Goal: Entertainment & Leisure: Browse casually

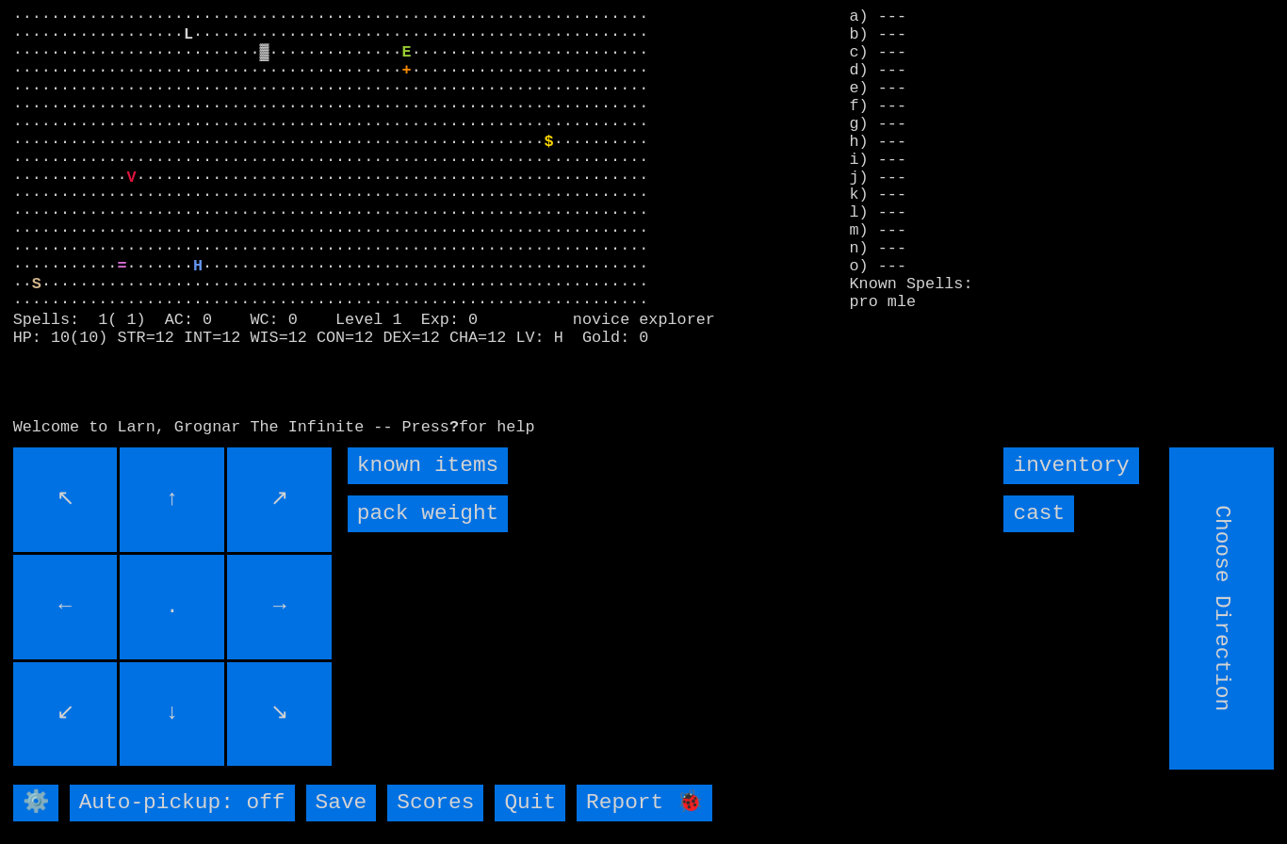
type input "Hold to Run"
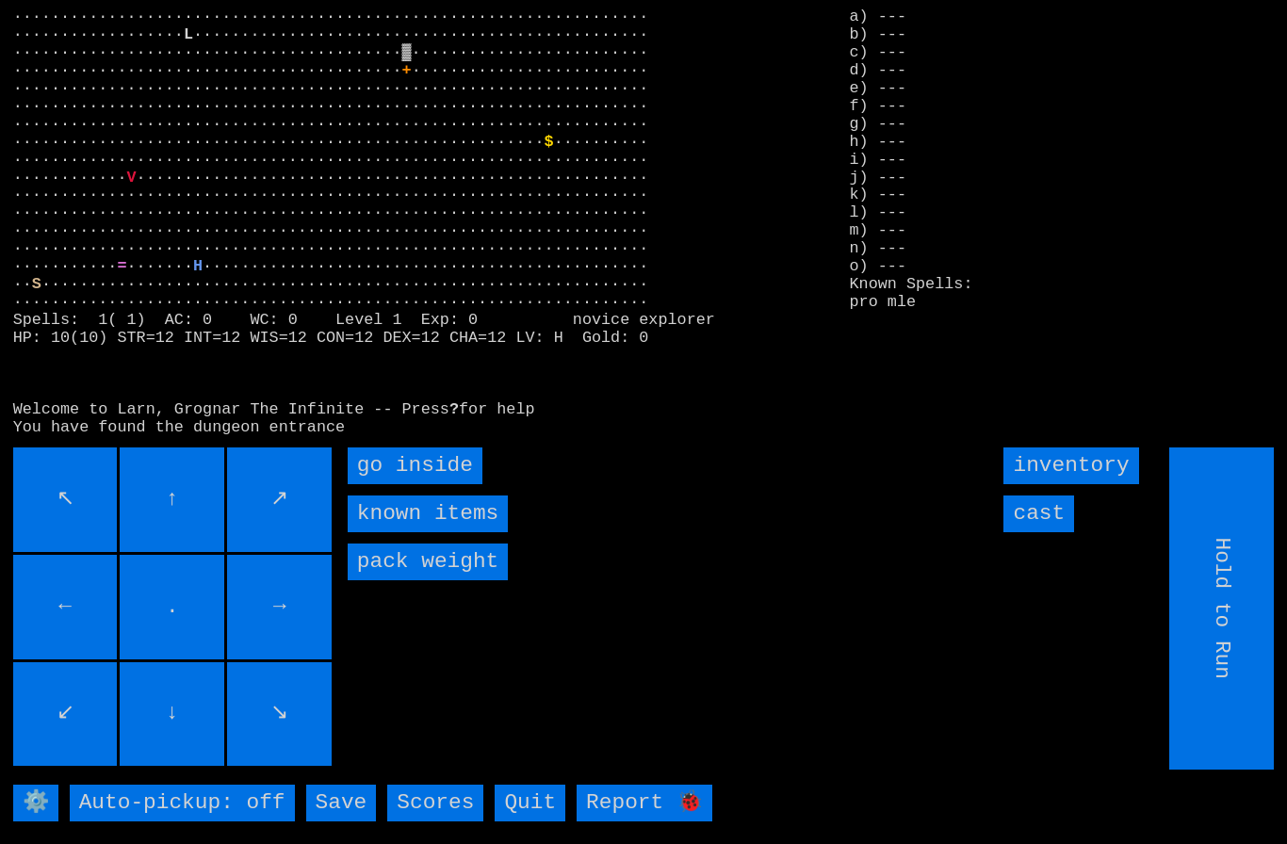
click at [397, 484] on inside "go inside" at bounding box center [415, 466] width 135 height 37
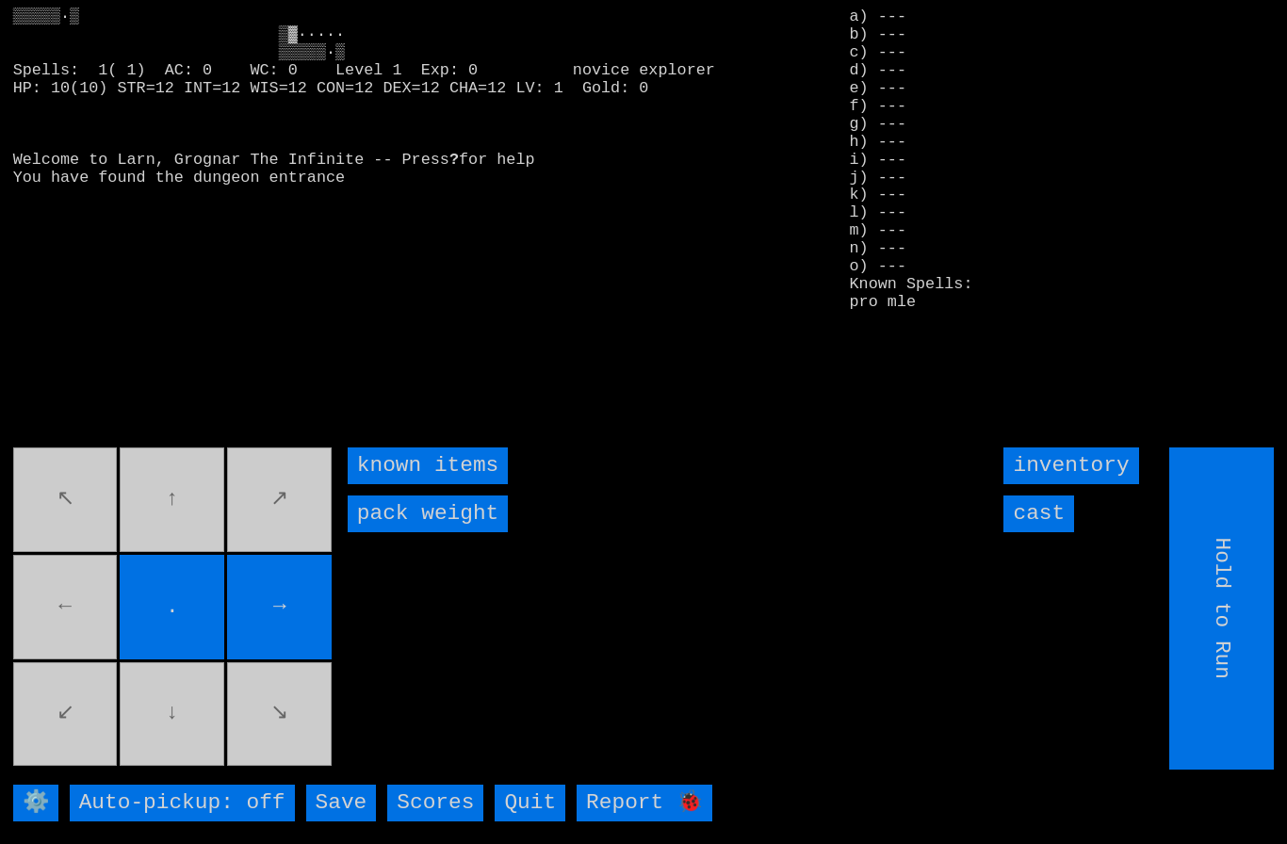
click at [63, 630] on movebuttons "↖ ↑ ↗ ← . → ↙ ↓ ↘" at bounding box center [174, 609] width 322 height 322
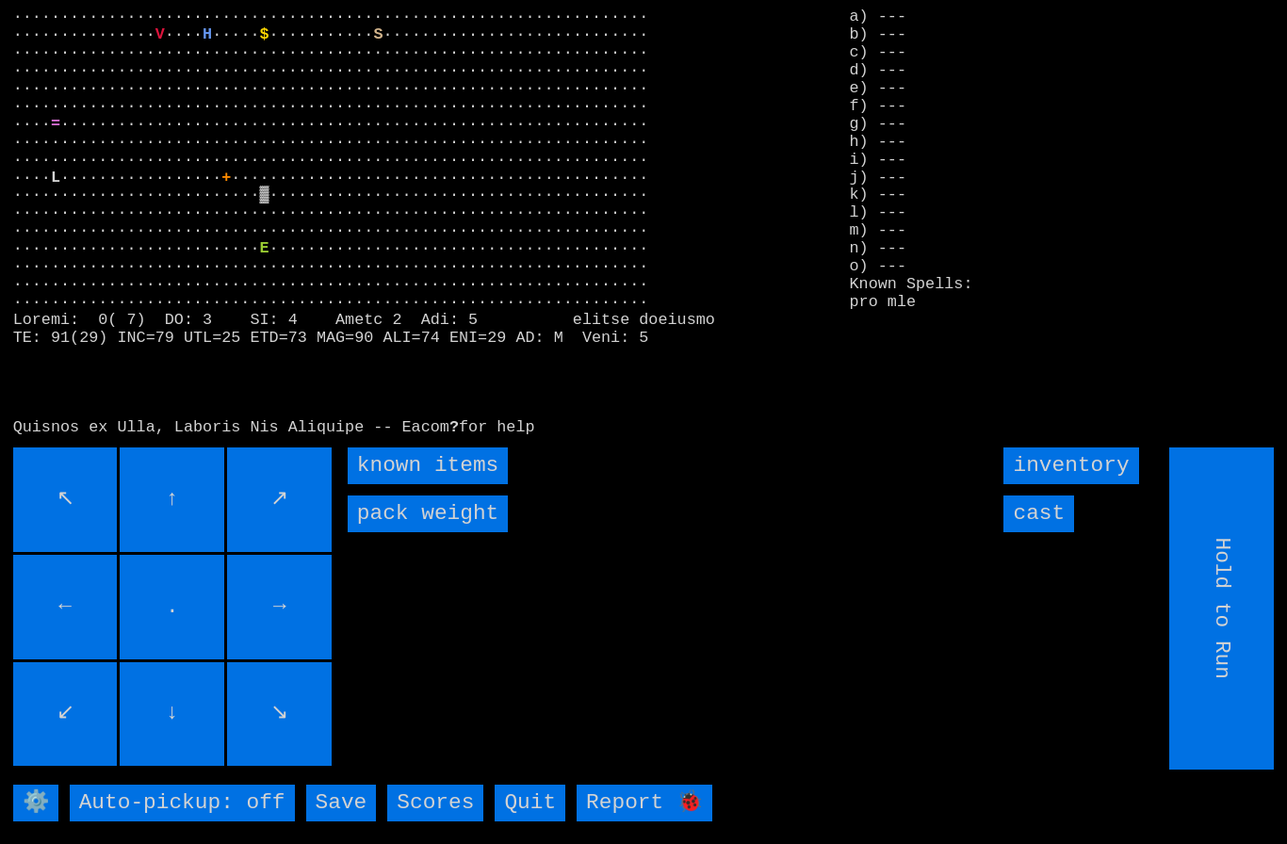
type input "Choose Direction"
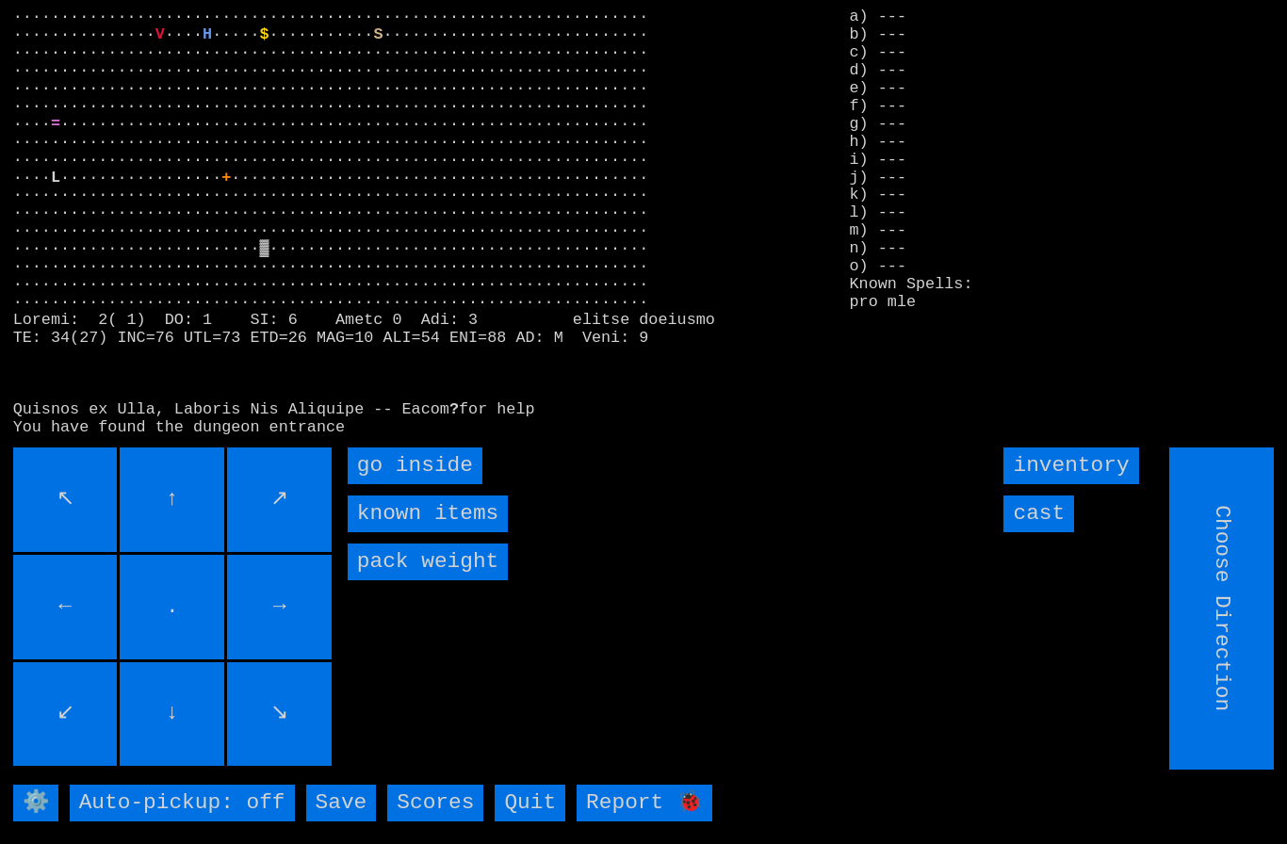
type input "Hold to Run"
click at [447, 484] on inside "go inside" at bounding box center [415, 466] width 135 height 37
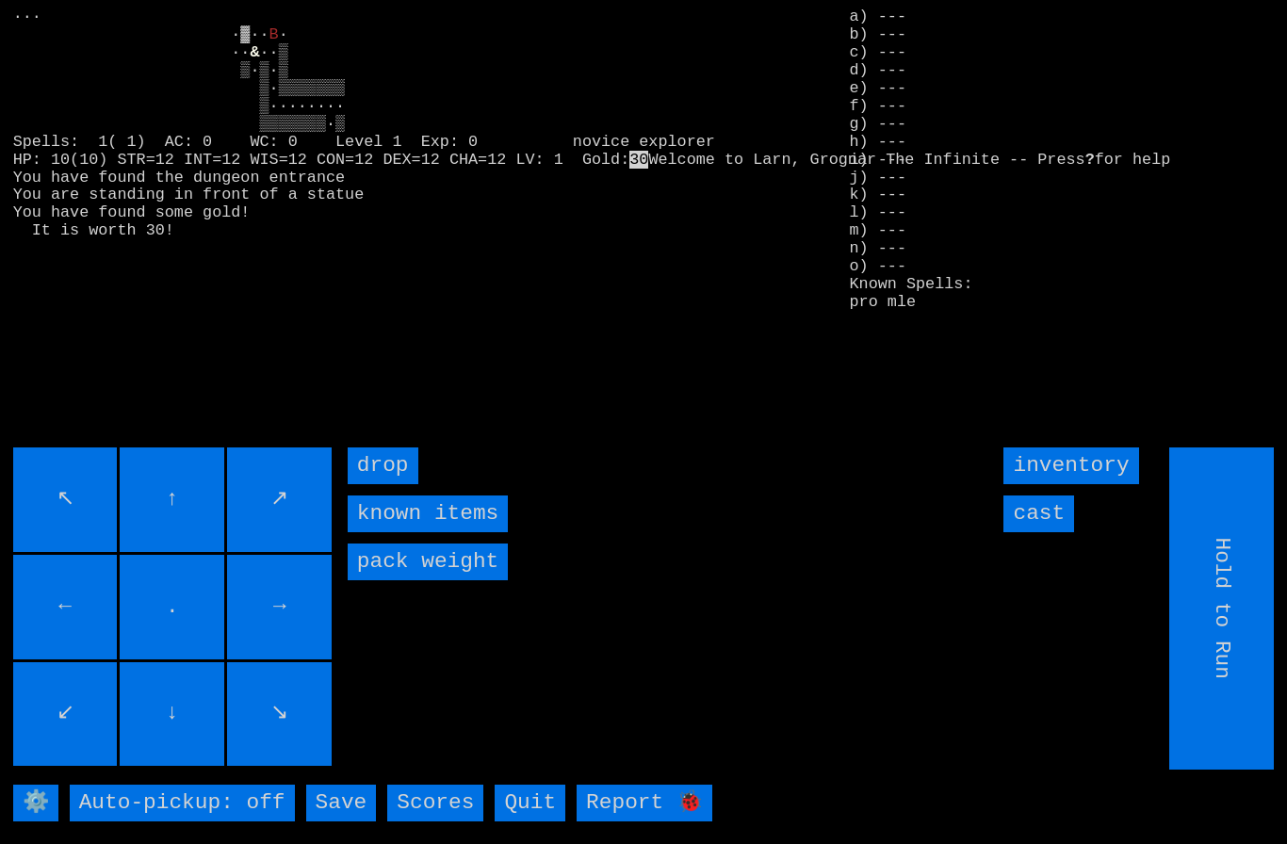
click at [1048, 532] on input "cast" at bounding box center [1038, 514] width 71 height 37
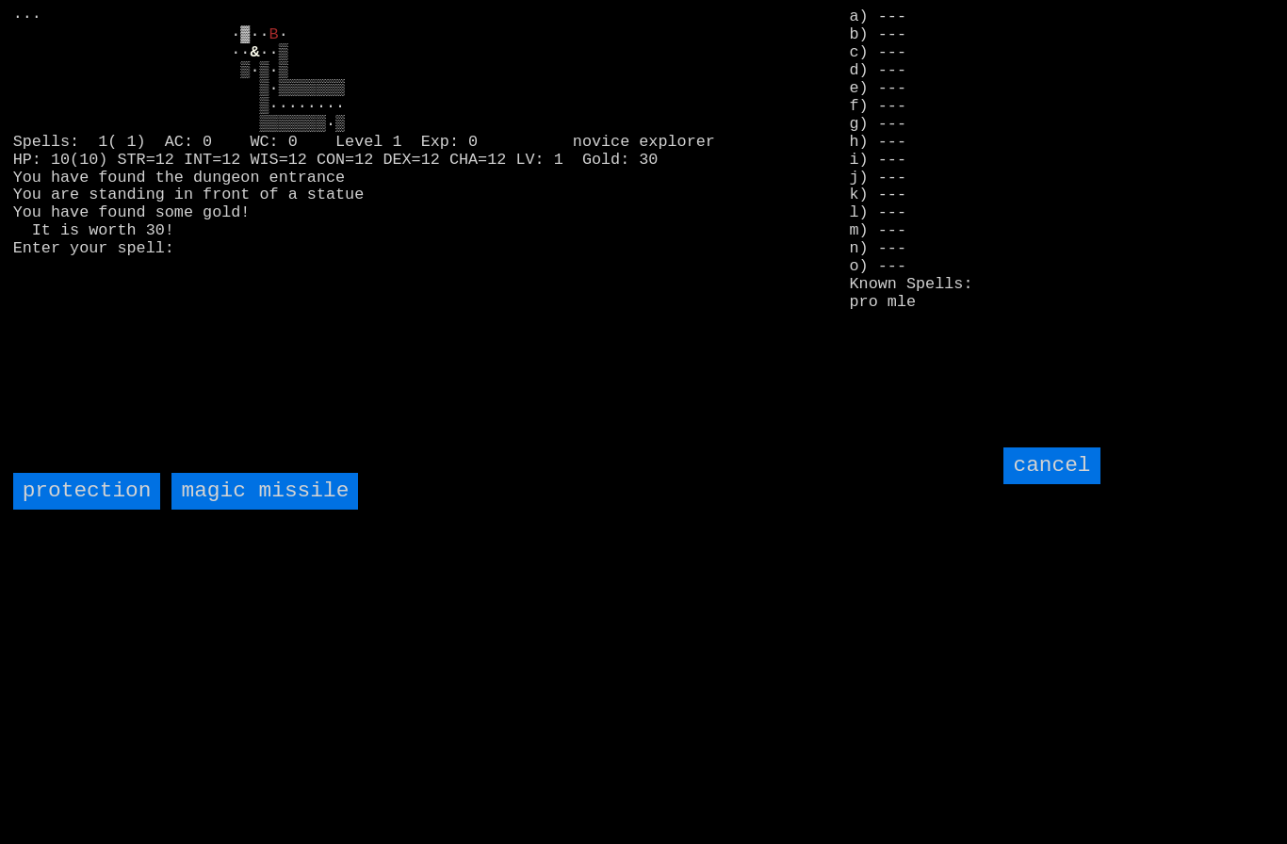
click at [240, 510] on missile "magic missile" at bounding box center [264, 491] width 187 height 37
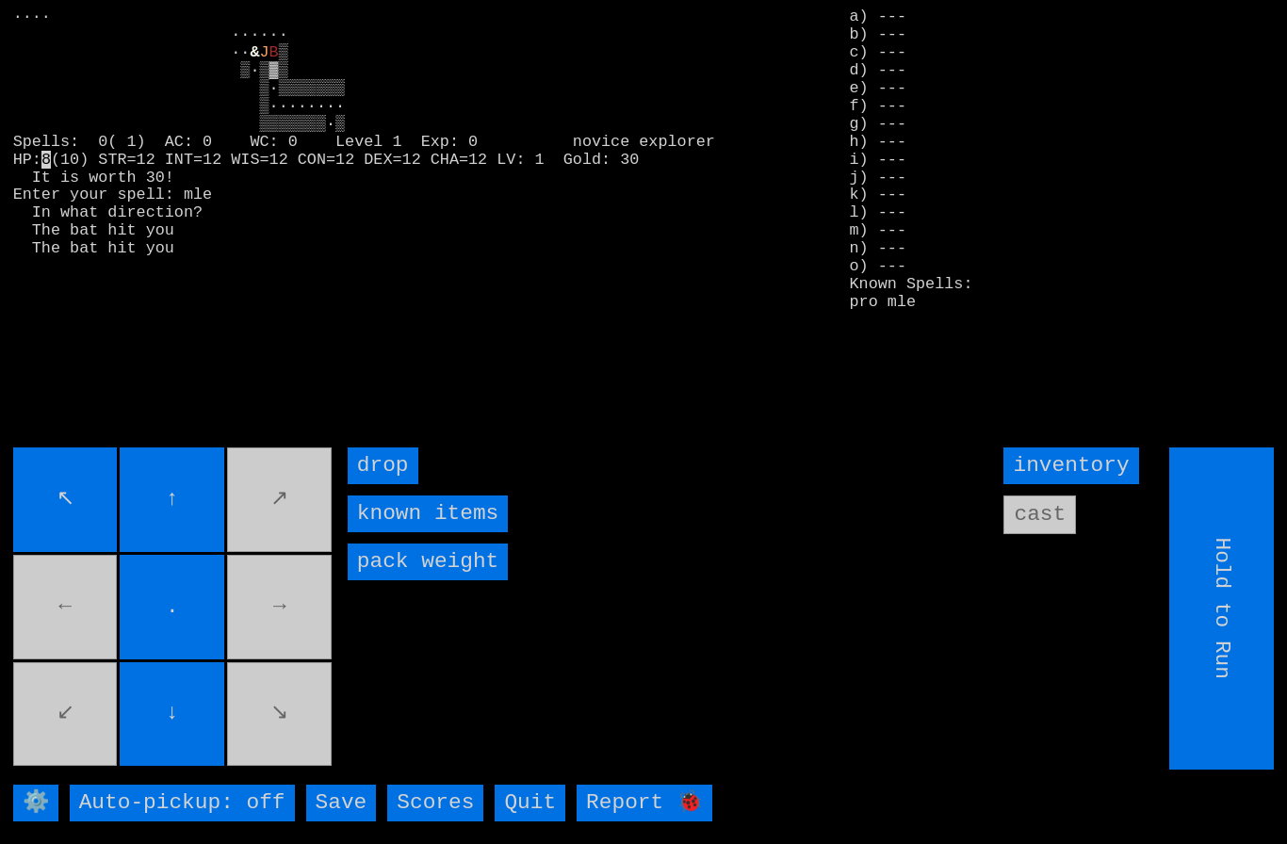
click at [250, 755] on movebuttons "↖ ↑ ↗ ← . → ↙ ↓ ↘" at bounding box center [174, 609] width 322 height 322
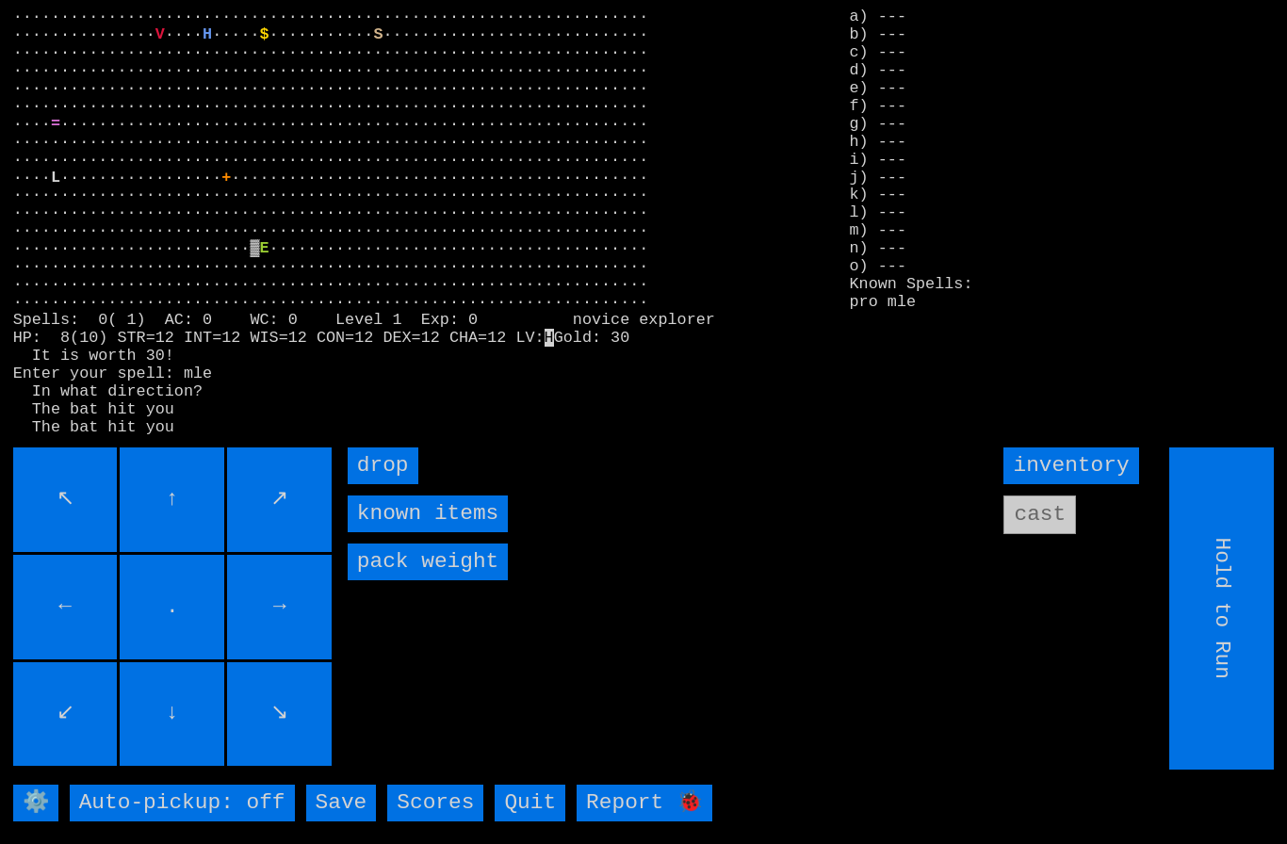
type input "Choose Direction"
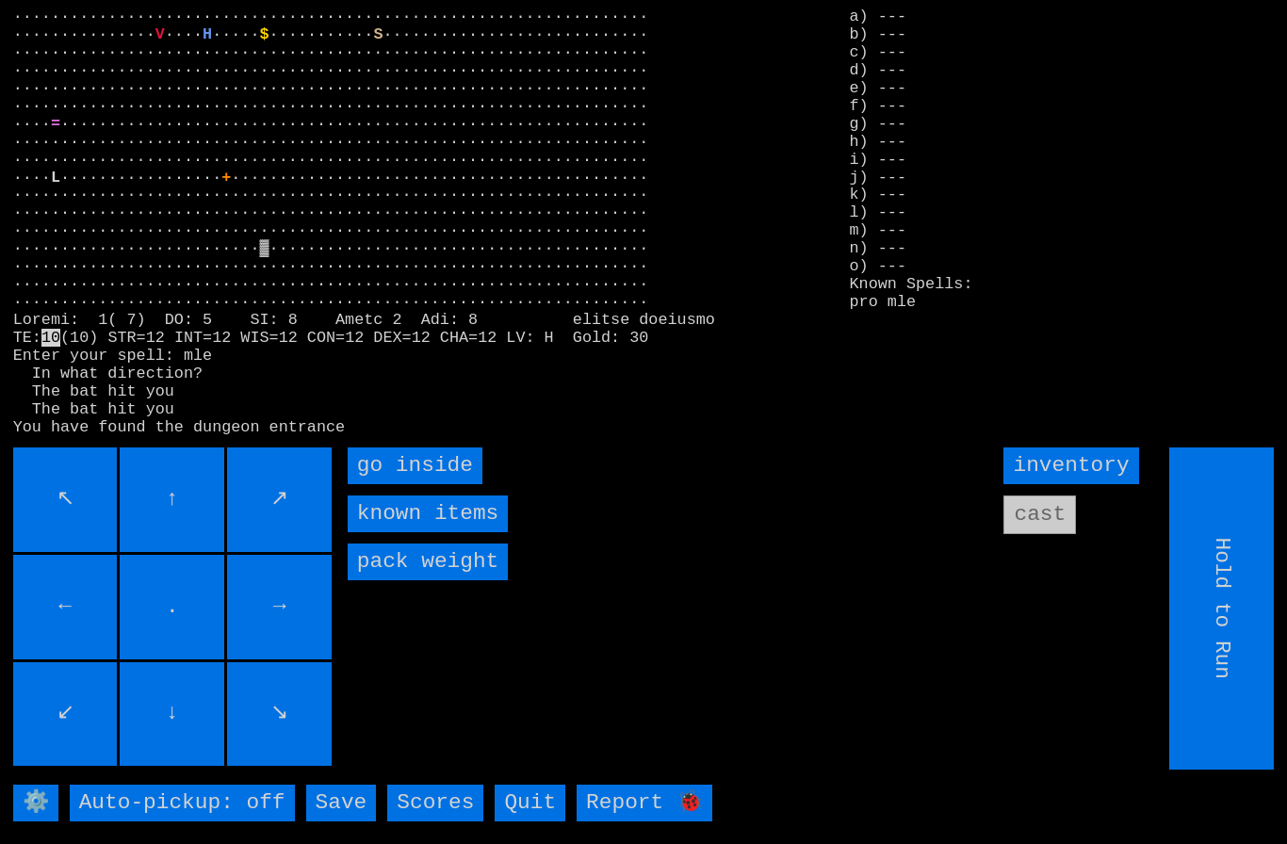
type input "Choose Direction"
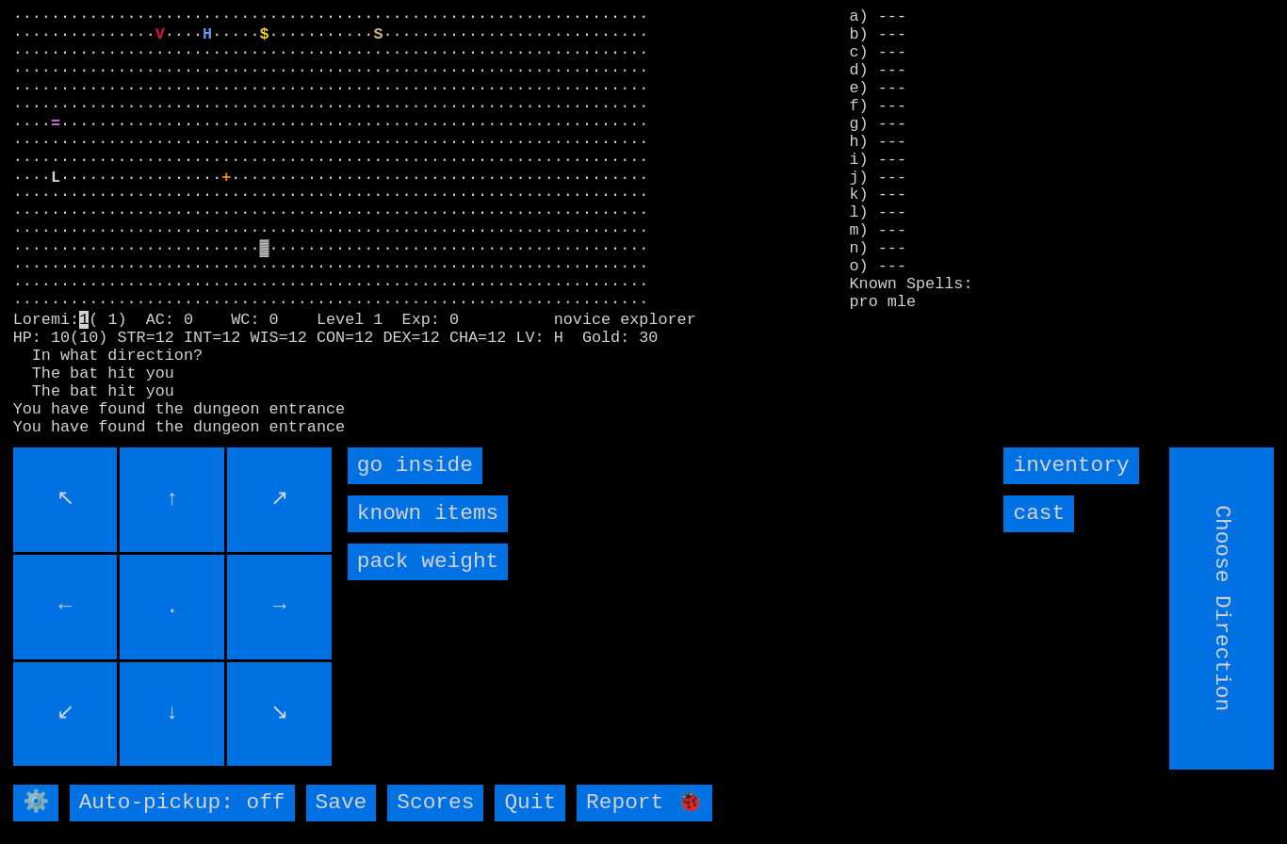
type input "Hold to Run"
click at [374, 484] on inside "go inside" at bounding box center [415, 466] width 135 height 37
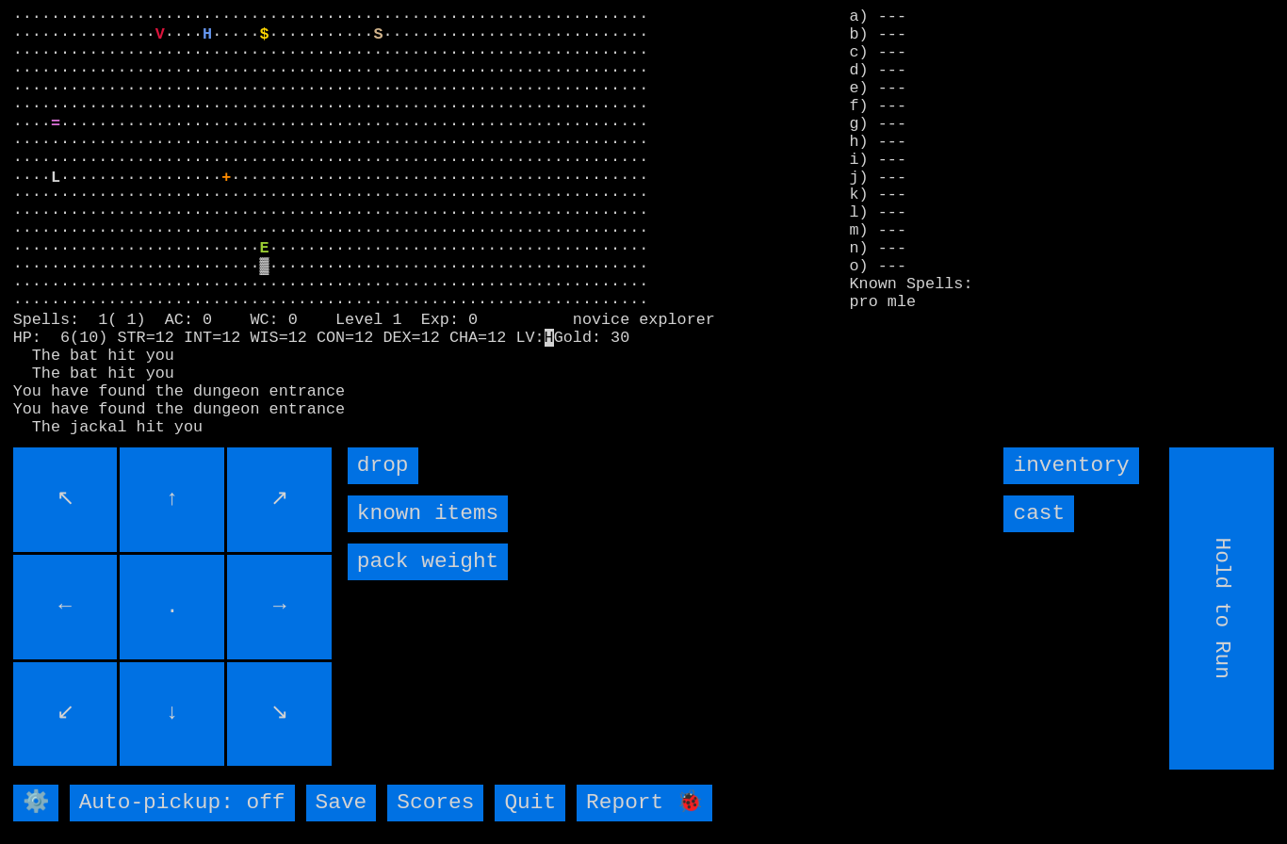
click at [1051, 532] on input "cast" at bounding box center [1038, 514] width 71 height 37
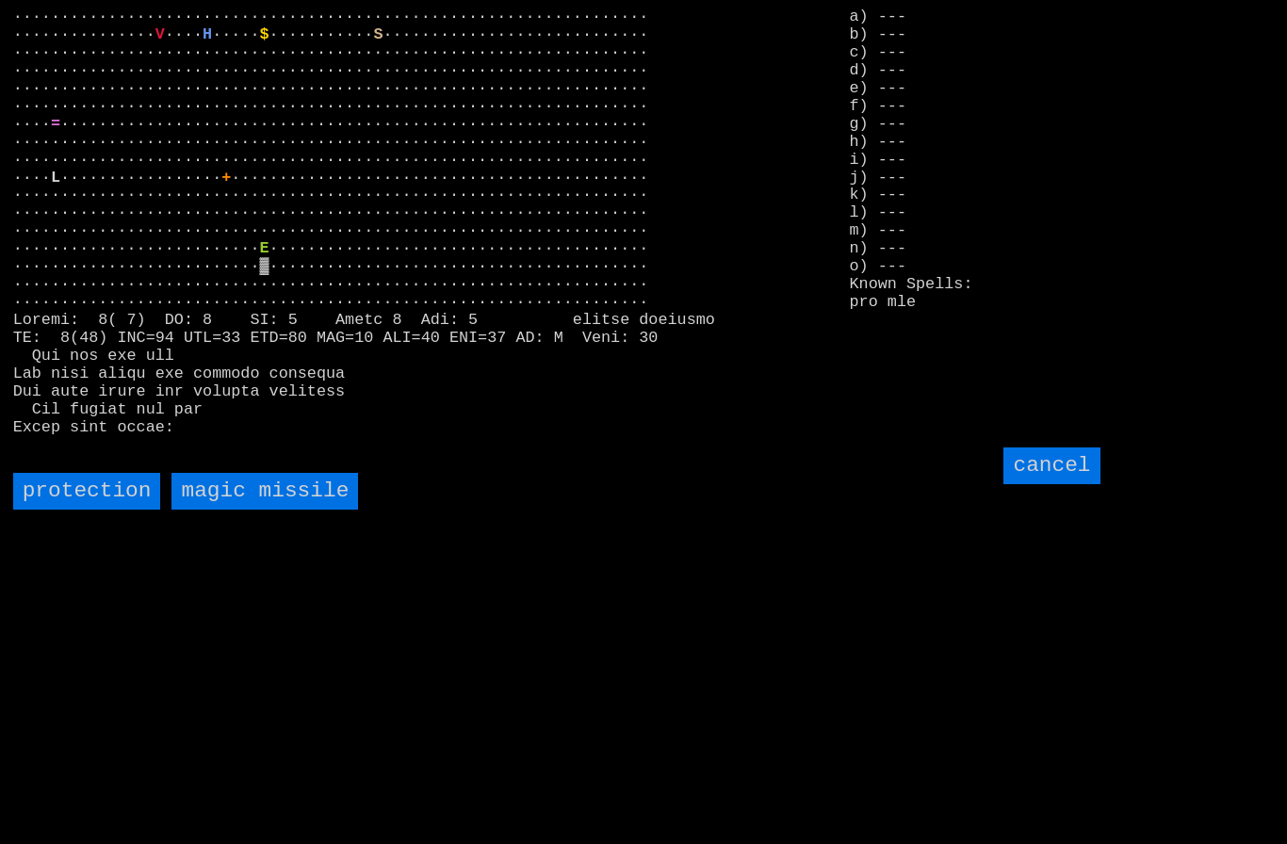
click at [99, 510] on input "protection" at bounding box center [87, 491] width 148 height 37
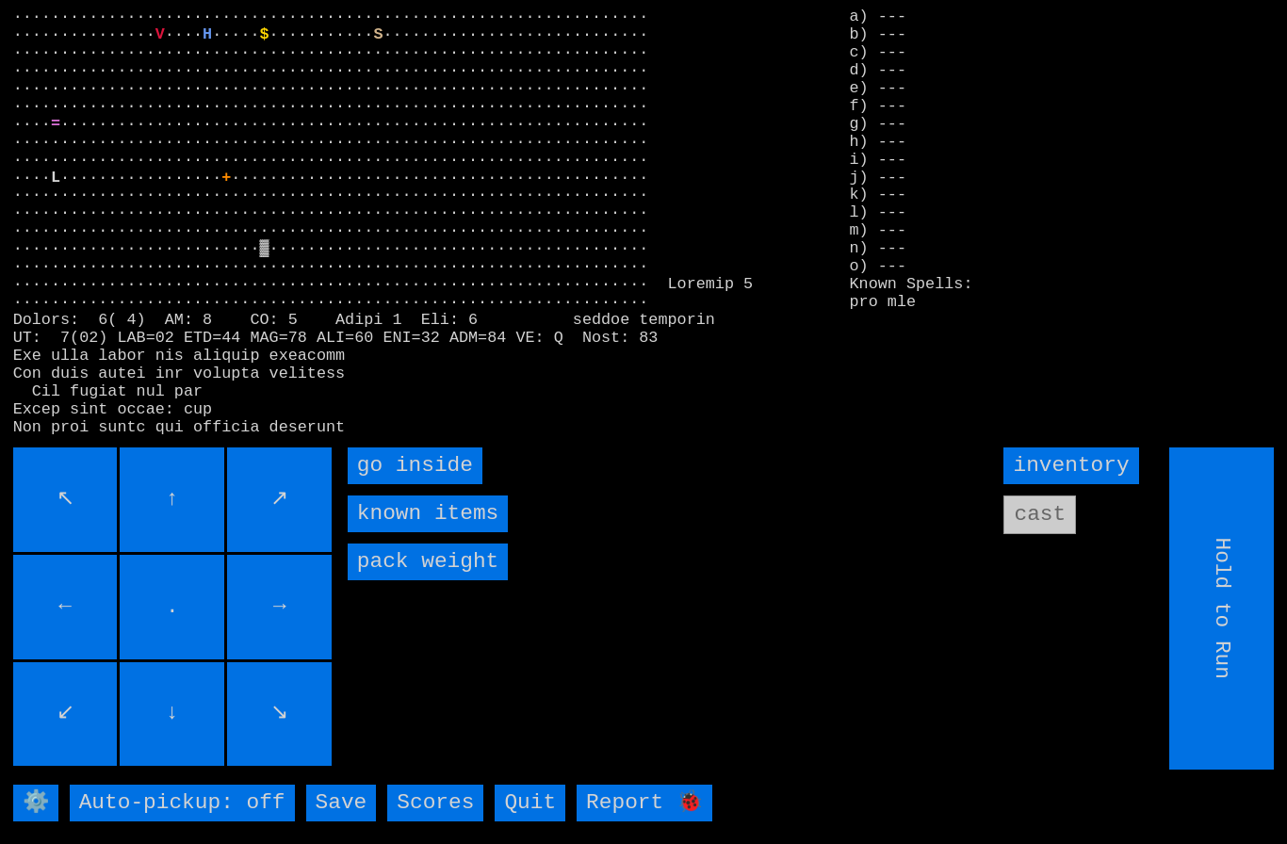
click at [371, 484] on inside "go inside" at bounding box center [415, 466] width 135 height 37
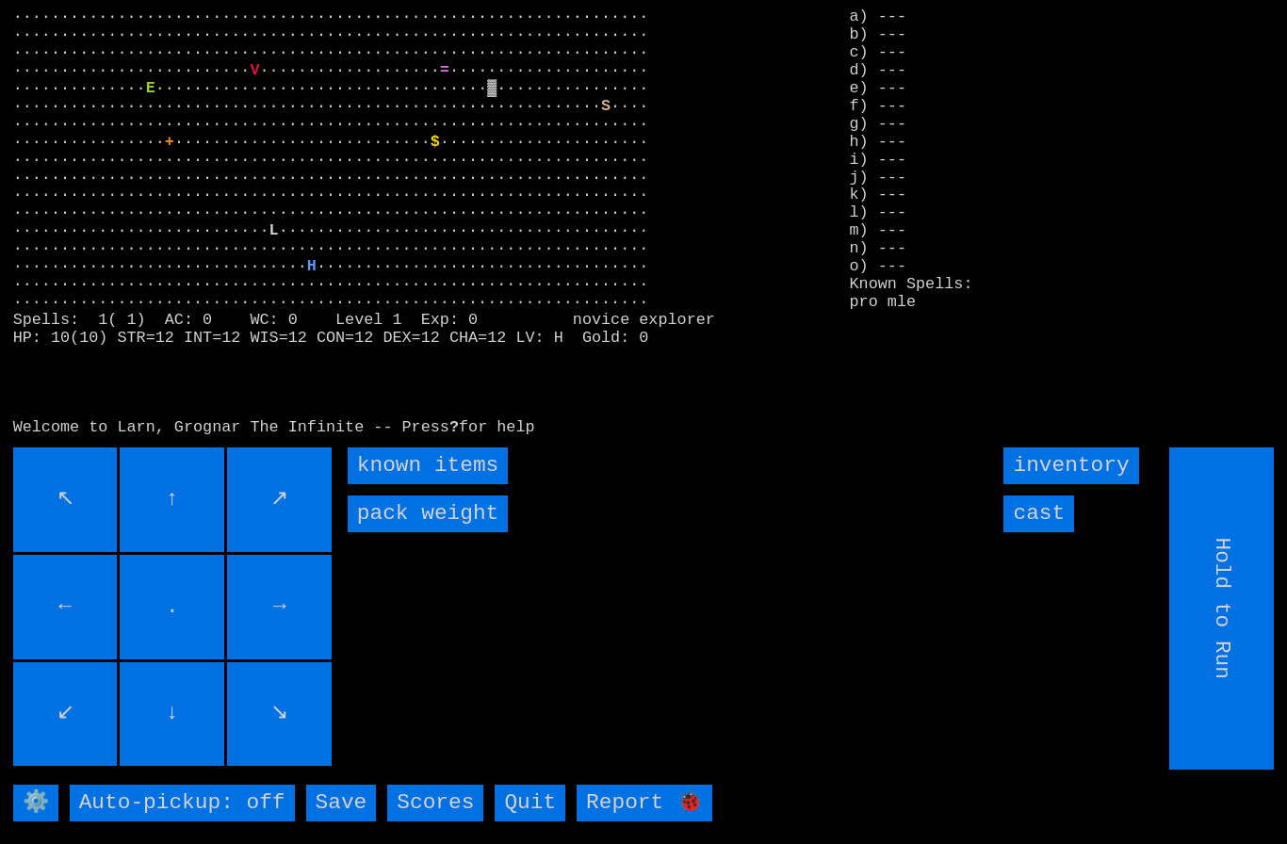
type input "Choose Direction"
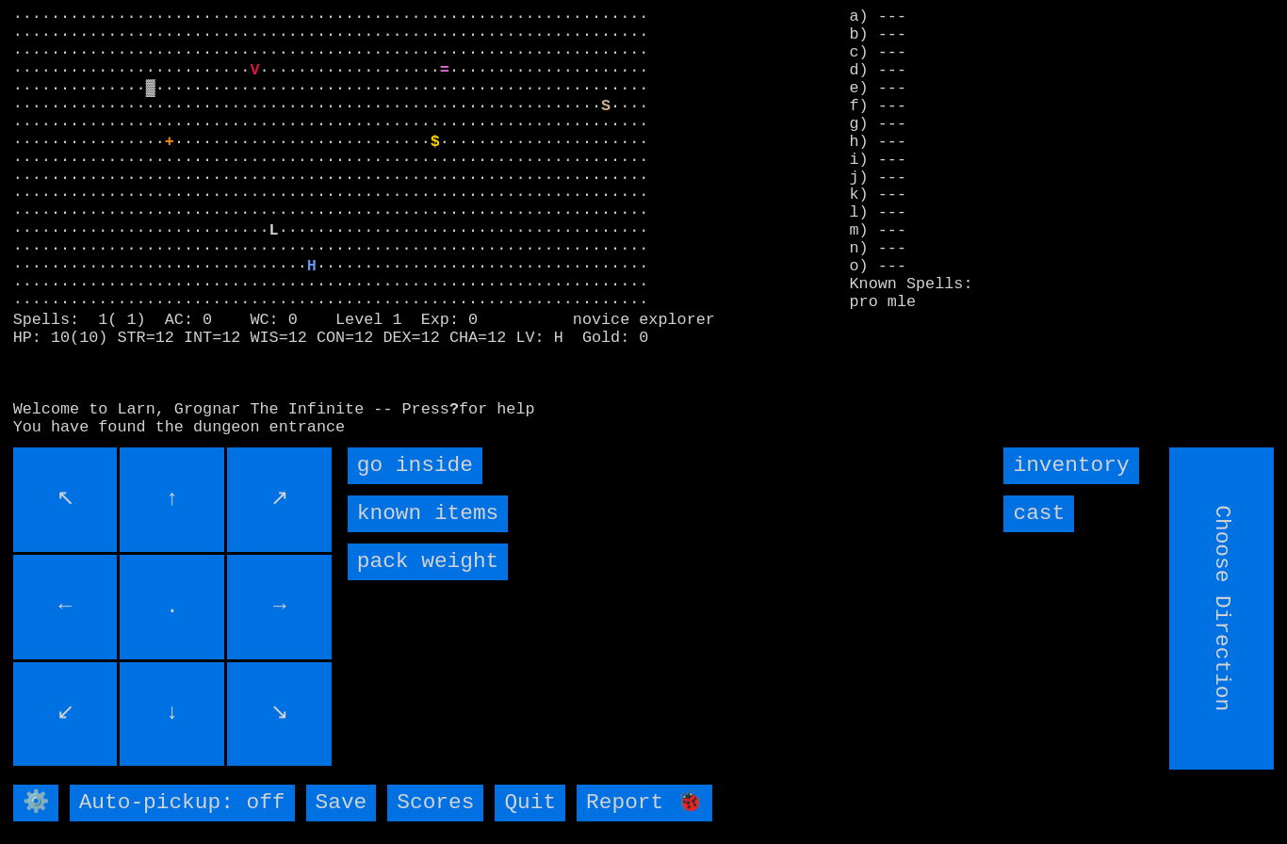
type input "Hold to Run"
click at [388, 484] on inside "go inside" at bounding box center [415, 466] width 135 height 37
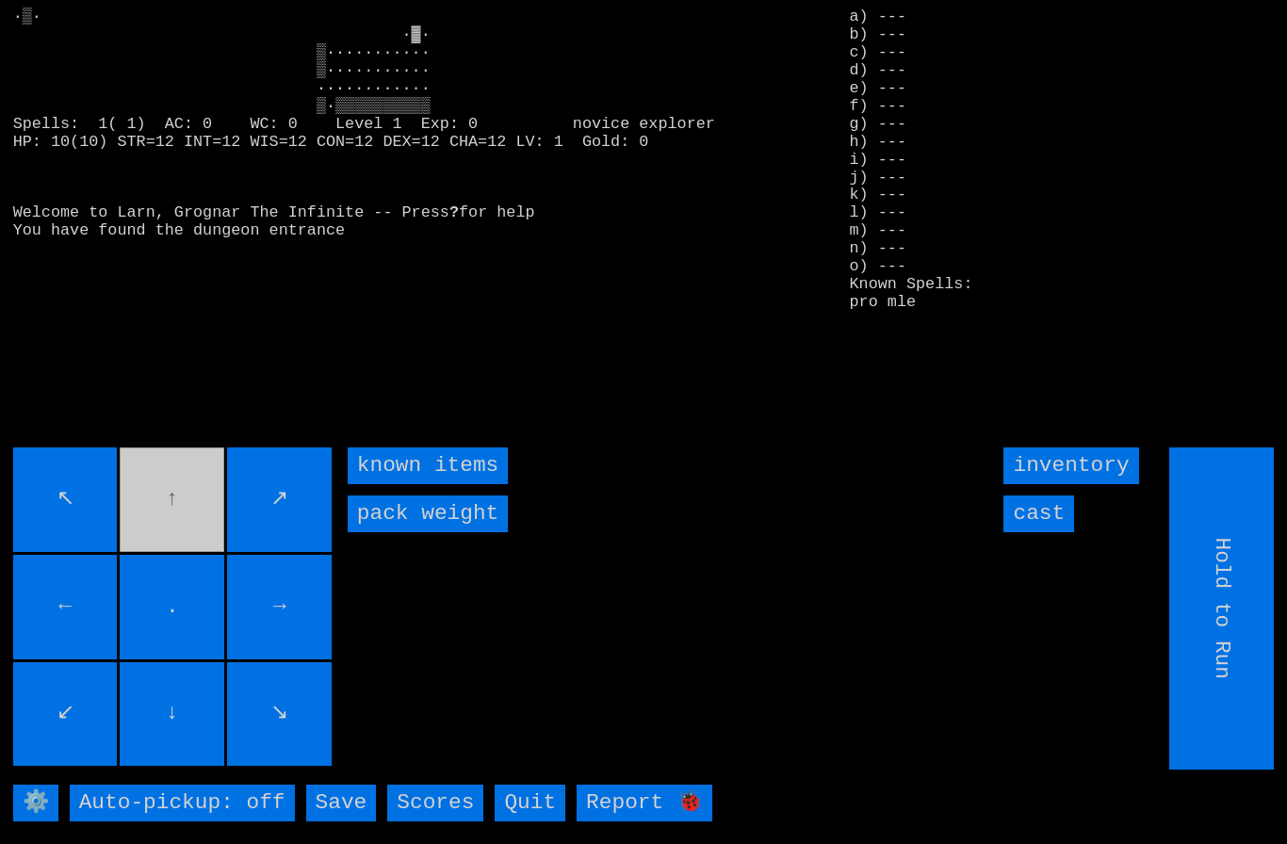
click at [166, 526] on movebuttons "↖ ↑ ↗ ← . → ↙ ↓ ↘" at bounding box center [174, 609] width 322 height 322
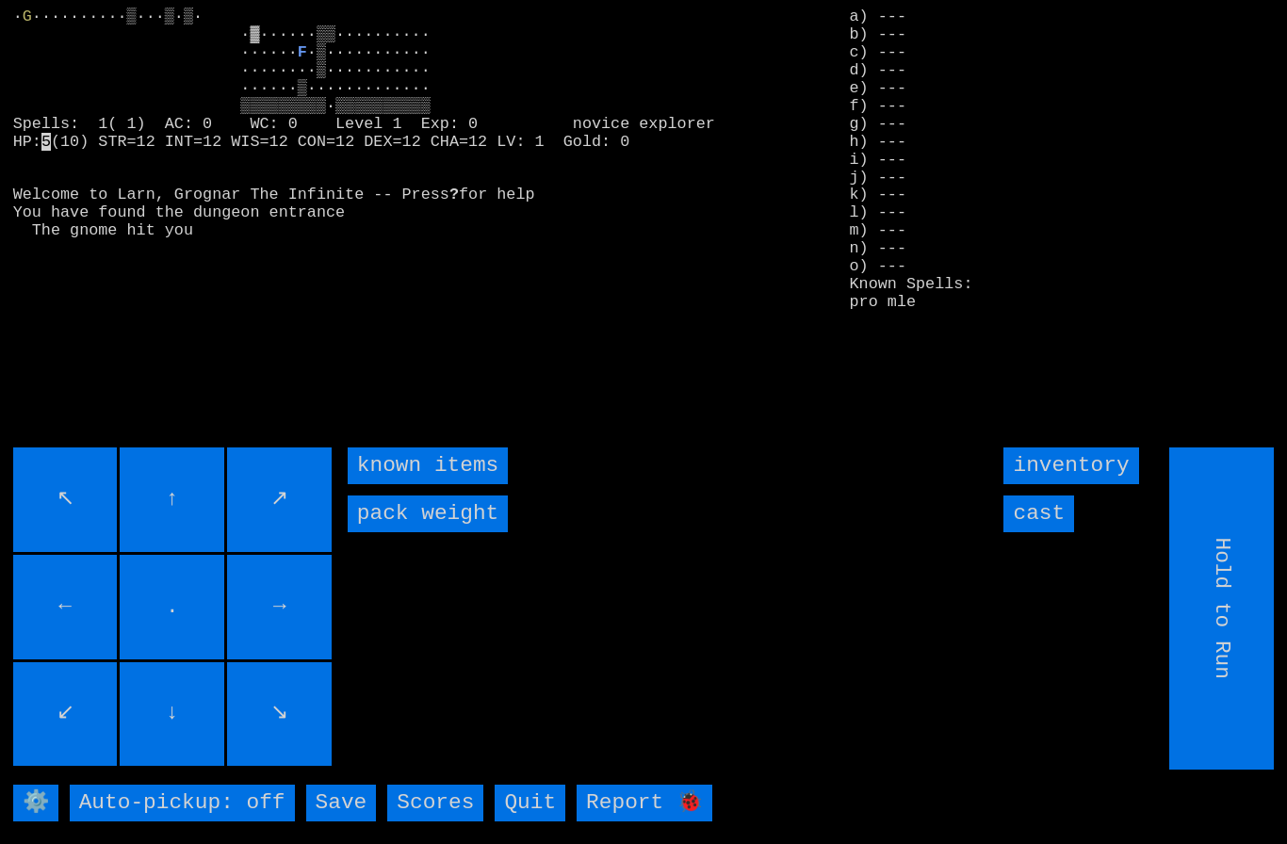
click at [1052, 532] on input "cast" at bounding box center [1038, 514] width 71 height 37
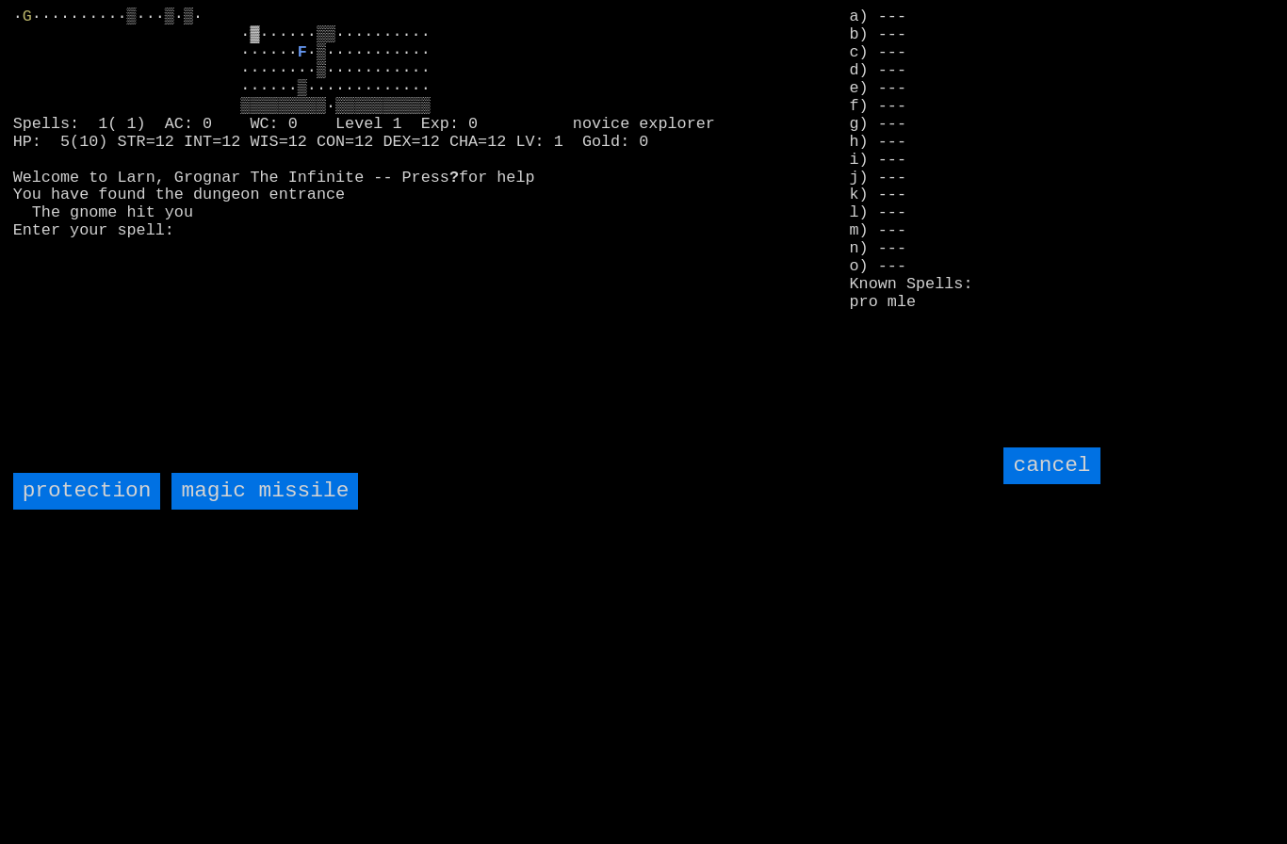
click at [225, 510] on missile "magic missile" at bounding box center [264, 491] width 187 height 37
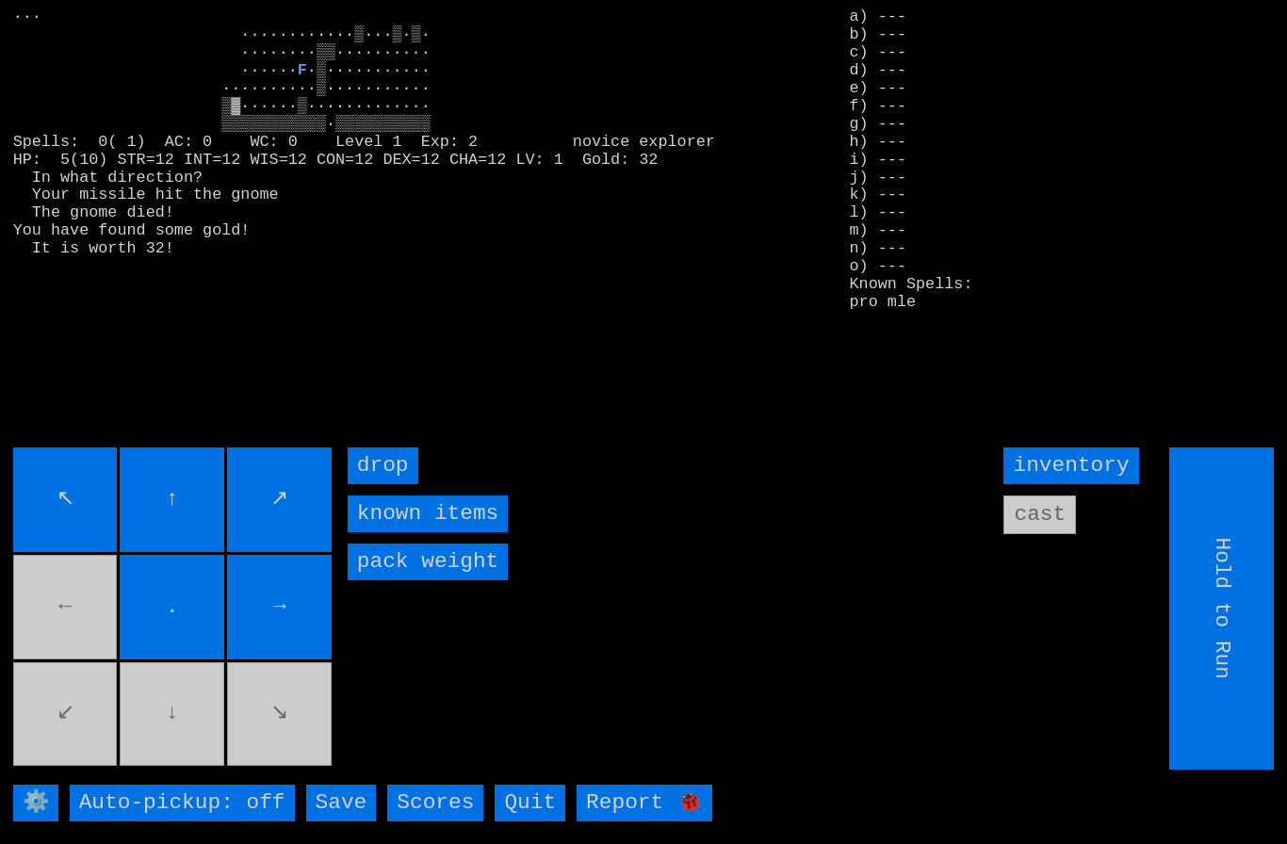
click at [68, 628] on movebuttons "↖ ↑ ↗ ← . → ↙ ↓ ↘" at bounding box center [174, 609] width 322 height 322
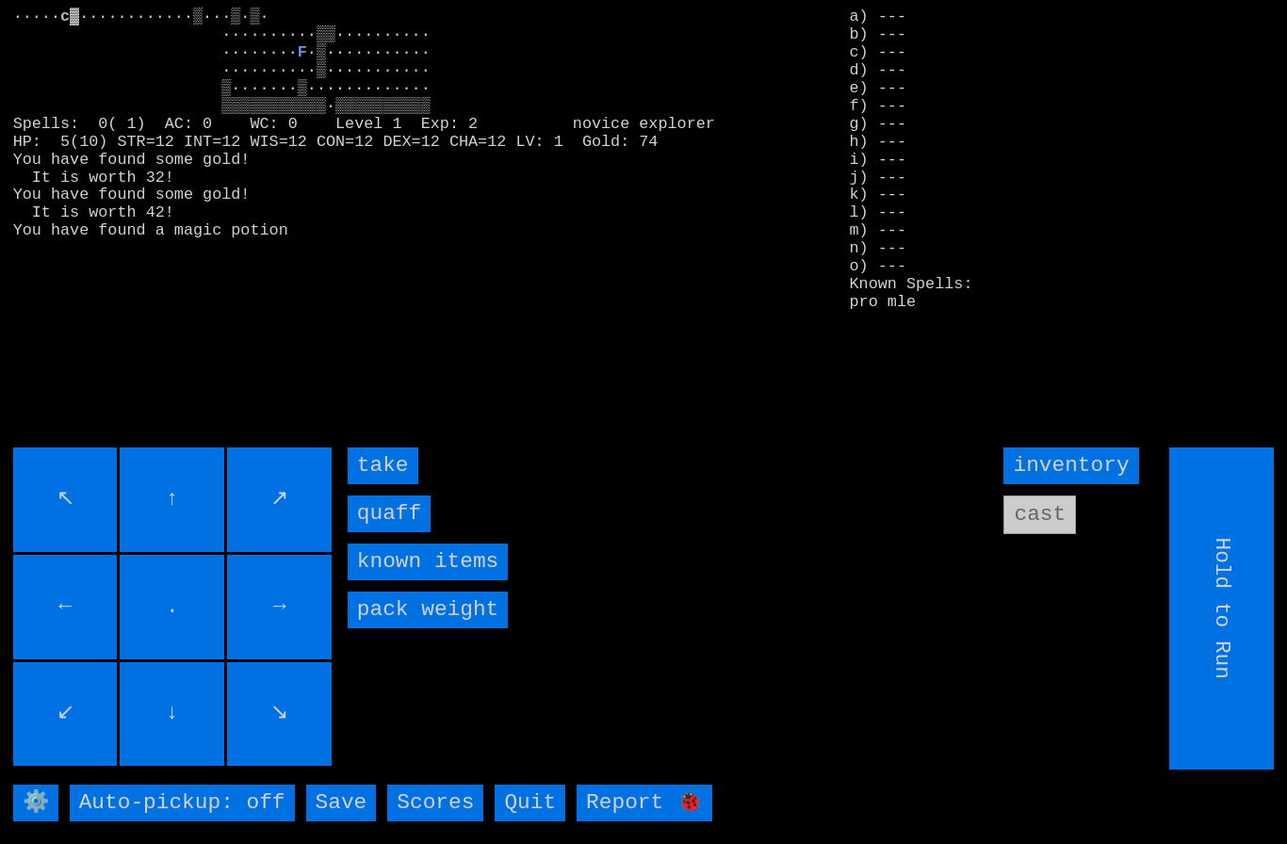
click at [385, 532] on input "quaff" at bounding box center [389, 514] width 83 height 37
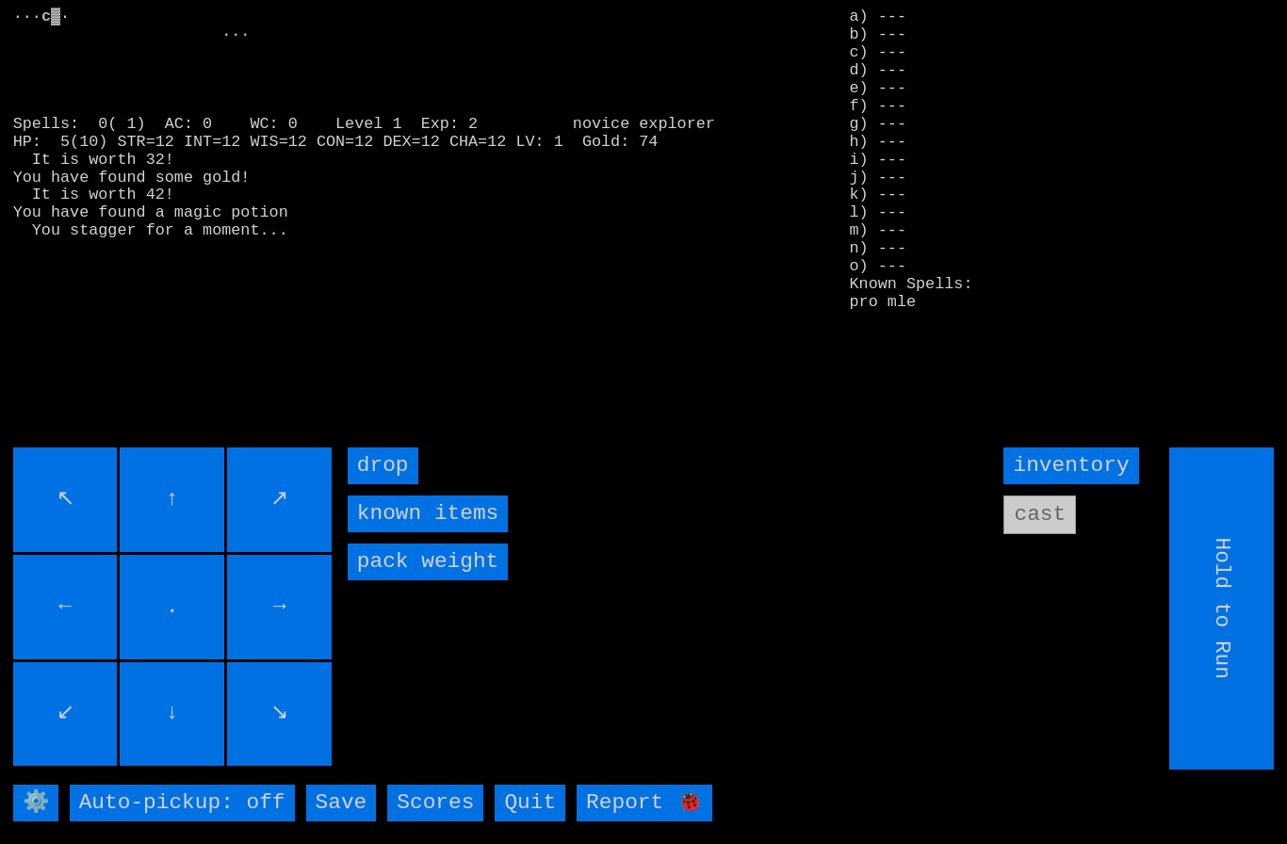
type input "Choose Direction"
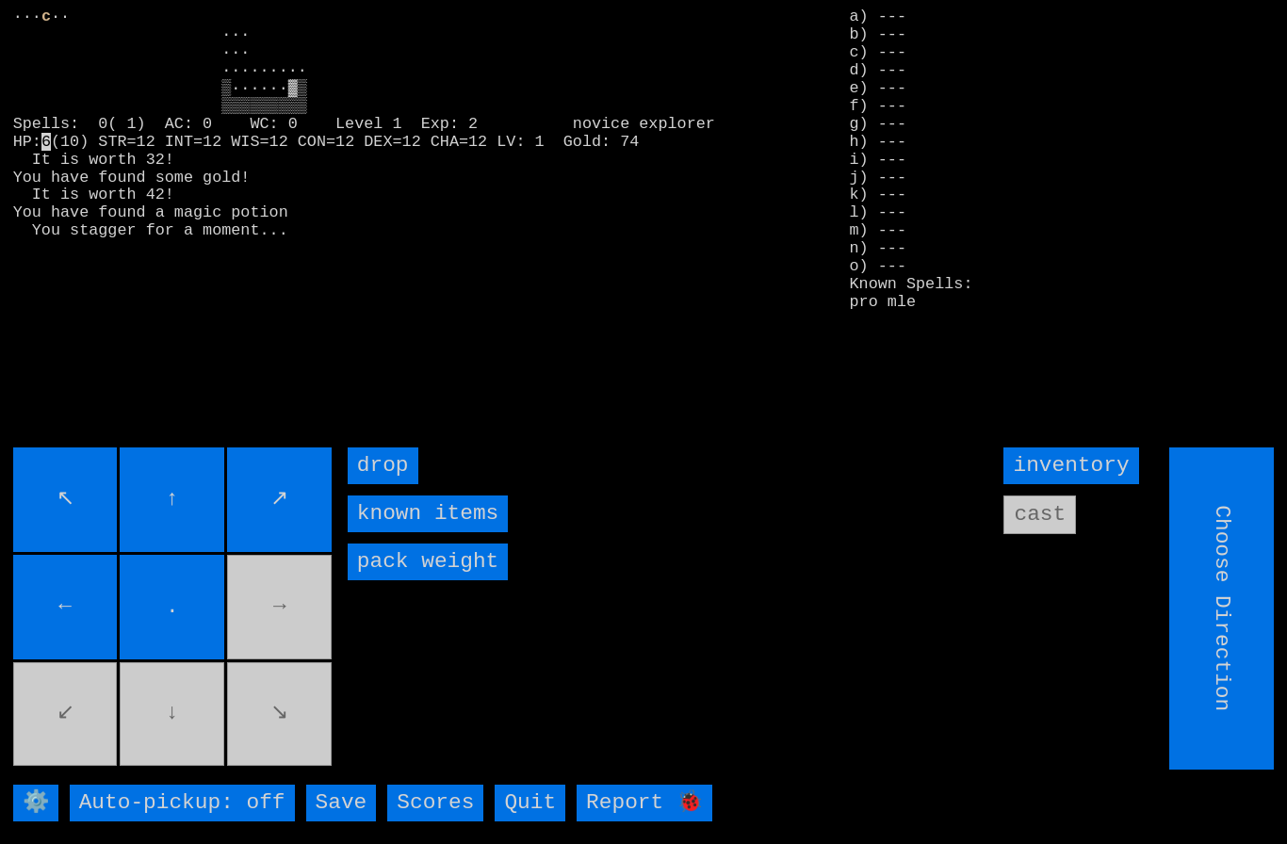
type input "Hold to Run"
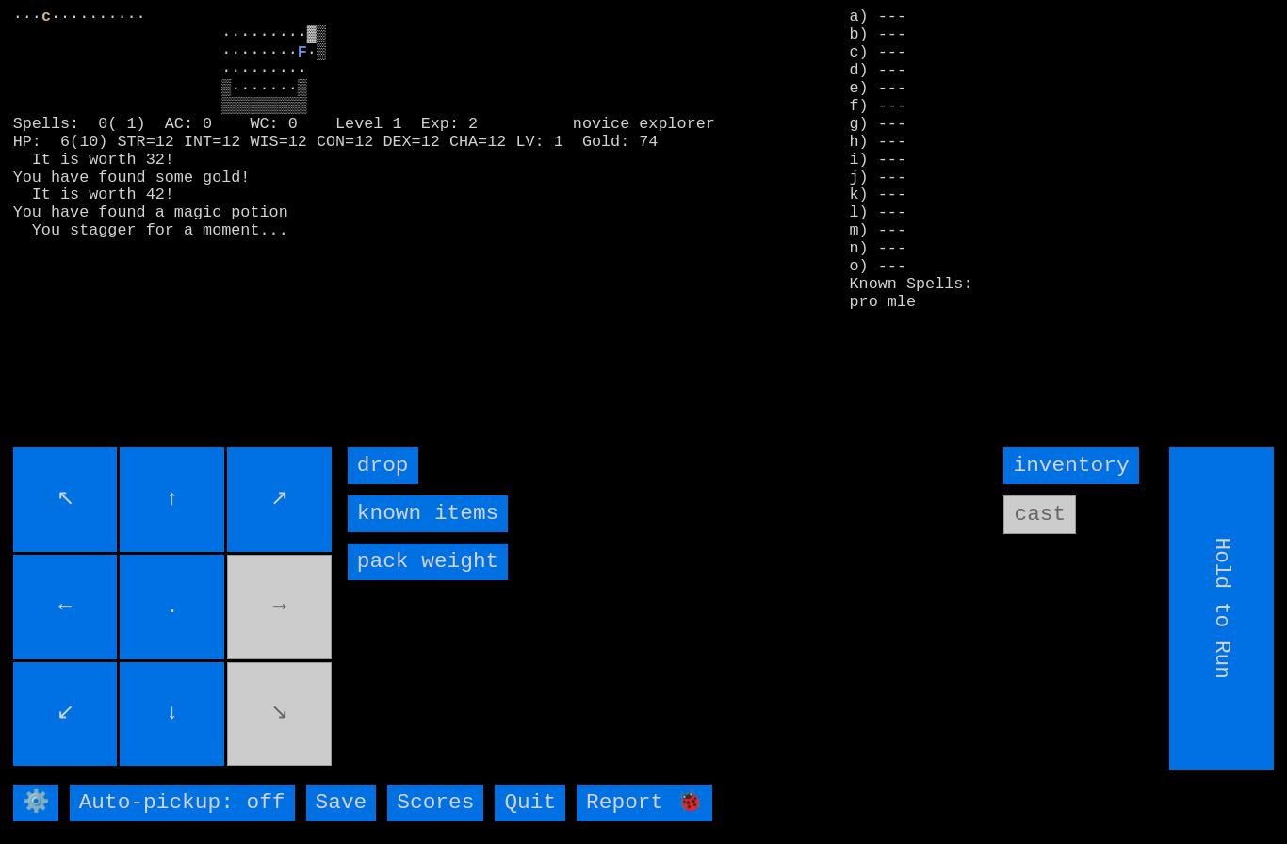
type input "Choose Direction"
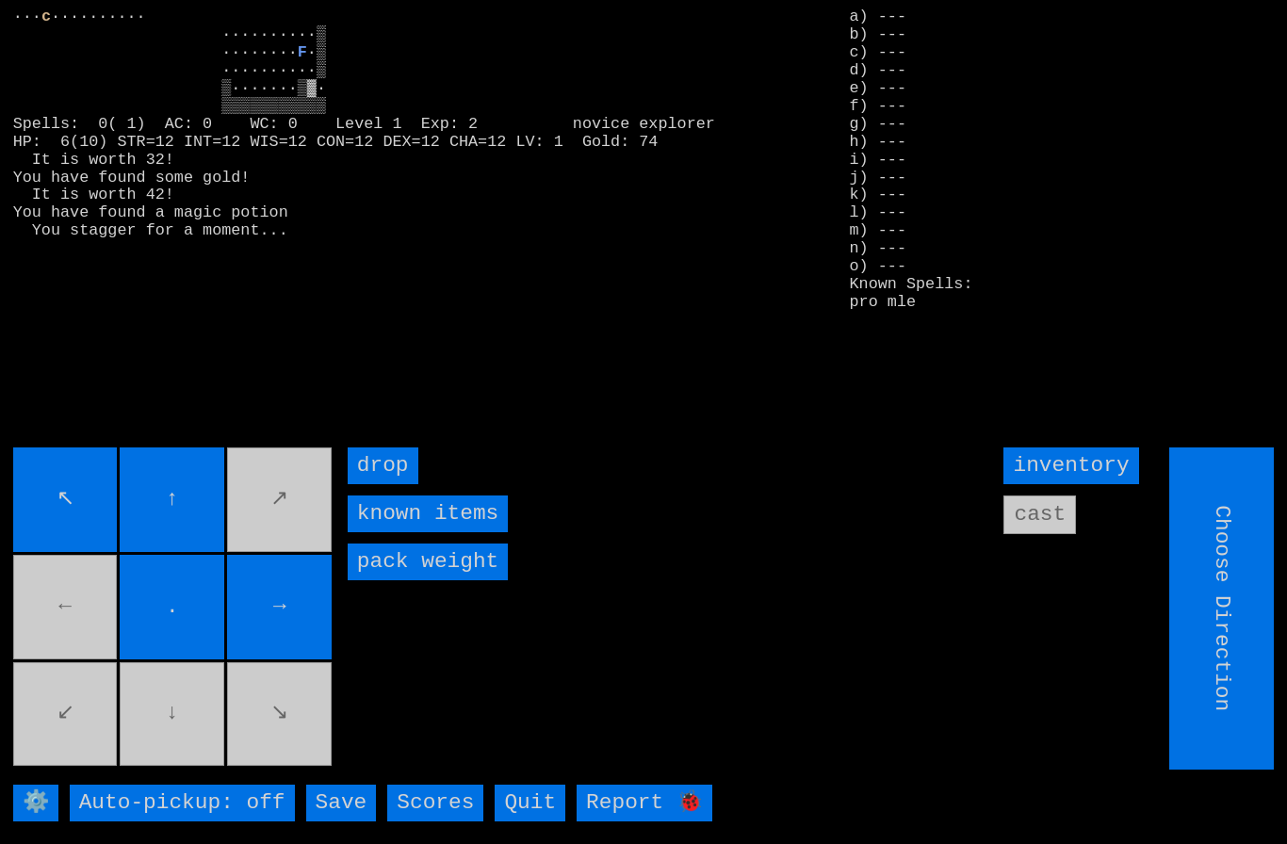
type input "Hold to Run"
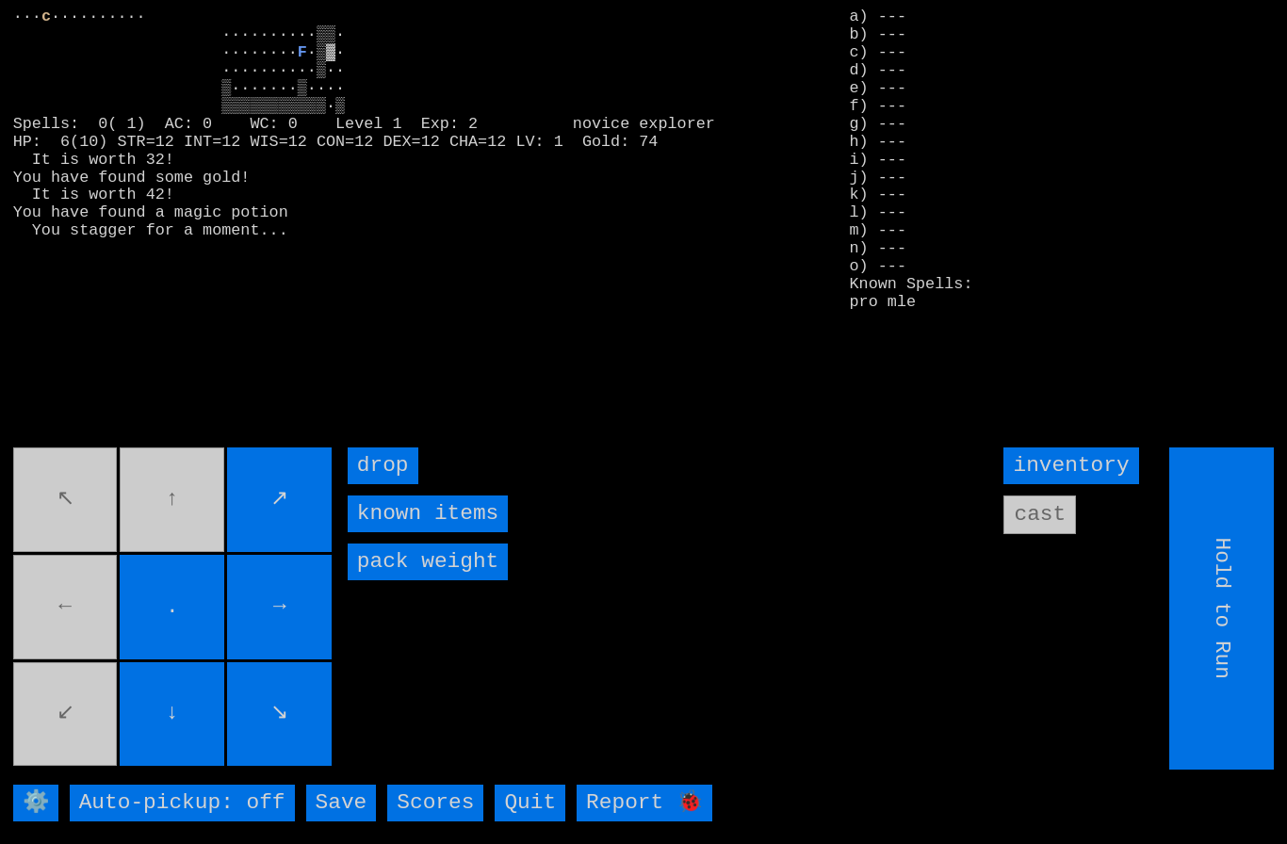
click at [173, 518] on movebuttons "↖ ↑ ↗ ← . → ↙ ↓ ↘" at bounding box center [174, 609] width 322 height 322
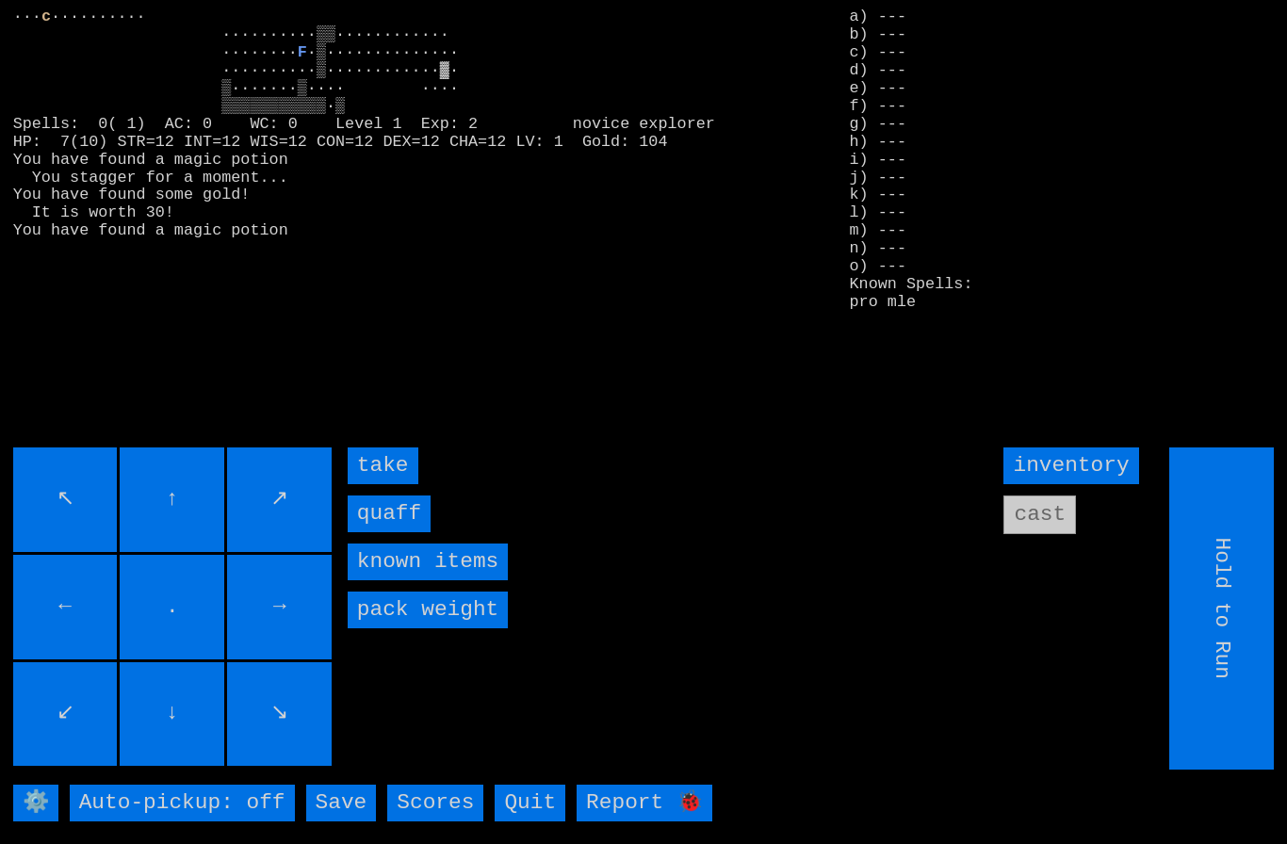
click at [372, 532] on input "quaff" at bounding box center [389, 514] width 83 height 37
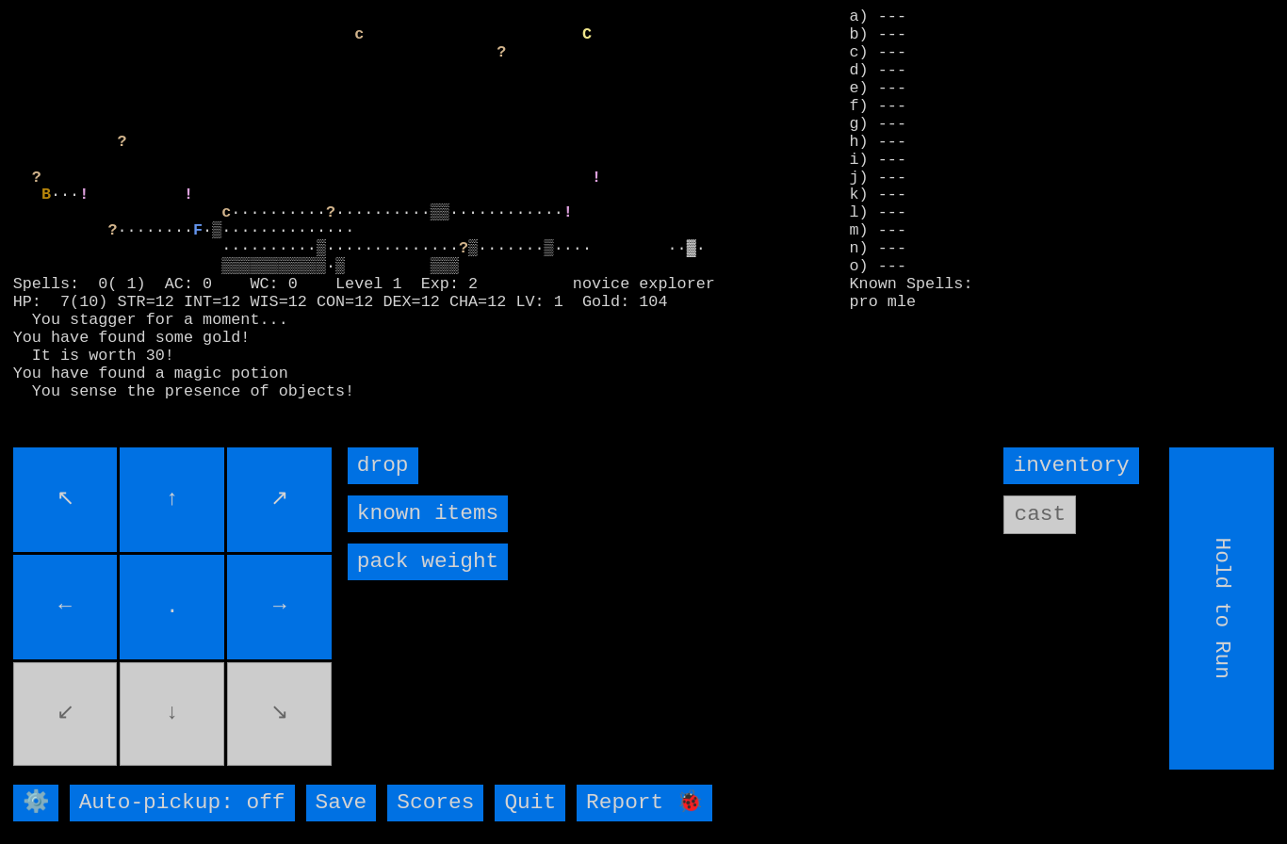
type input "Choose Direction"
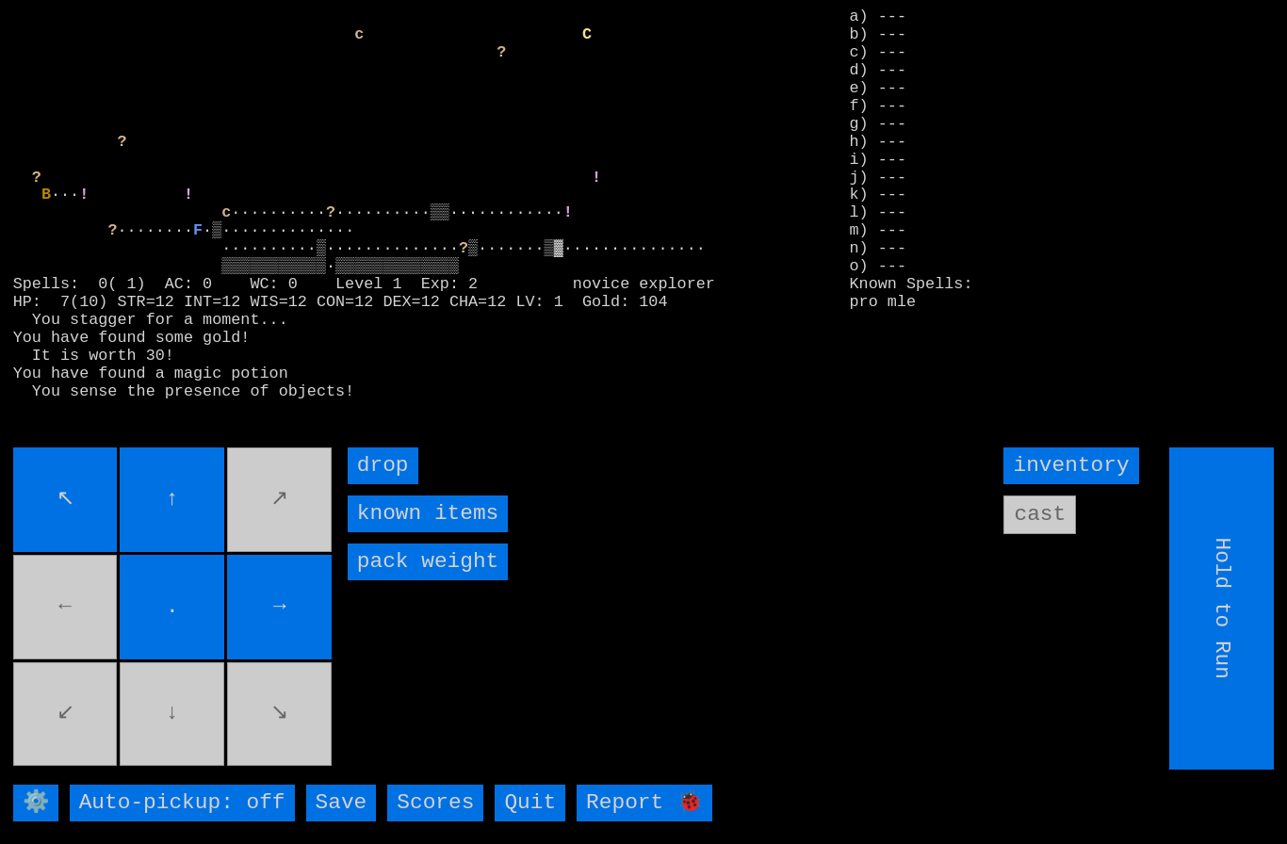
type input "Choose Direction"
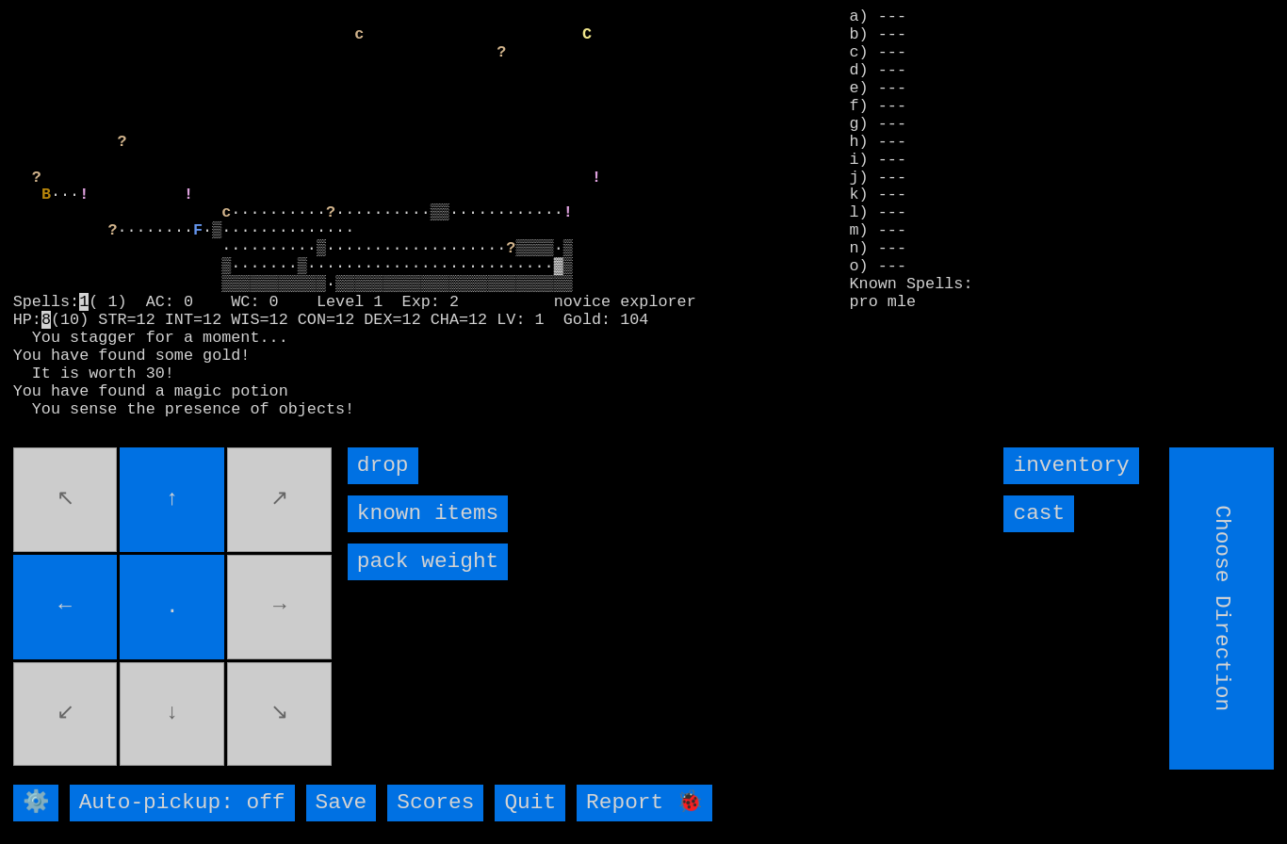
type input "Hold to Run"
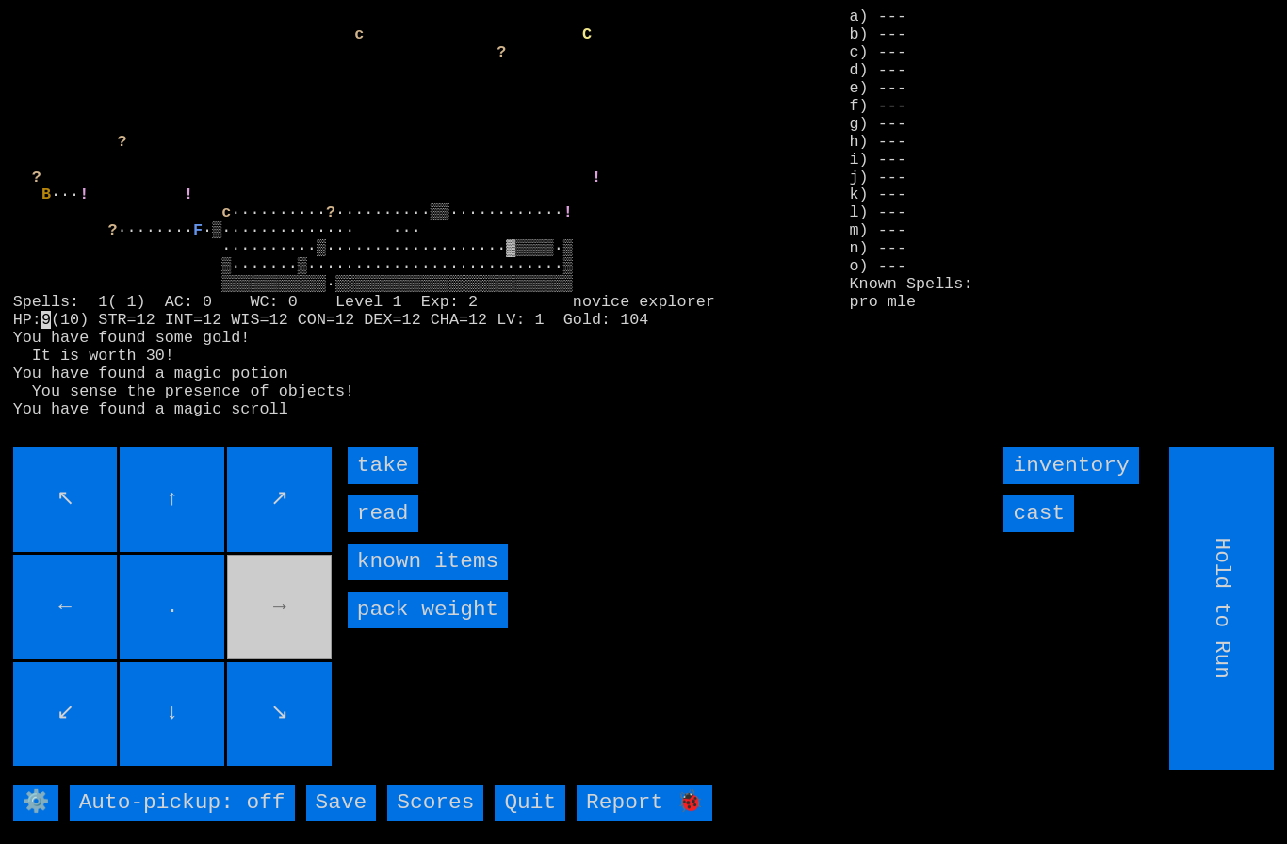
click at [383, 484] on input "take" at bounding box center [383, 466] width 71 height 37
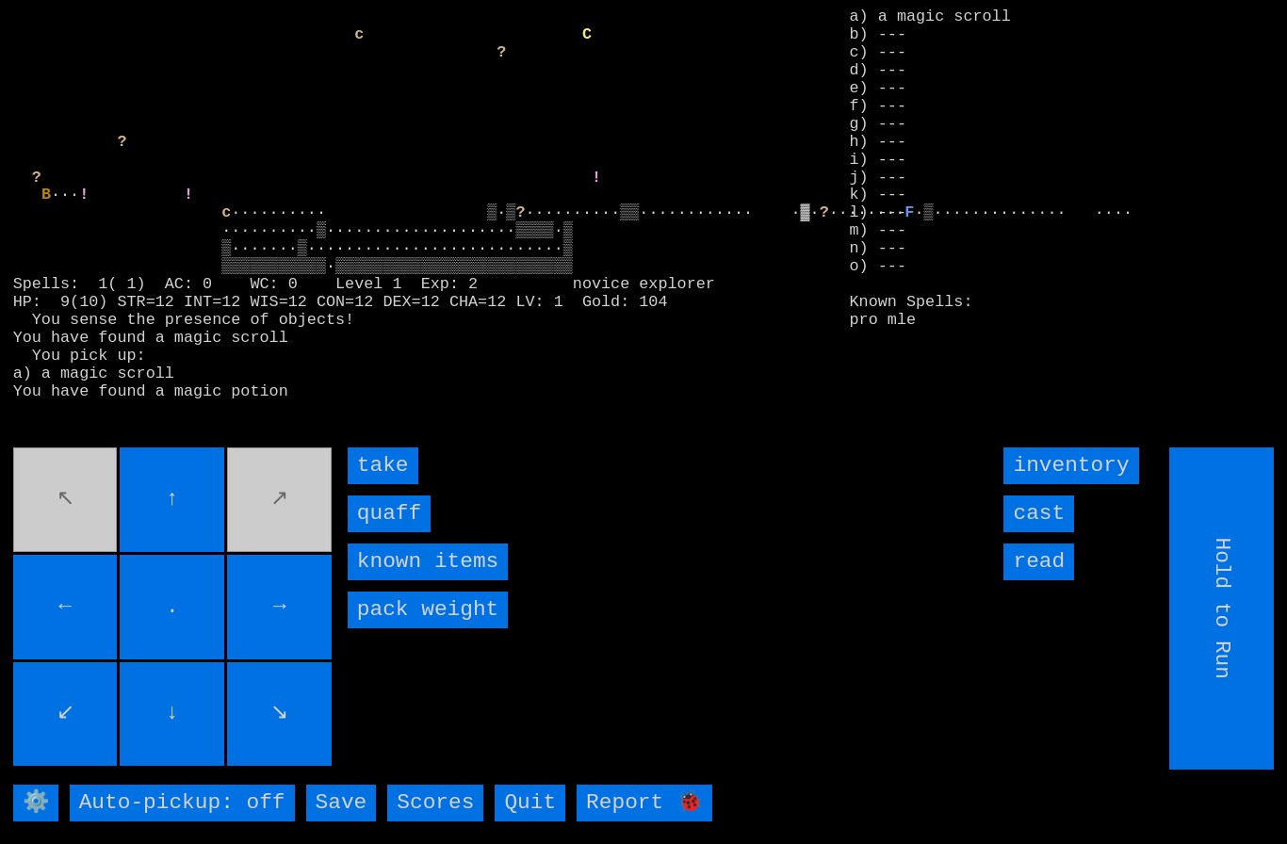
click at [388, 532] on input "quaff" at bounding box center [389, 514] width 83 height 37
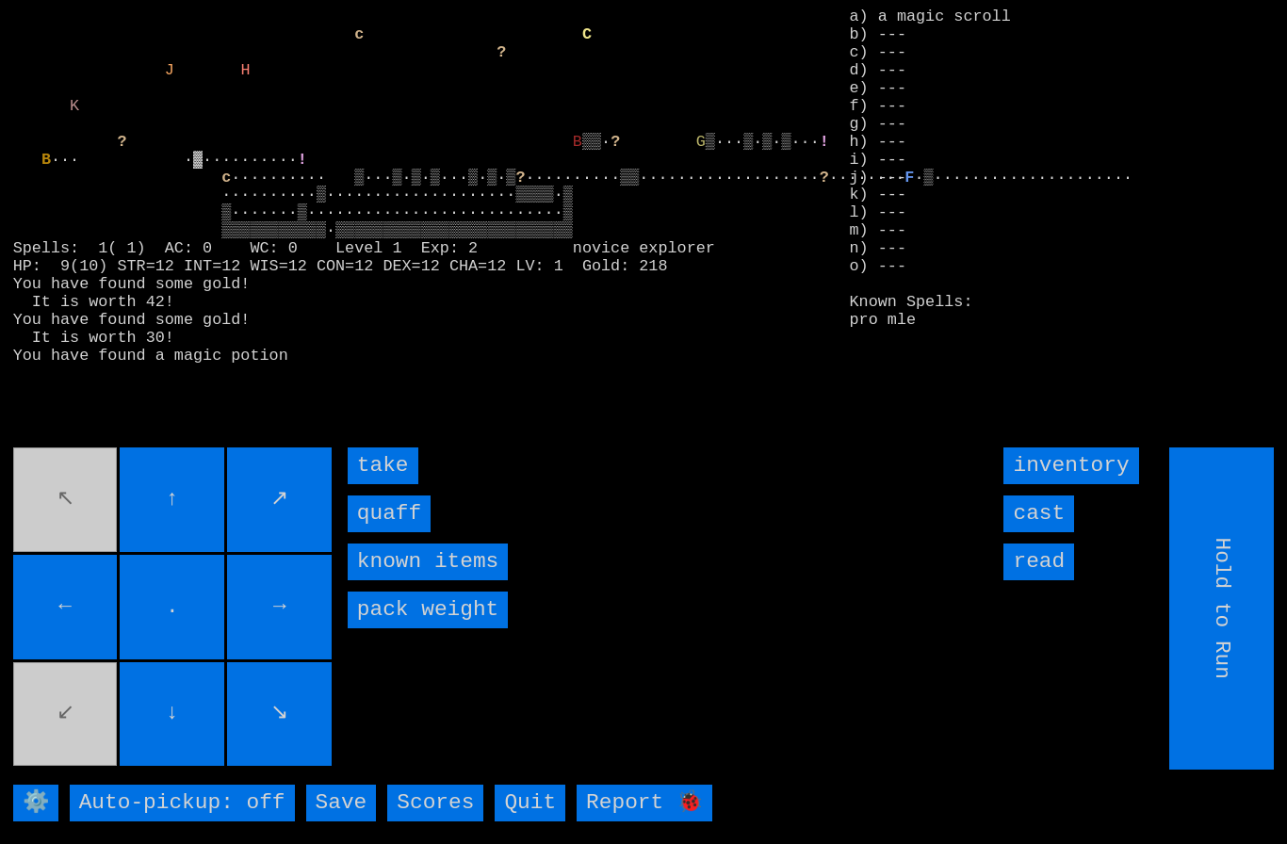
click at [371, 532] on input "quaff" at bounding box center [389, 514] width 83 height 37
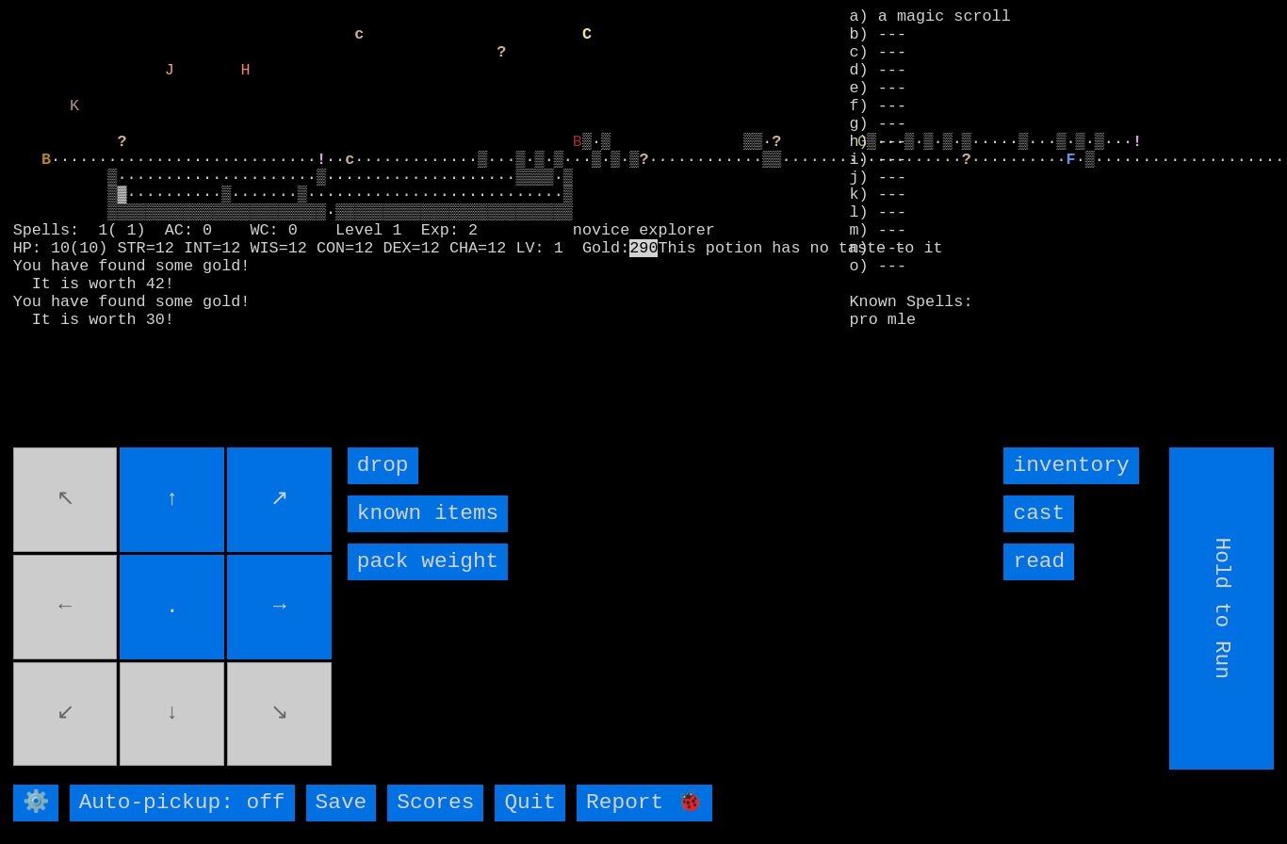
click at [87, 630] on movebuttons "↖ ↑ ↗ ← . → ↙ ↓ ↘" at bounding box center [174, 609] width 322 height 322
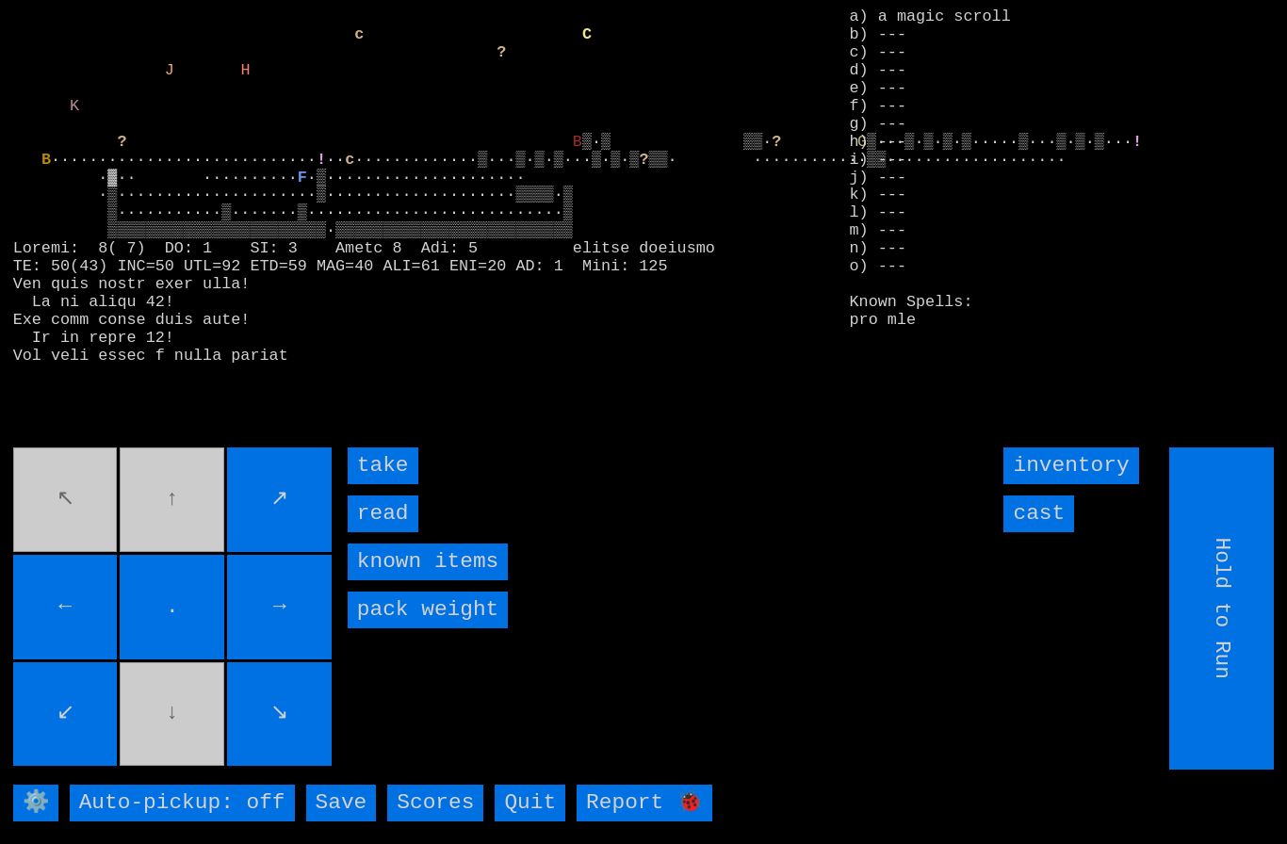
click at [381, 484] on input "take" at bounding box center [383, 466] width 71 height 37
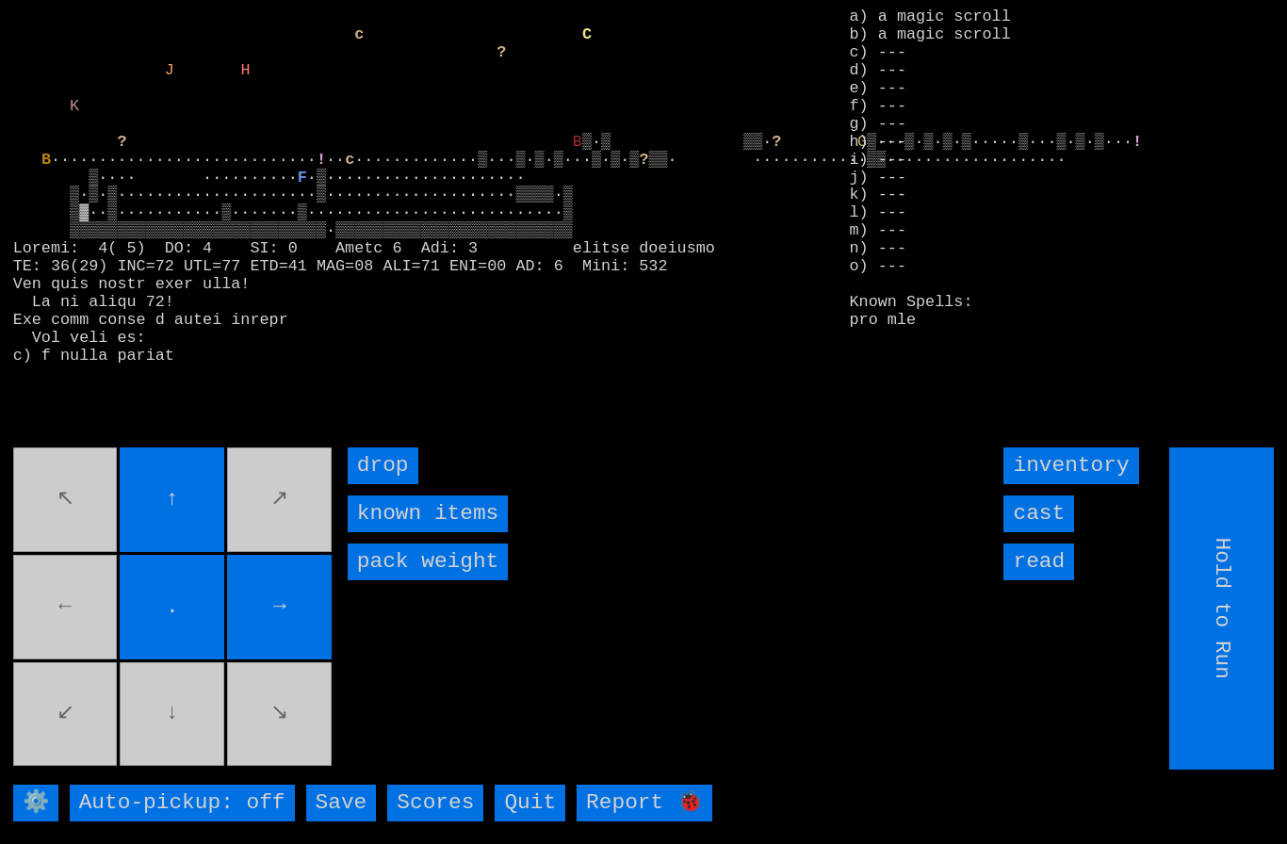
click at [64, 620] on movebuttons "↖ ↑ ↗ ← . → ↙ ↓ ↘" at bounding box center [174, 609] width 322 height 322
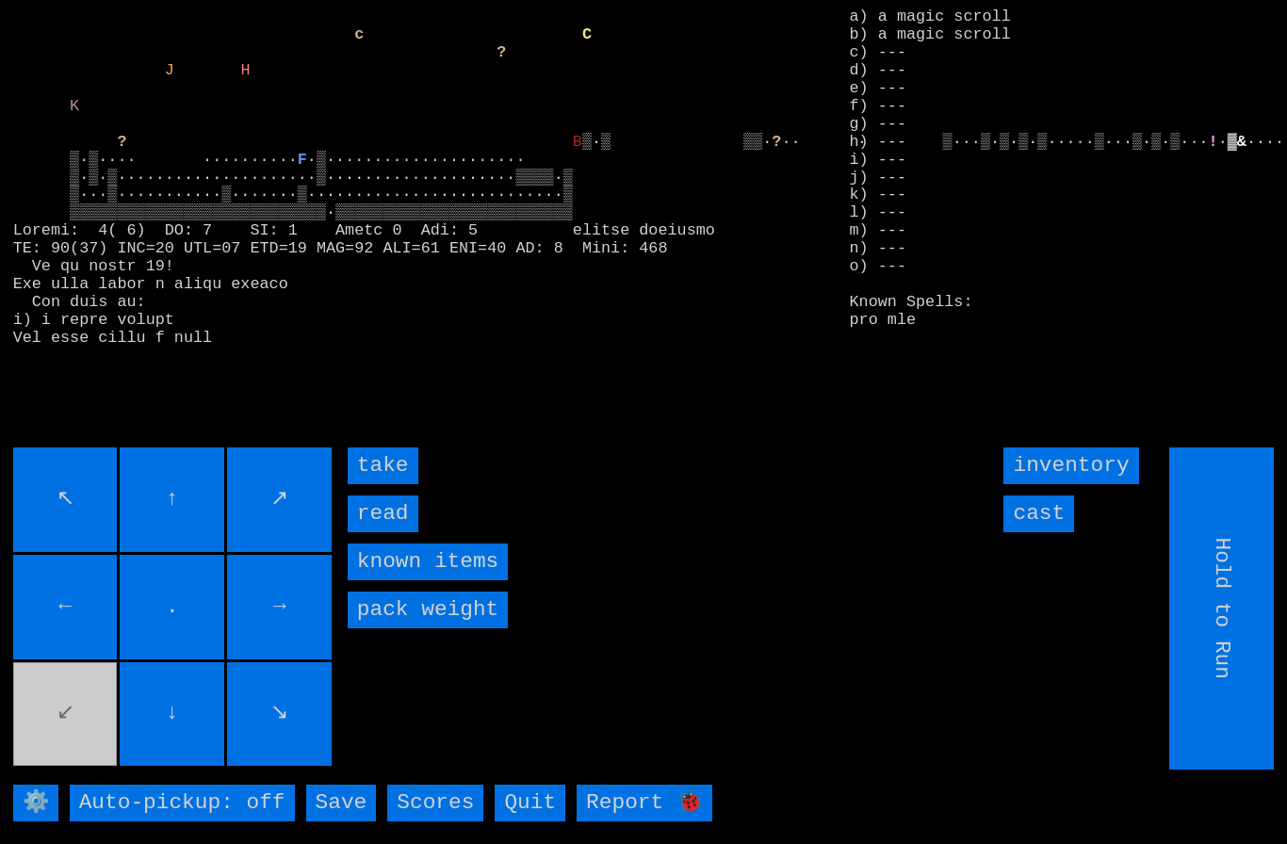
click at [379, 532] on input "read" at bounding box center [383, 514] width 71 height 37
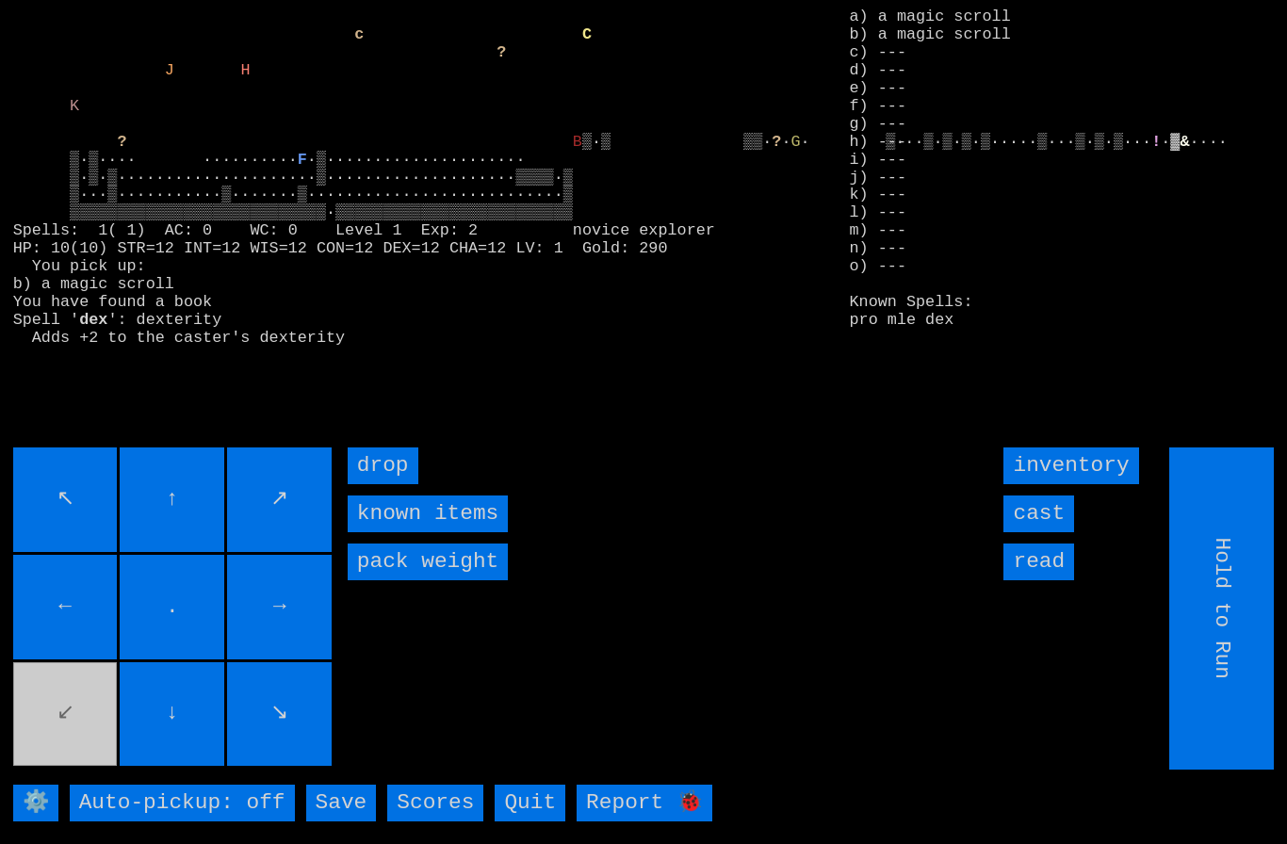
click at [1047, 532] on input "cast" at bounding box center [1038, 514] width 71 height 37
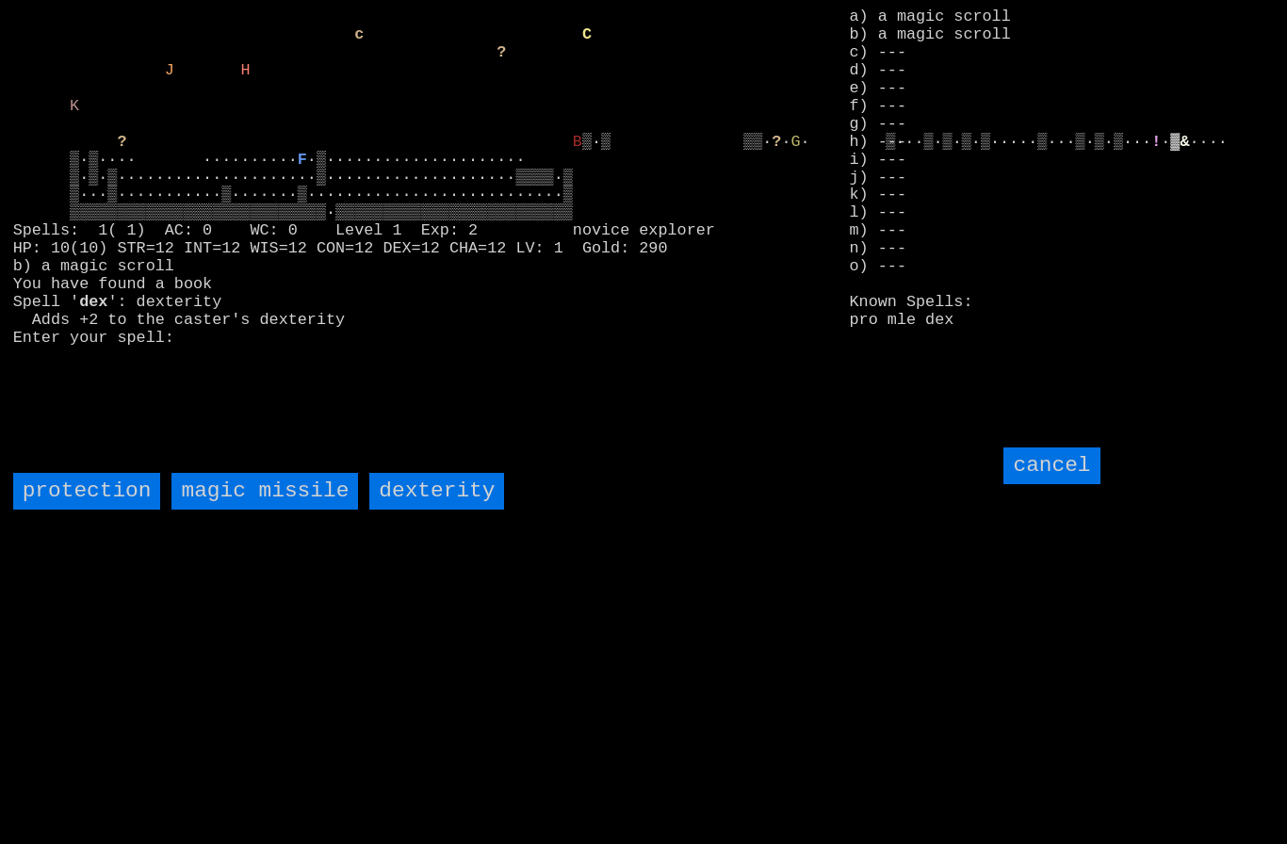
click at [245, 510] on missile "magic missile" at bounding box center [264, 491] width 187 height 37
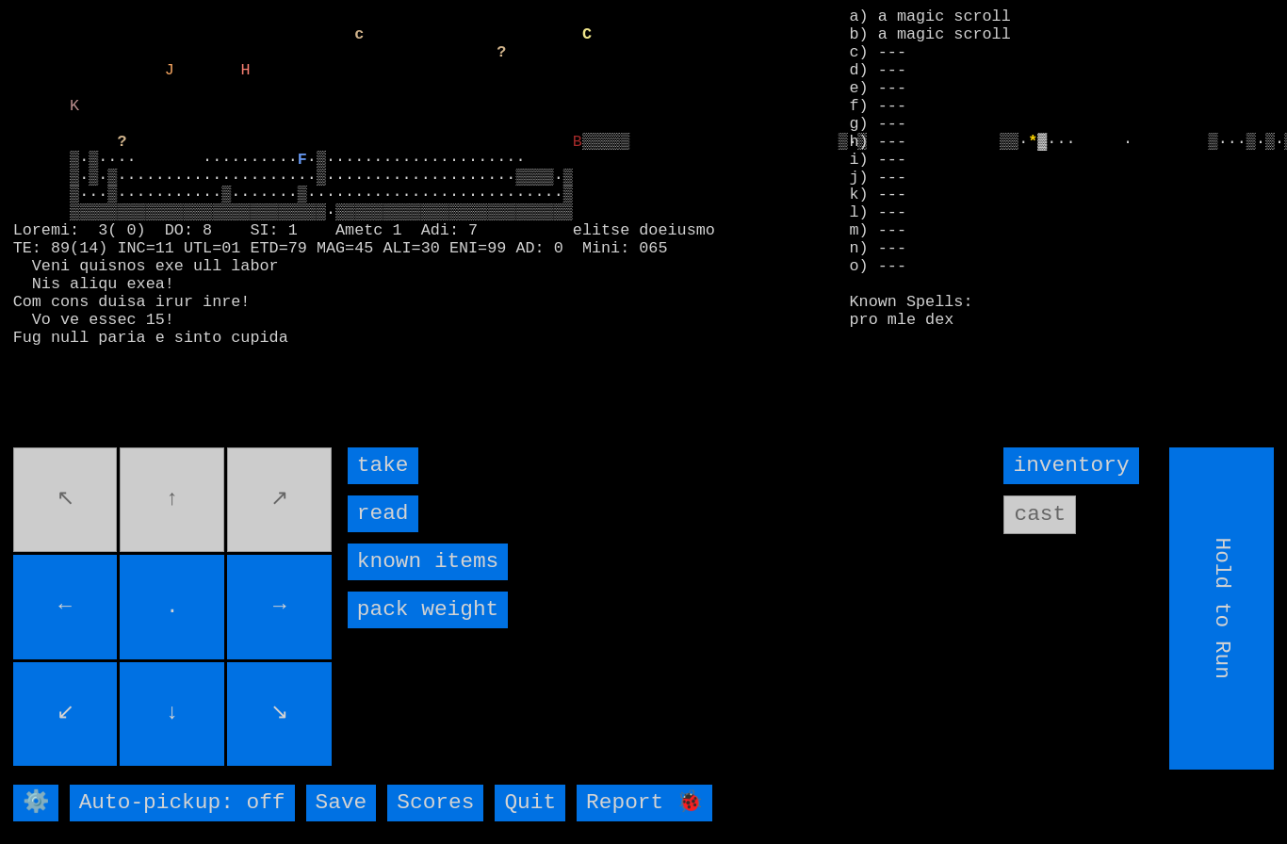
click at [383, 484] on input "take" at bounding box center [383, 466] width 71 height 37
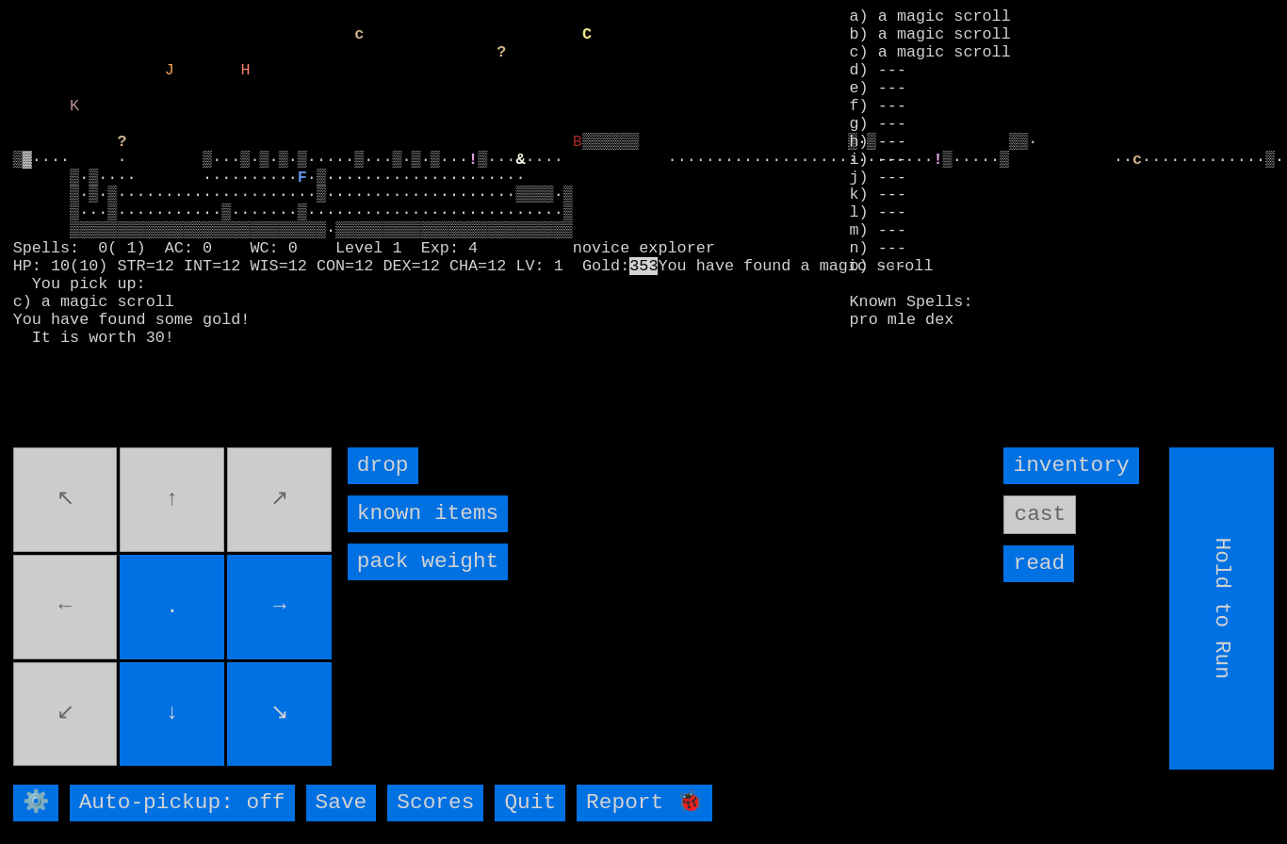
type input "Choose Direction"
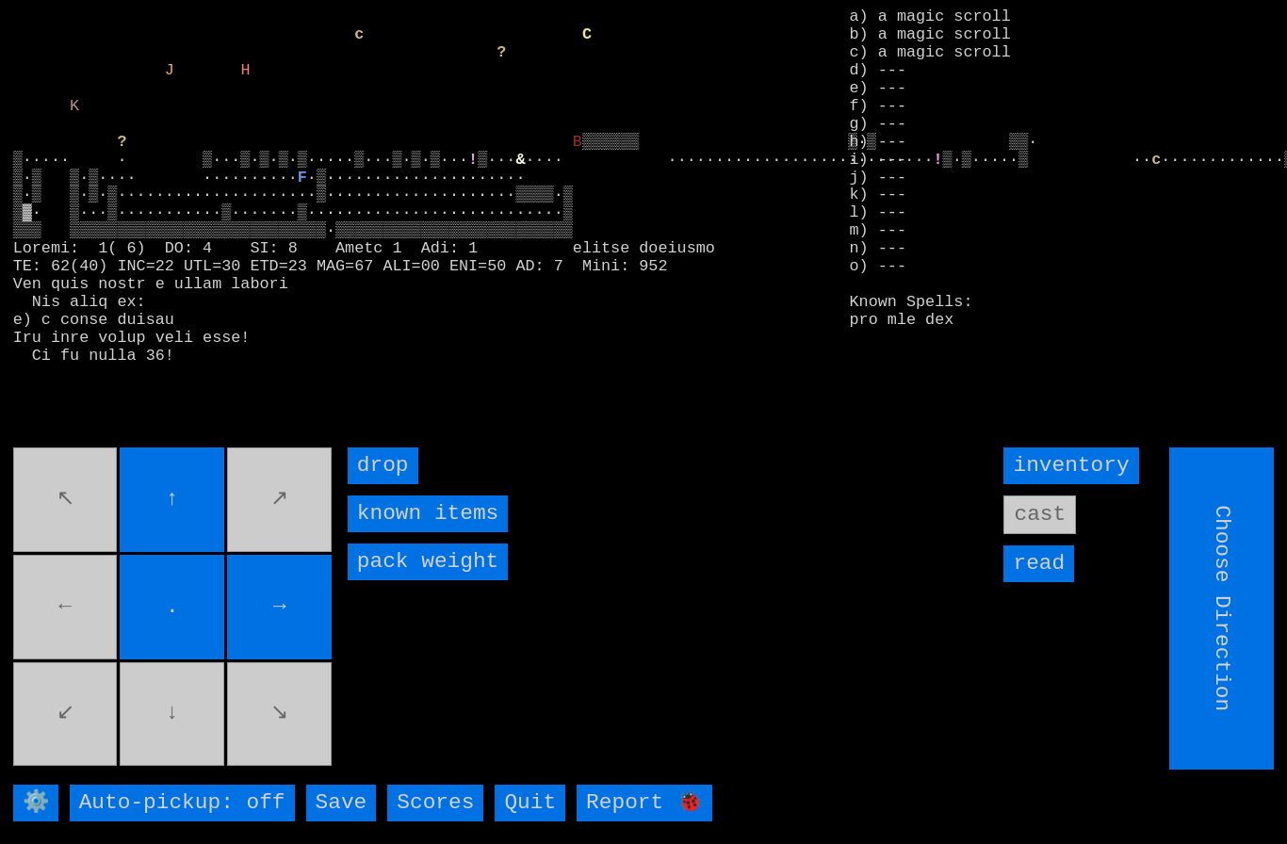
type input "Hold to Run"
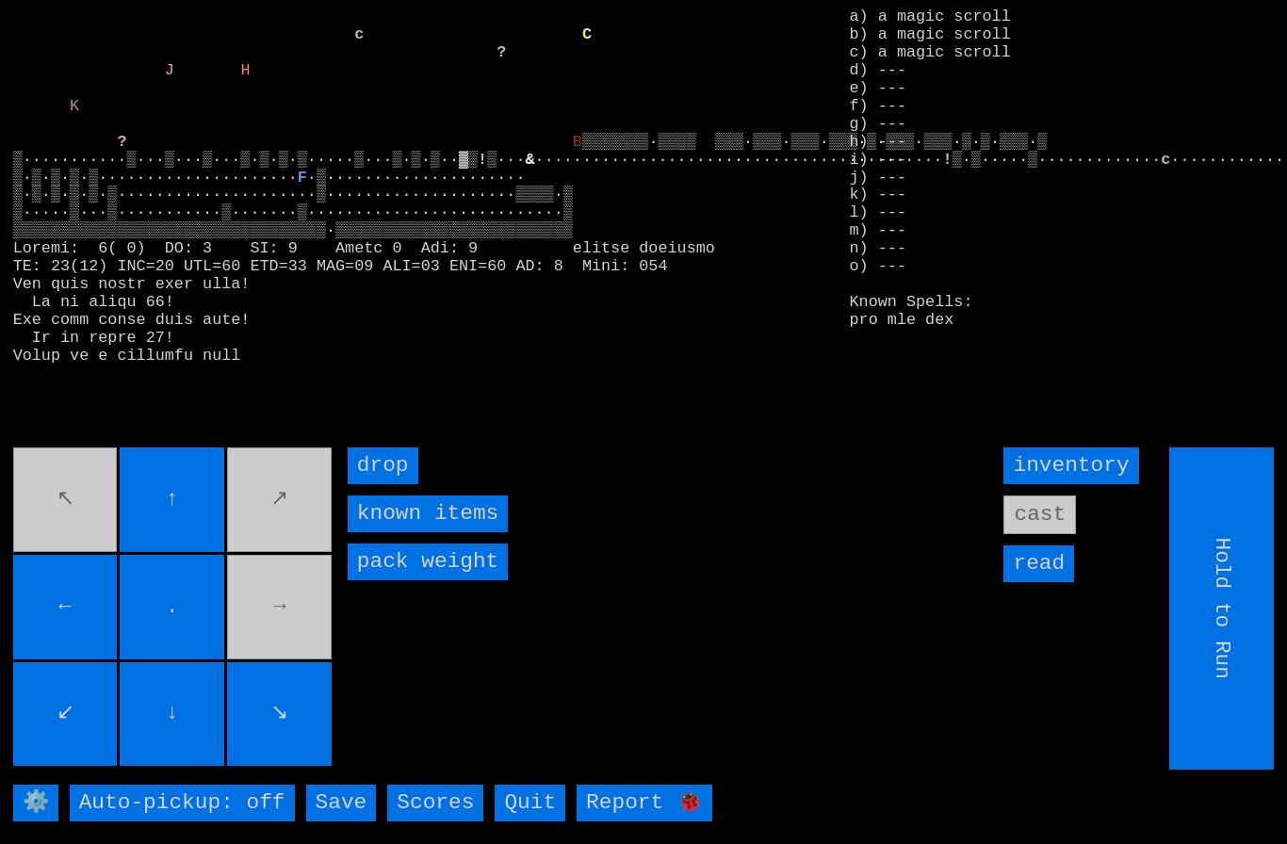
click at [266, 612] on movebuttons "↖ ↑ ↗ ← . → ↙ ↓ ↘" at bounding box center [174, 609] width 322 height 322
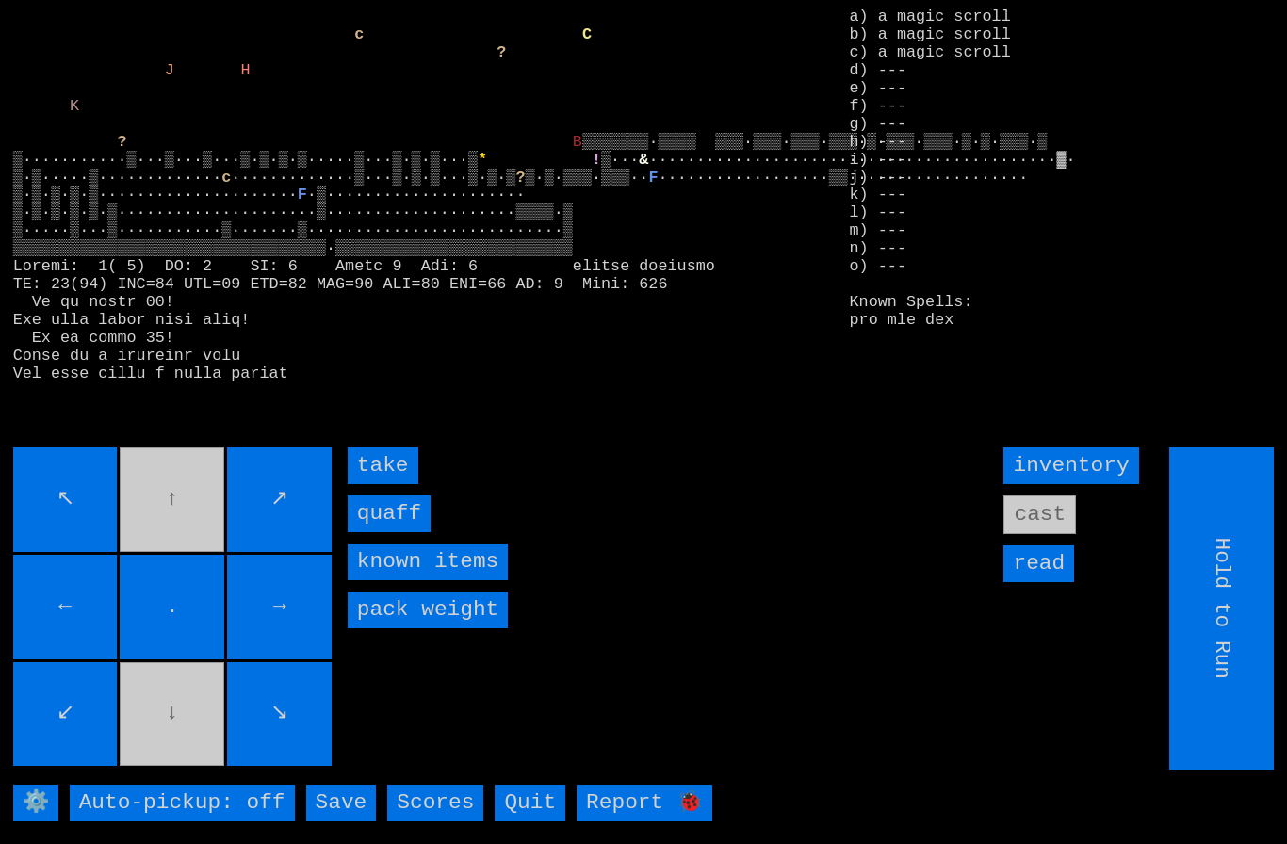
click at [374, 532] on input "quaff" at bounding box center [389, 514] width 83 height 37
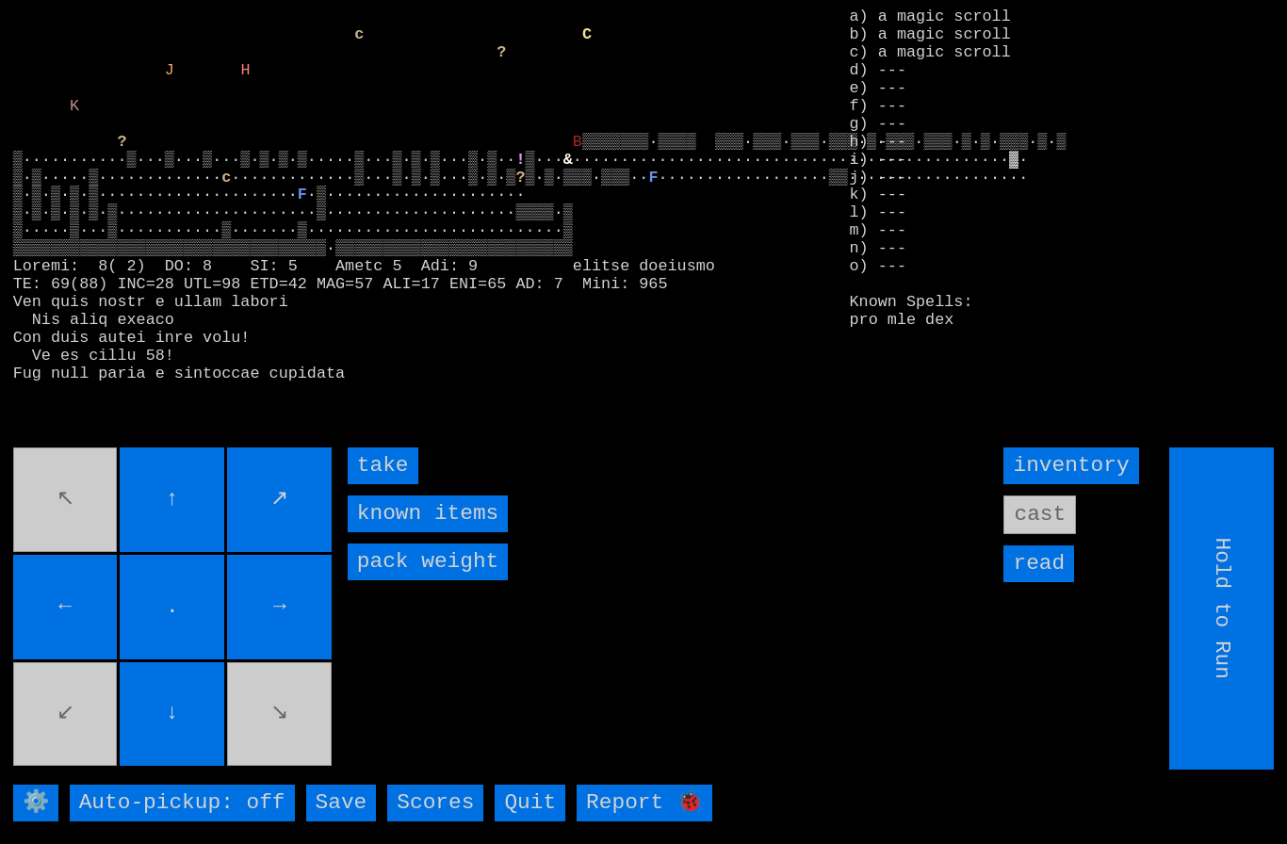
click at [383, 484] on input "take" at bounding box center [383, 466] width 71 height 37
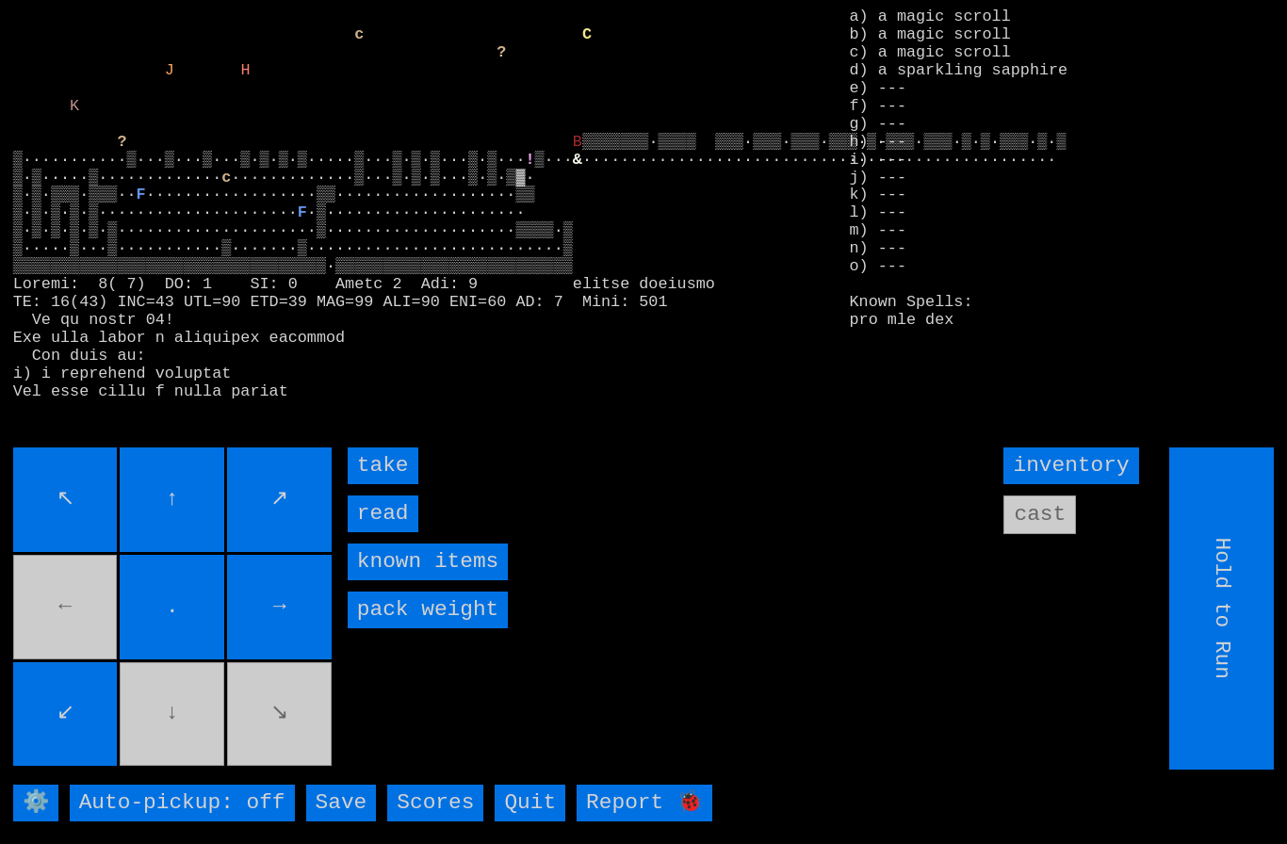
click at [367, 484] on input "take" at bounding box center [383, 466] width 71 height 37
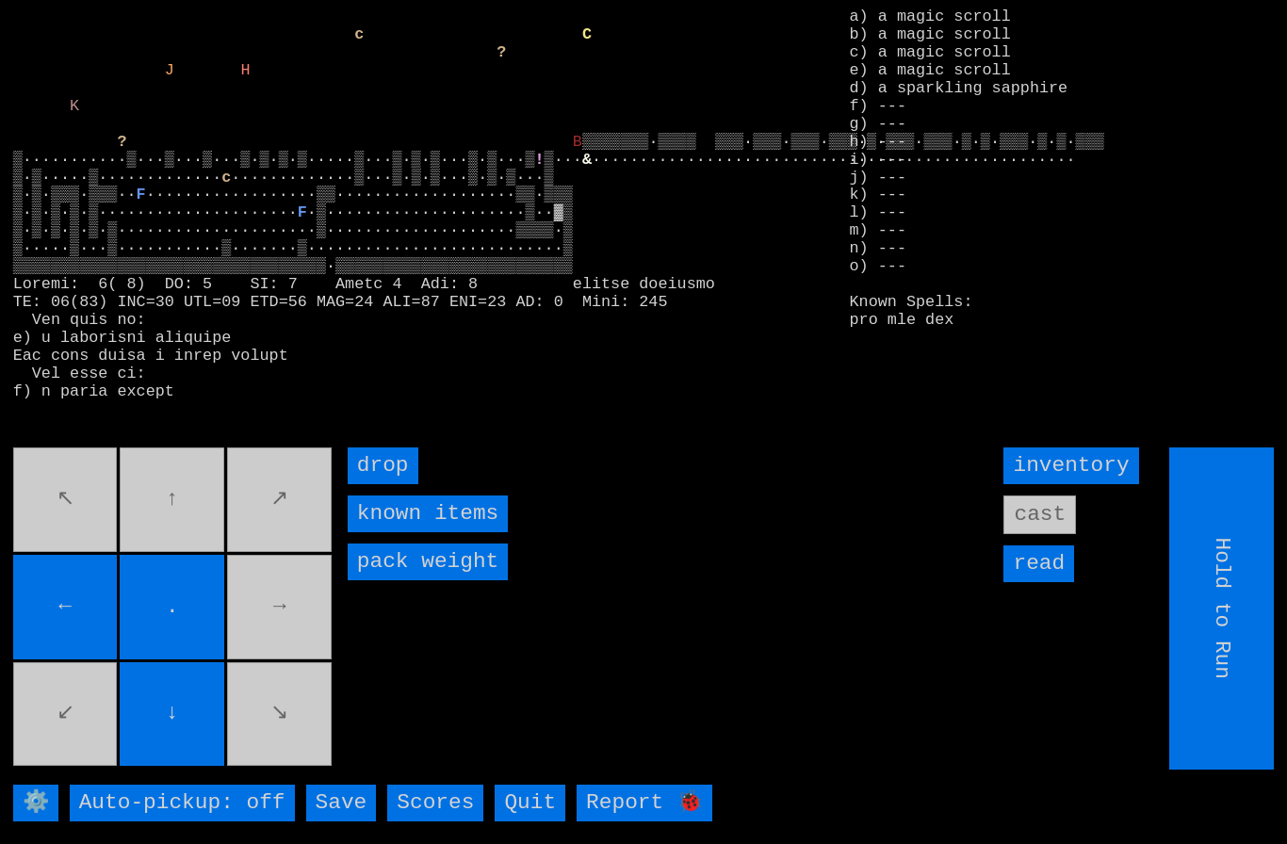
click at [270, 623] on movebuttons "↖ ↑ ↗ ← . → ↙ ↓ ↘" at bounding box center [174, 609] width 322 height 322
click at [62, 519] on movebuttons "↖ ↑ ↗ ← . → ↙ ↓ ↘" at bounding box center [174, 609] width 322 height 322
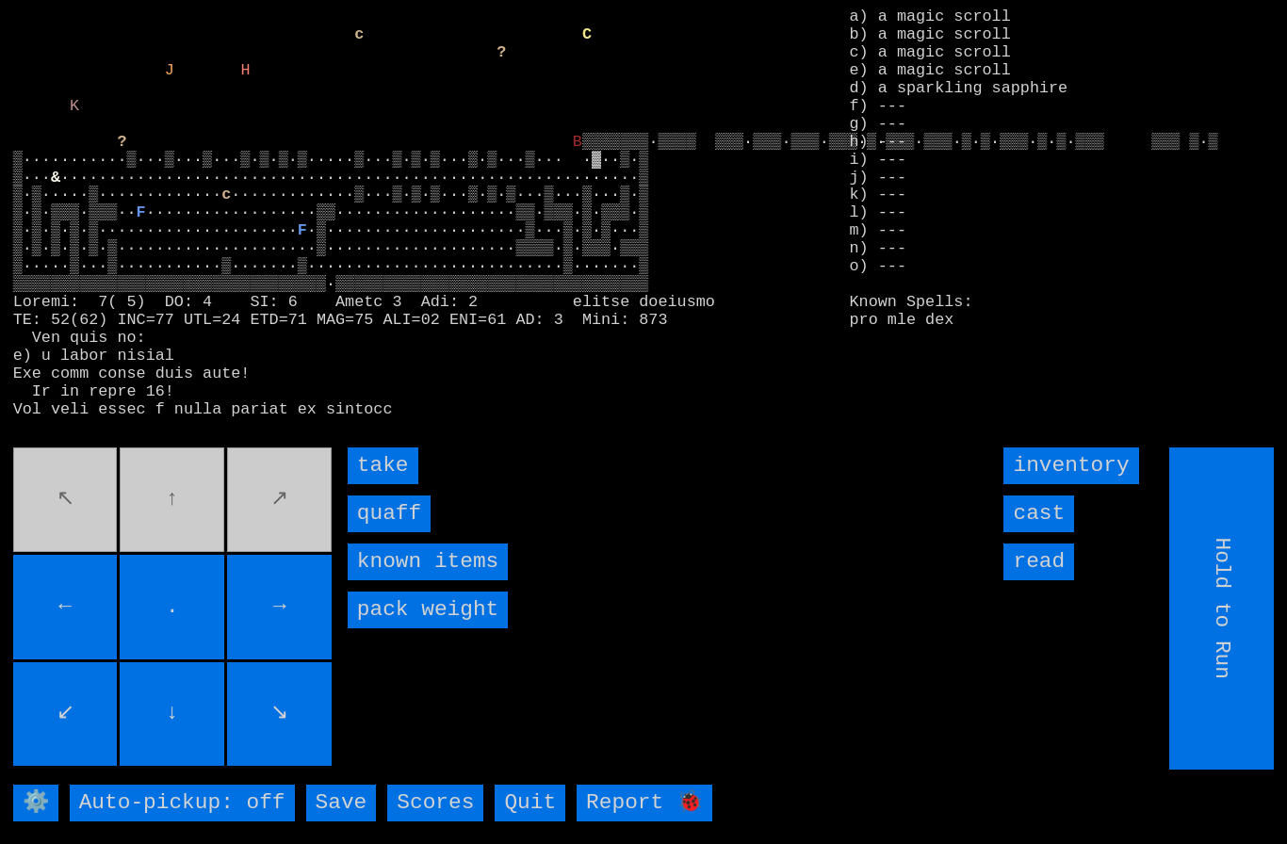
click at [372, 532] on input "quaff" at bounding box center [389, 514] width 83 height 37
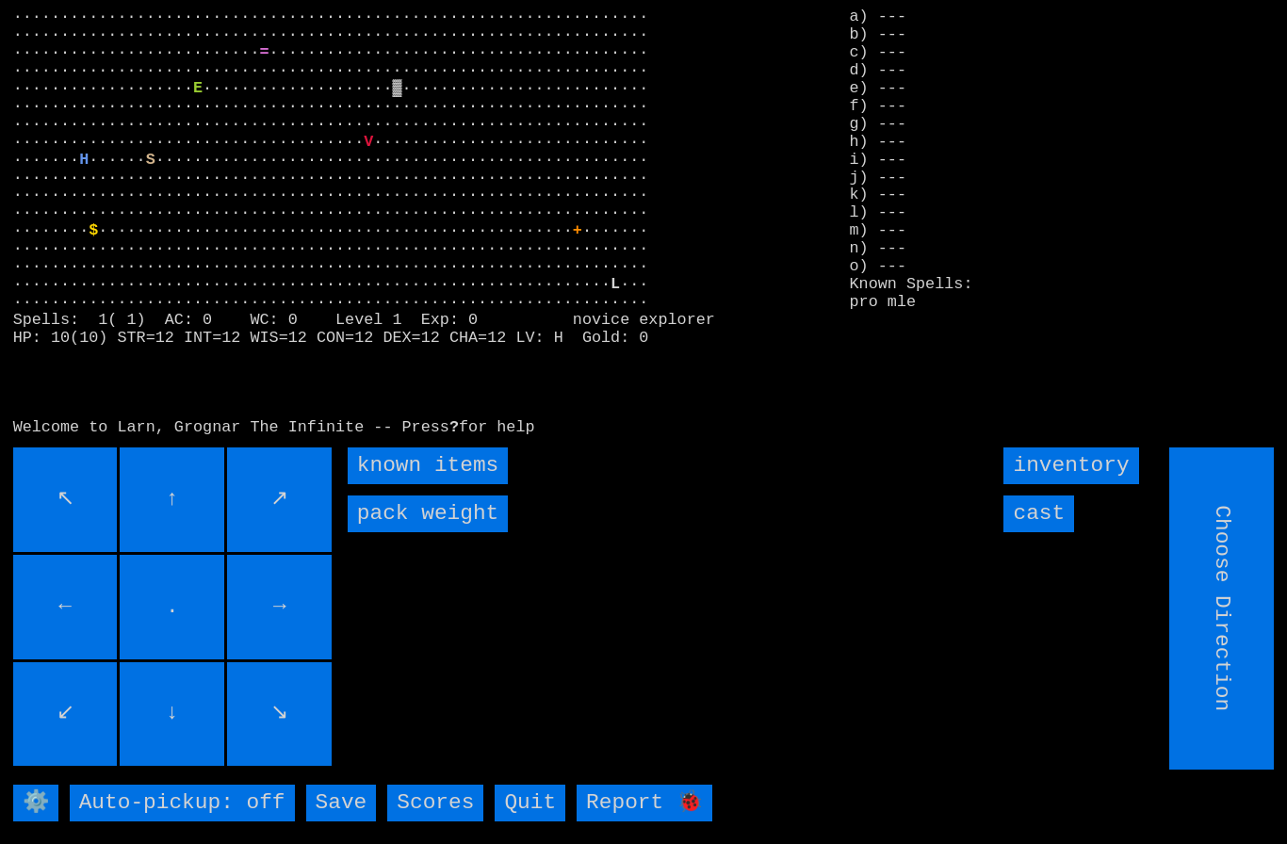
type input "Hold to Run"
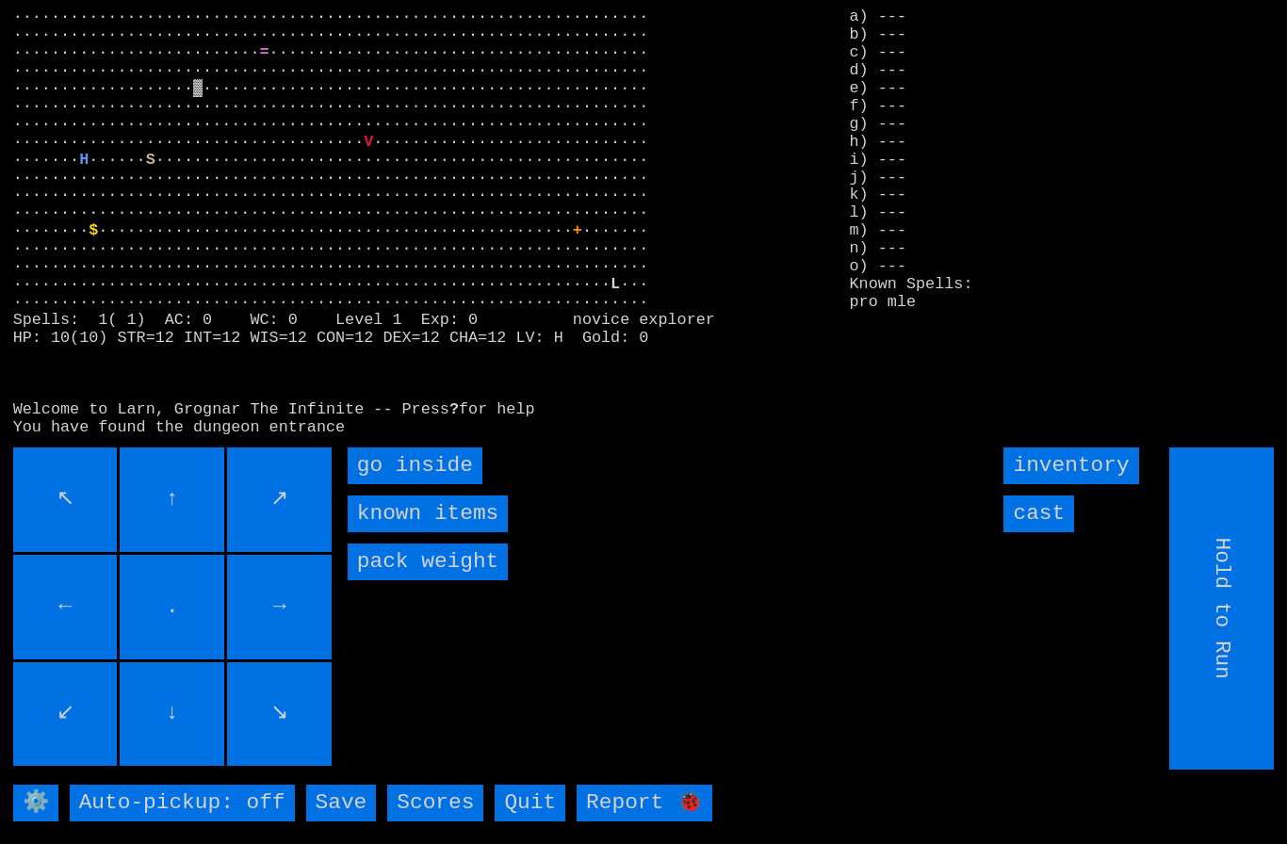
click at [381, 484] on inside "go inside" at bounding box center [415, 466] width 135 height 37
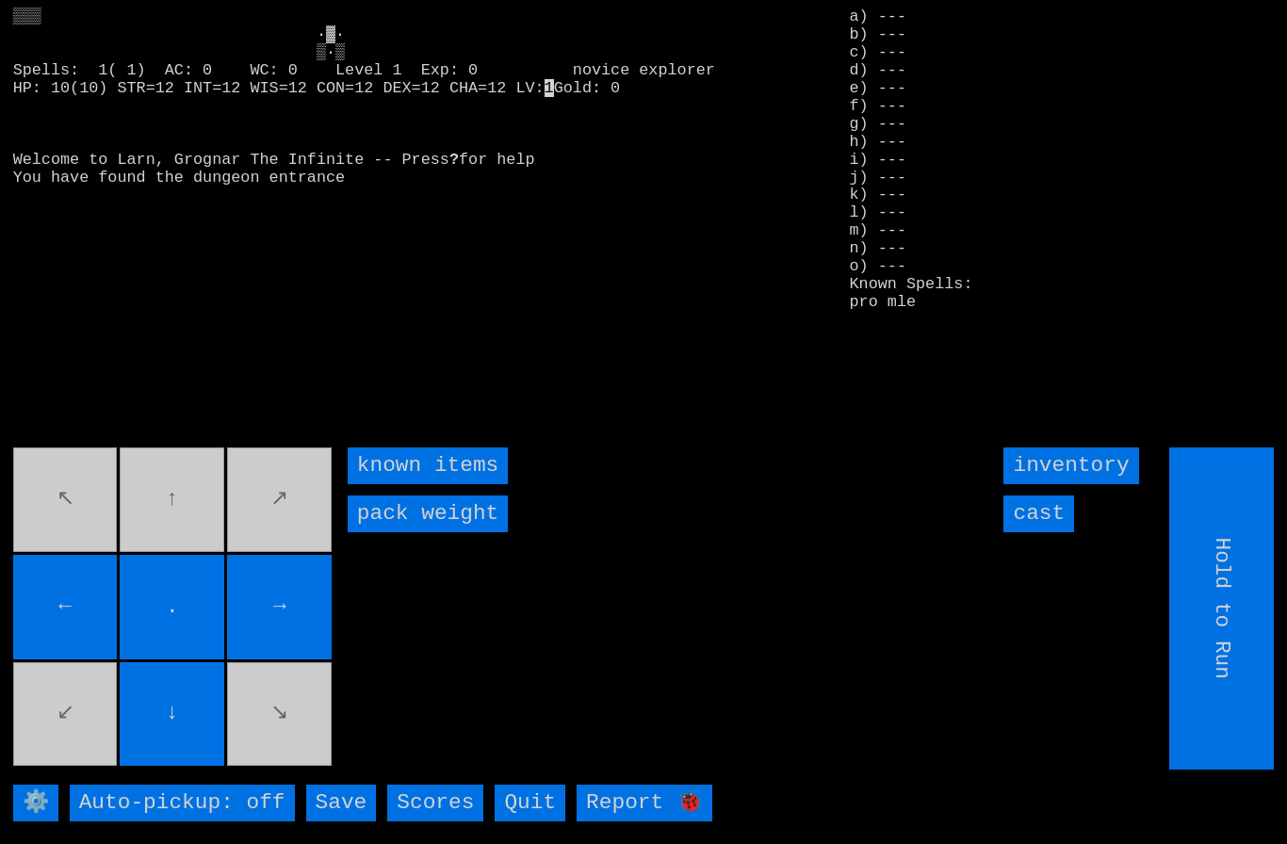
type input "Choose Direction"
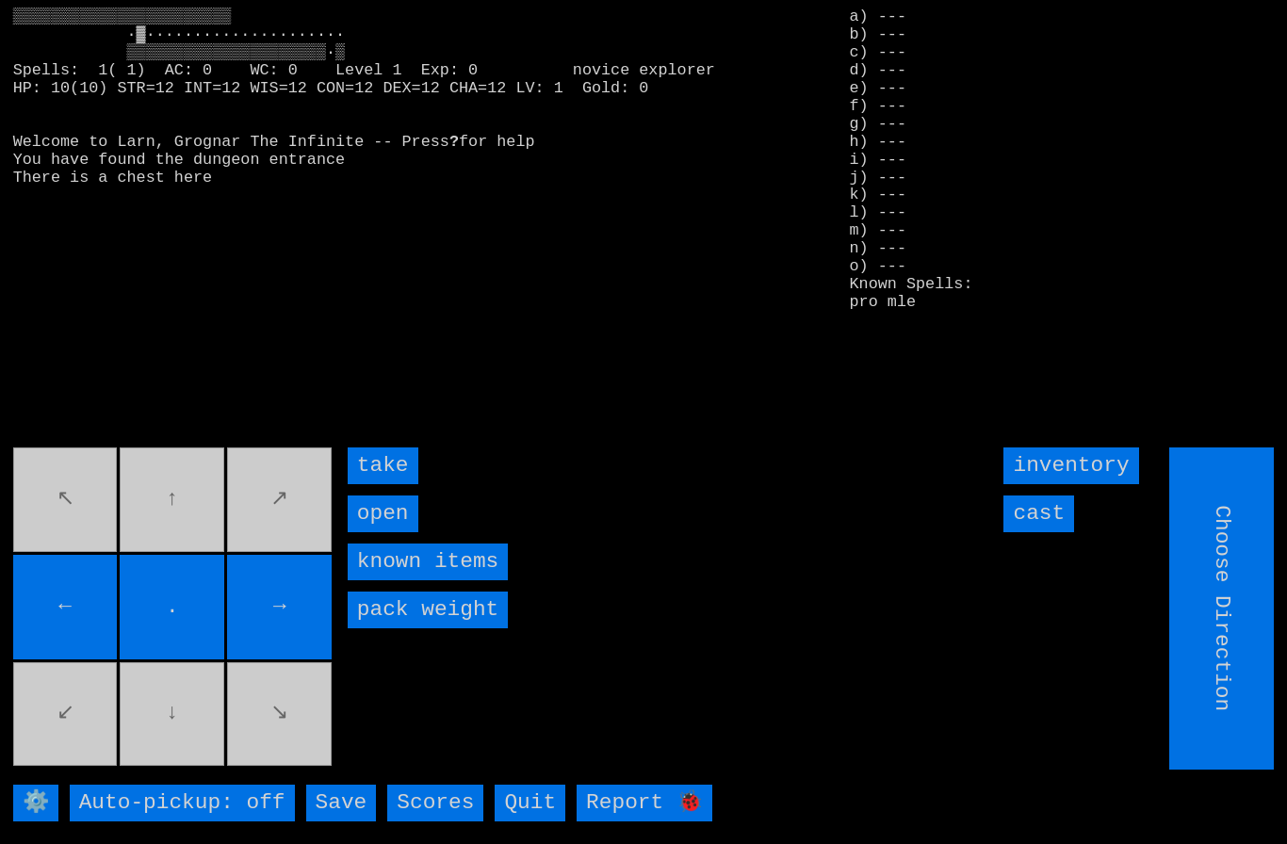
type input "Hold to Run"
click at [374, 484] on input "take" at bounding box center [383, 466] width 71 height 37
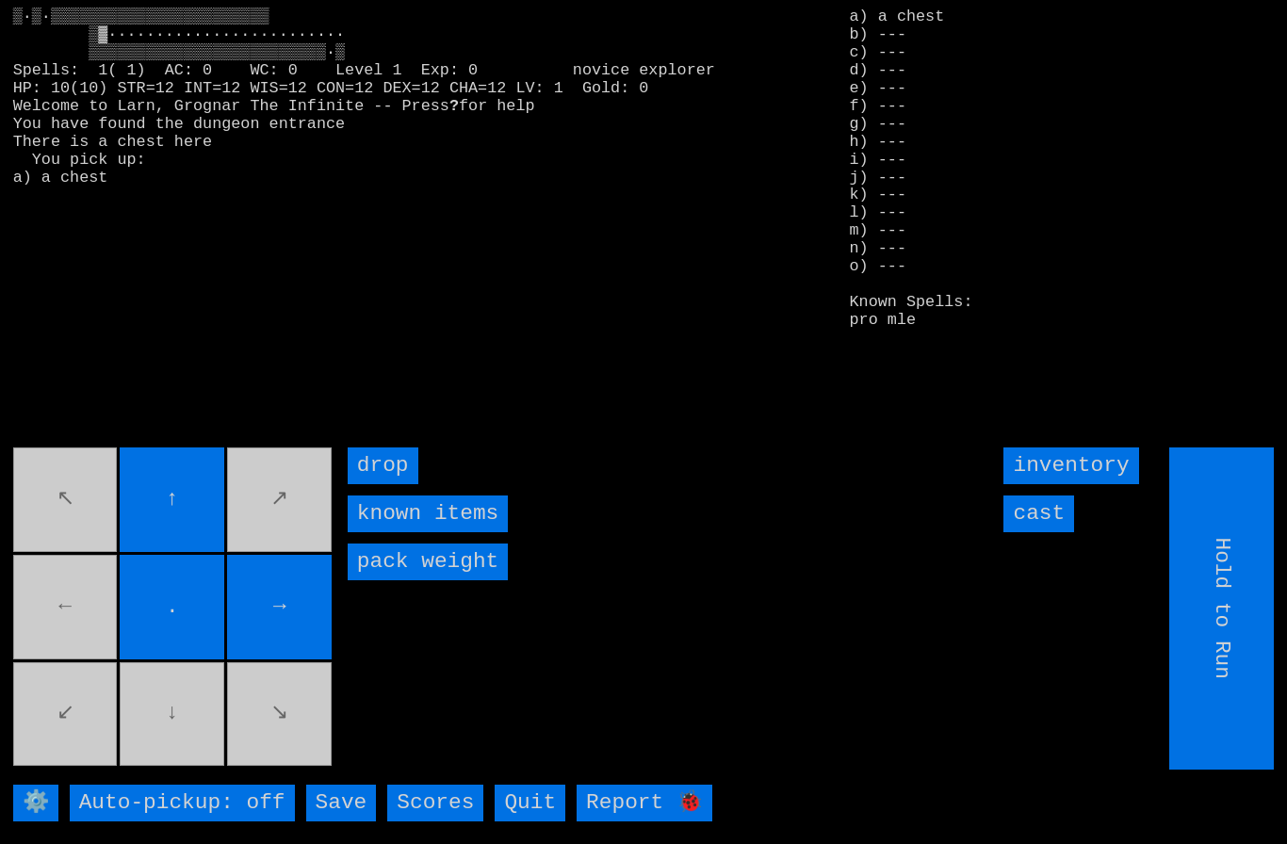
click at [72, 662] on movebuttons "↖ ↑ ↗ ← . → ↙ ↓ ↘" at bounding box center [174, 609] width 322 height 322
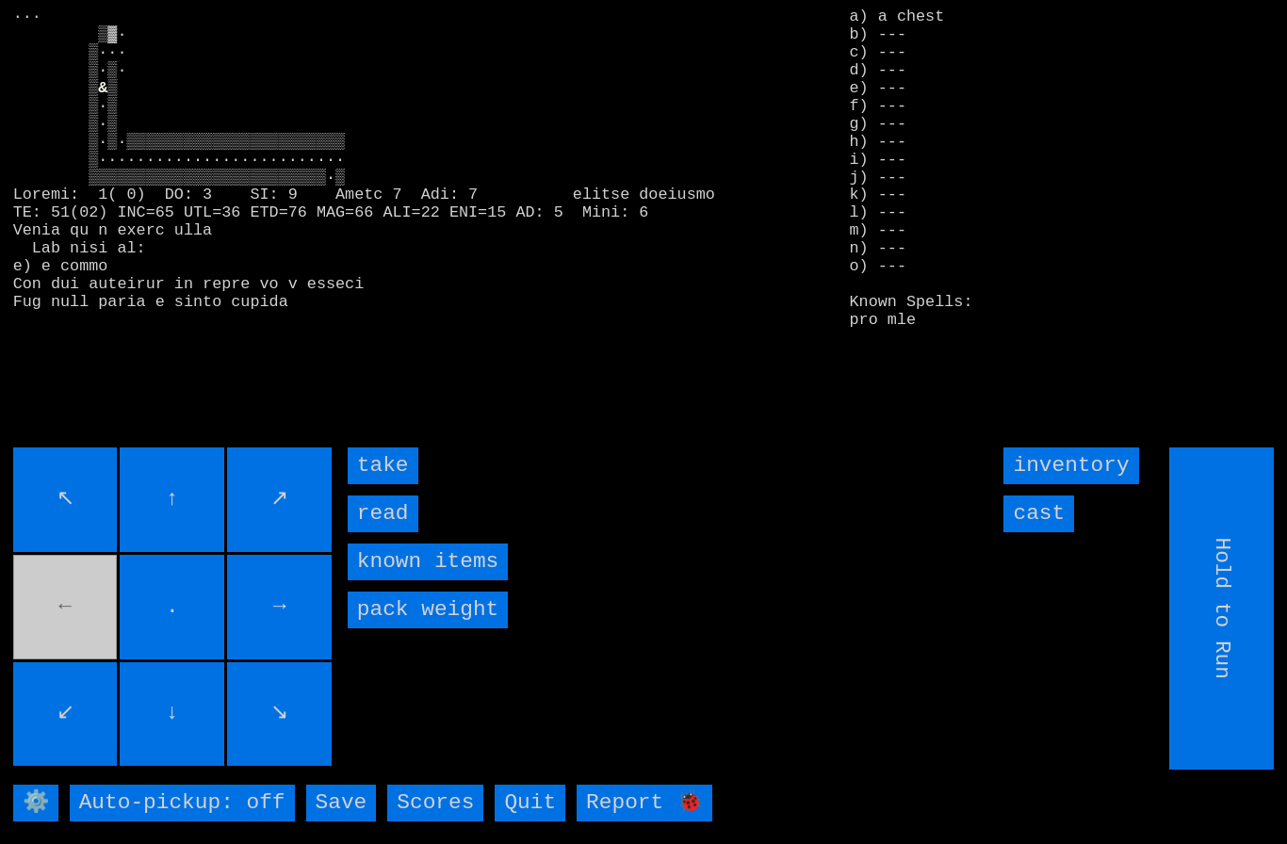
click at [376, 484] on input "take" at bounding box center [383, 466] width 71 height 37
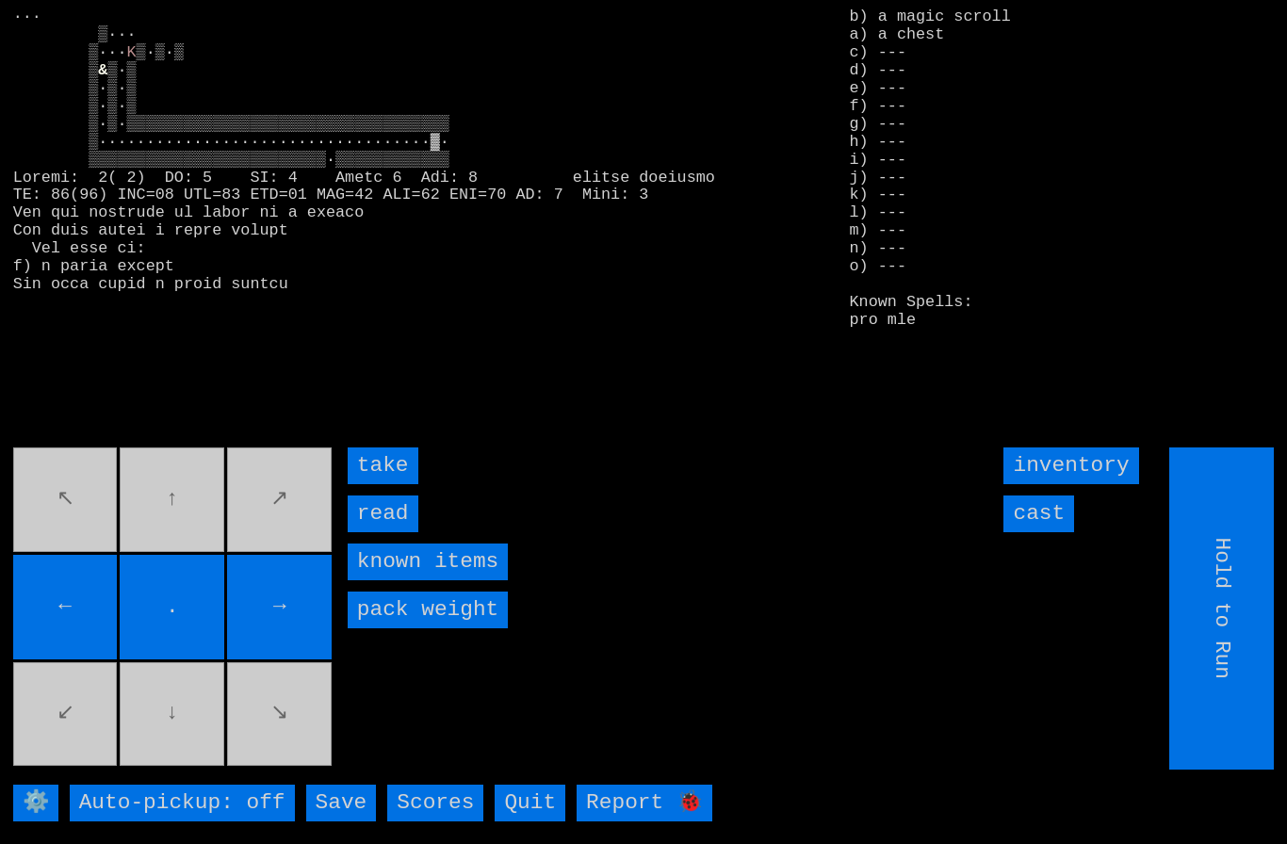
click at [367, 484] on input "take" at bounding box center [383, 466] width 71 height 37
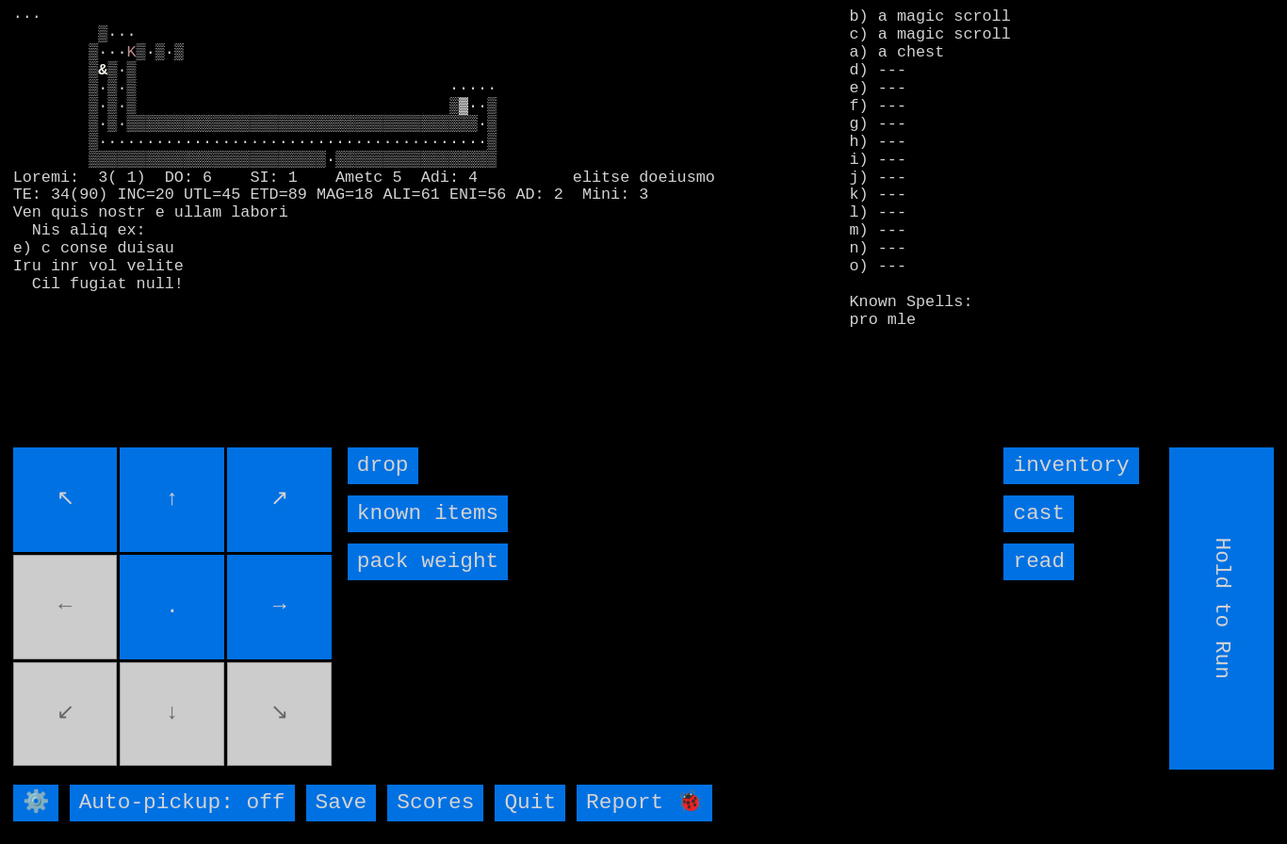
click at [93, 610] on movebuttons "↖ ↑ ↗ ← . → ↙ ↓ ↘" at bounding box center [174, 609] width 322 height 322
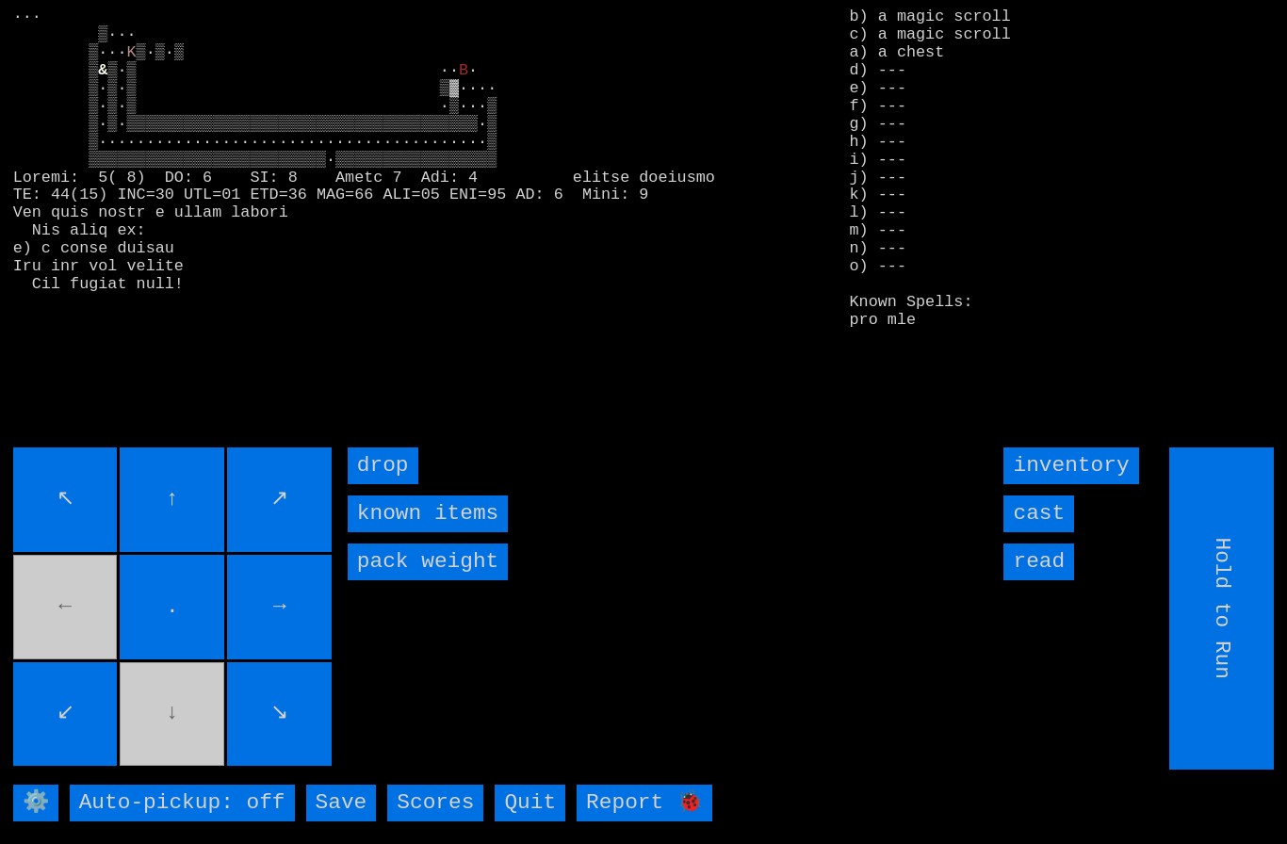
click at [1048, 532] on input "cast" at bounding box center [1038, 514] width 71 height 37
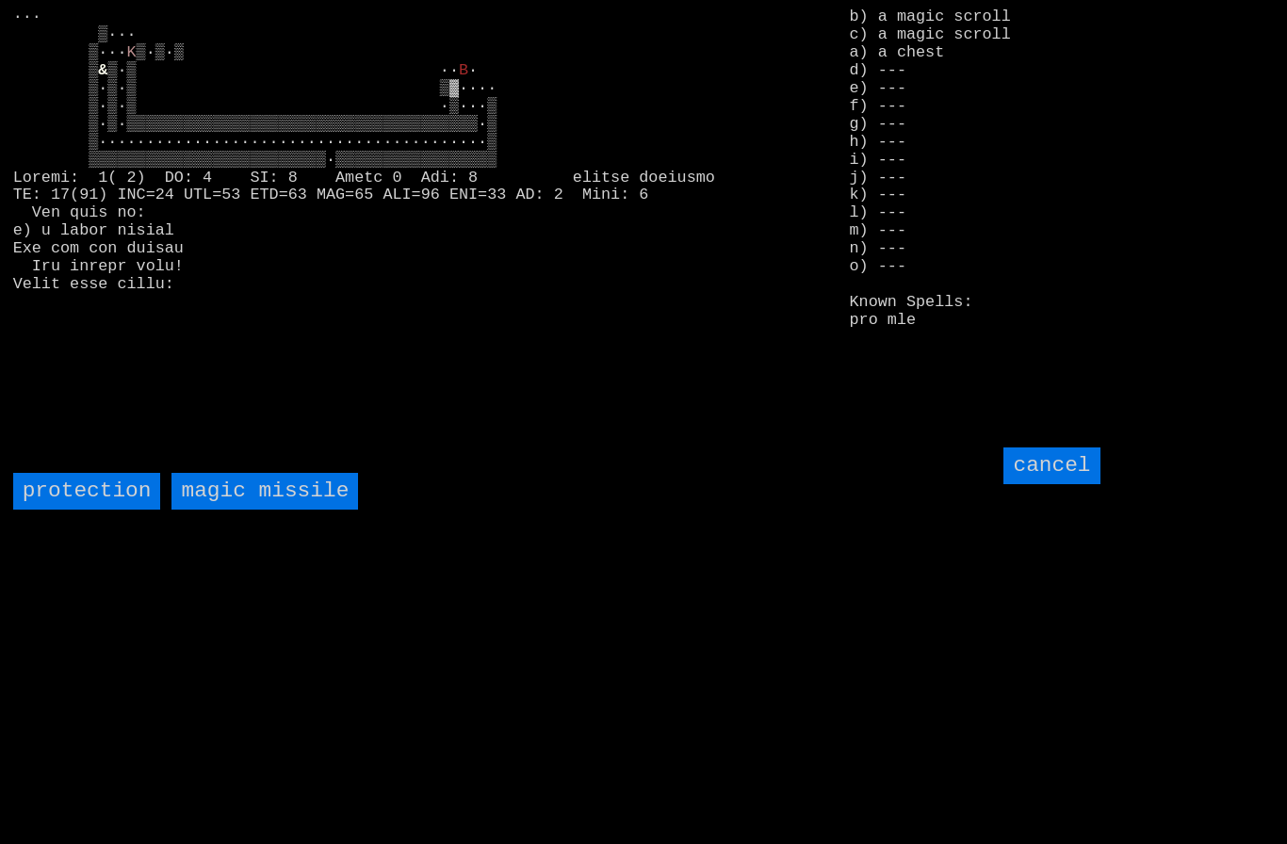
click at [259, 510] on missile "magic missile" at bounding box center [264, 491] width 187 height 37
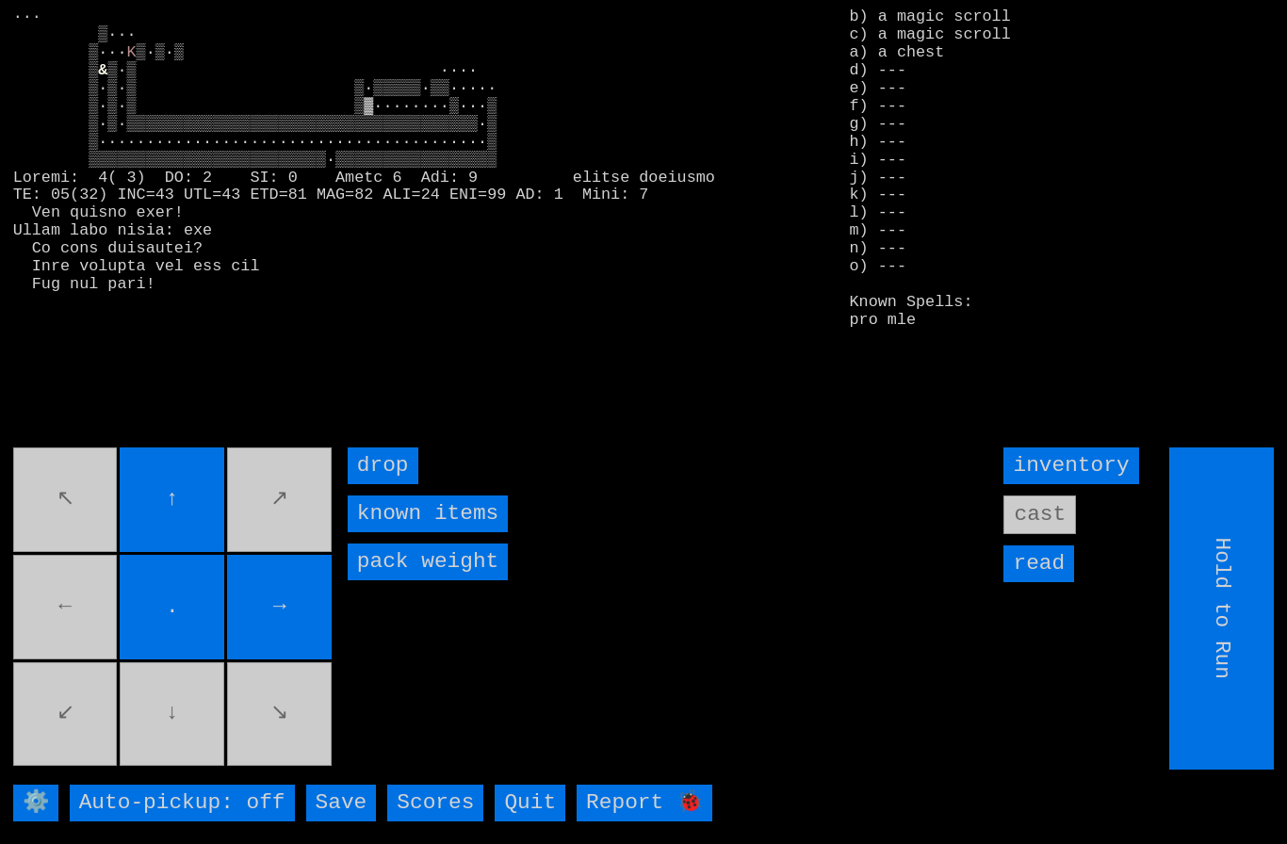
click at [91, 641] on movebuttons "↖ ↑ ↗ ← . → ↙ ↓ ↘" at bounding box center [174, 609] width 322 height 322
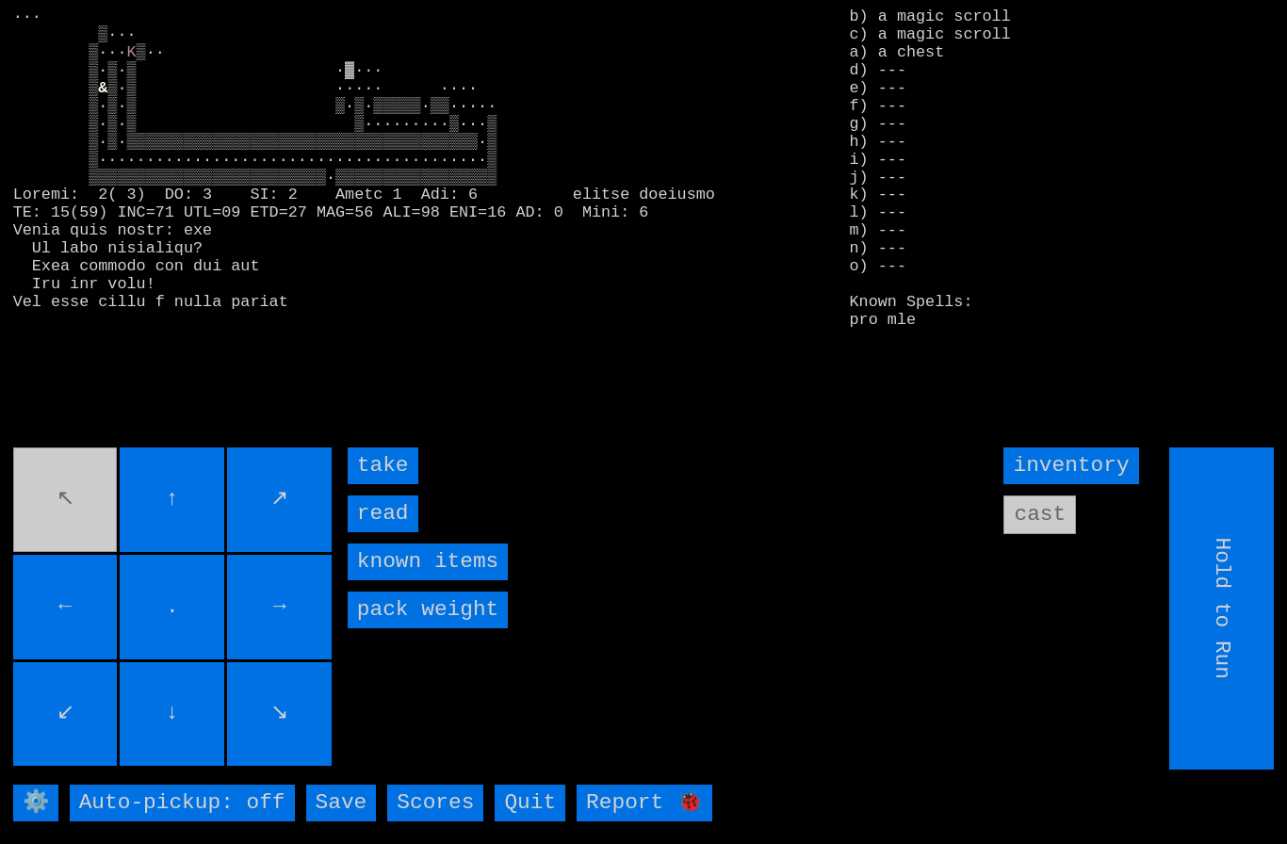
click at [369, 484] on input "take" at bounding box center [383, 466] width 71 height 37
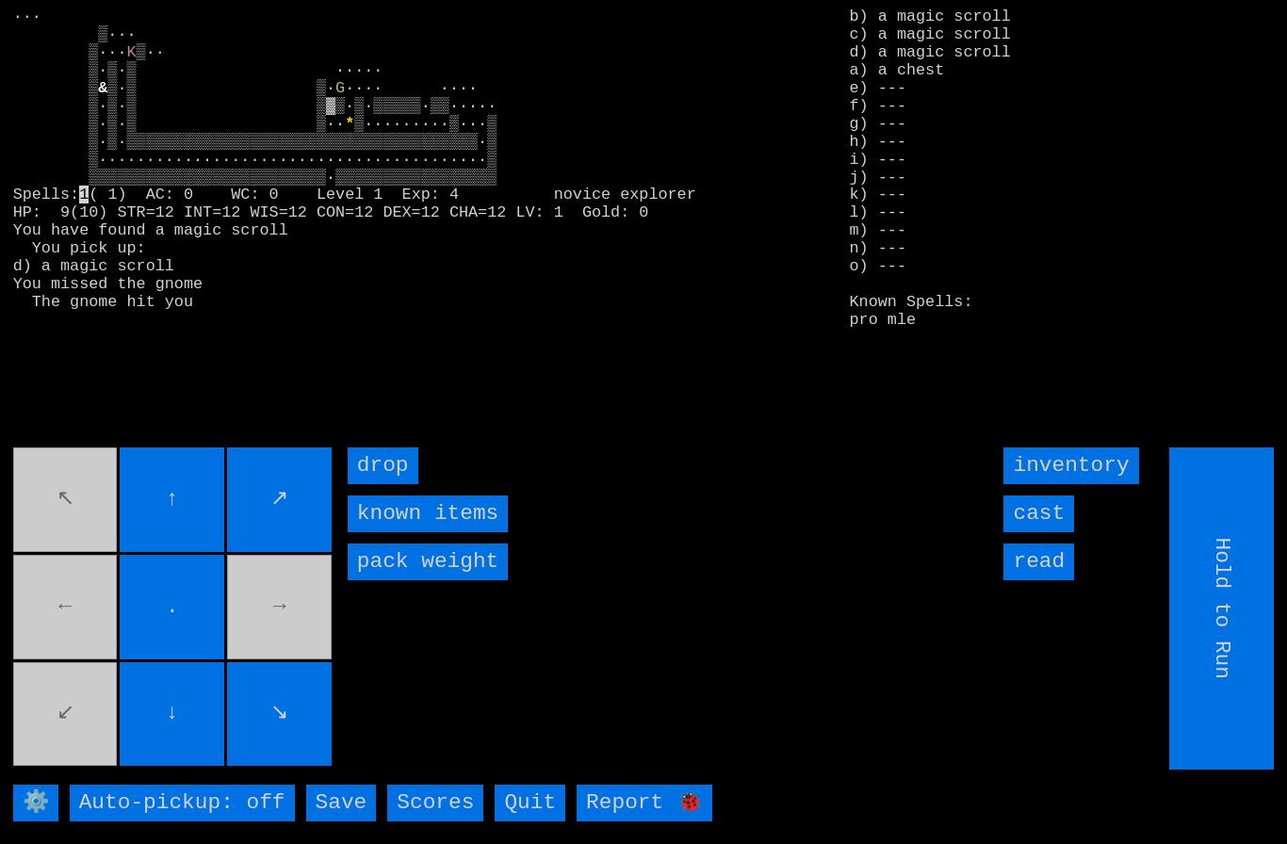
click at [1051, 532] on input "cast" at bounding box center [1038, 514] width 71 height 37
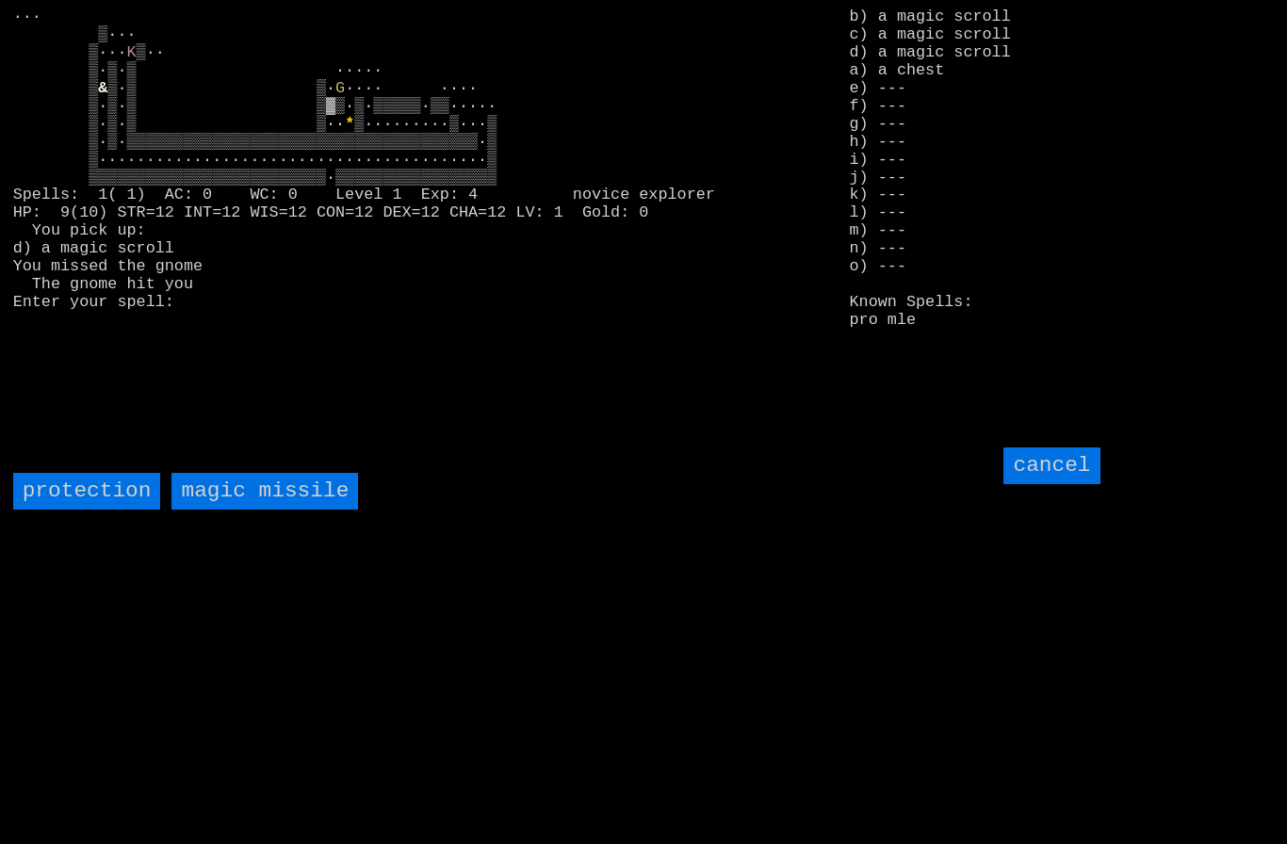
click at [227, 510] on missile "magic missile" at bounding box center [264, 491] width 187 height 37
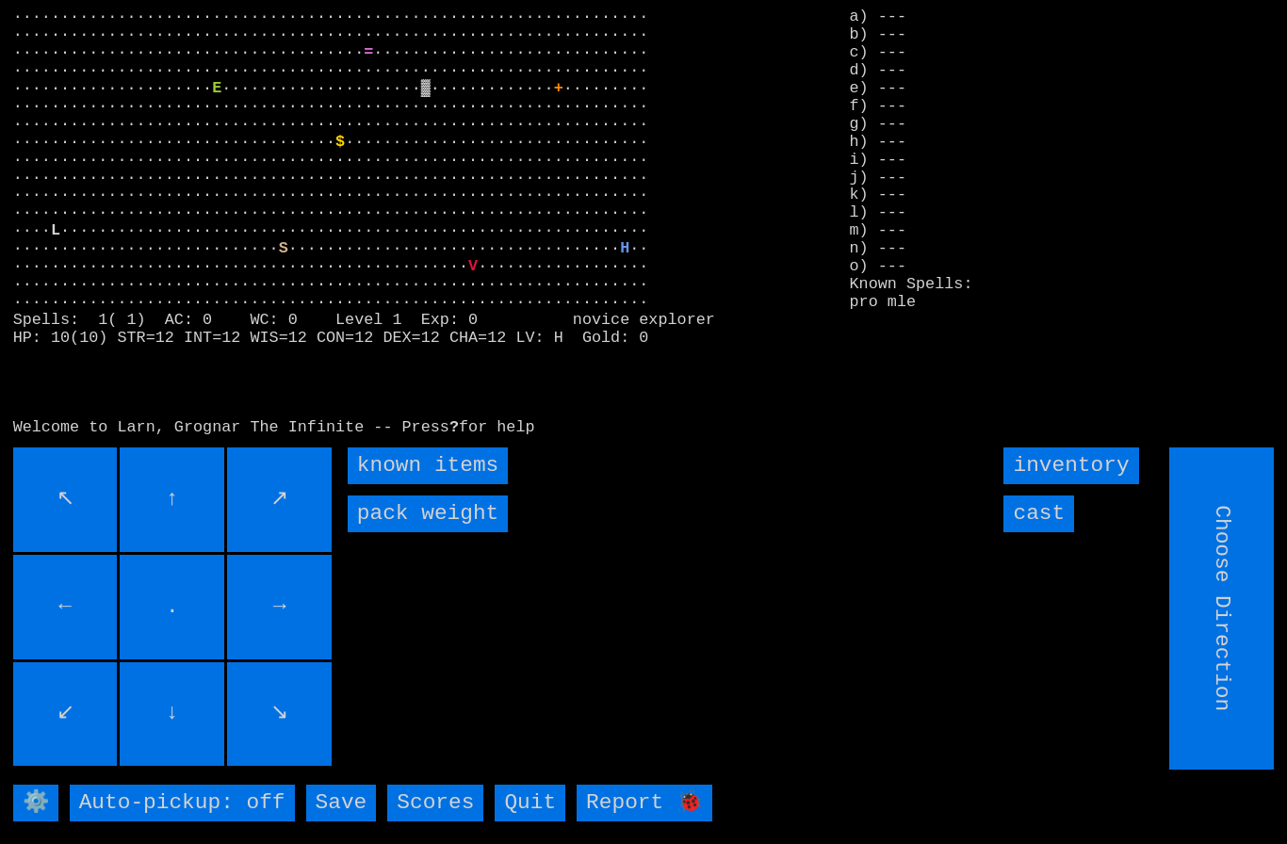
type input "Hold to Run"
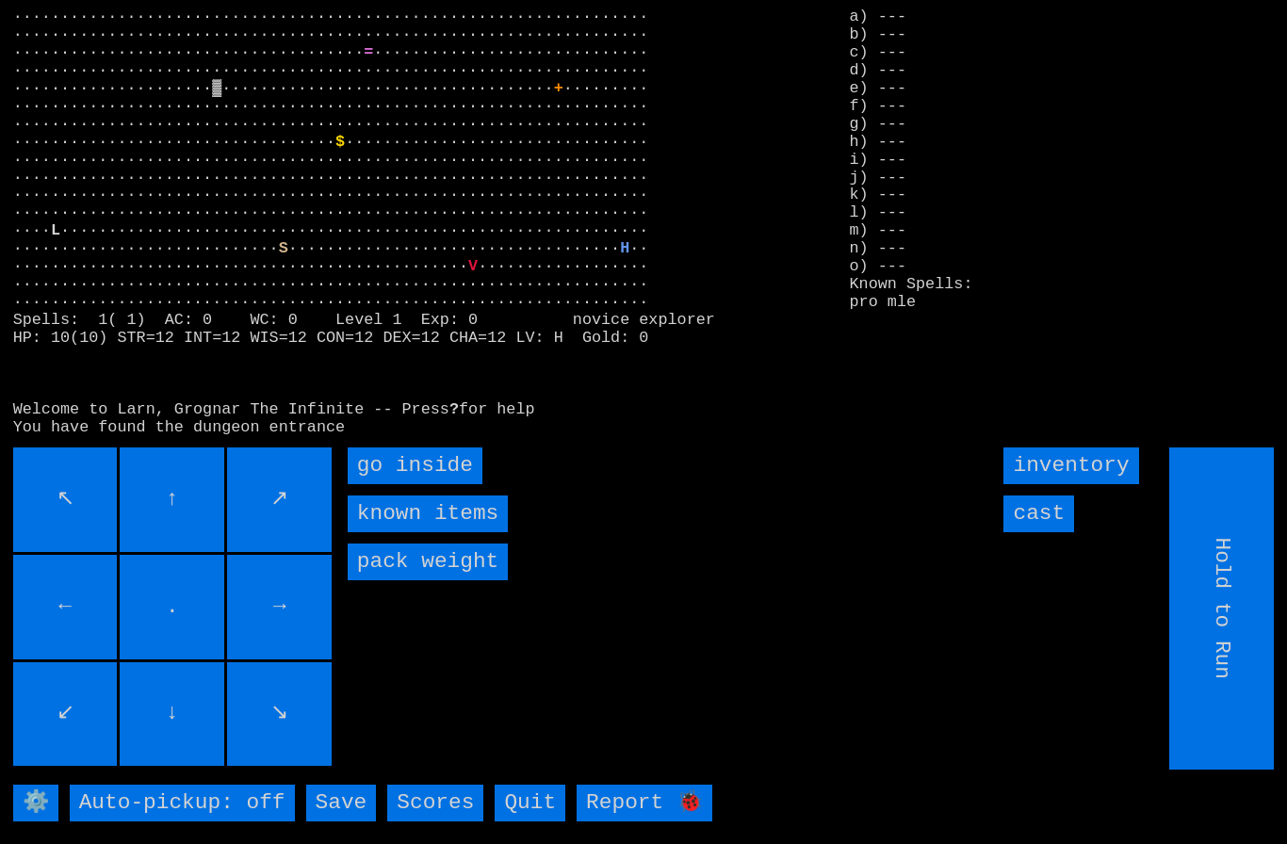
click at [394, 484] on inside "go inside" at bounding box center [415, 466] width 135 height 37
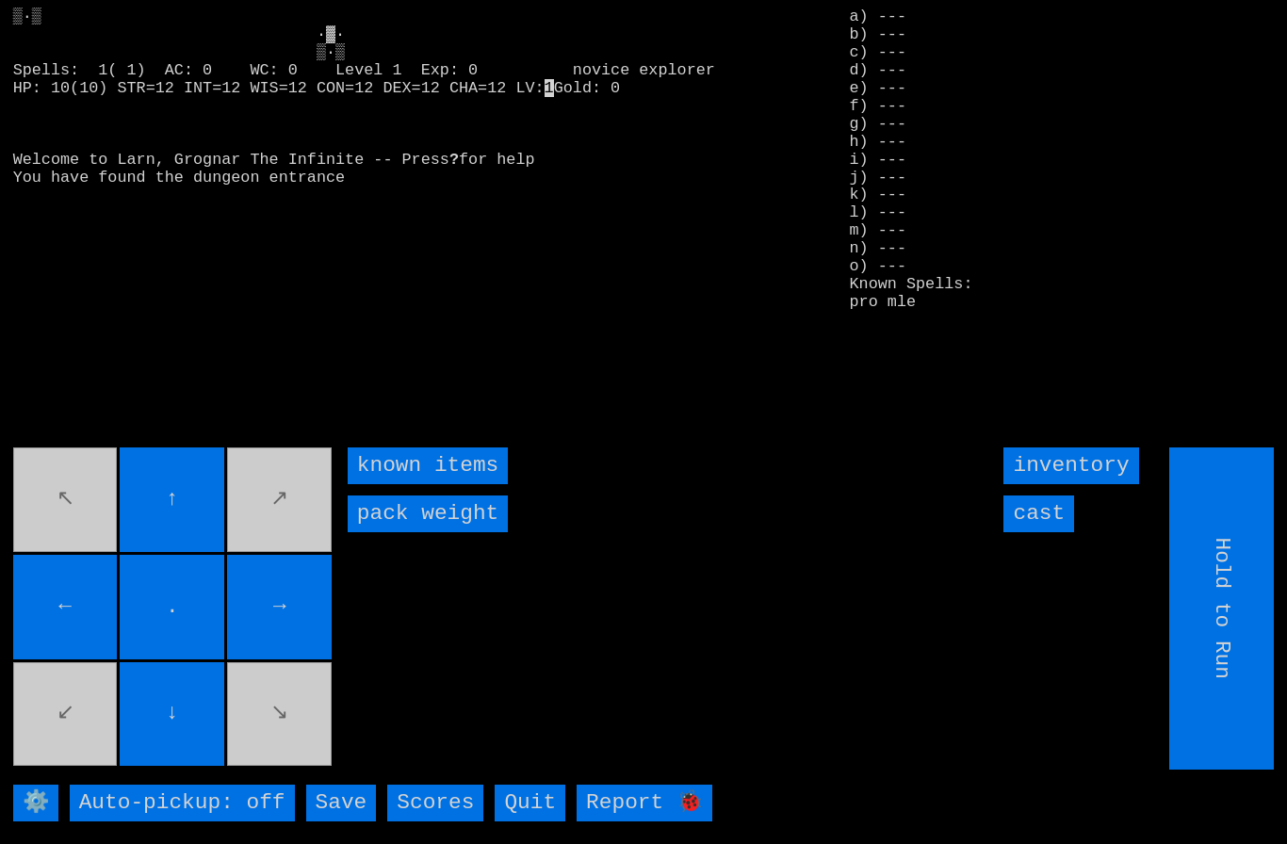
type input "Choose Direction"
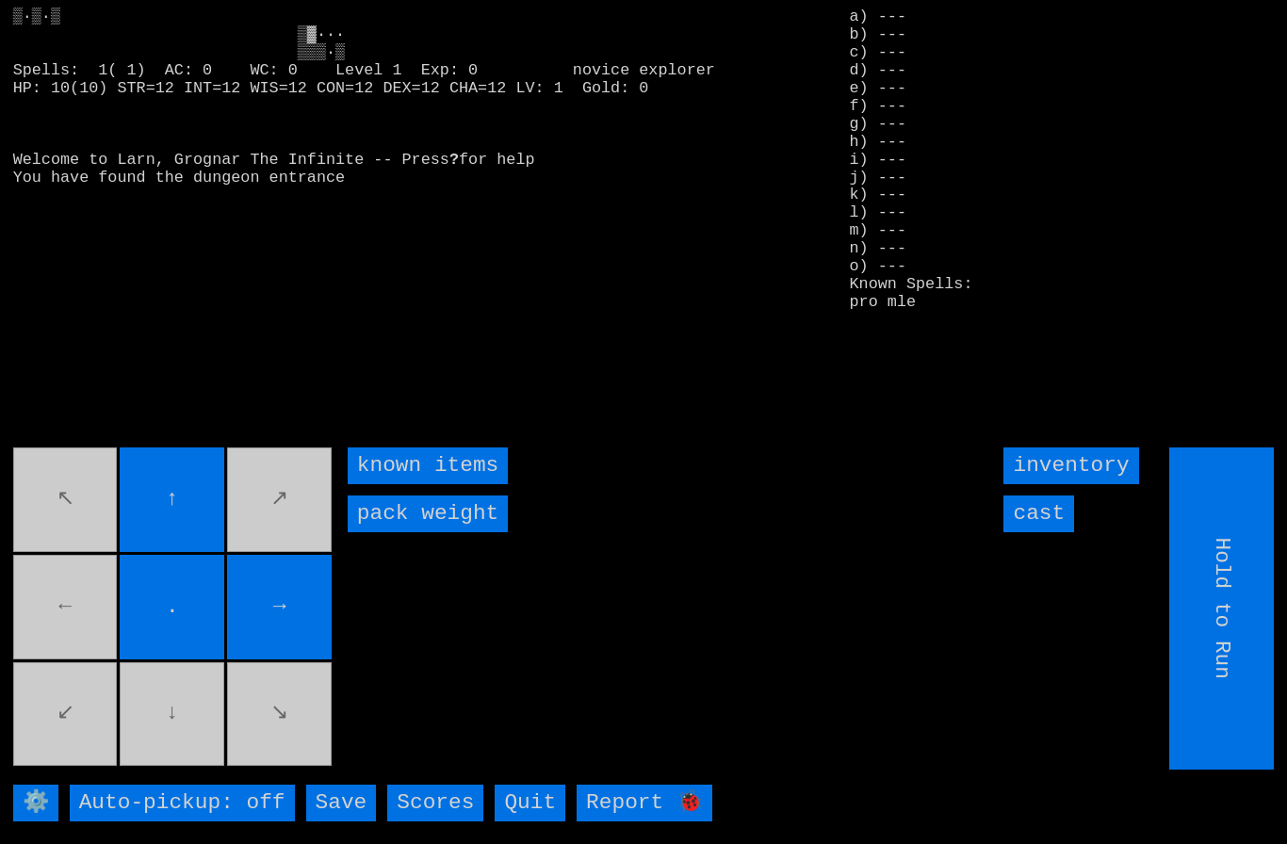
type input "Choose Direction"
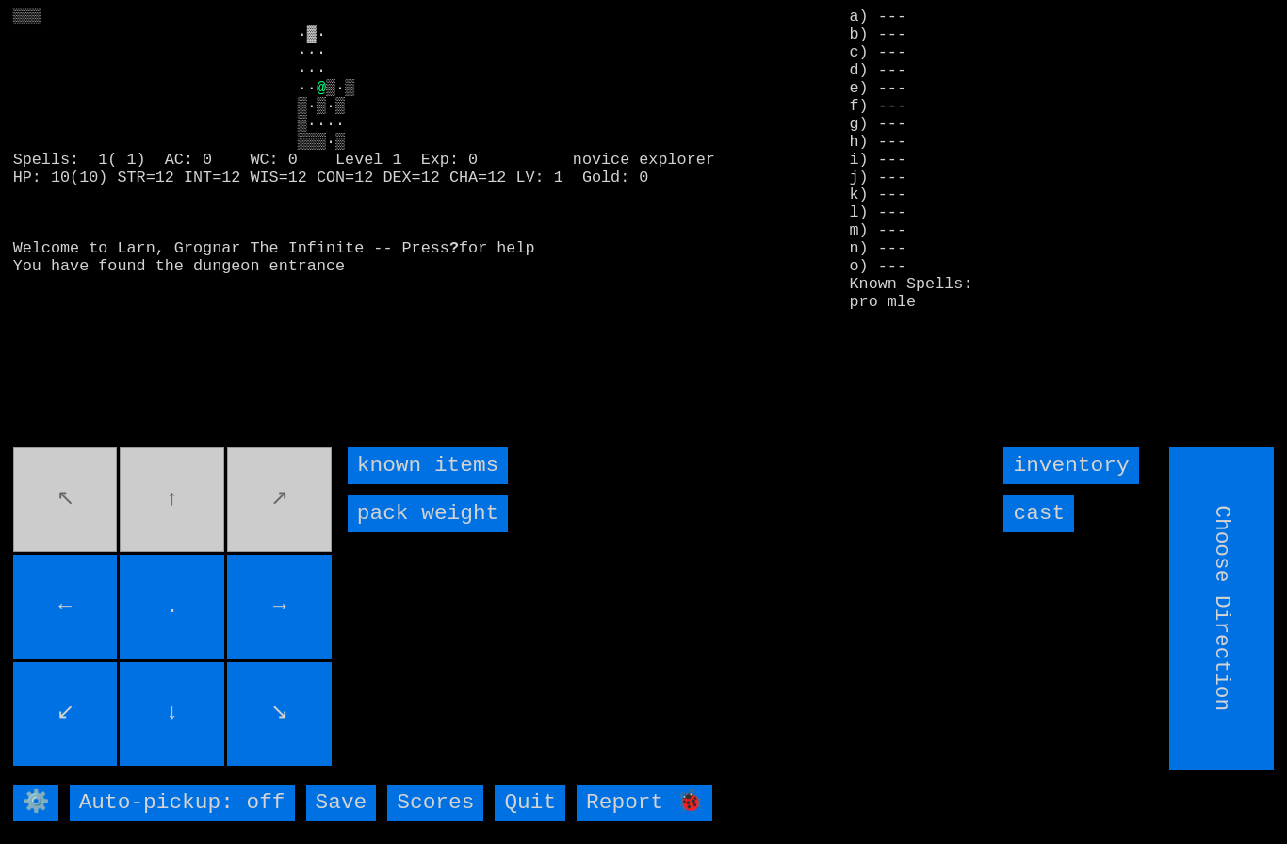
type input "Hold to Run"
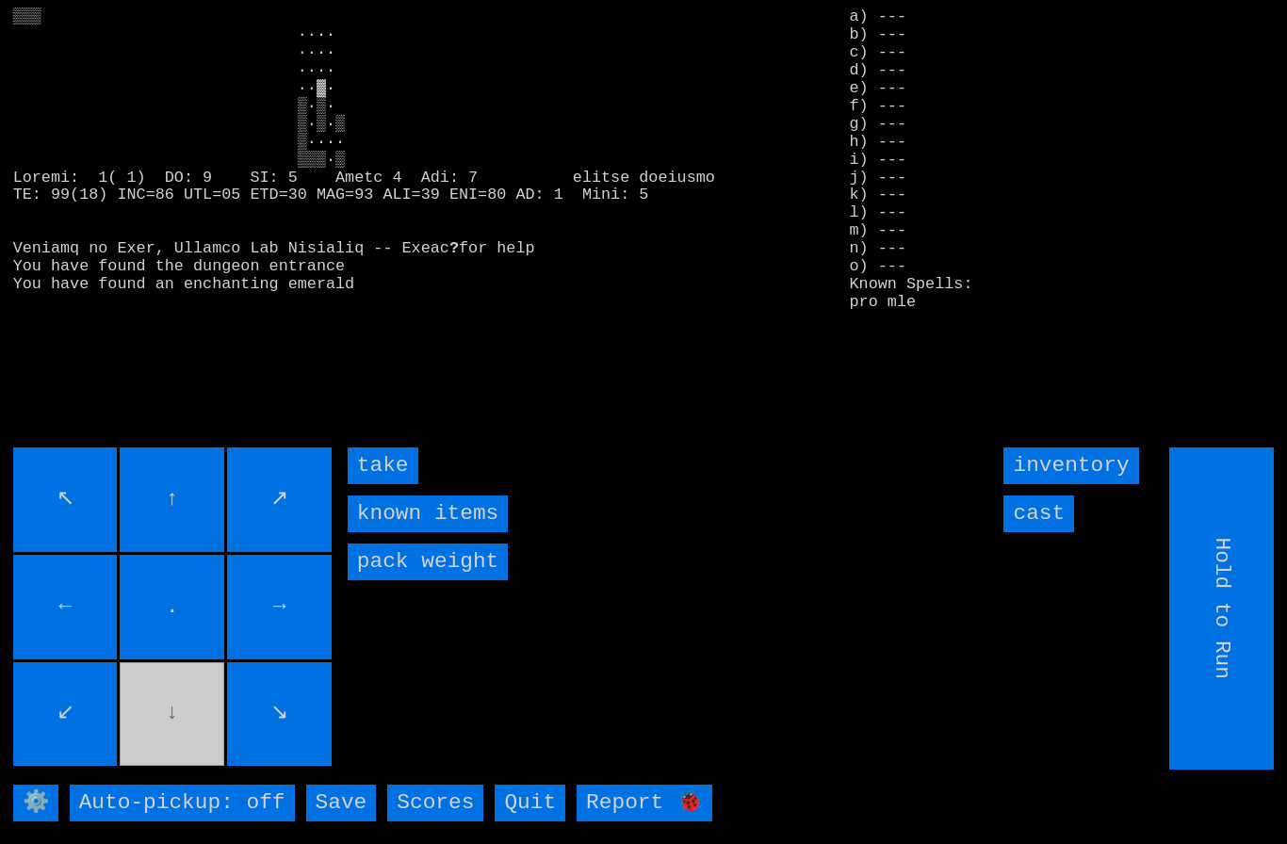
click at [373, 484] on input "take" at bounding box center [383, 466] width 71 height 37
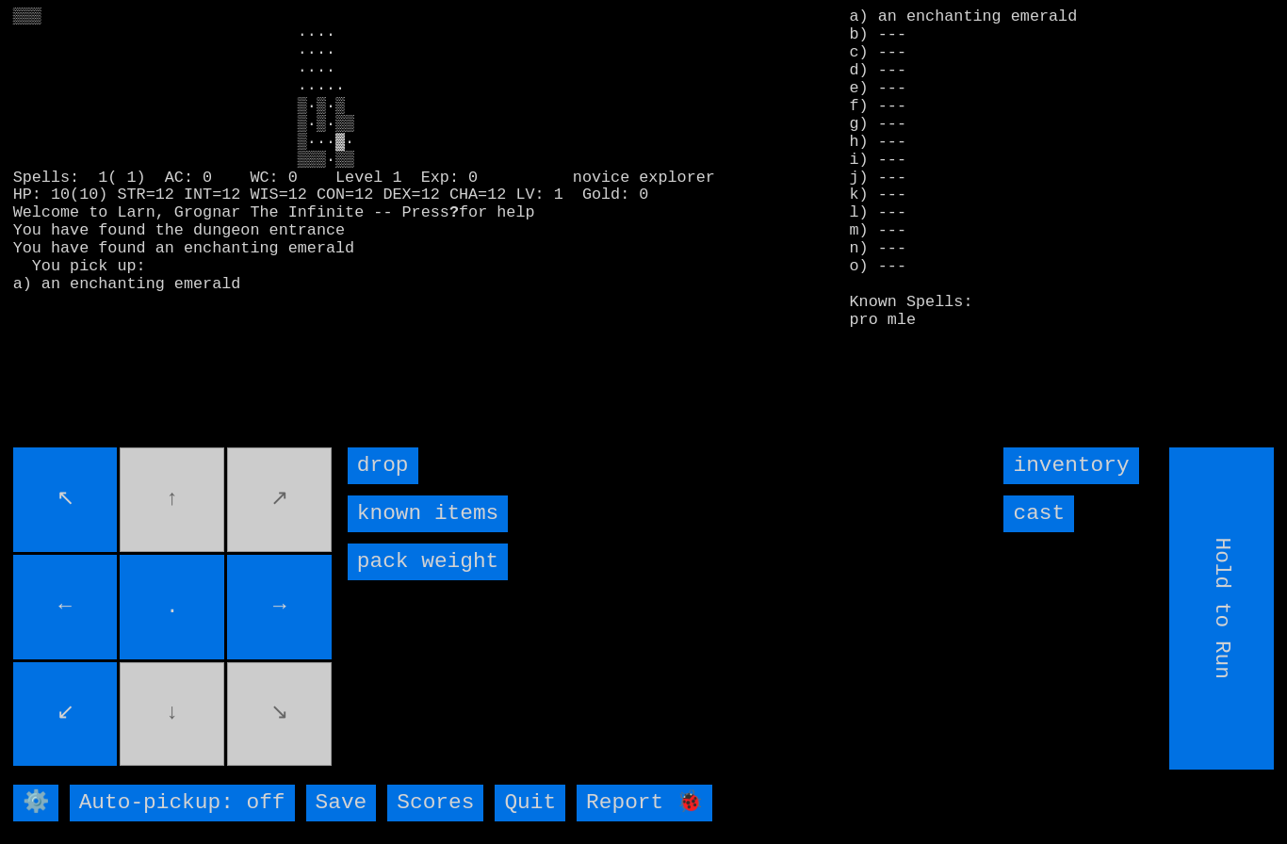
type input "Choose Direction"
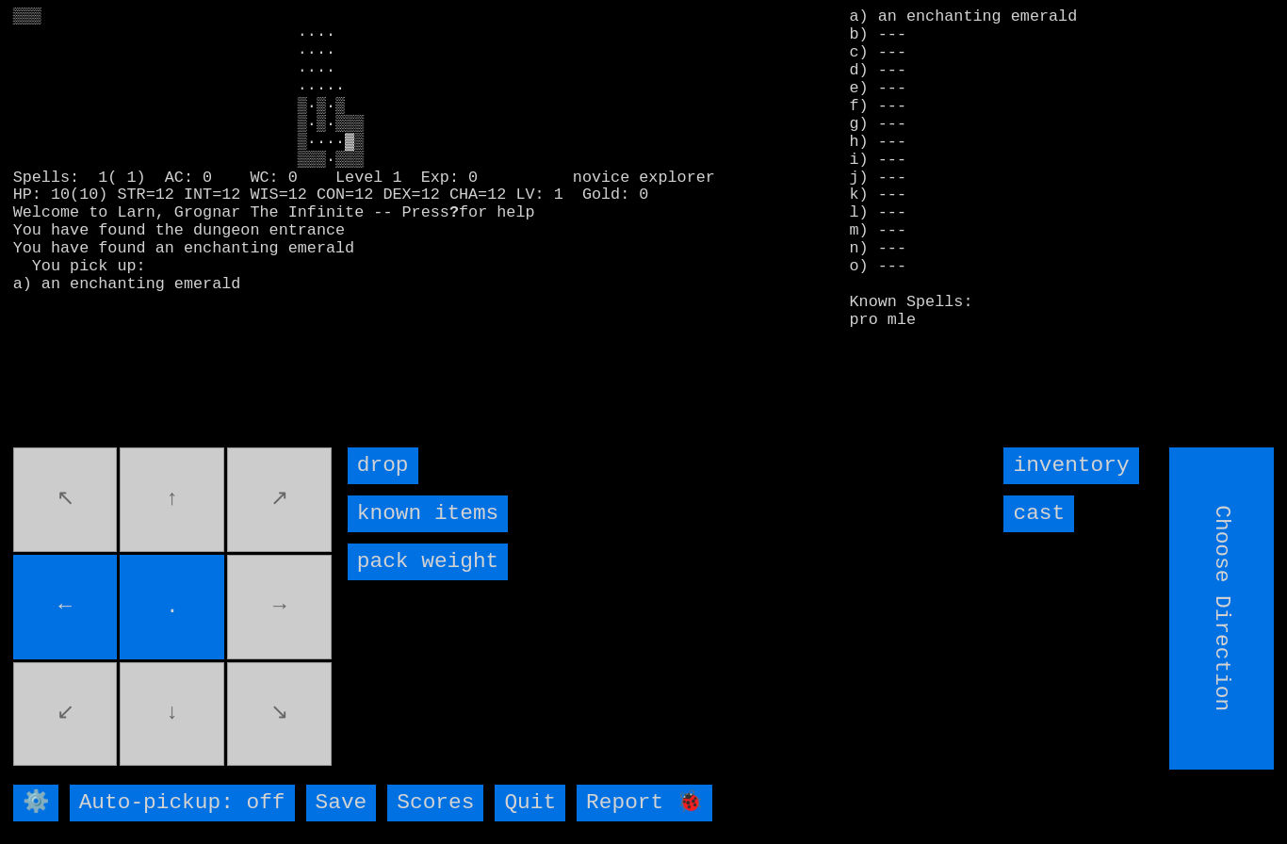
type input "Hold to Run"
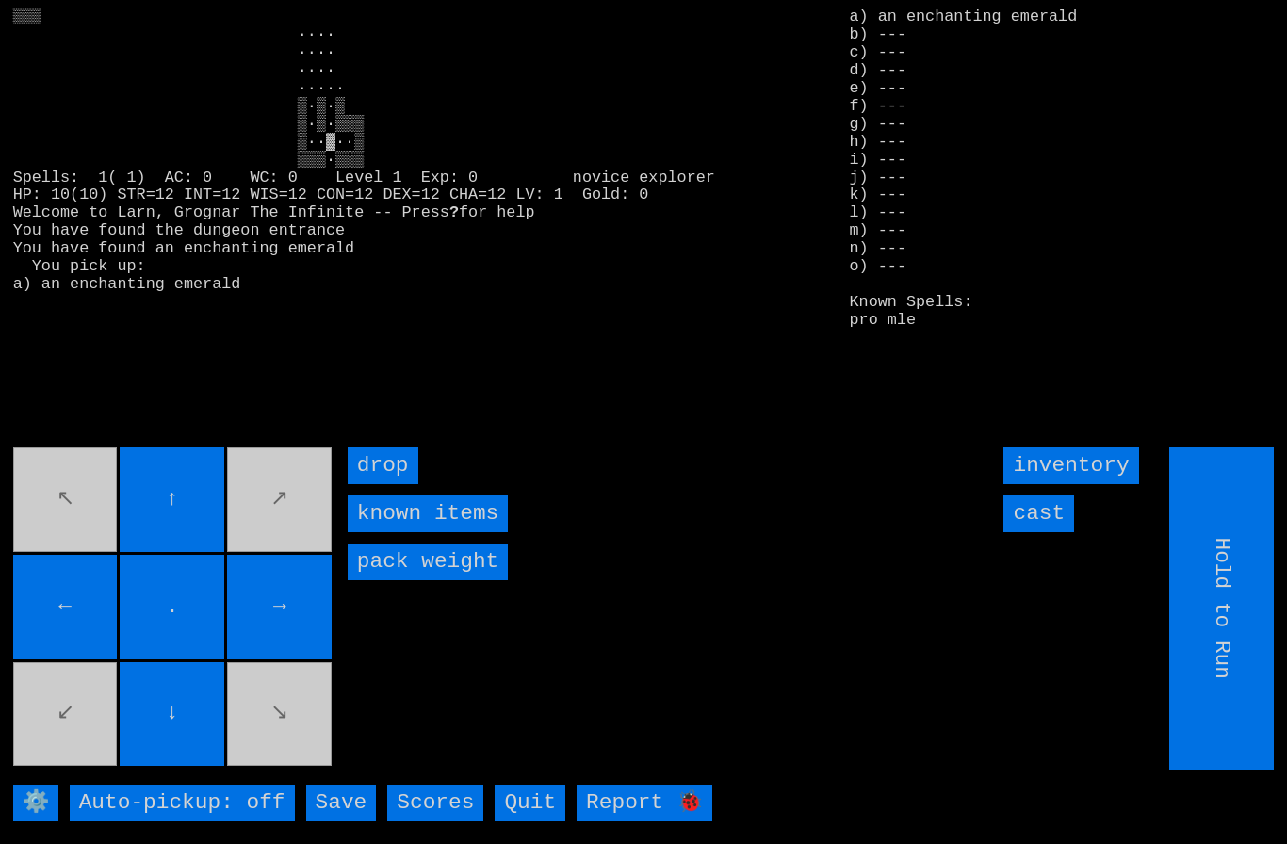
type input "Choose Direction"
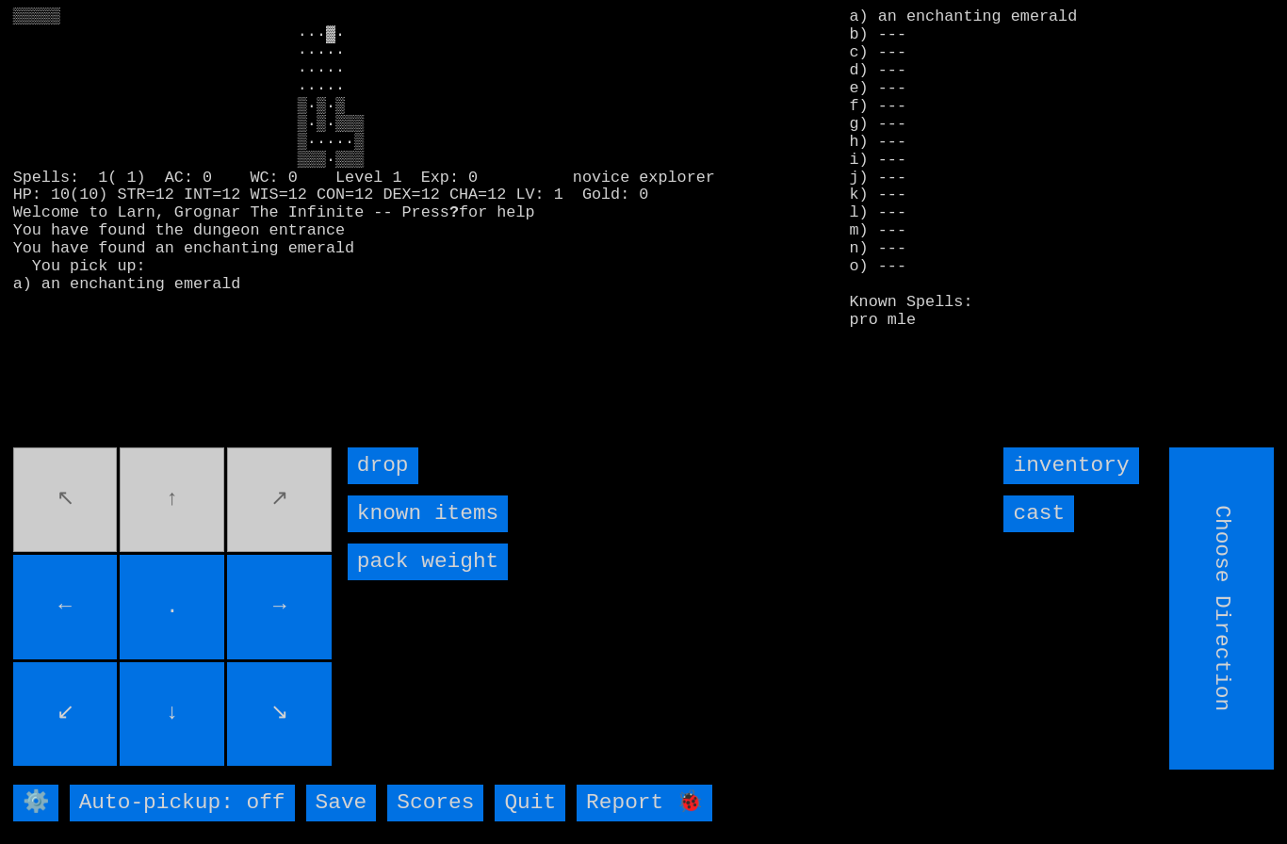
type input "Hold to Run"
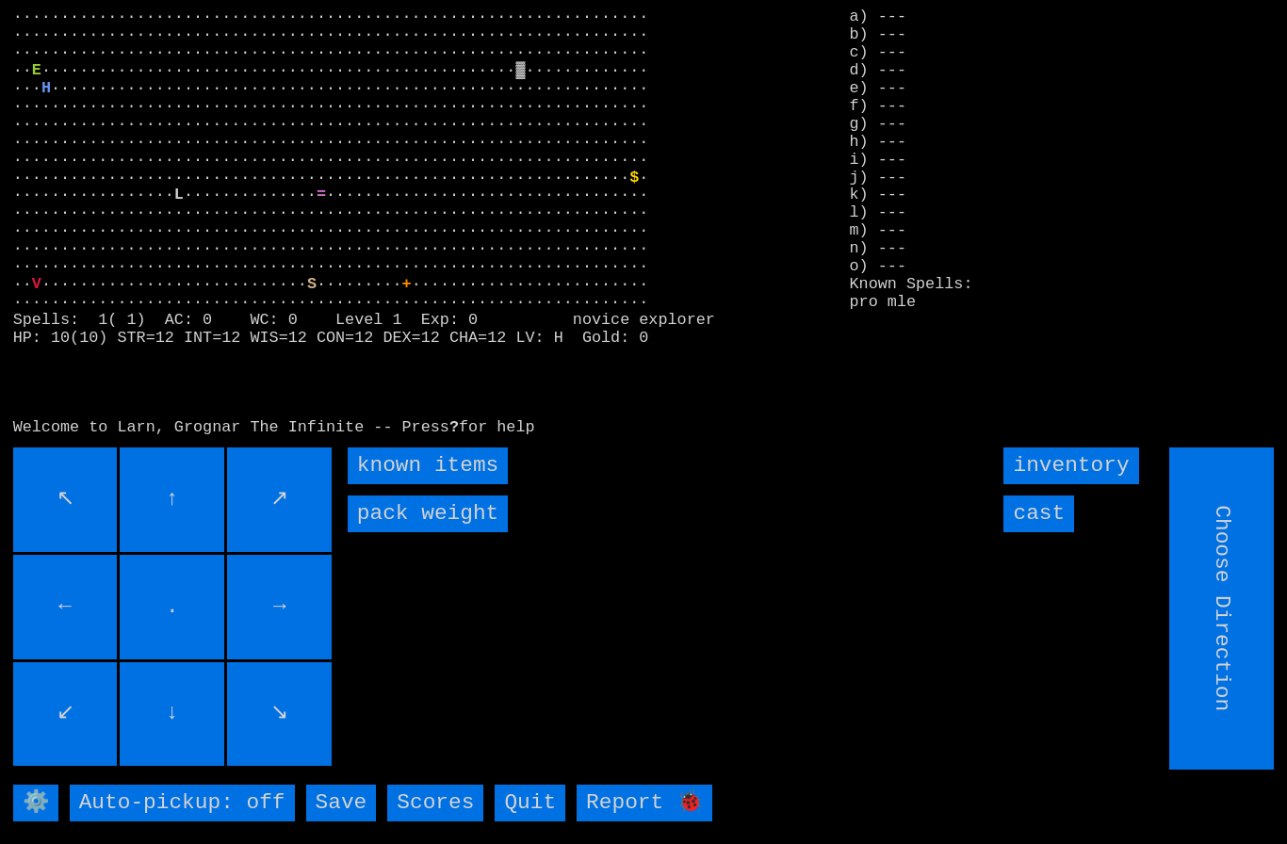
type input "Hold to Run"
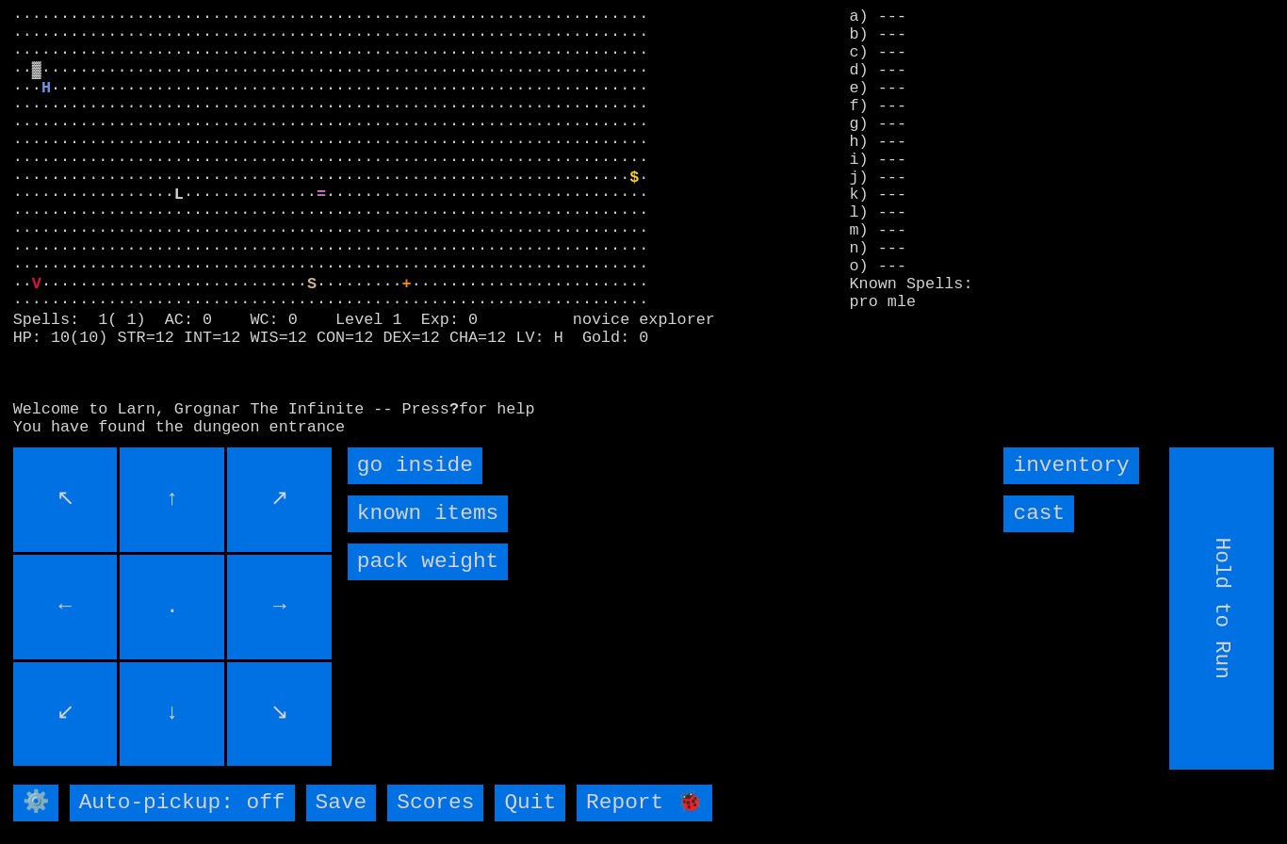
click at [383, 484] on inside "go inside" at bounding box center [415, 466] width 135 height 37
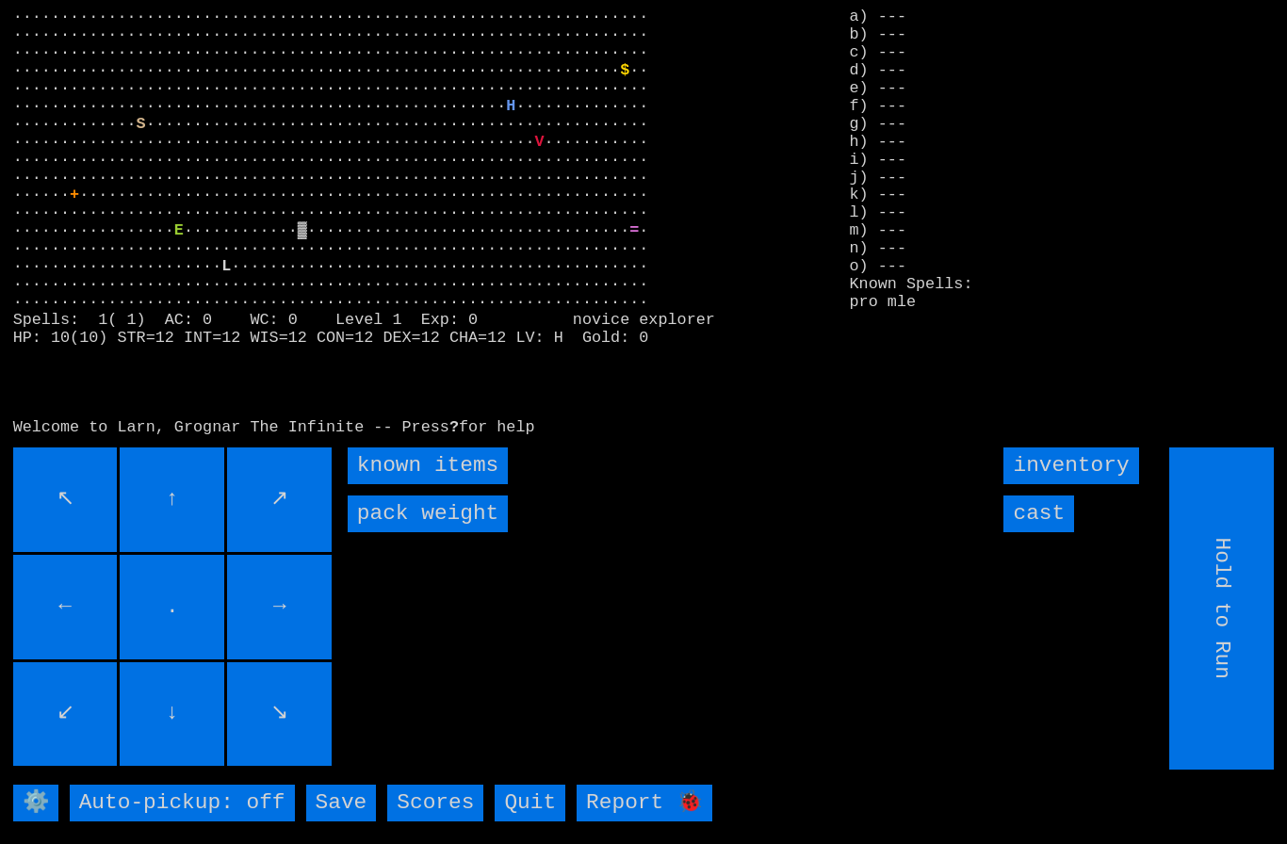
type input "Choose Direction"
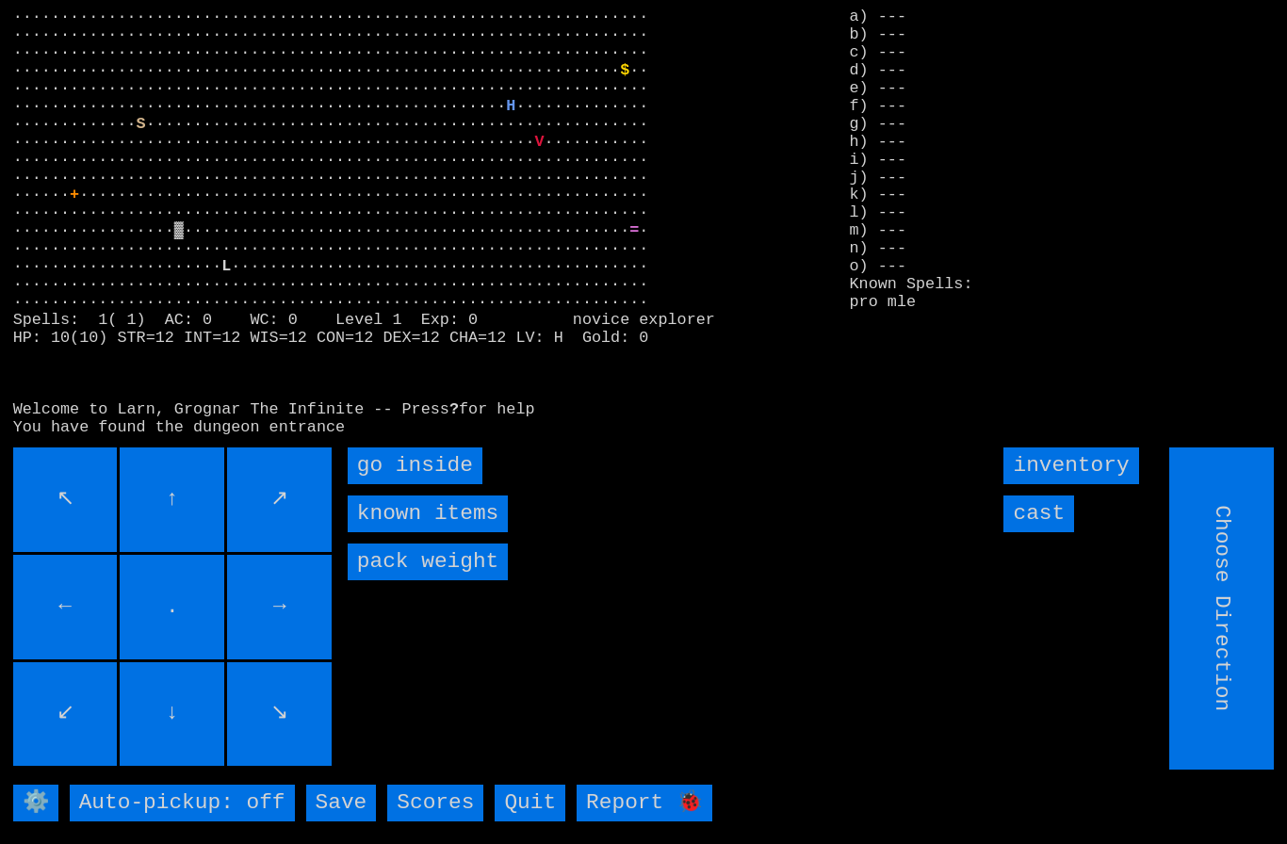
type input "Hold to Run"
click at [383, 484] on inside "go inside" at bounding box center [415, 466] width 135 height 37
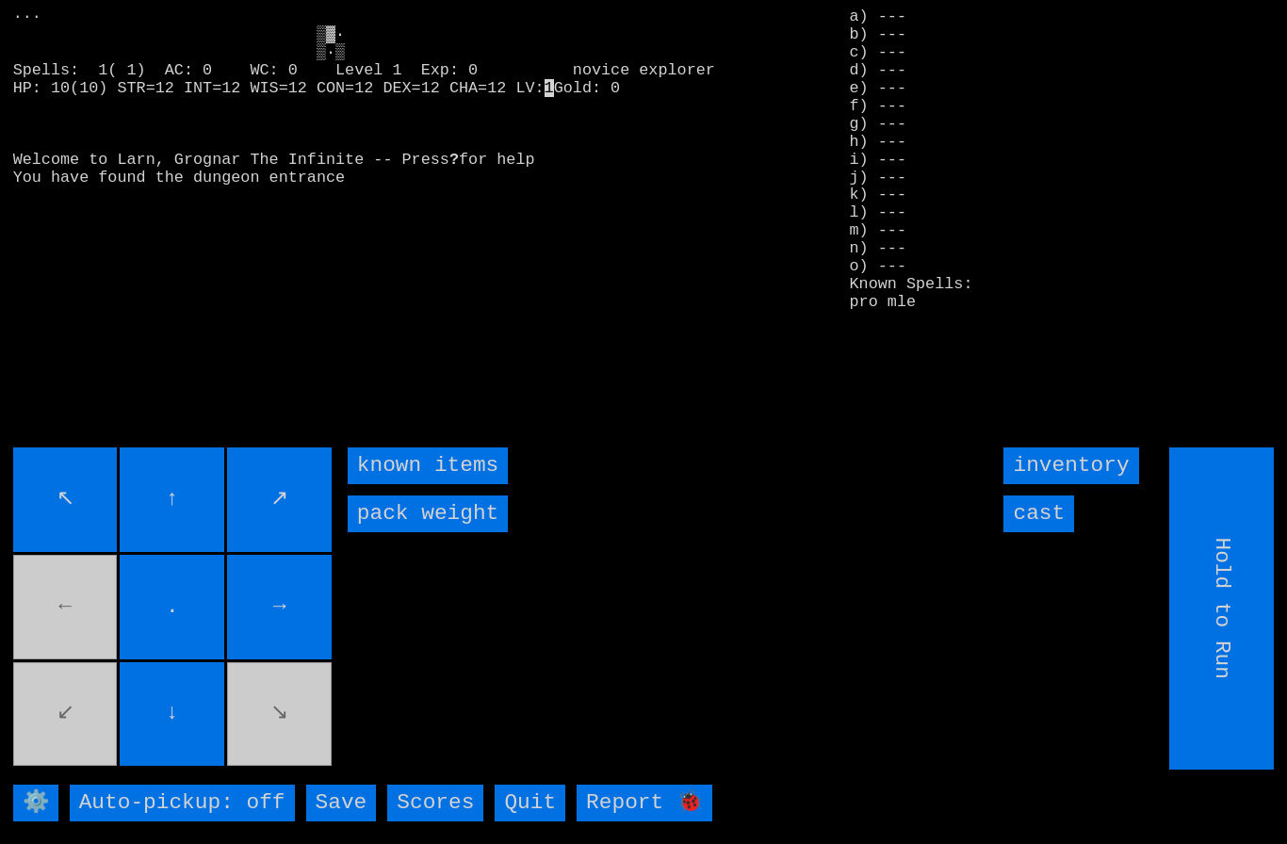
type input "Choose Direction"
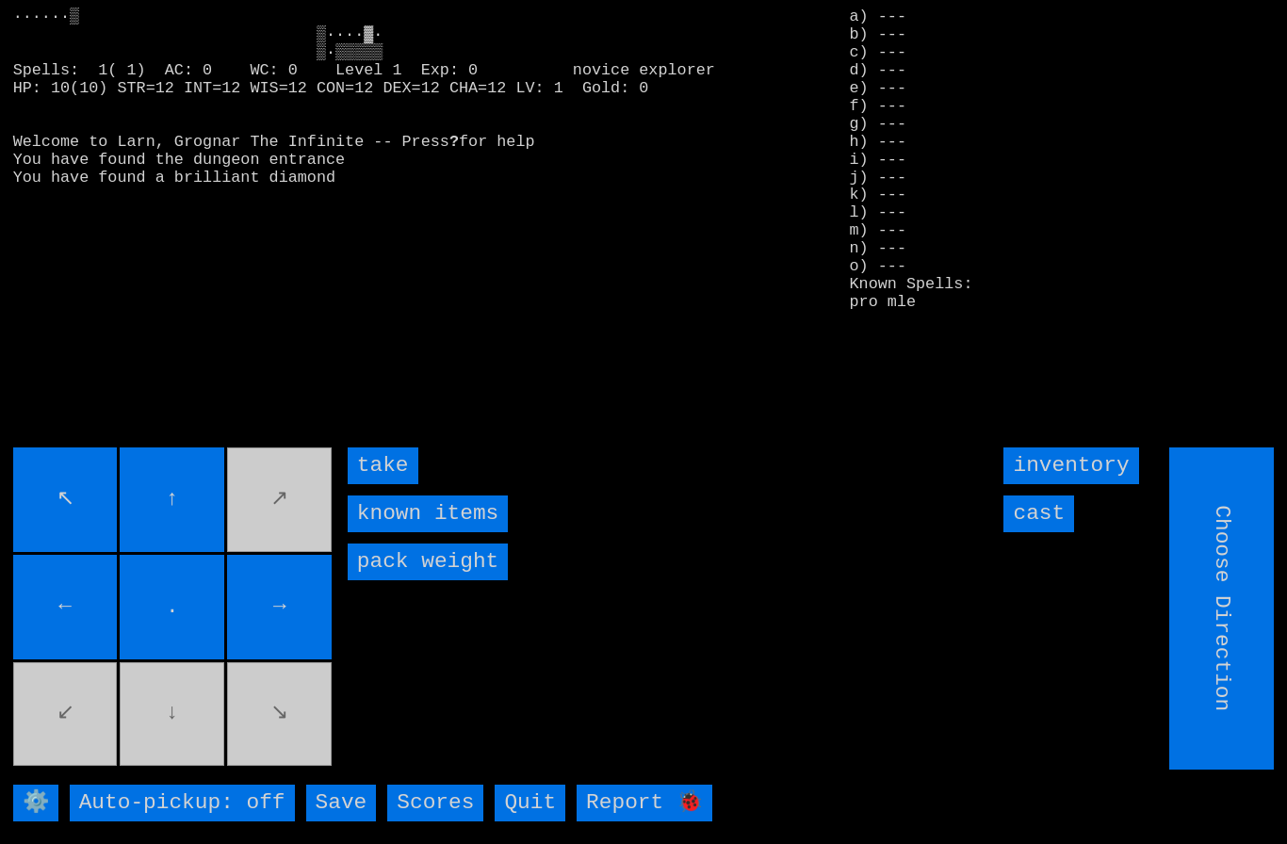
type input "Hold to Run"
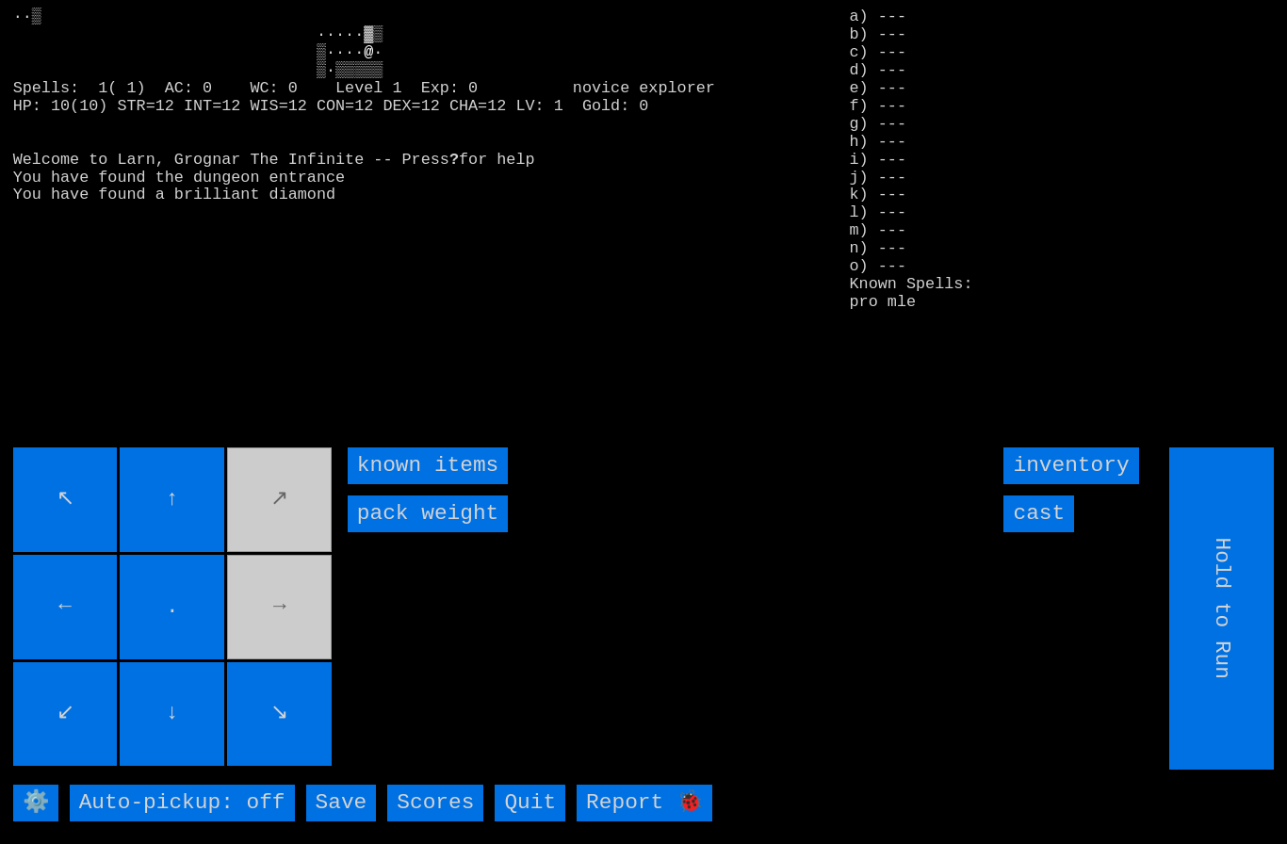
type input "Choose Direction"
type input "Hold to Run"
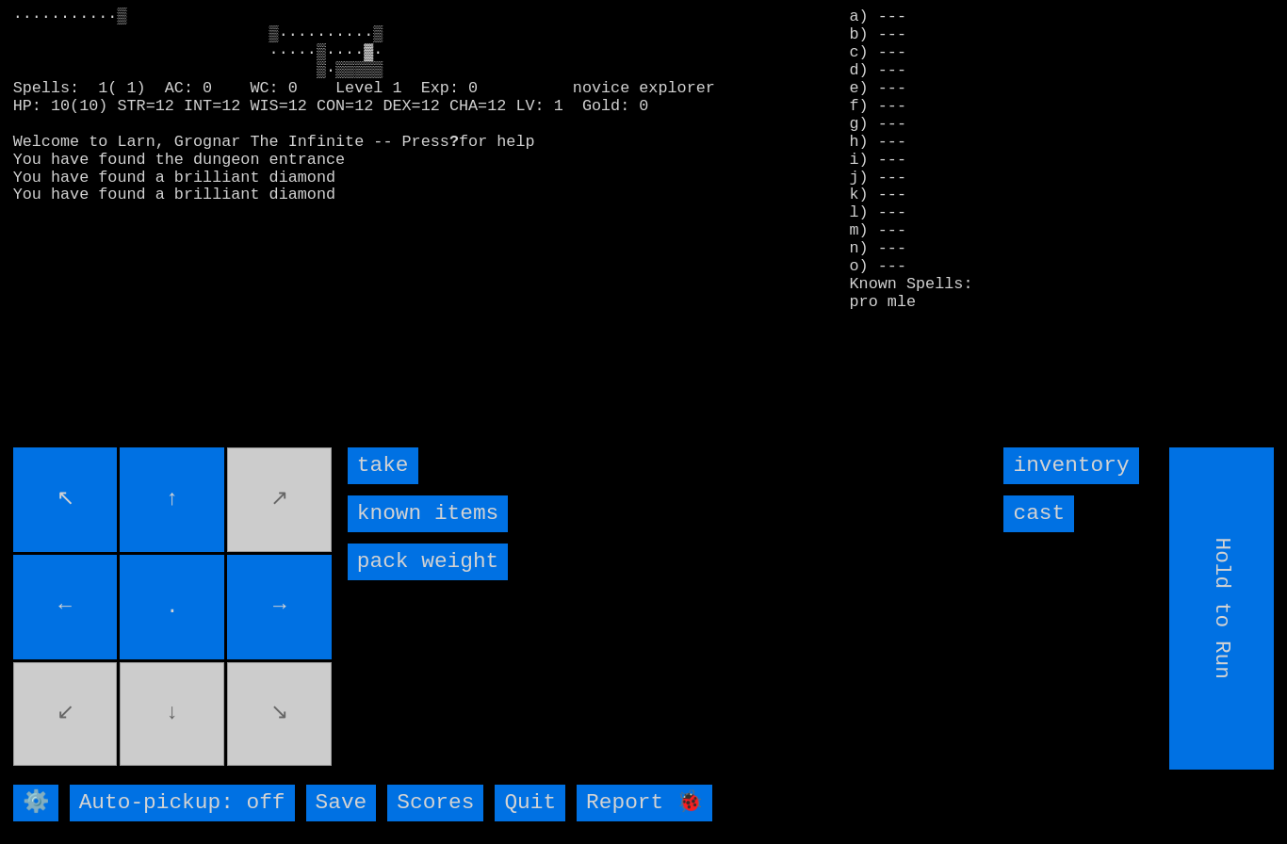
click at [374, 484] on input "take" at bounding box center [383, 466] width 71 height 37
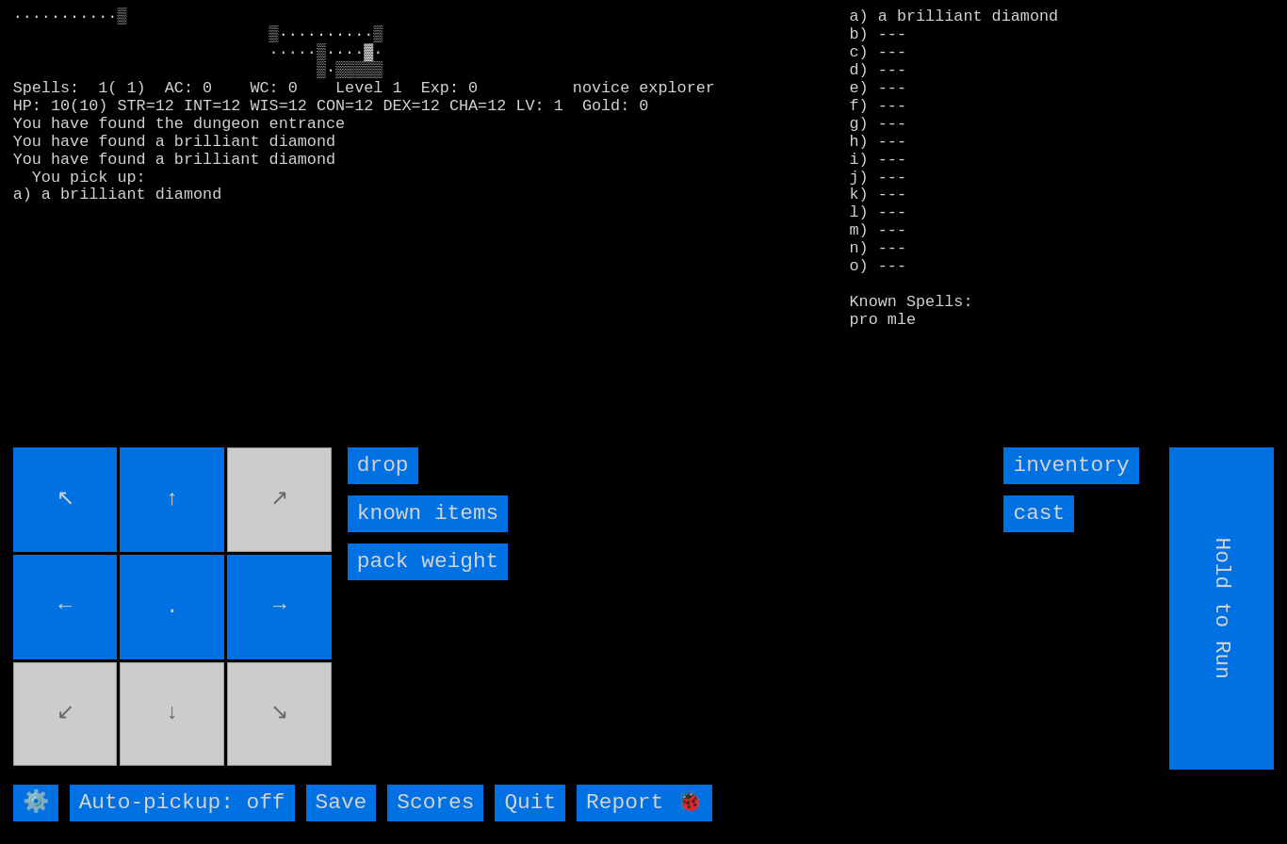
type input "Choose Direction"
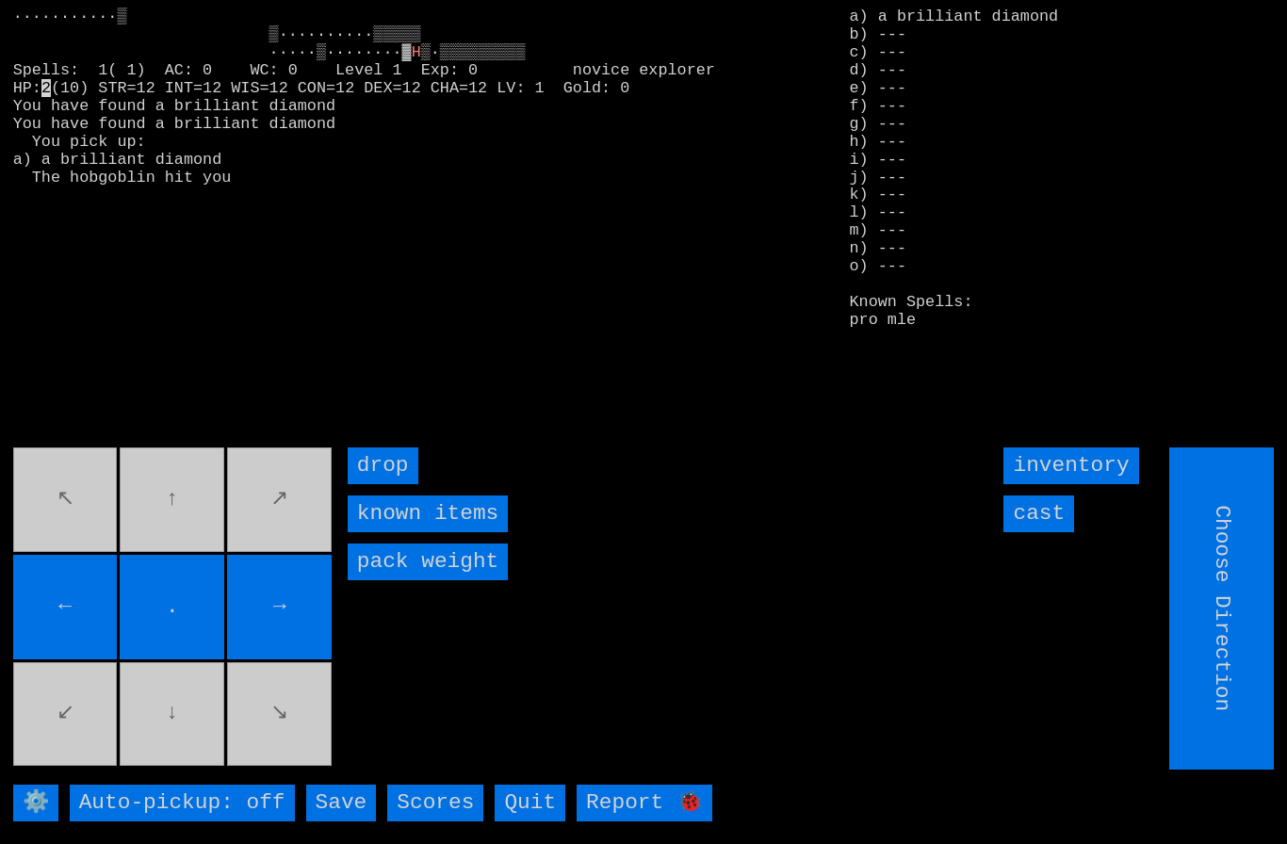
type input "Hold to Run"
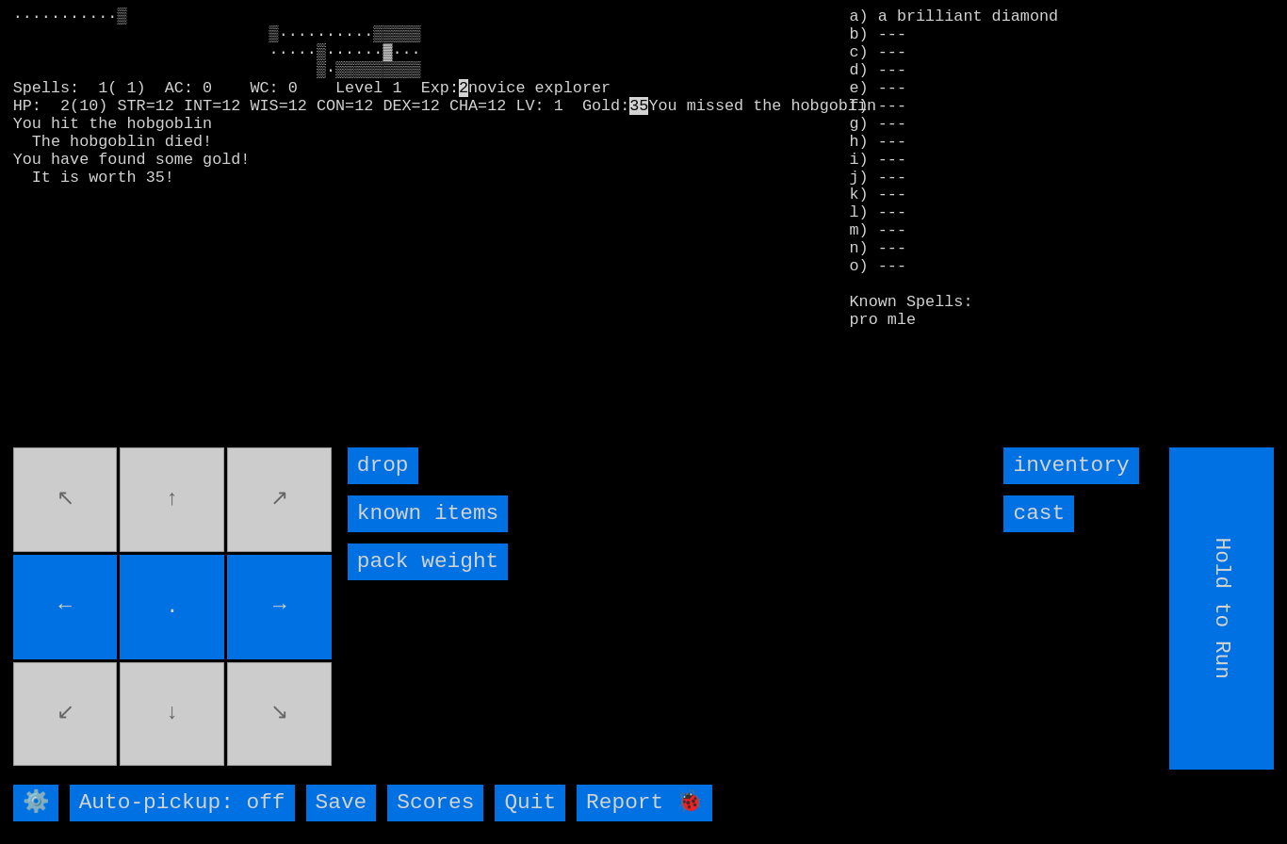
type input "Choose Direction"
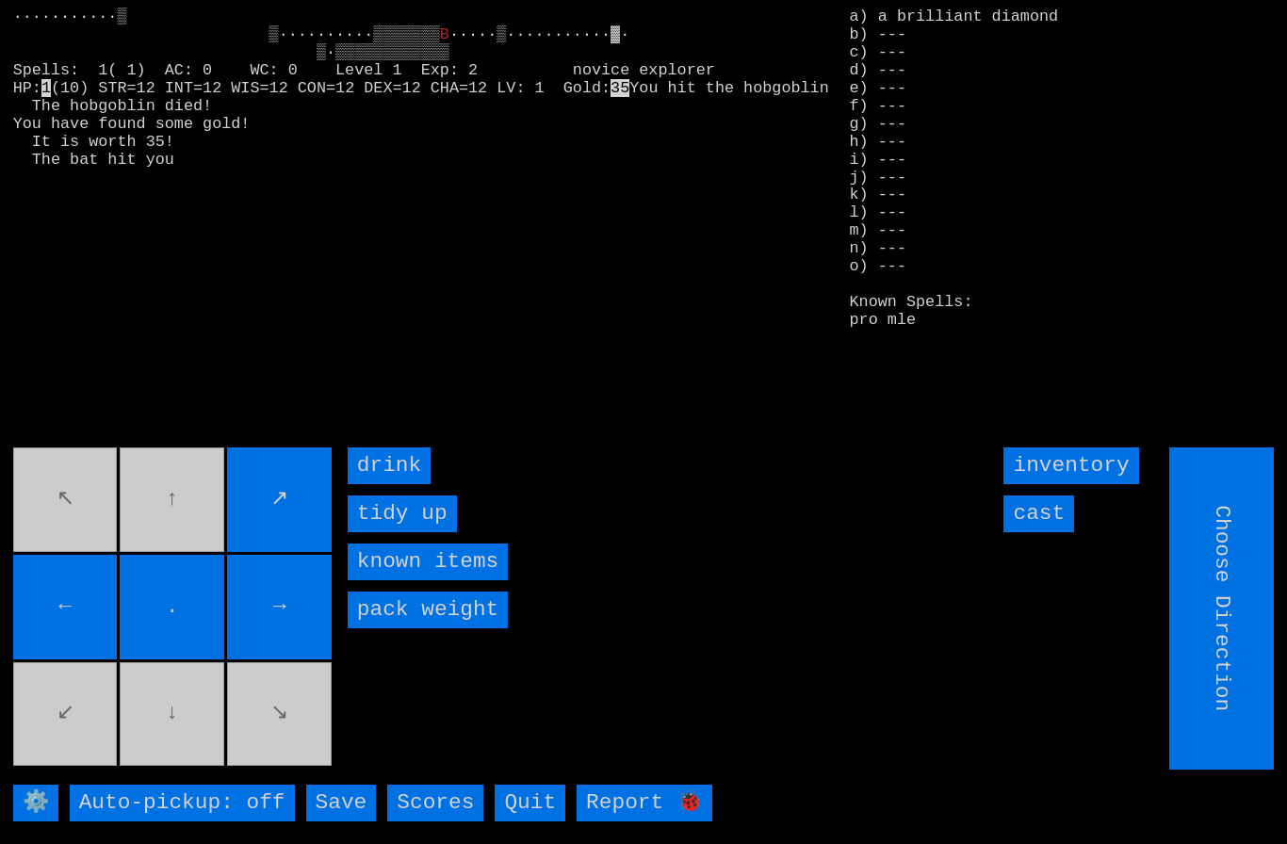
type input "Hold to Run"
click at [1060, 532] on input "cast" at bounding box center [1038, 514] width 71 height 37
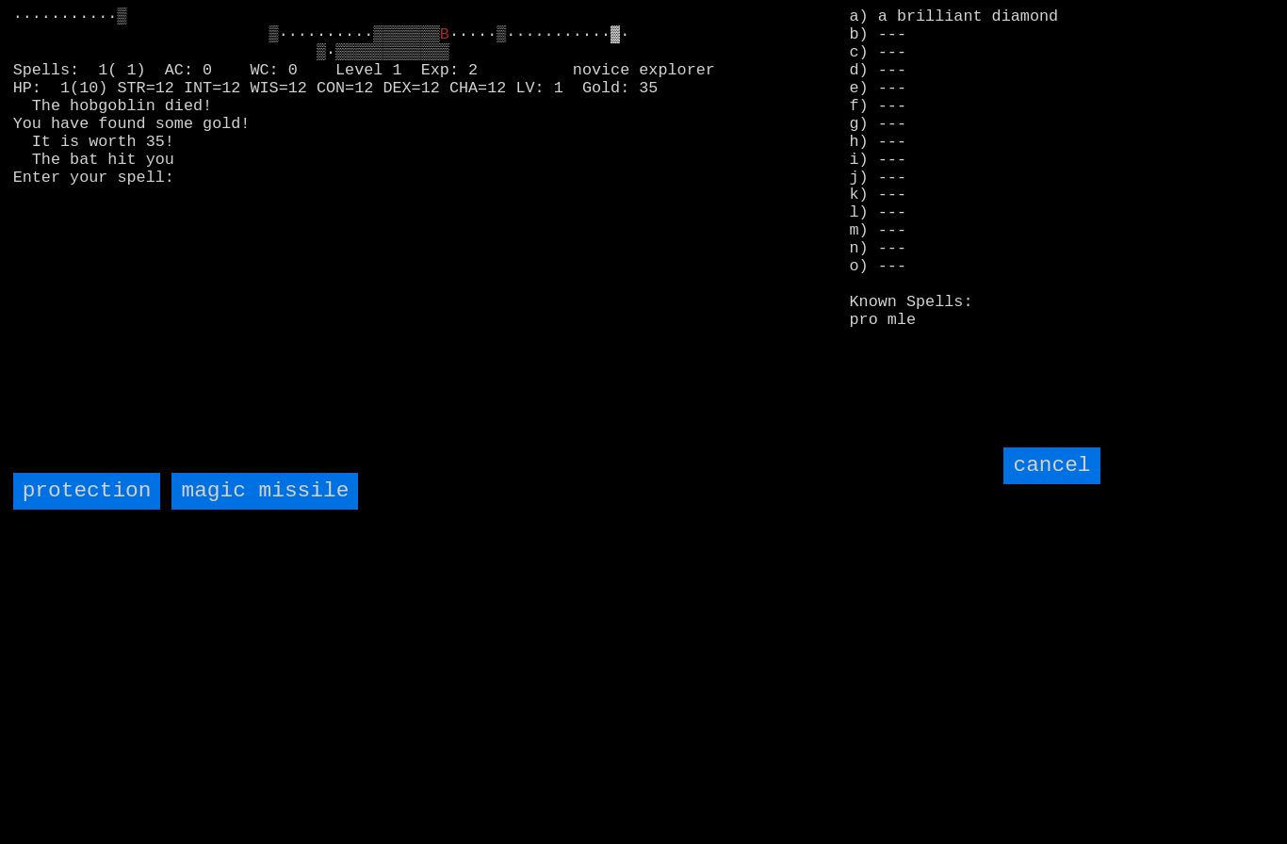
click at [261, 510] on missile "magic missile" at bounding box center [264, 491] width 187 height 37
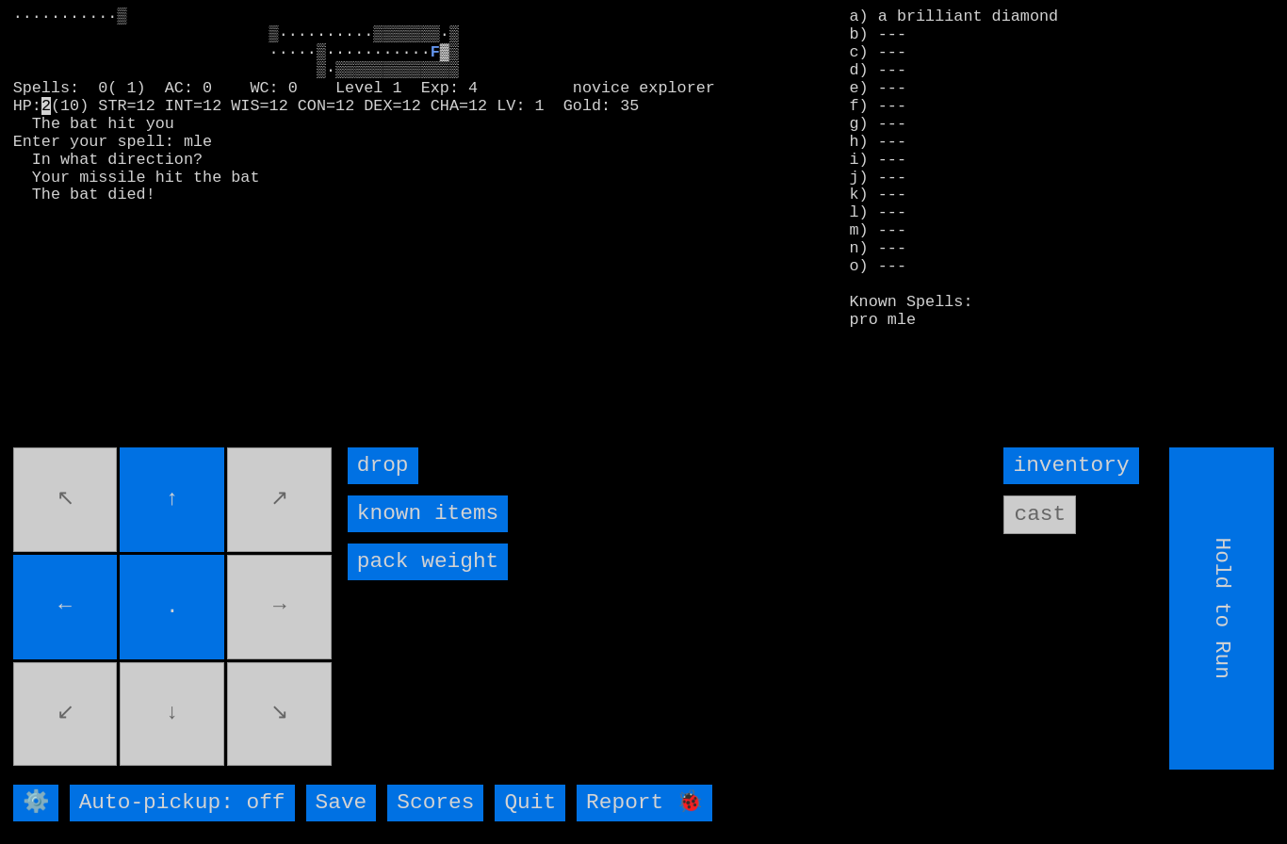
click at [273, 637] on movebuttons "↖ ↑ ↗ ← . → ↙ ↓ ↘" at bounding box center [174, 609] width 322 height 322
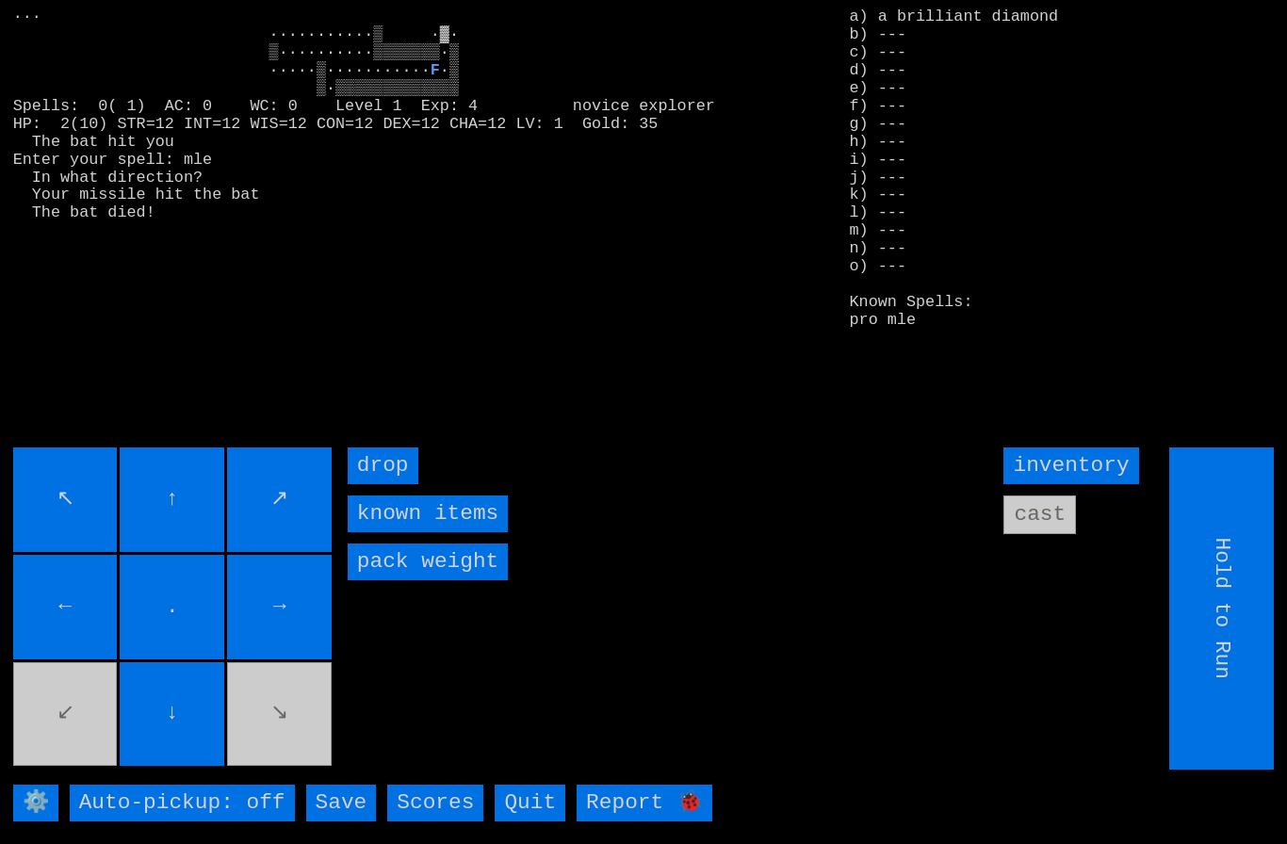
type input "Choose Direction"
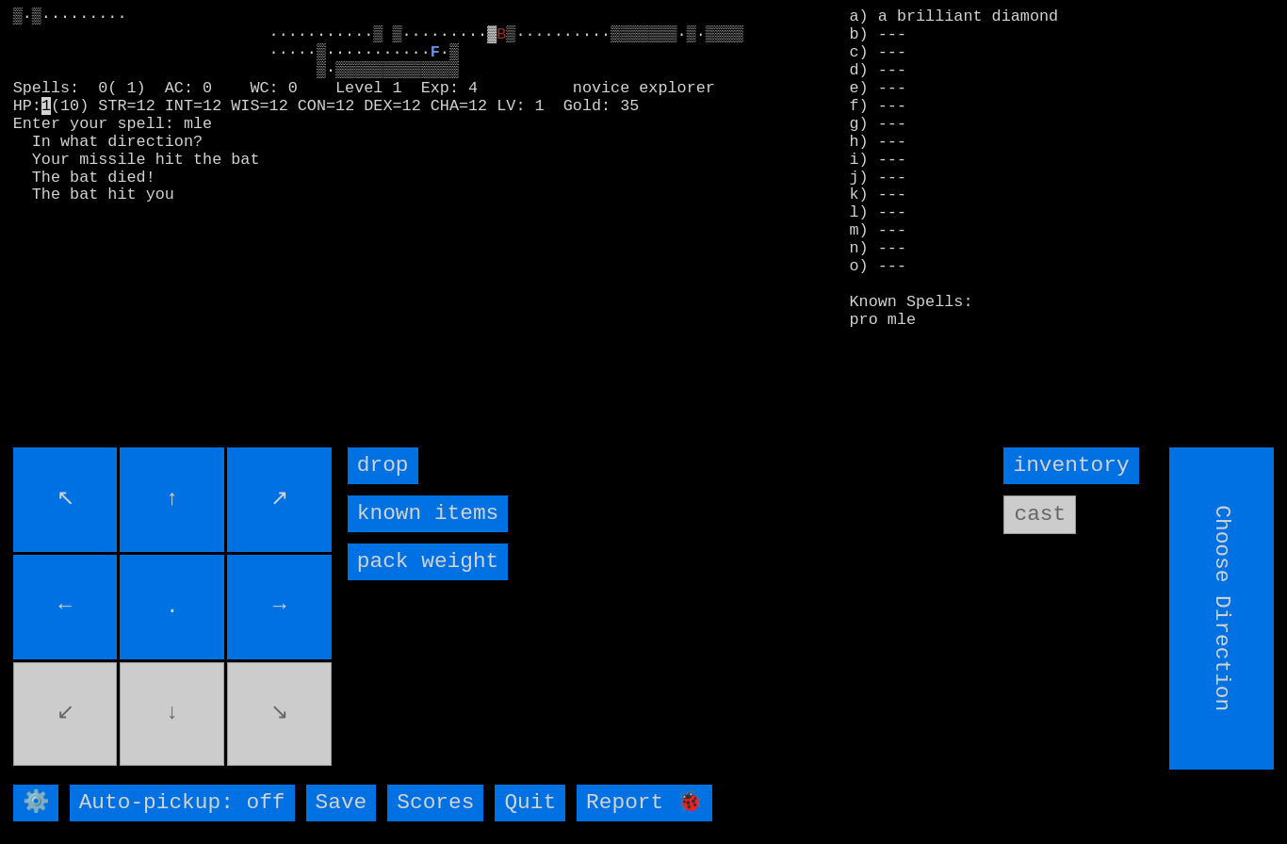
type input "Hold to Run"
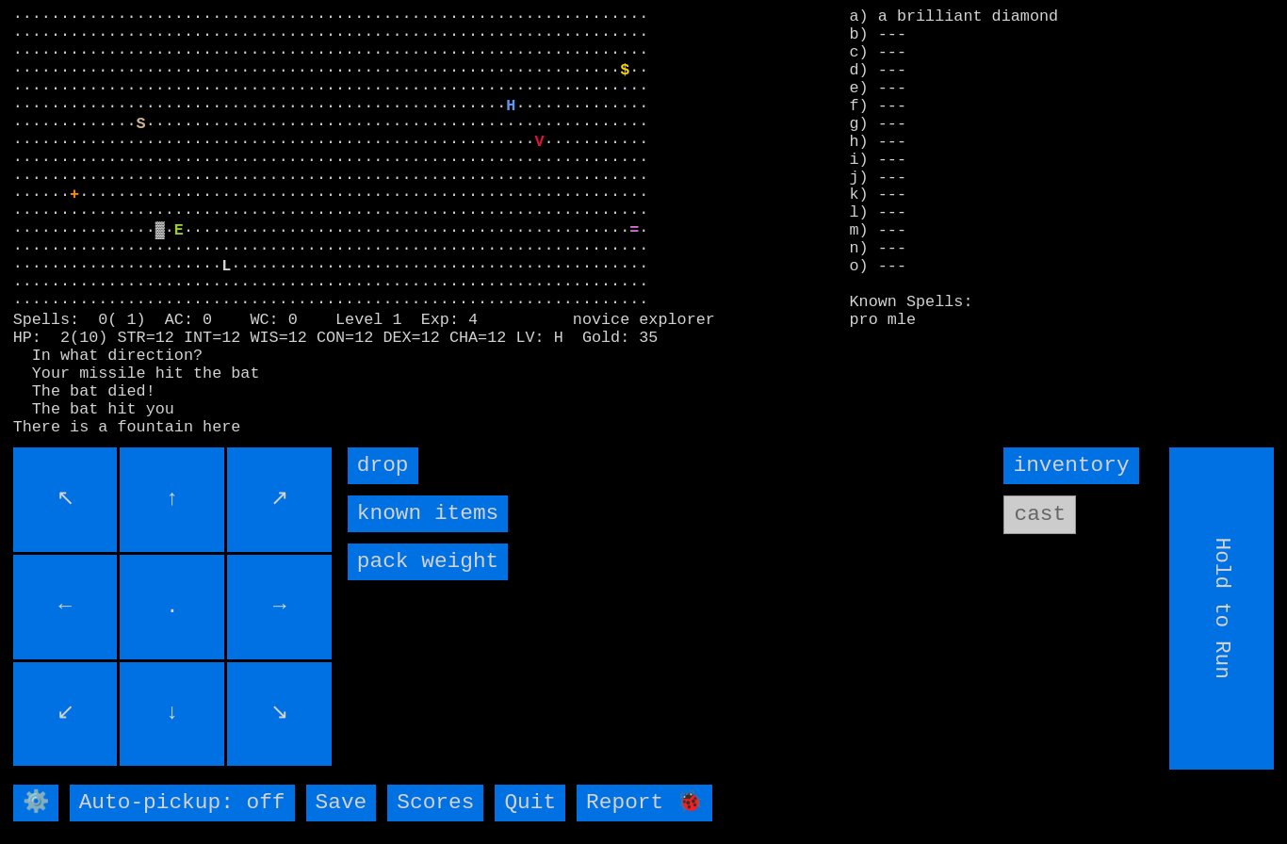
type input "Choose Direction"
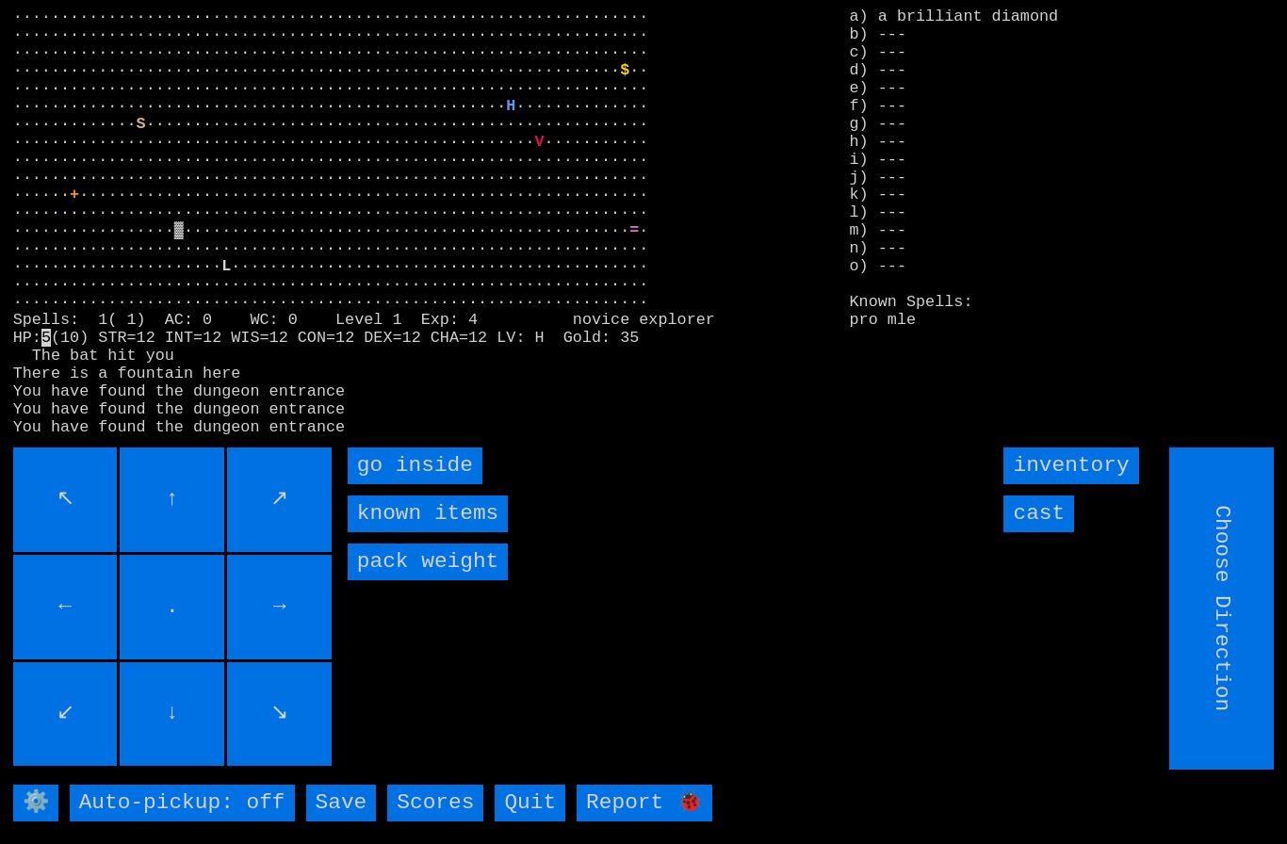
type input "Hold to Run"
click at [388, 484] on inside "go inside" at bounding box center [415, 466] width 135 height 37
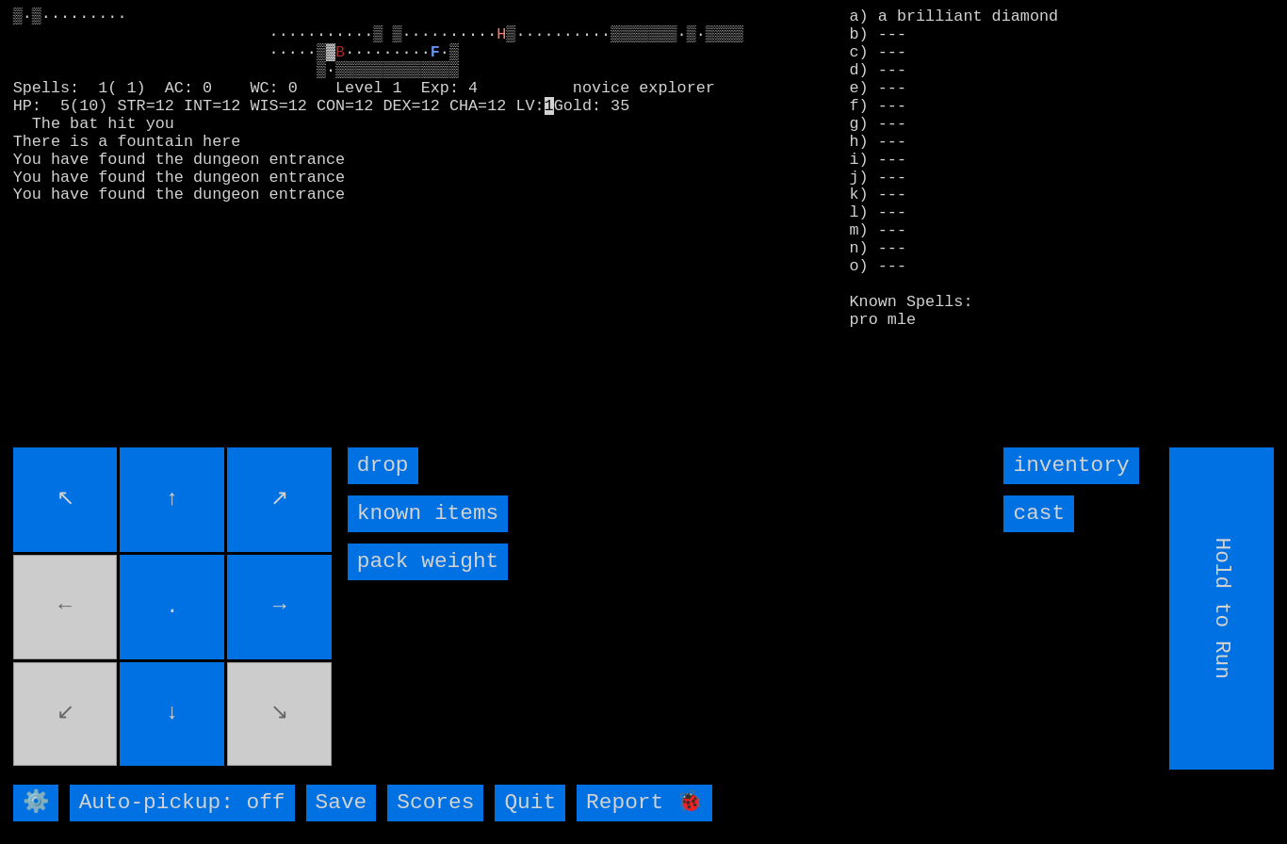
click at [1052, 532] on input "cast" at bounding box center [1038, 514] width 71 height 37
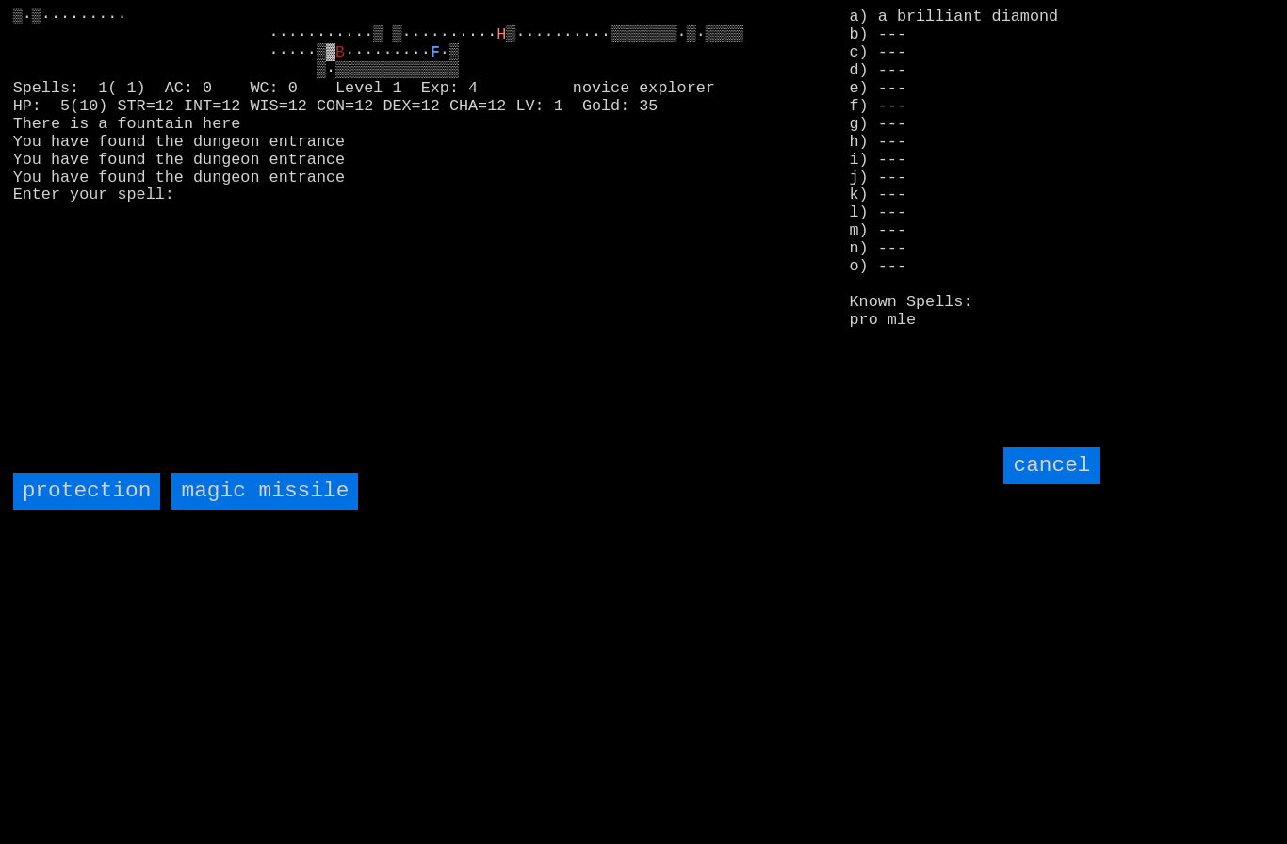
click at [243, 510] on missile "magic missile" at bounding box center [264, 491] width 187 height 37
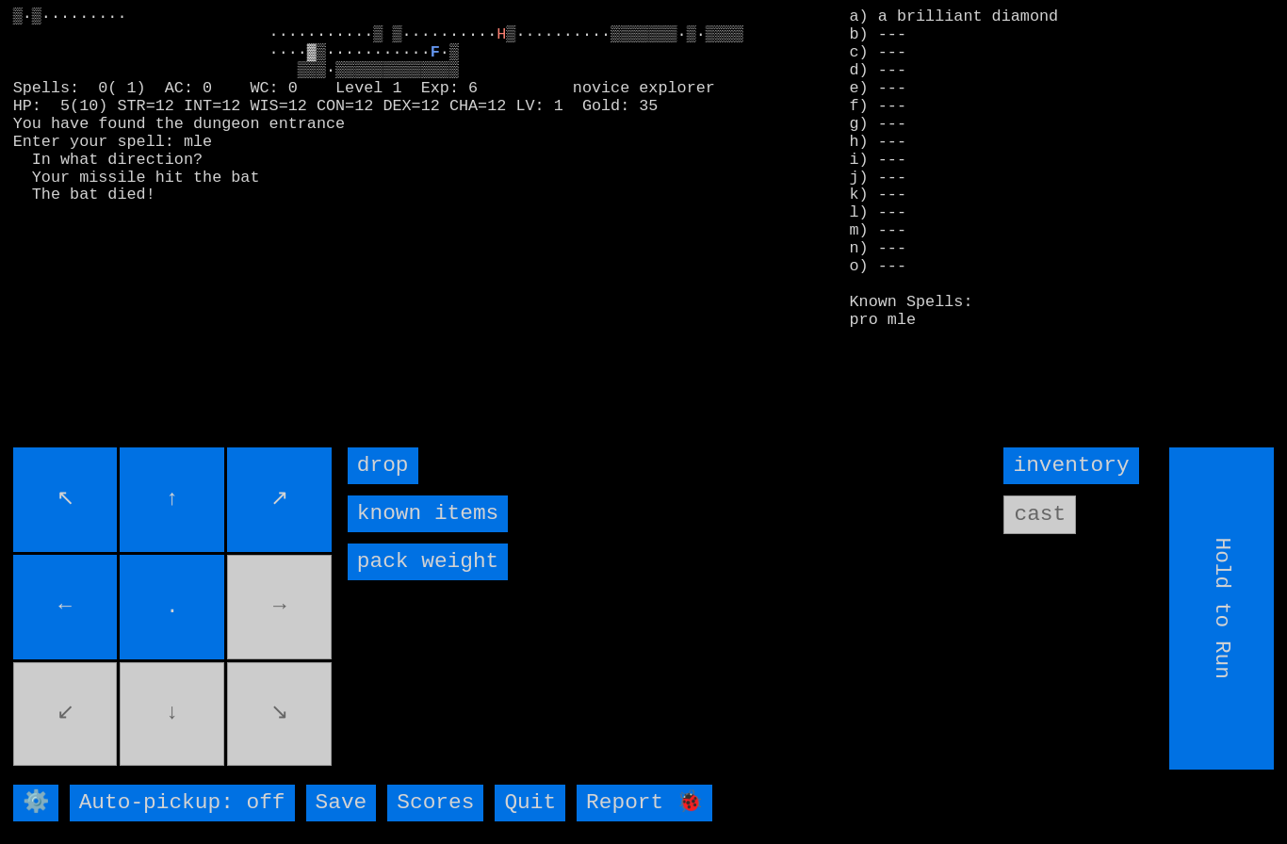
type input "Choose Direction"
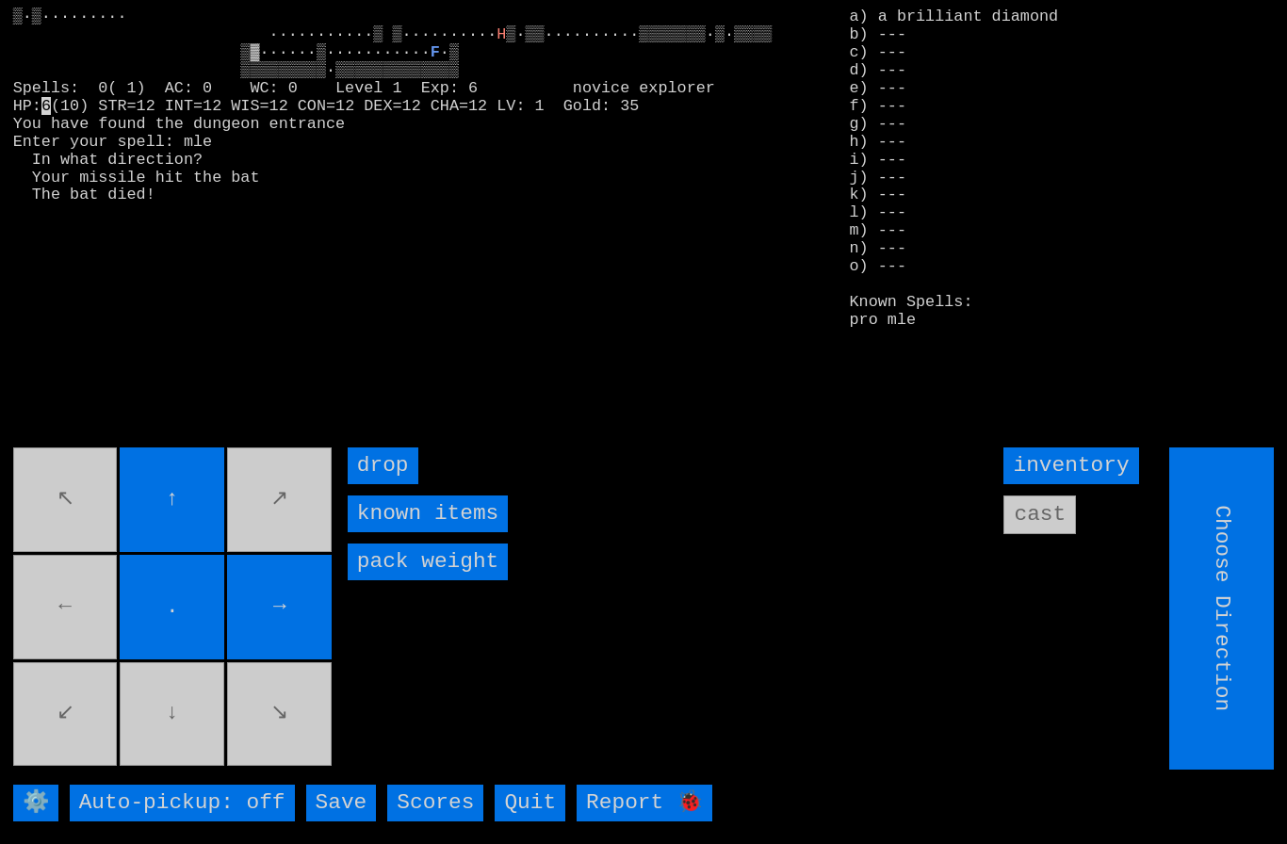
type input "Hold to Run"
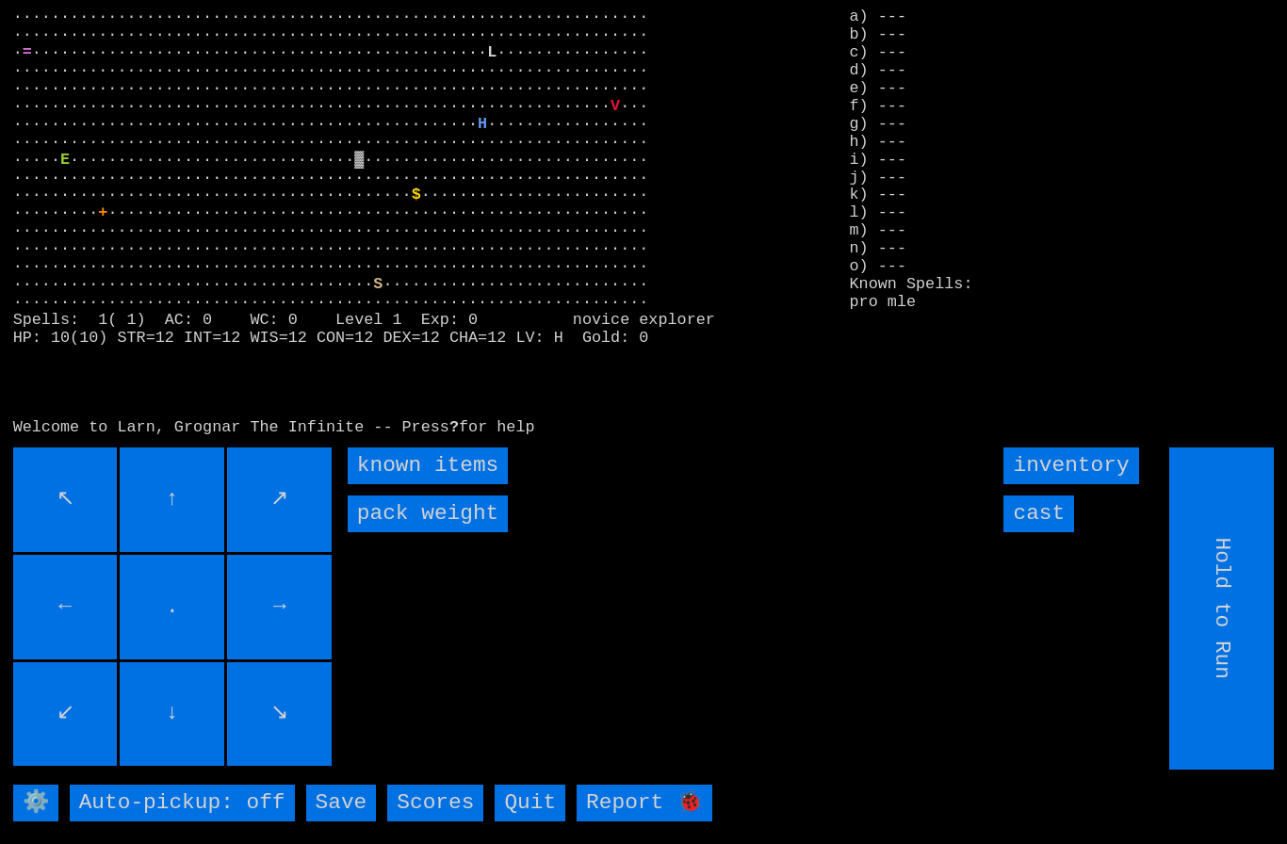
type input "Choose Direction"
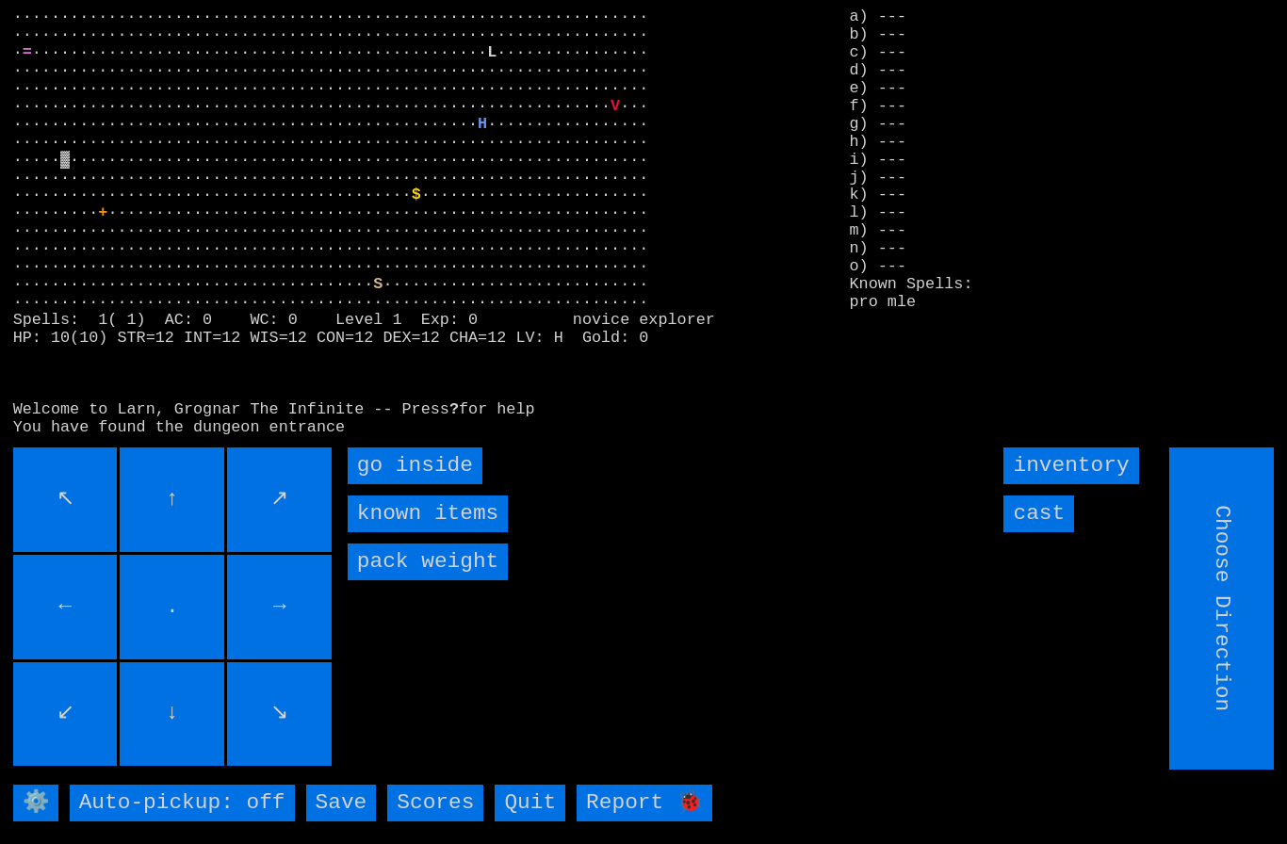
type input "Hold to Run"
click at [385, 484] on inside "go inside" at bounding box center [415, 466] width 135 height 37
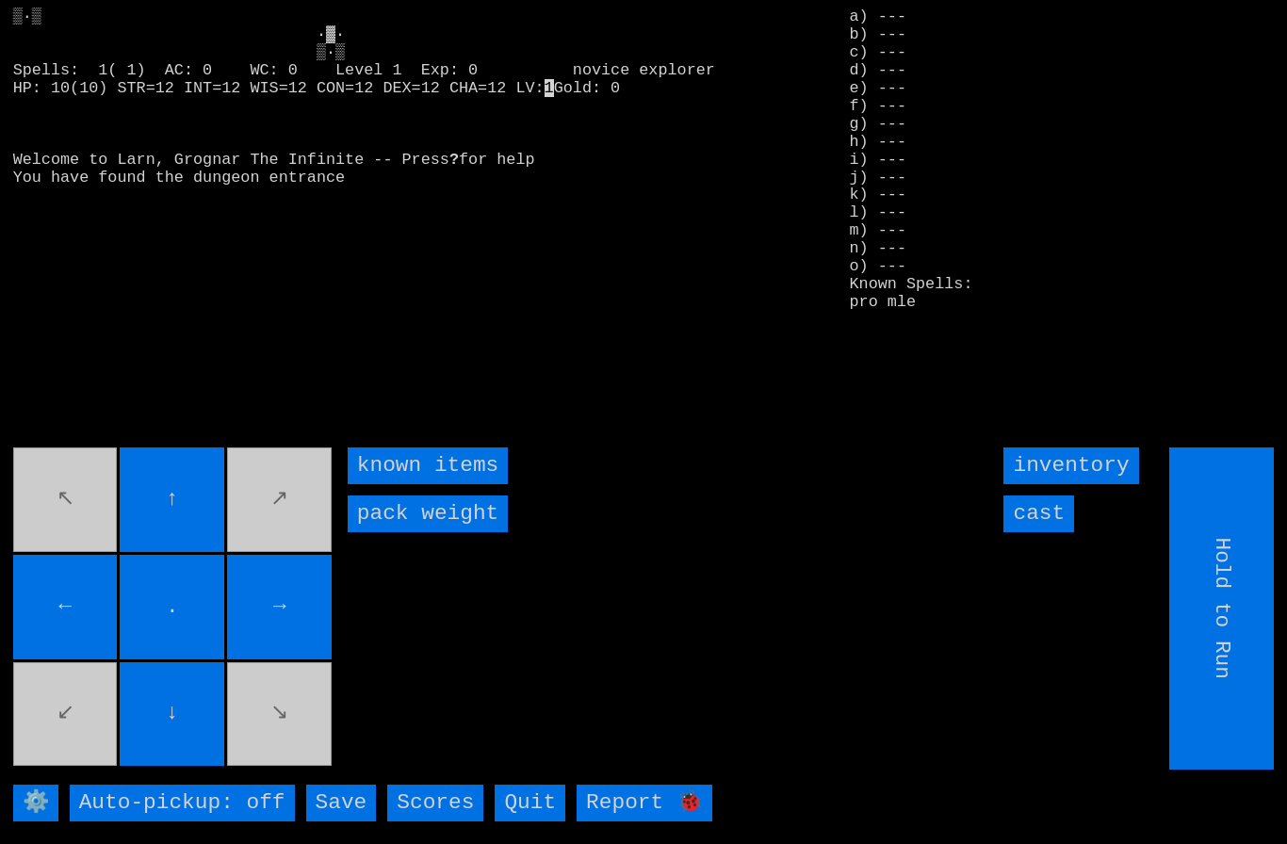
type input "Choose Direction"
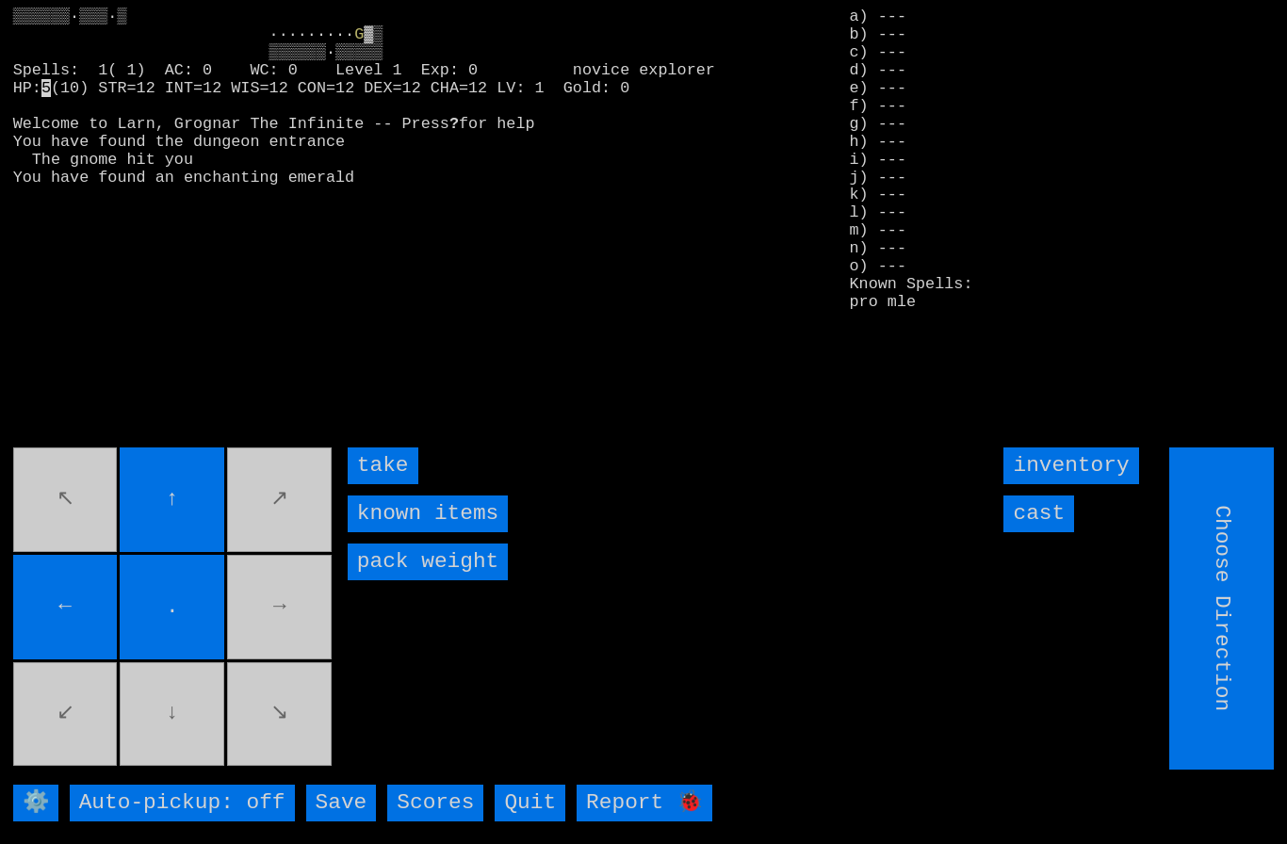
type input "Hold to Run"
click at [1042, 532] on input "cast" at bounding box center [1038, 514] width 71 height 37
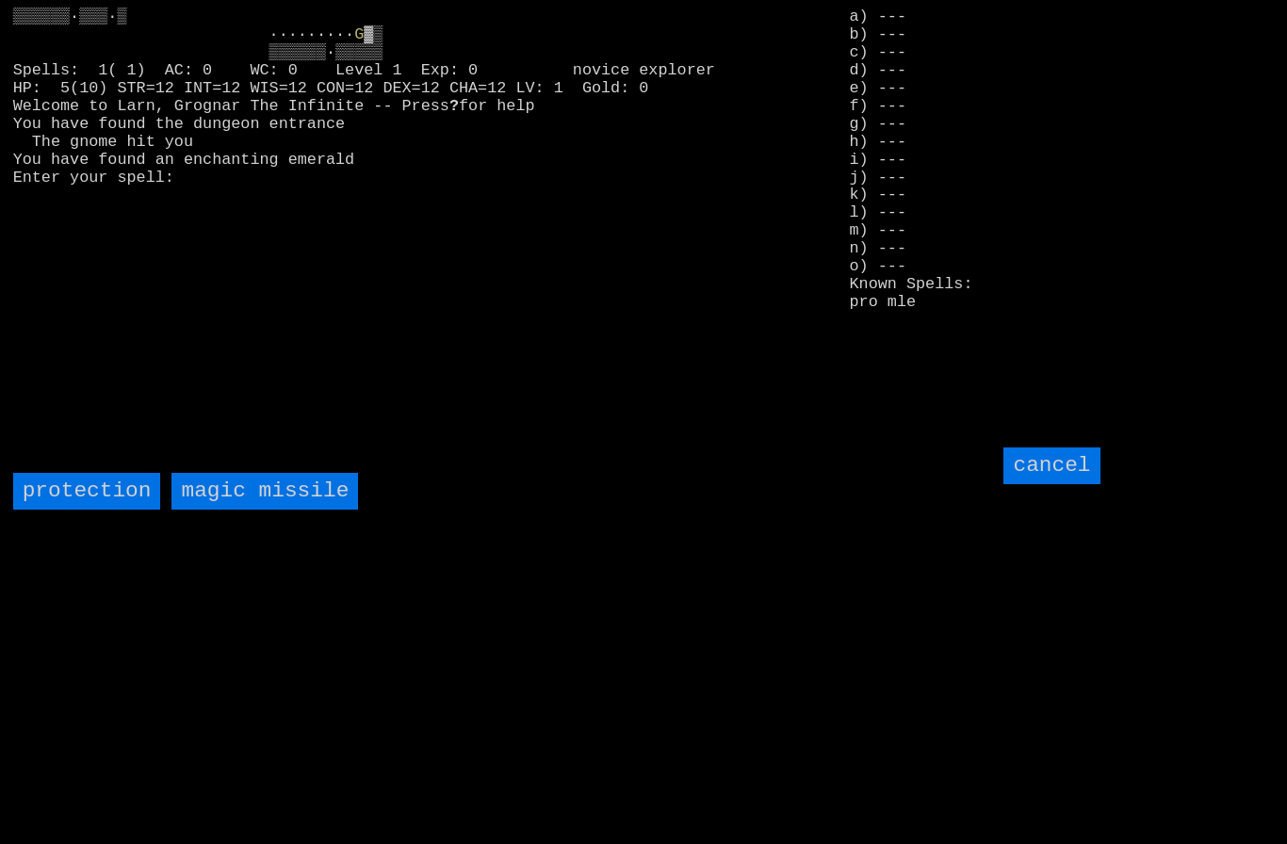
click at [222, 510] on missile "magic missile" at bounding box center [264, 491] width 187 height 37
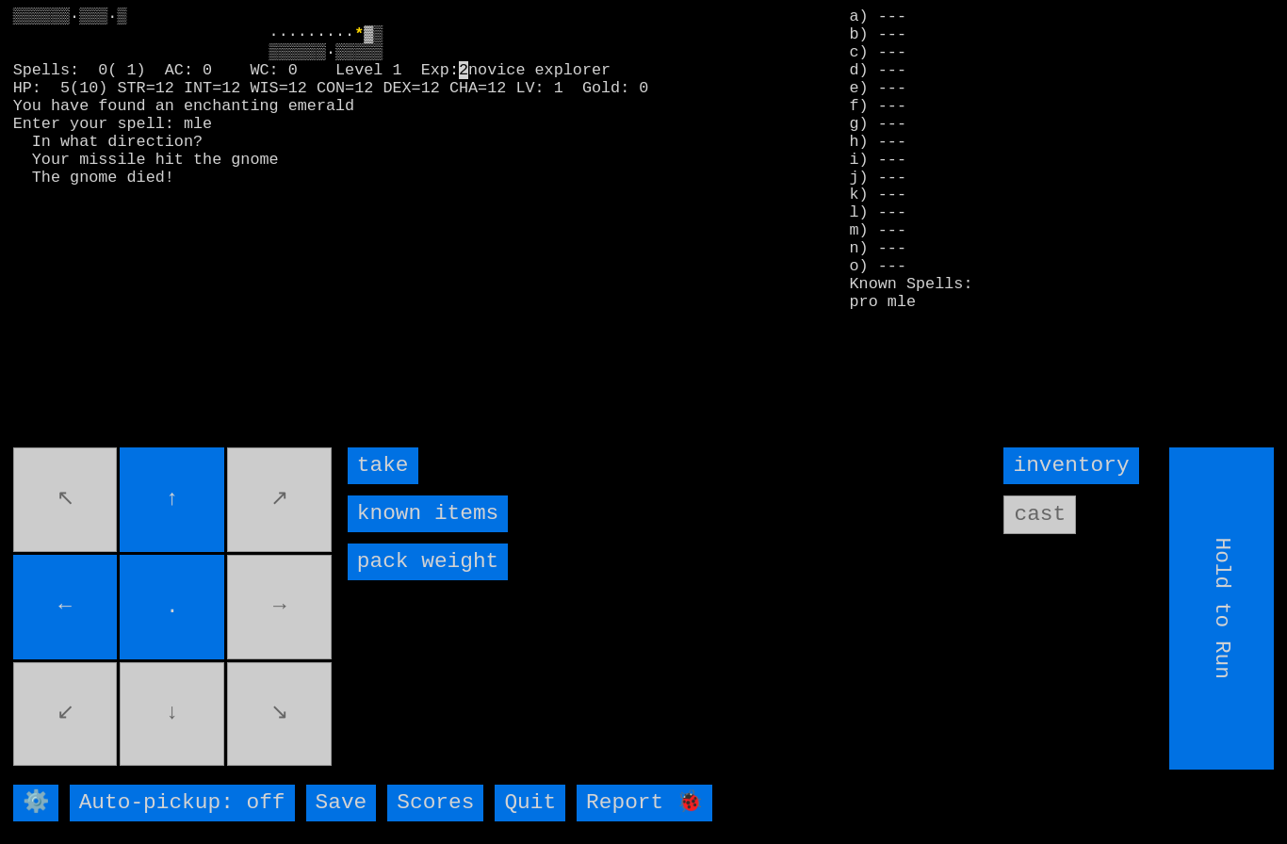
click at [384, 484] on input "take" at bounding box center [383, 466] width 71 height 37
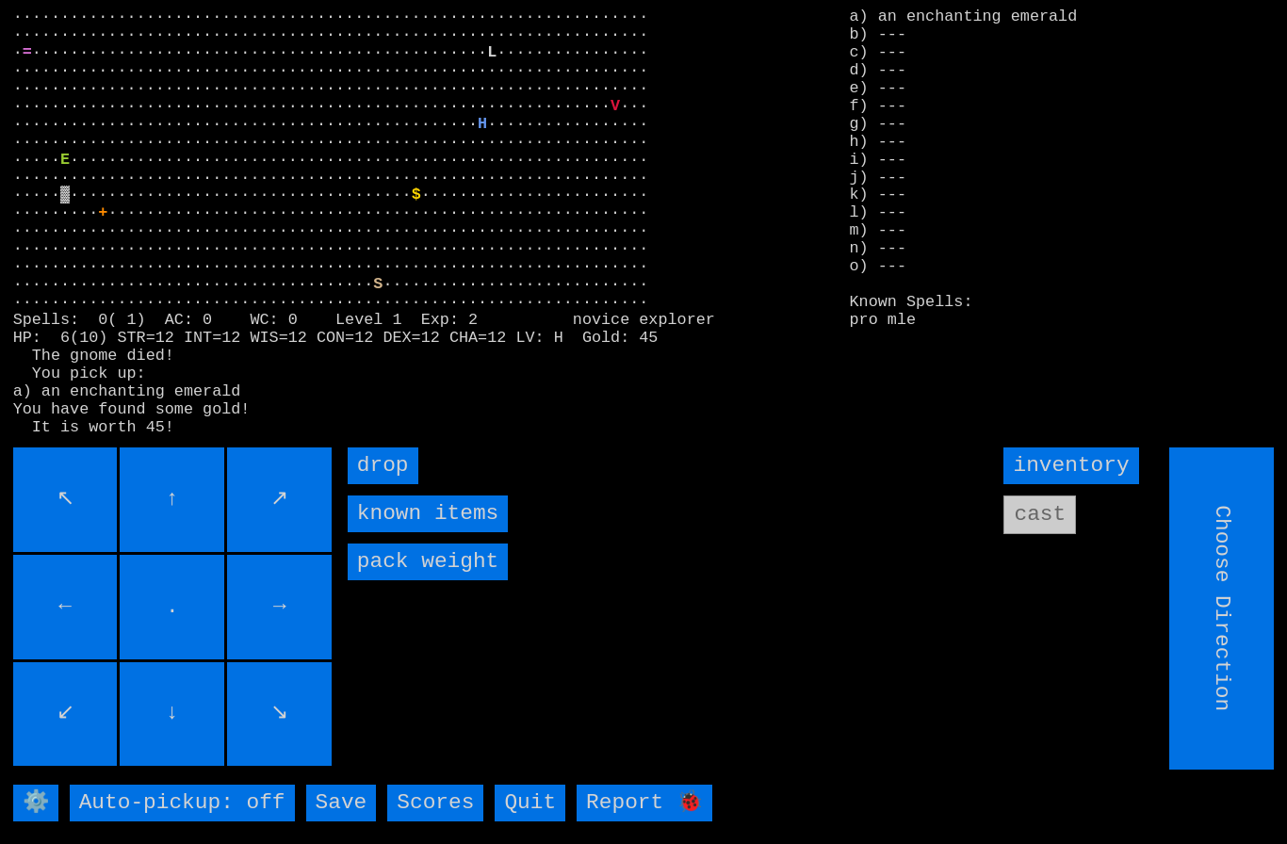
type input "Hold to Run"
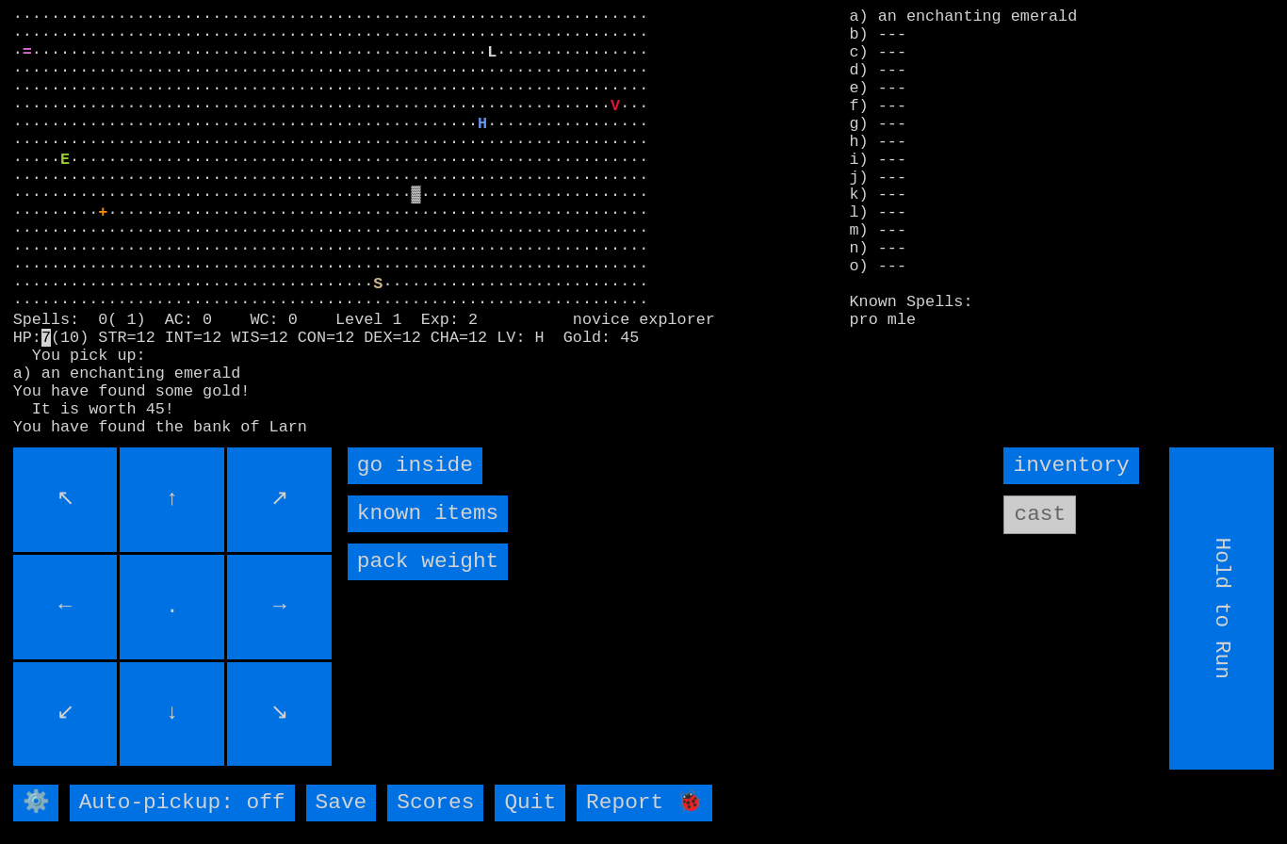
click at [387, 484] on inside "go inside" at bounding box center [415, 466] width 135 height 37
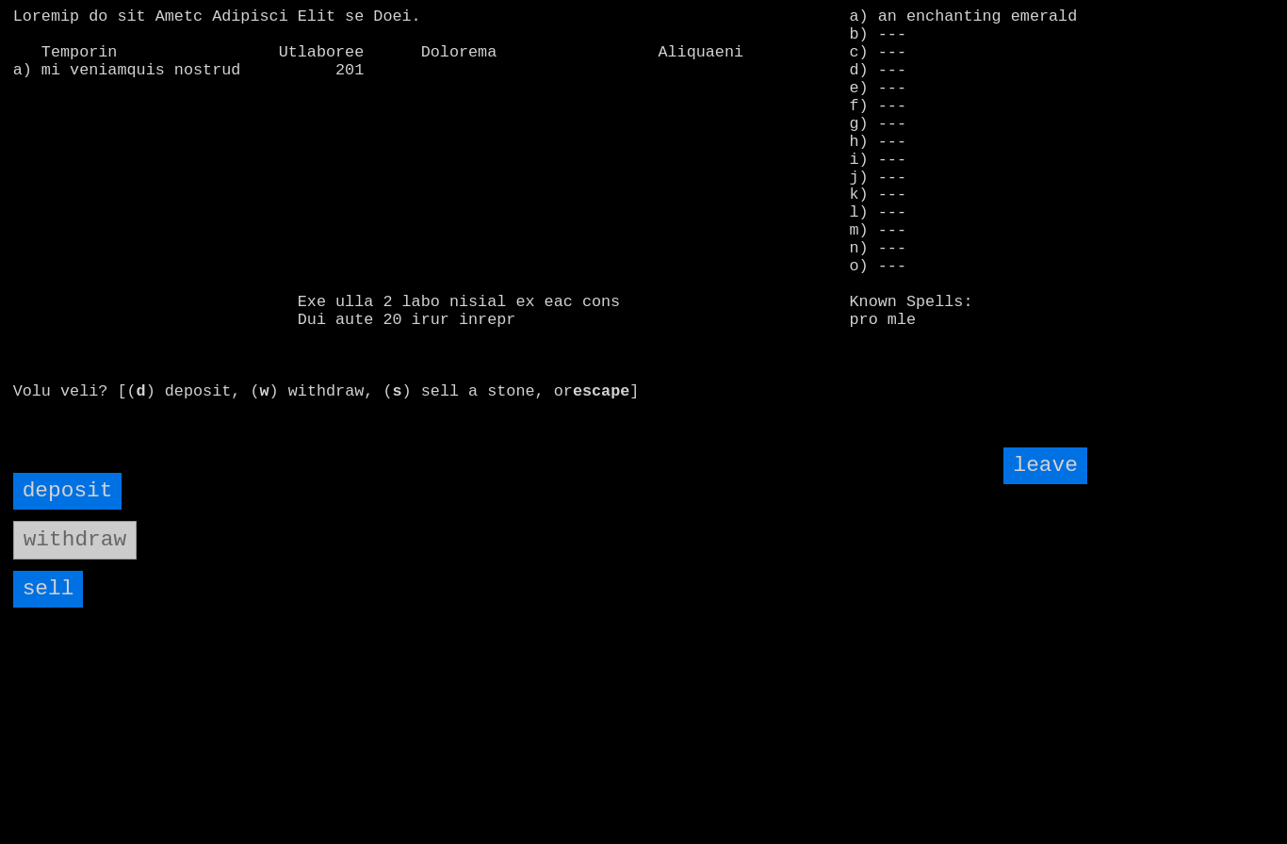
click at [41, 608] on input "sell" at bounding box center [48, 589] width 71 height 37
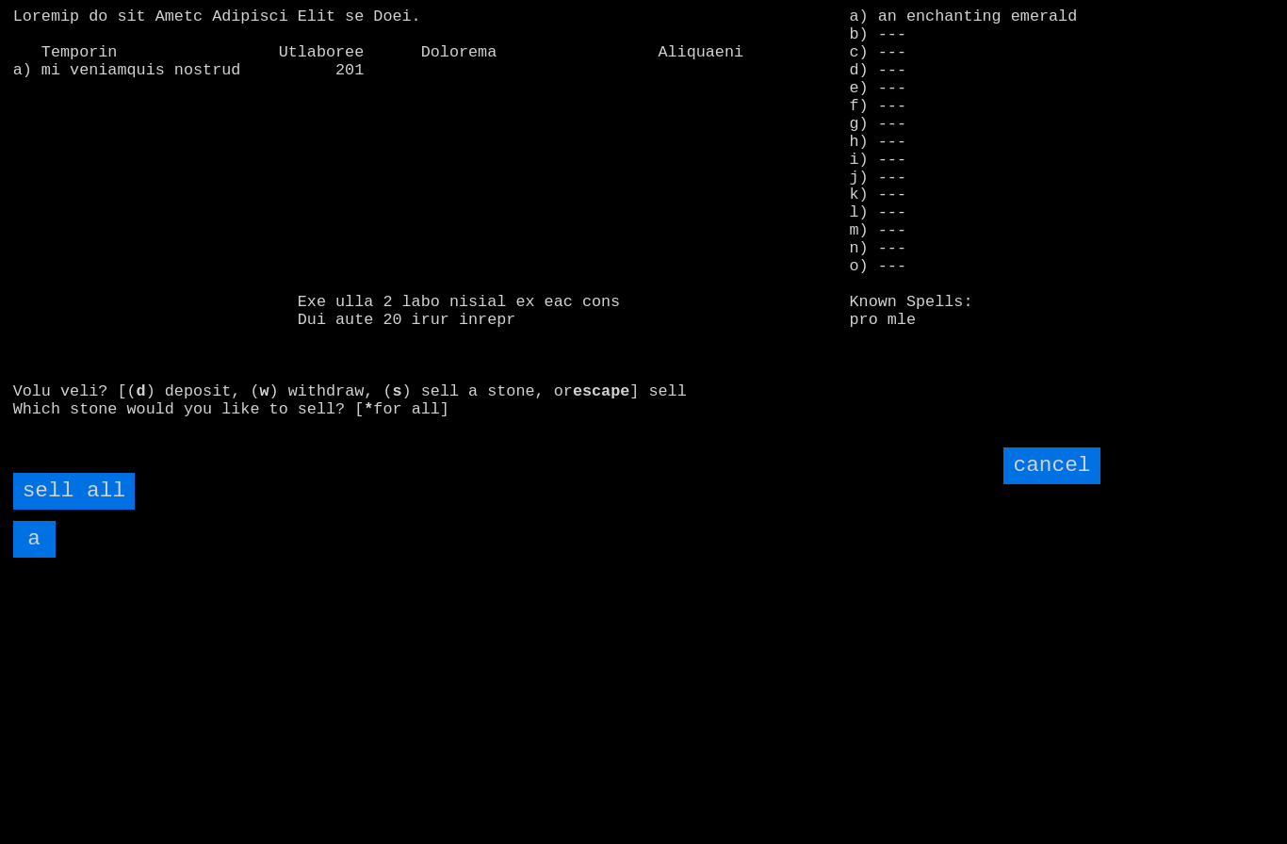
click at [80, 510] on all "sell all" at bounding box center [74, 491] width 122 height 37
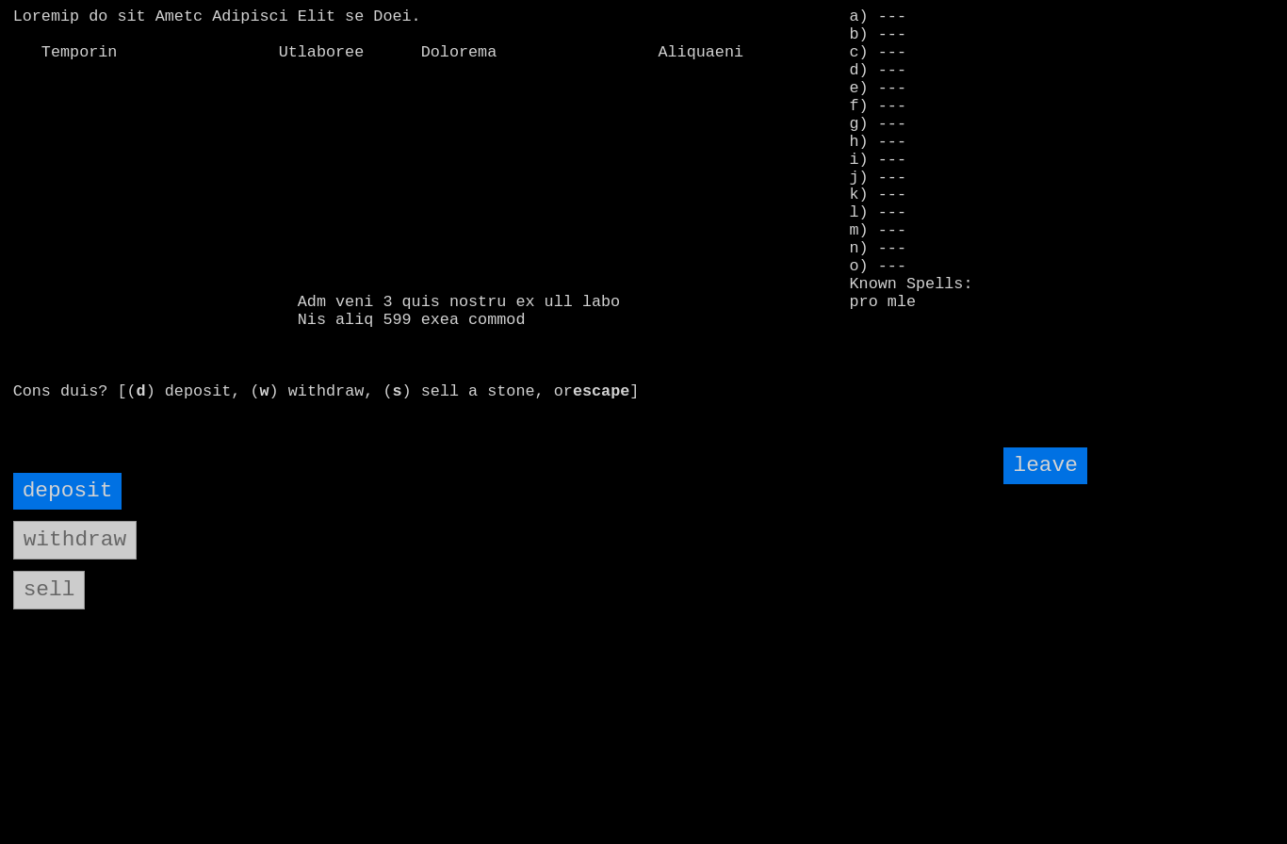
click at [75, 510] on input "deposit" at bounding box center [67, 491] width 109 height 37
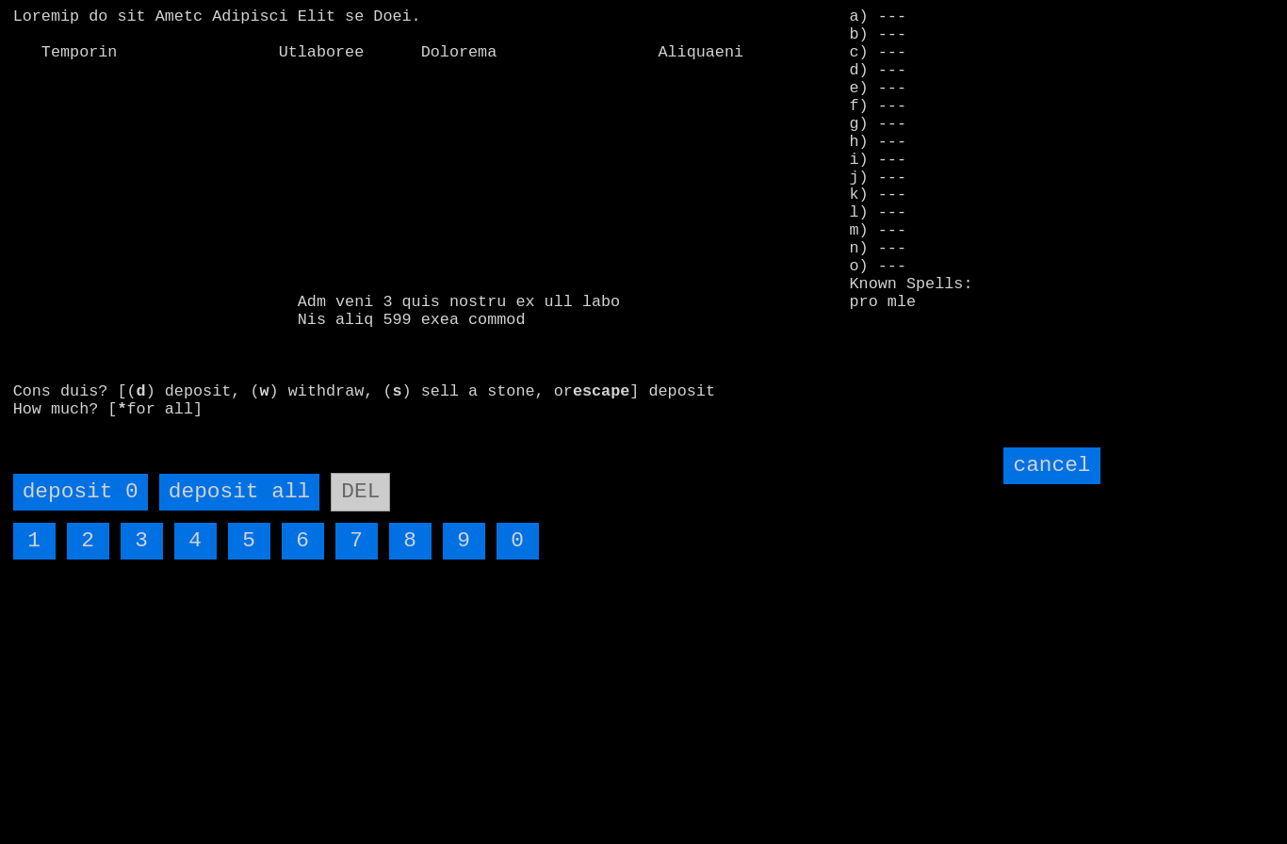
click at [235, 511] on all "deposit all" at bounding box center [239, 492] width 160 height 37
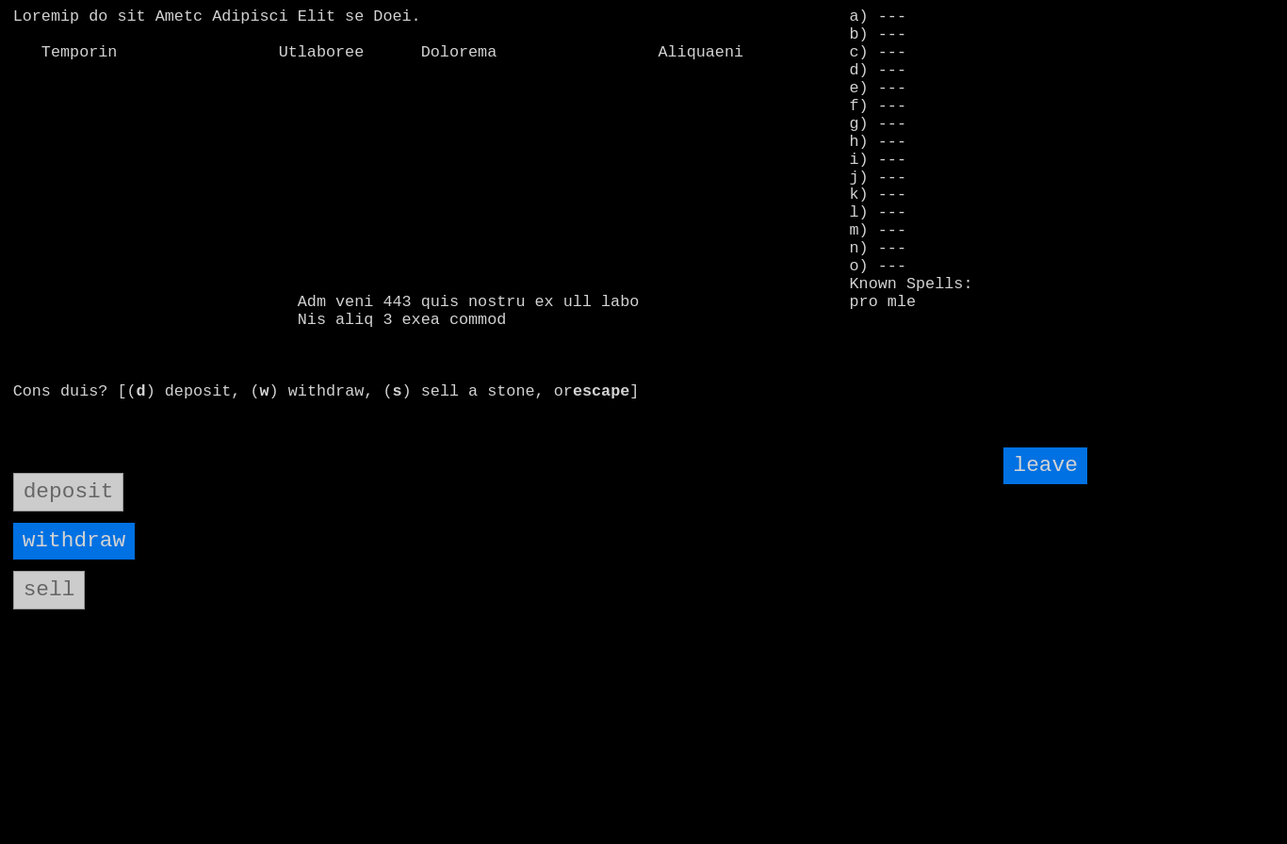
click at [1068, 484] on input "leave" at bounding box center [1044, 466] width 83 height 37
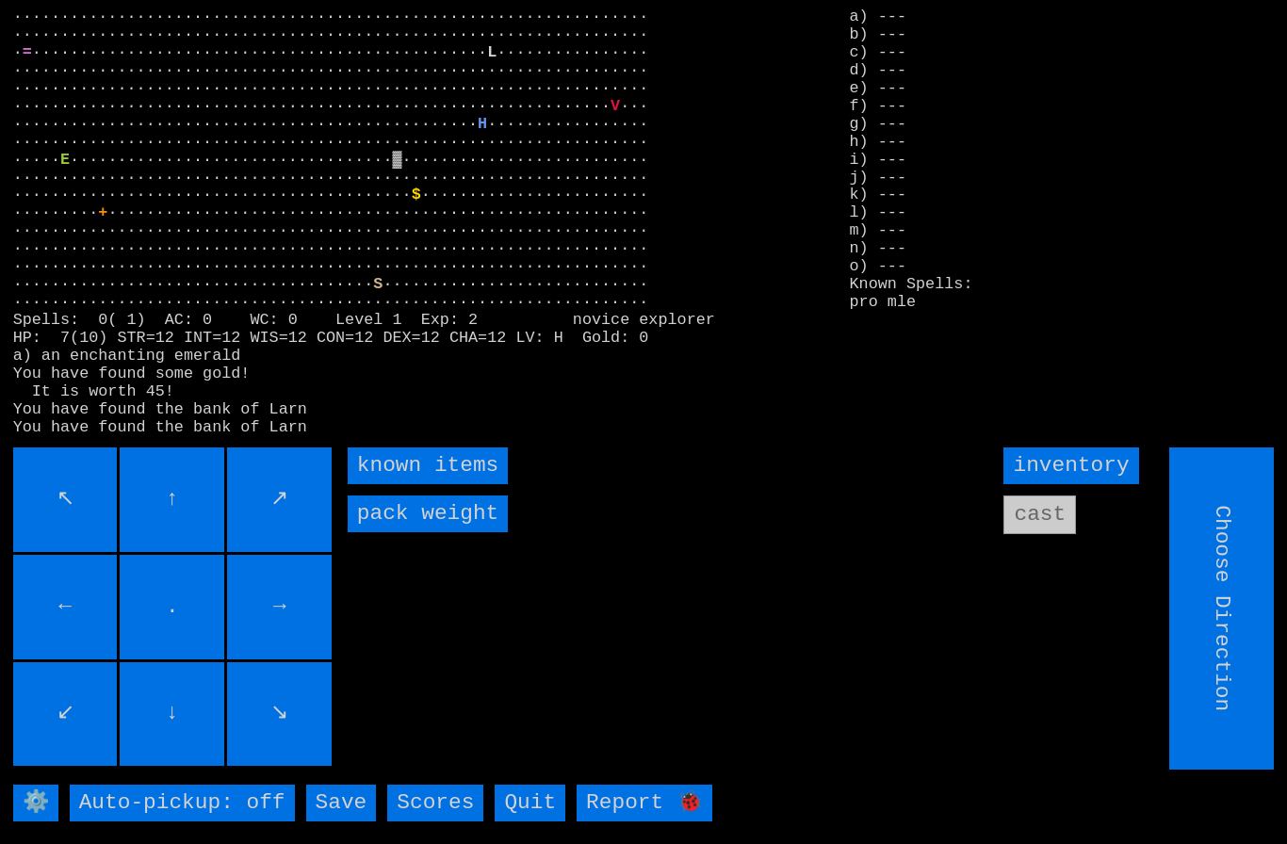
type input "Hold to Run"
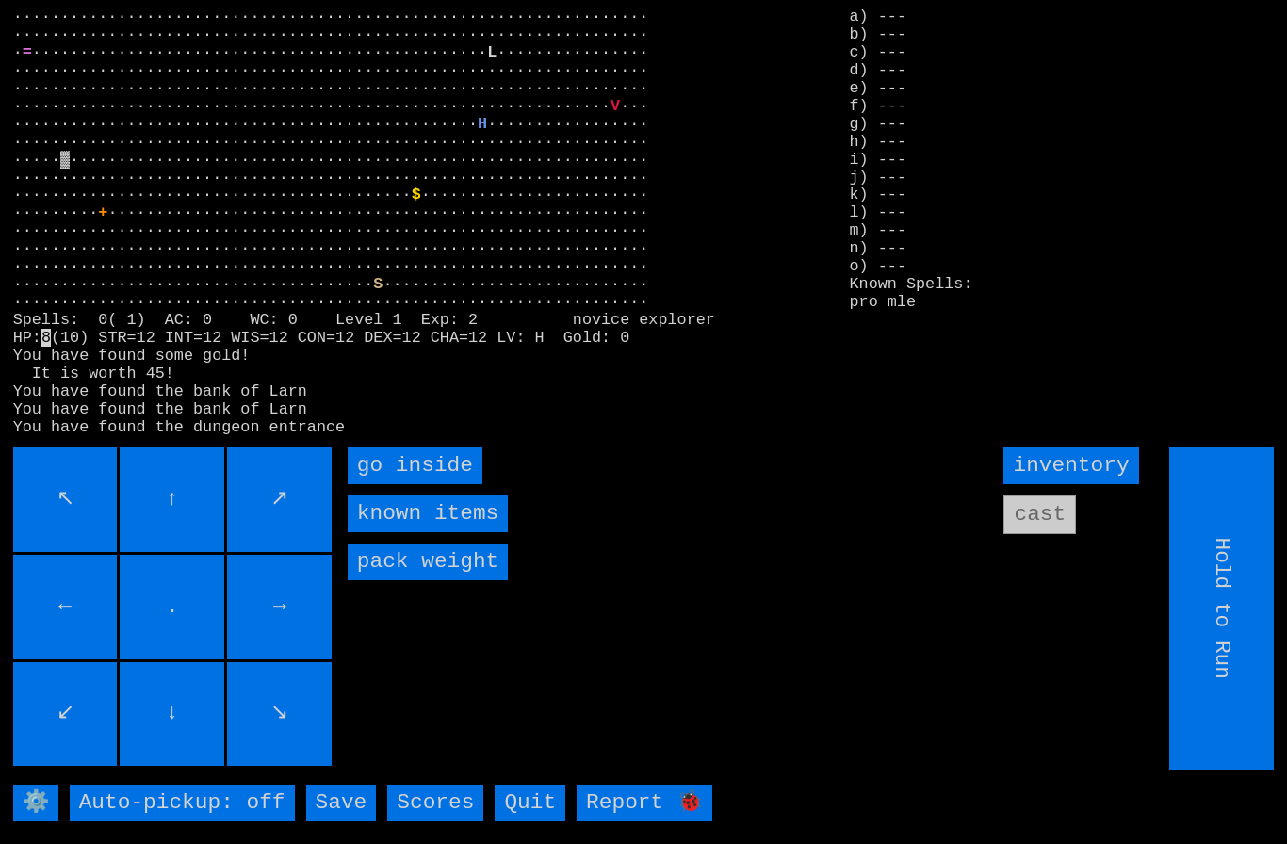
click at [383, 484] on inside "go inside" at bounding box center [415, 466] width 135 height 37
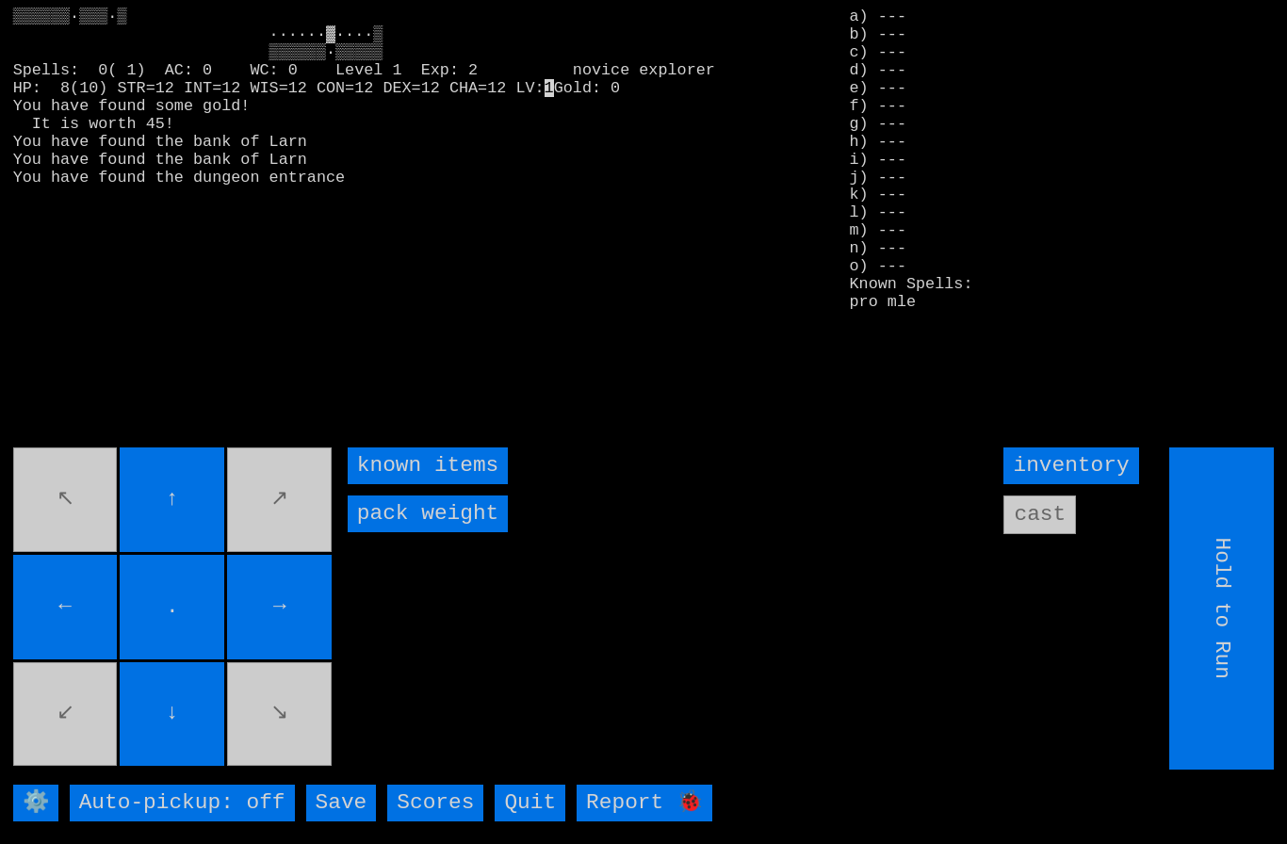
type input "Choose Direction"
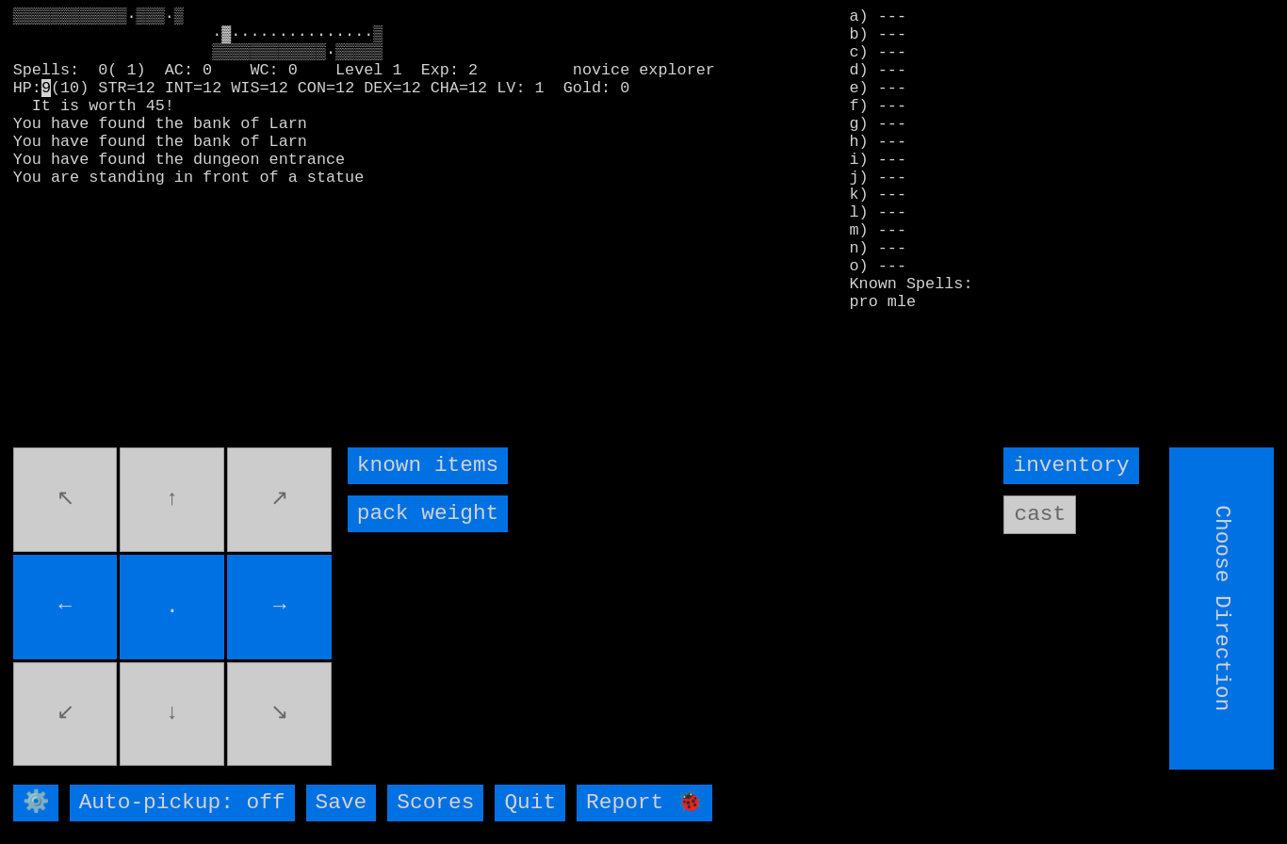
type input "Hold to Run"
type input "Choose Direction"
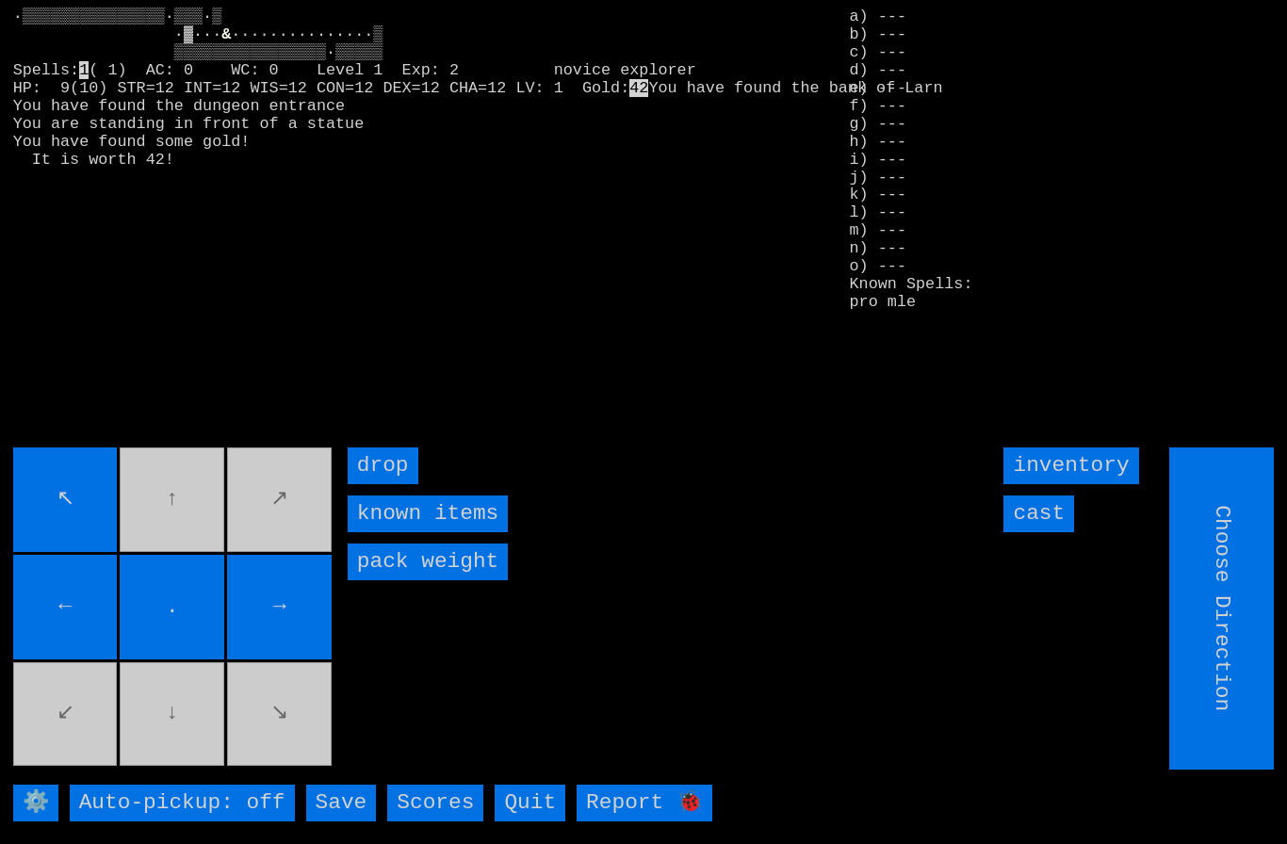
type input "Hold to Run"
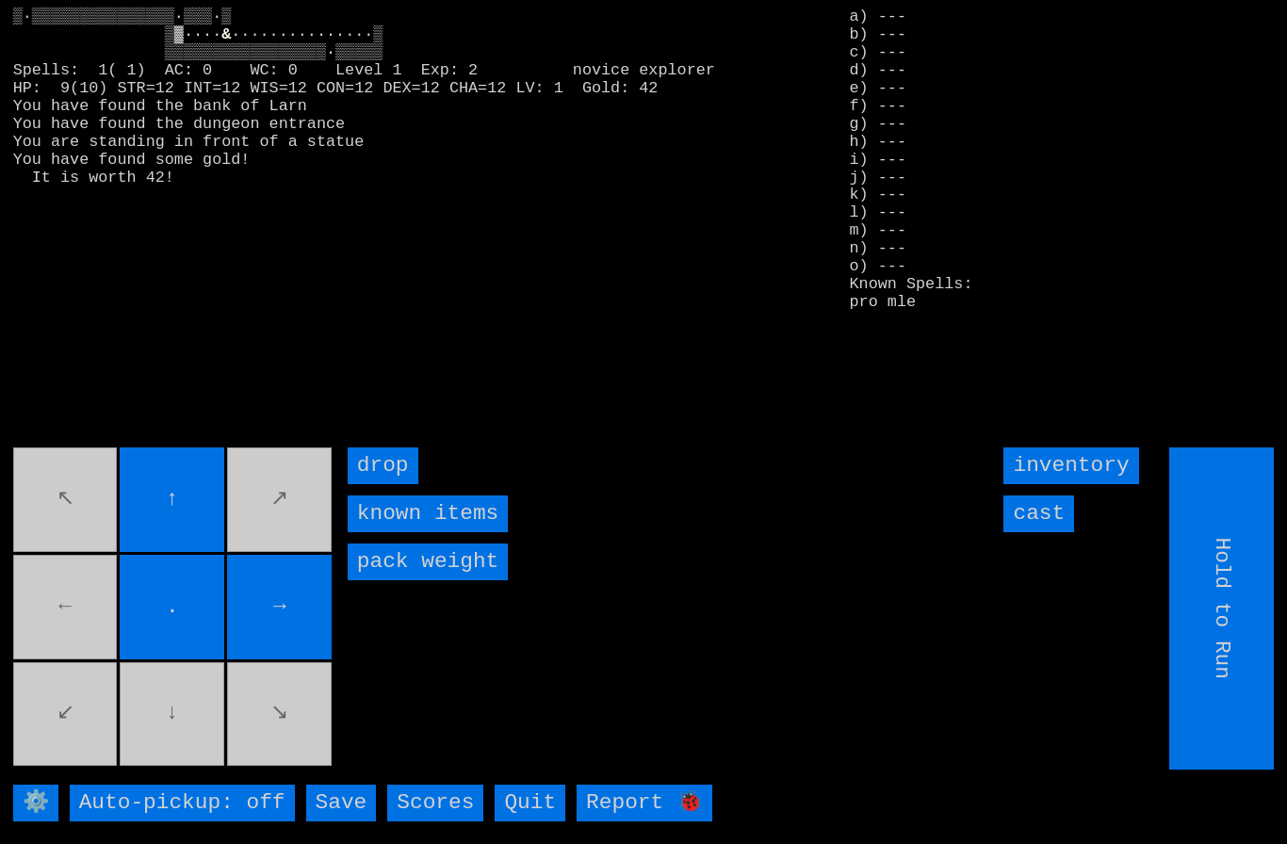
click at [68, 635] on movebuttons "↖ ↑ ↗ ← . → ↙ ↓ ↘" at bounding box center [174, 609] width 322 height 322
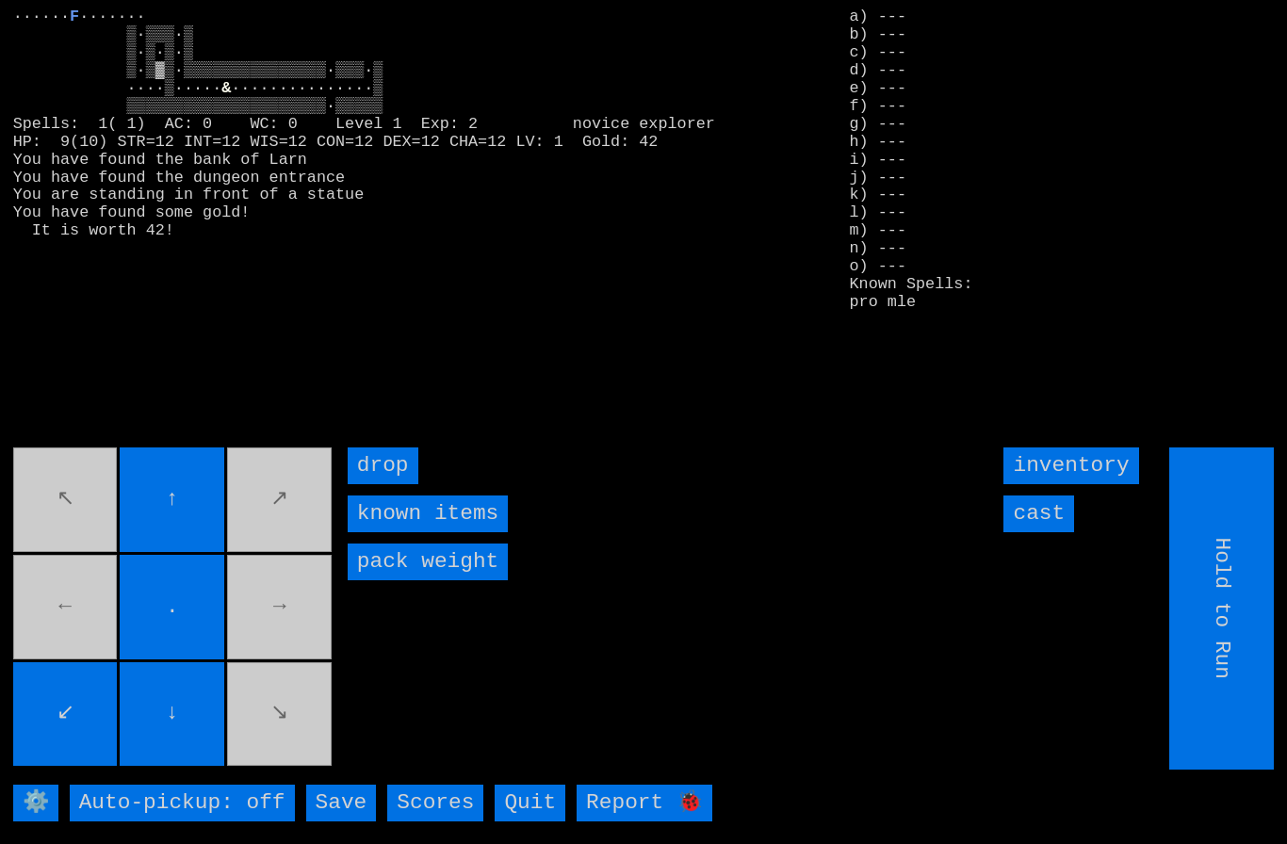
click at [68, 667] on movebuttons "↖ ↑ ↗ ← . → ↙ ↓ ↘" at bounding box center [174, 609] width 322 height 322
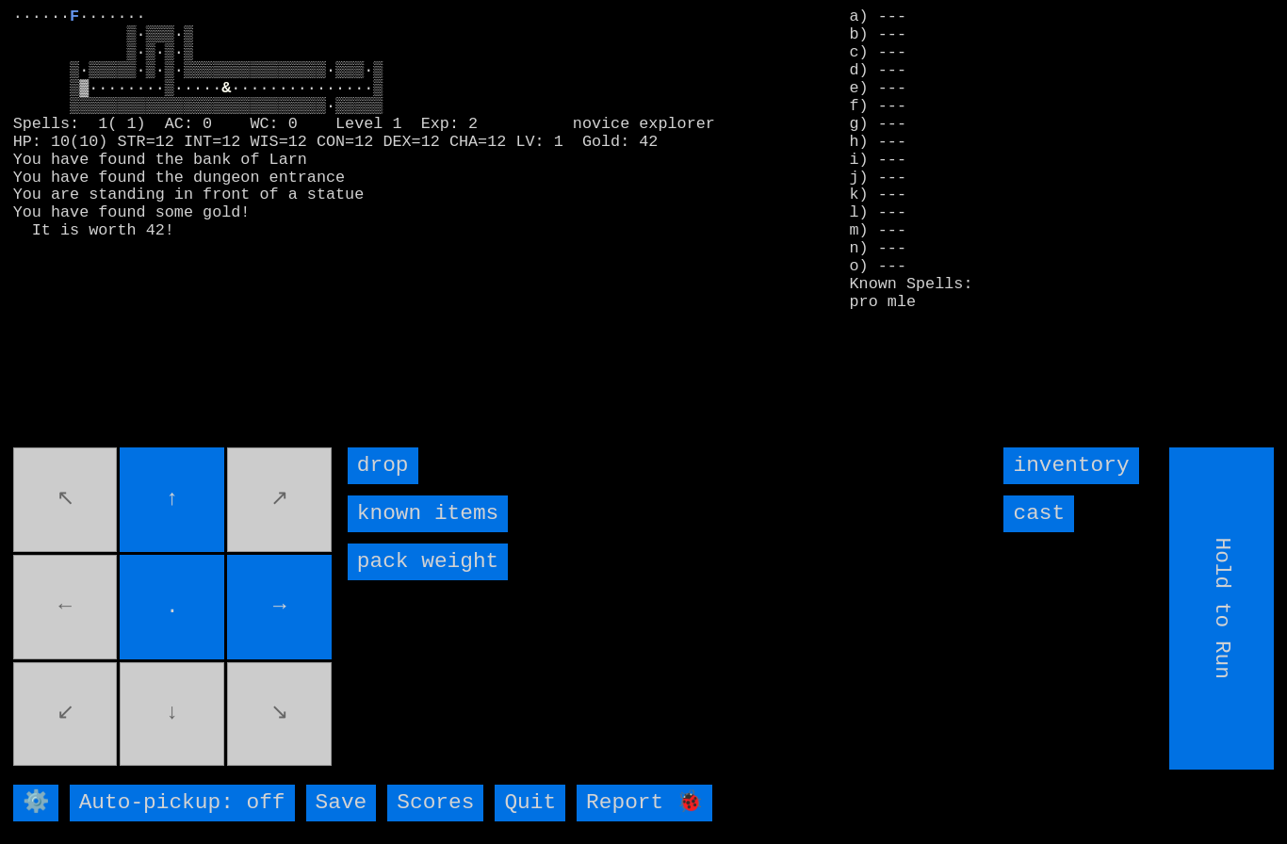
click at [57, 665] on movebuttons "↖ ↑ ↗ ← . → ↙ ↓ ↘" at bounding box center [174, 609] width 322 height 322
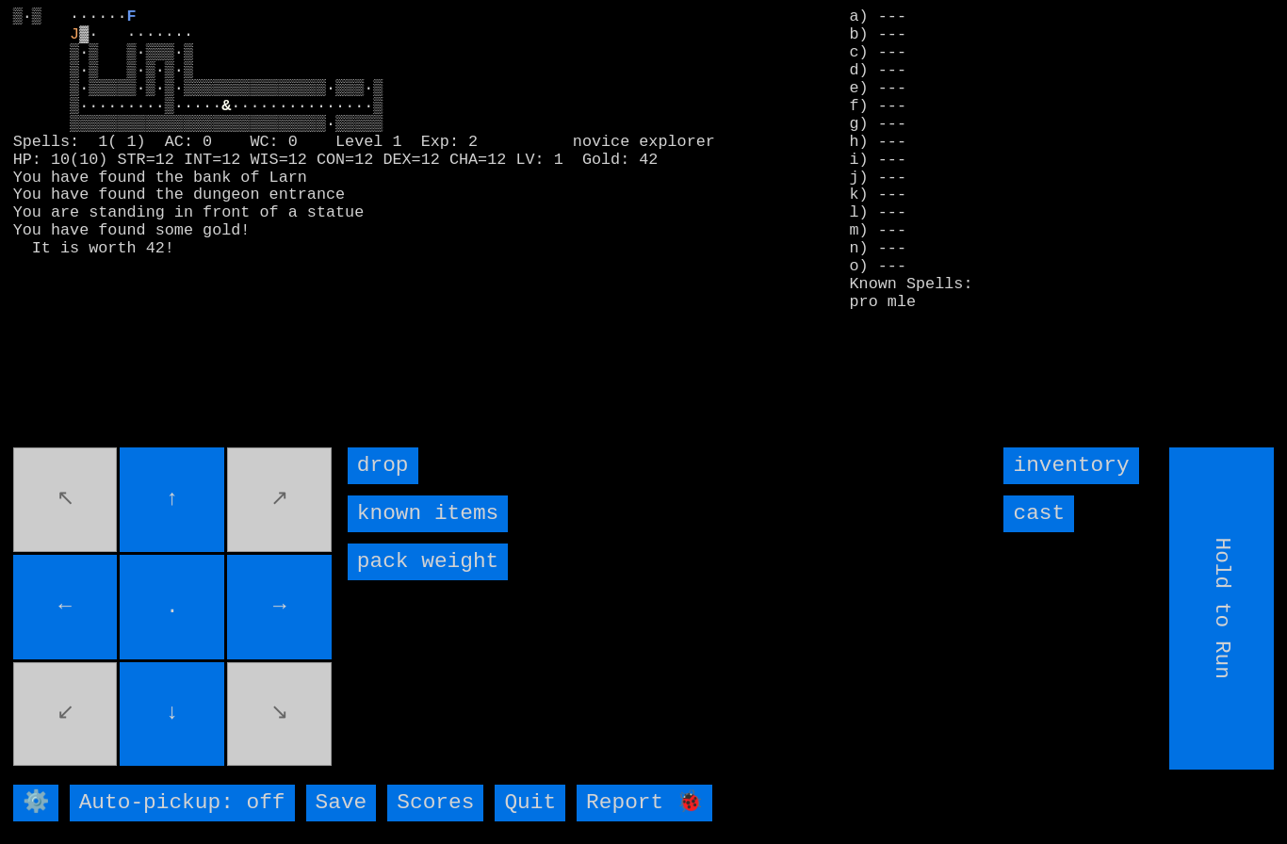
click at [1049, 532] on input "cast" at bounding box center [1038, 514] width 71 height 37
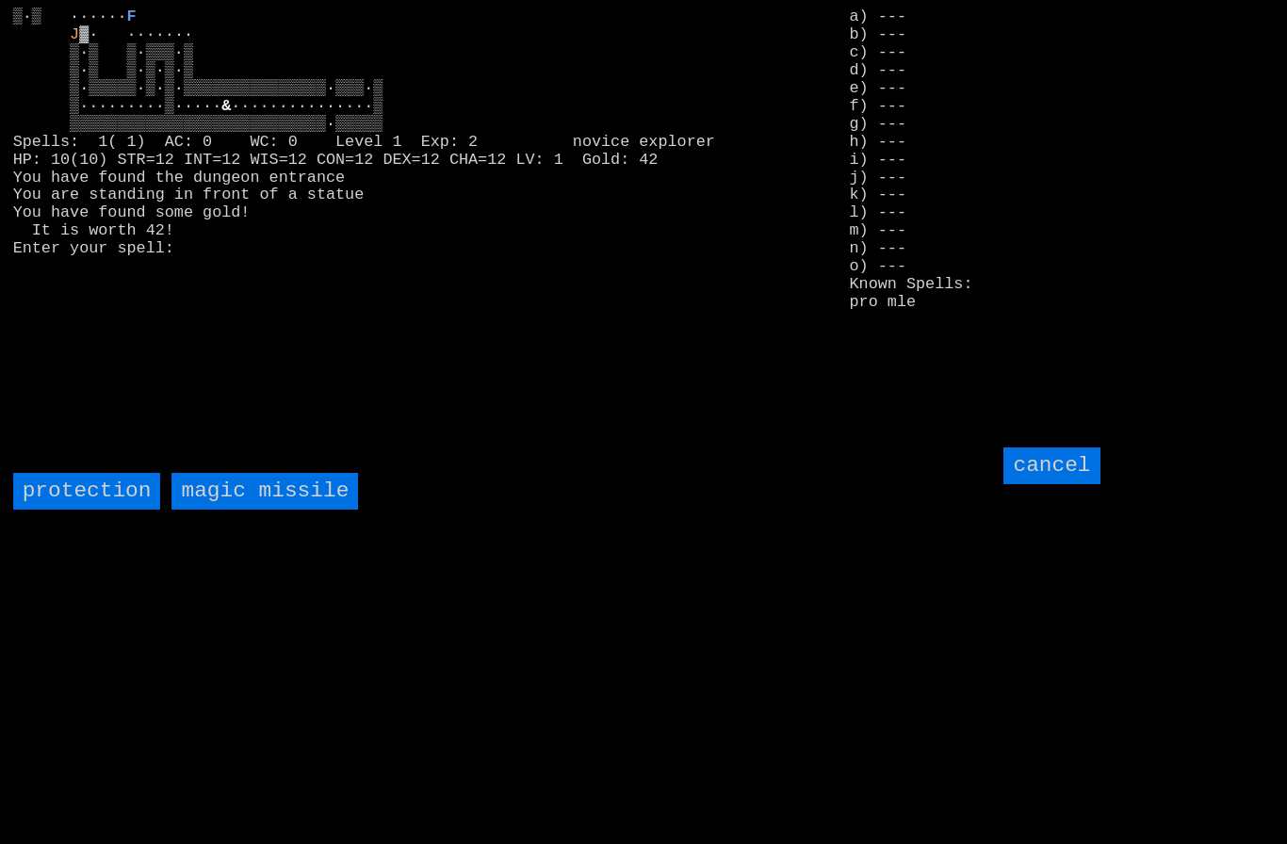
click at [245, 510] on missile "magic missile" at bounding box center [264, 491] width 187 height 37
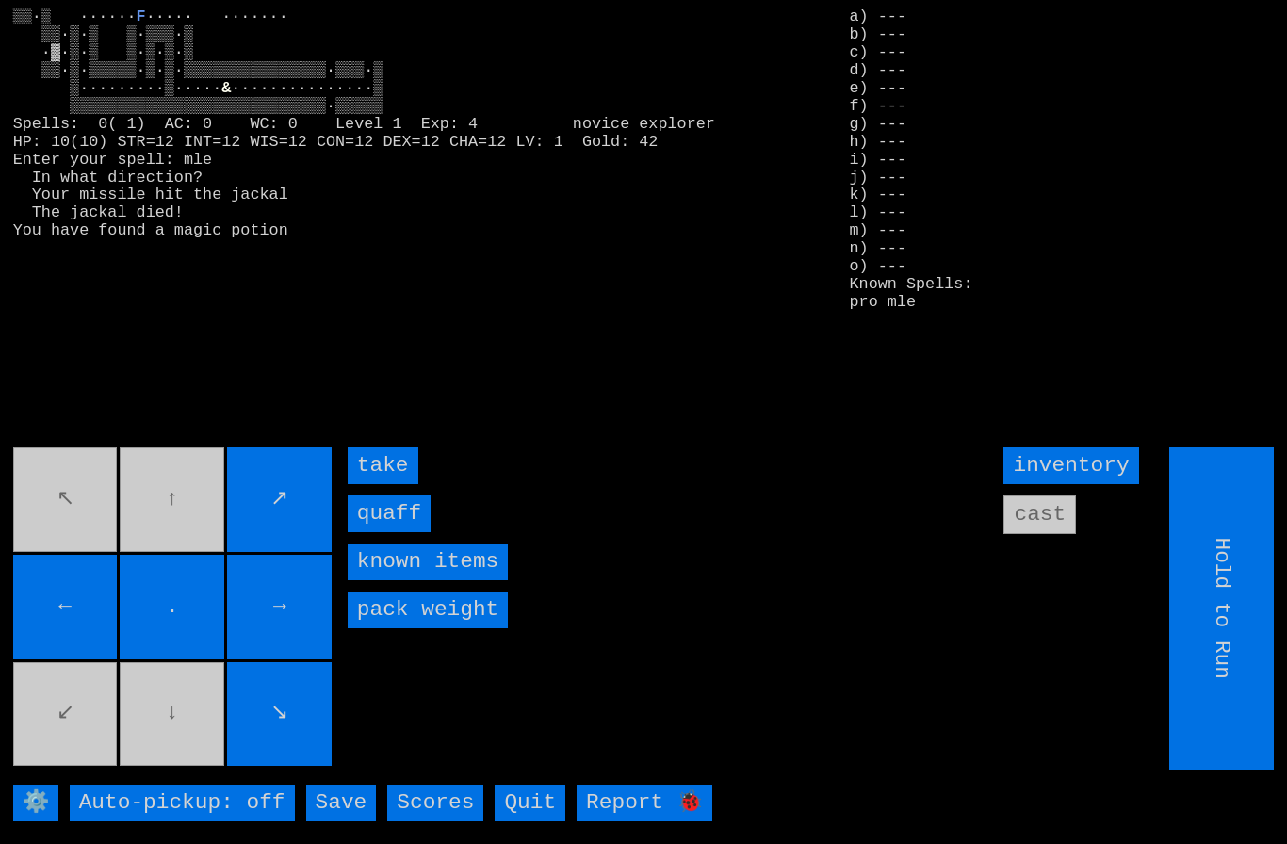
click at [380, 532] on input "quaff" at bounding box center [389, 514] width 83 height 37
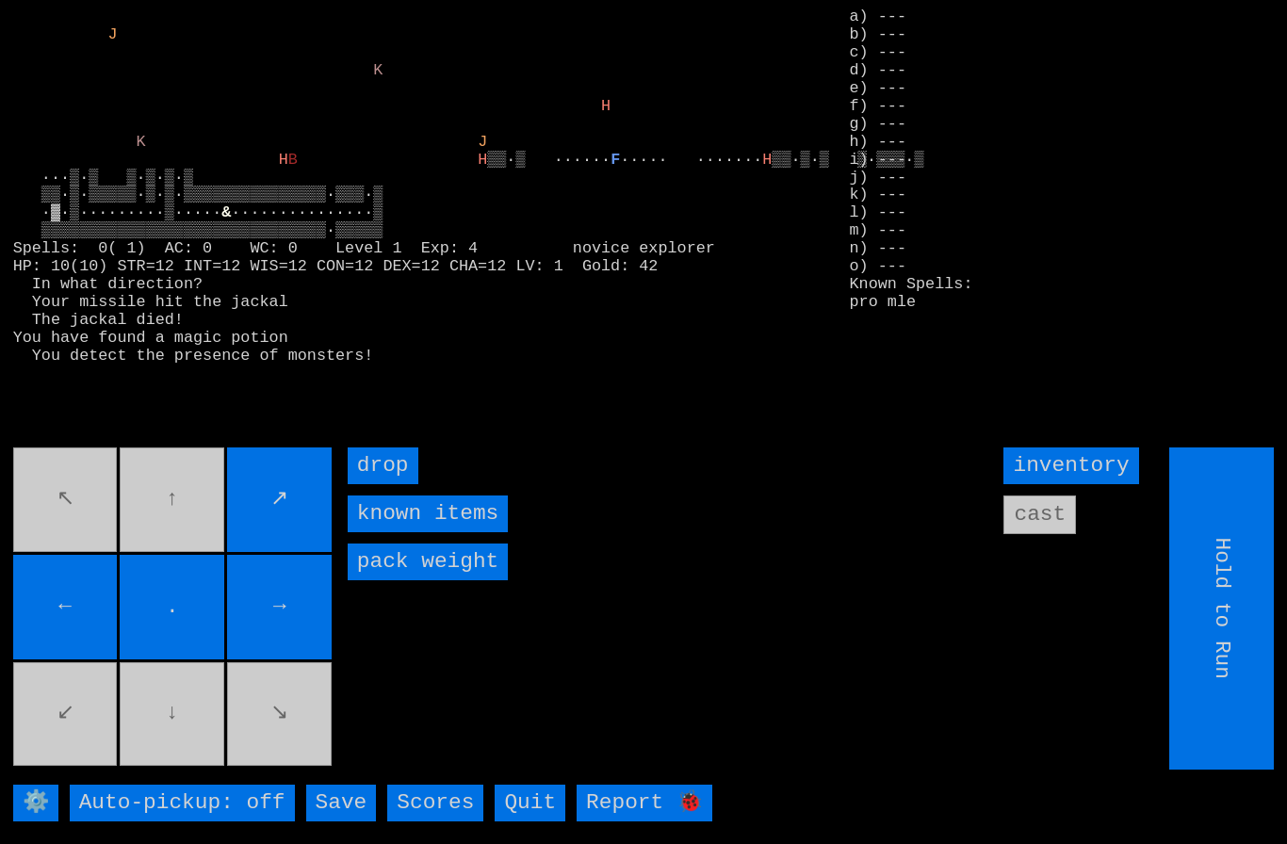
type input "Choose Direction"
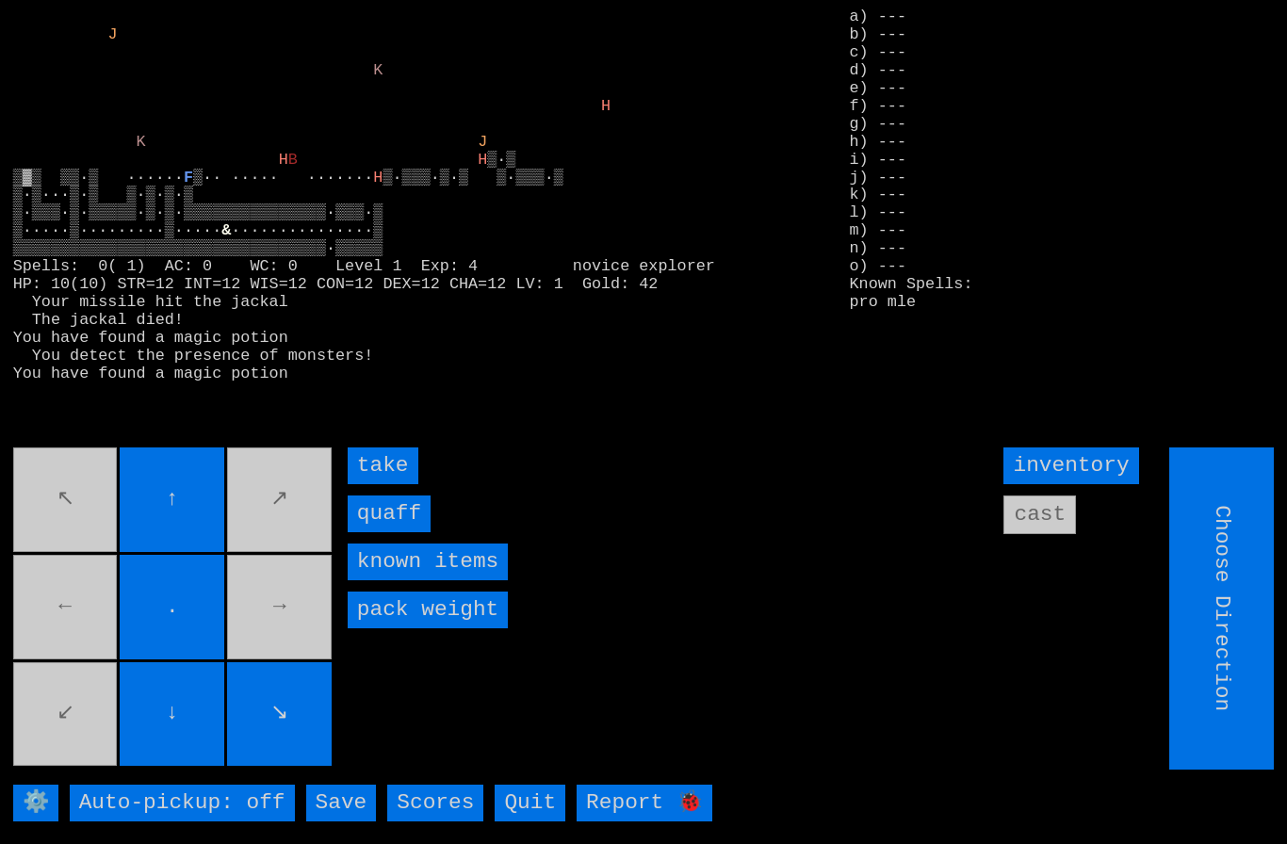
type input "Hold to Run"
click at [381, 532] on input "quaff" at bounding box center [389, 514] width 83 height 37
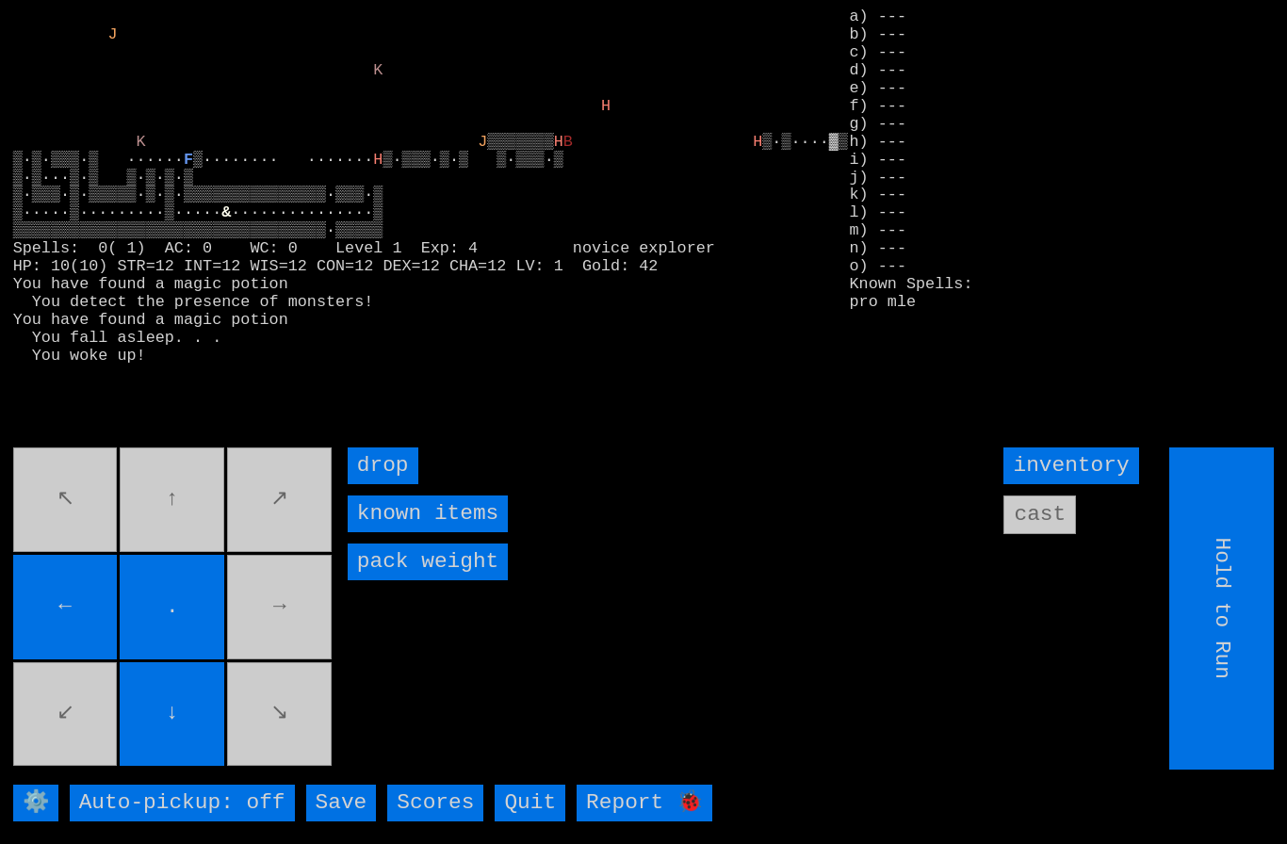
click at [274, 627] on movebuttons "↖ ↑ ↗ ← . → ↙ ↓ ↘" at bounding box center [174, 609] width 322 height 322
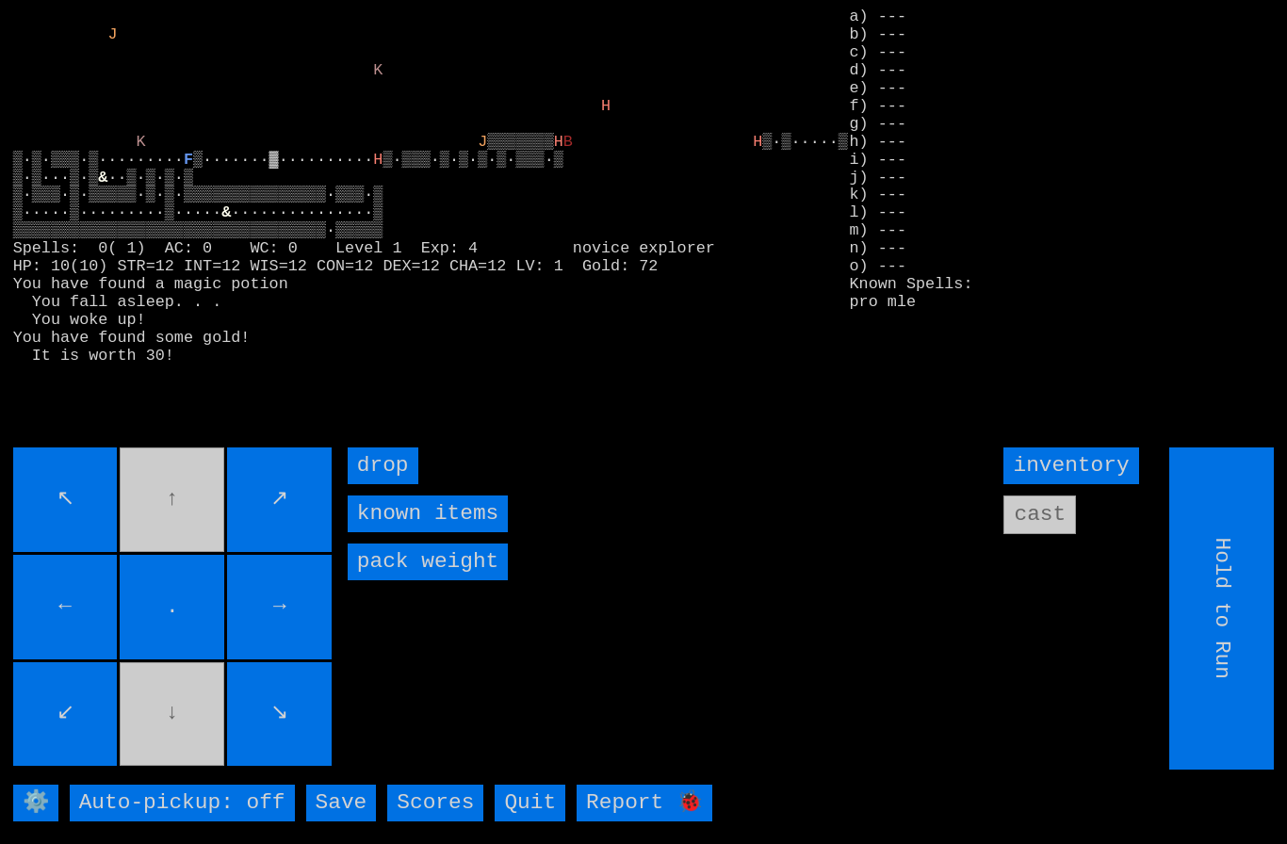
type input "Choose Direction"
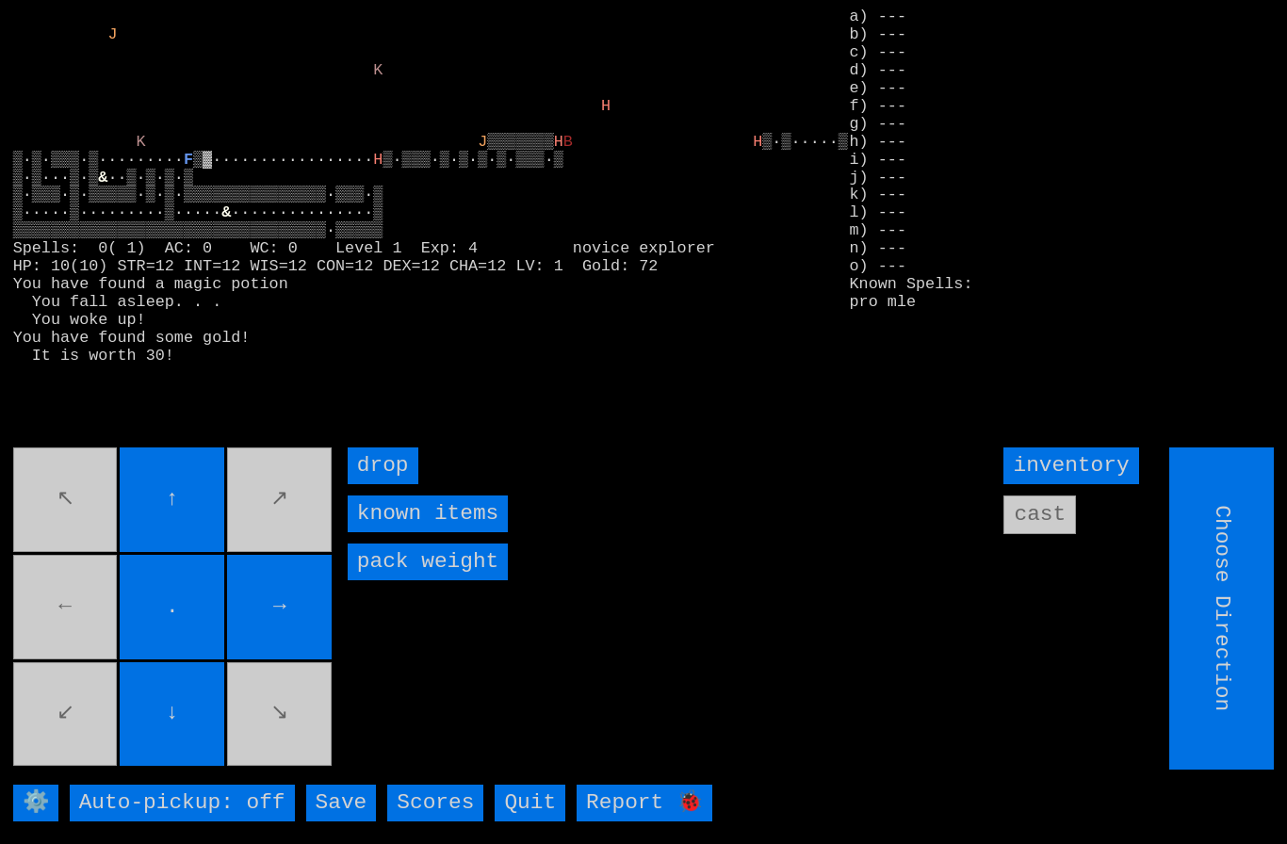
type input "Hold to Run"
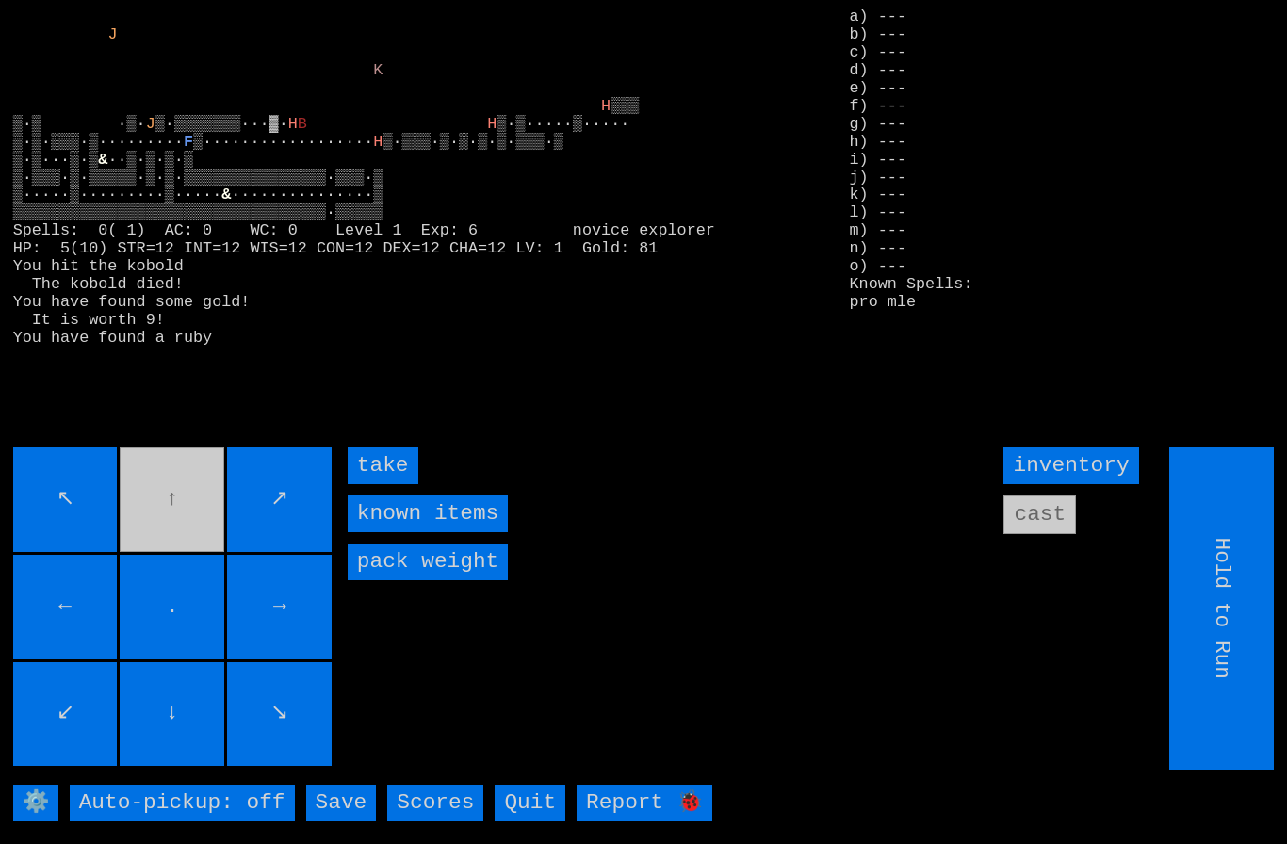
click at [379, 484] on input "take" at bounding box center [383, 466] width 71 height 37
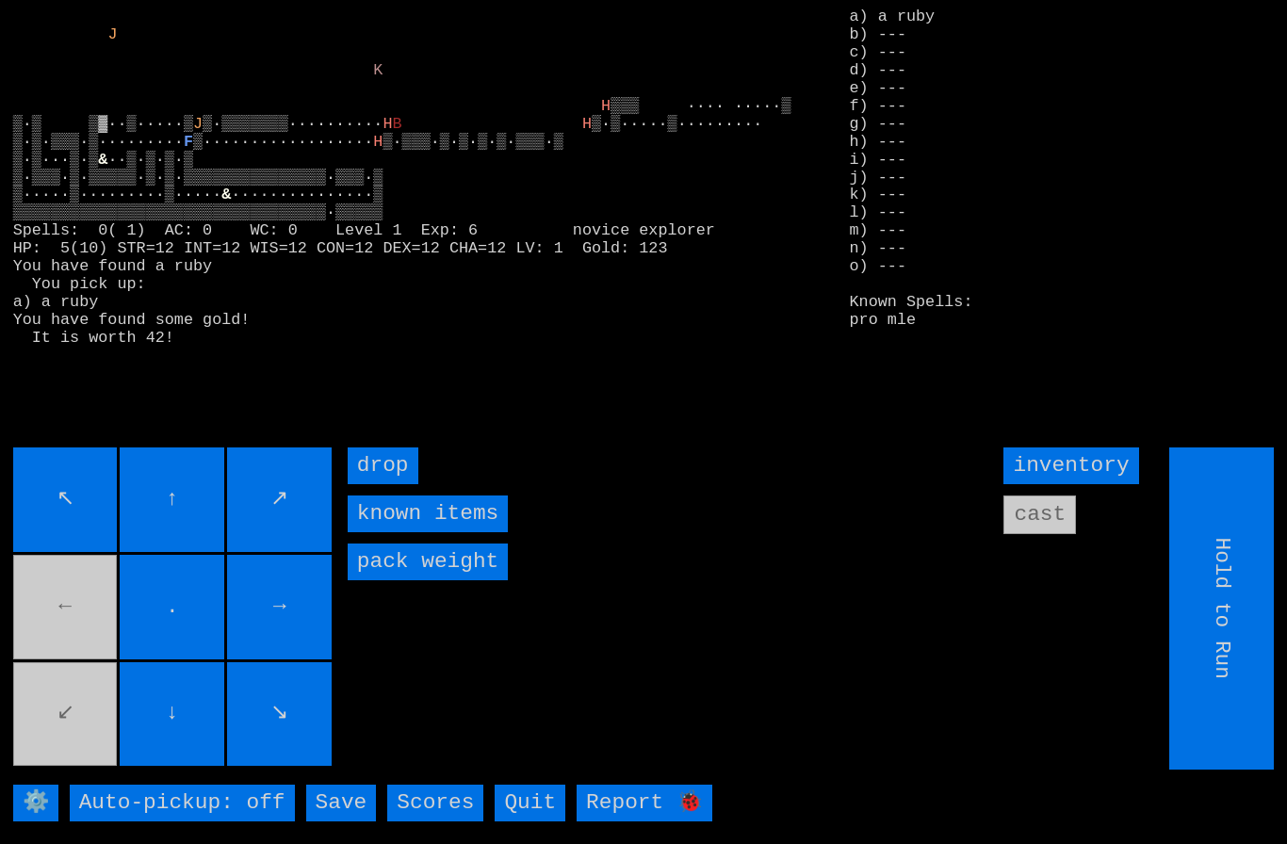
click at [67, 639] on movebuttons "↖ ↑ ↗ ← . → ↙ ↓ ↘" at bounding box center [174, 609] width 322 height 322
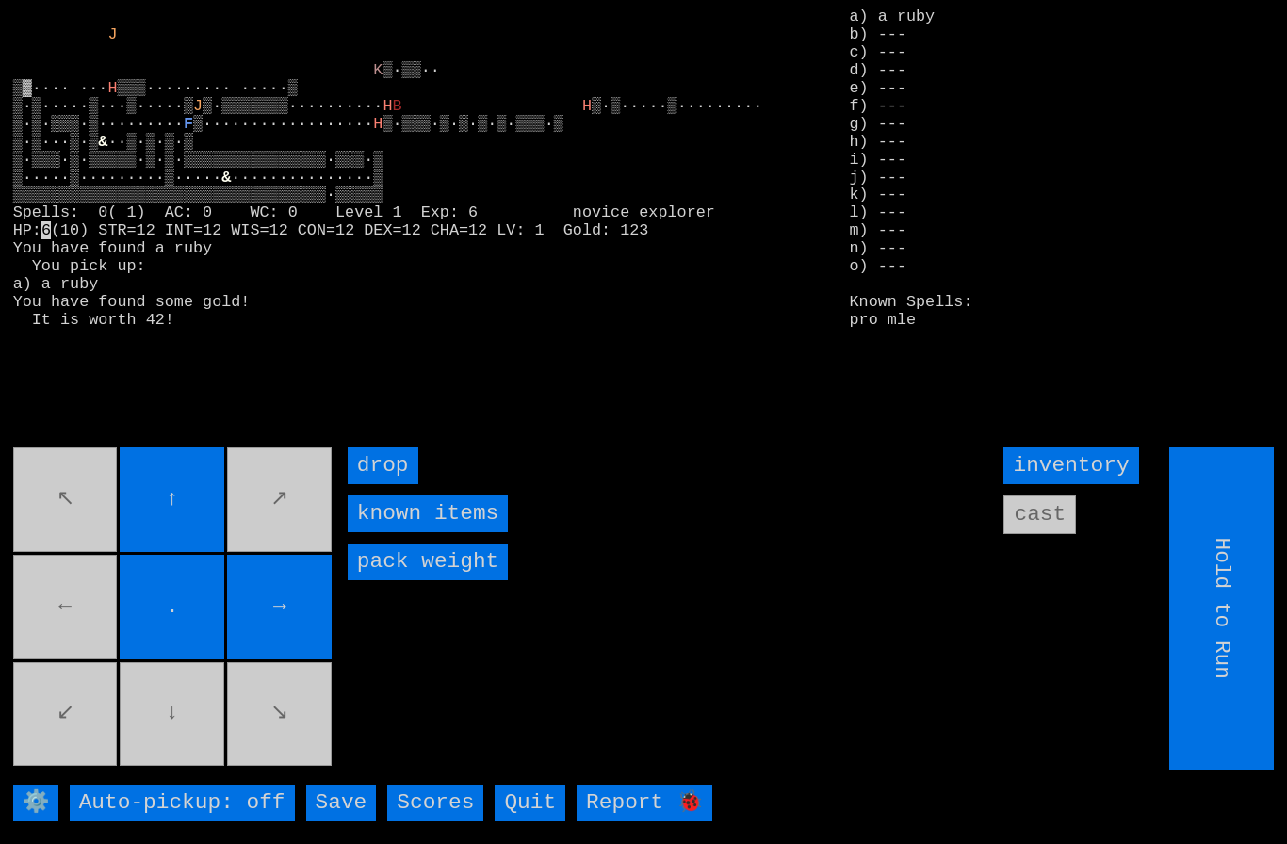
type input "Choose Direction"
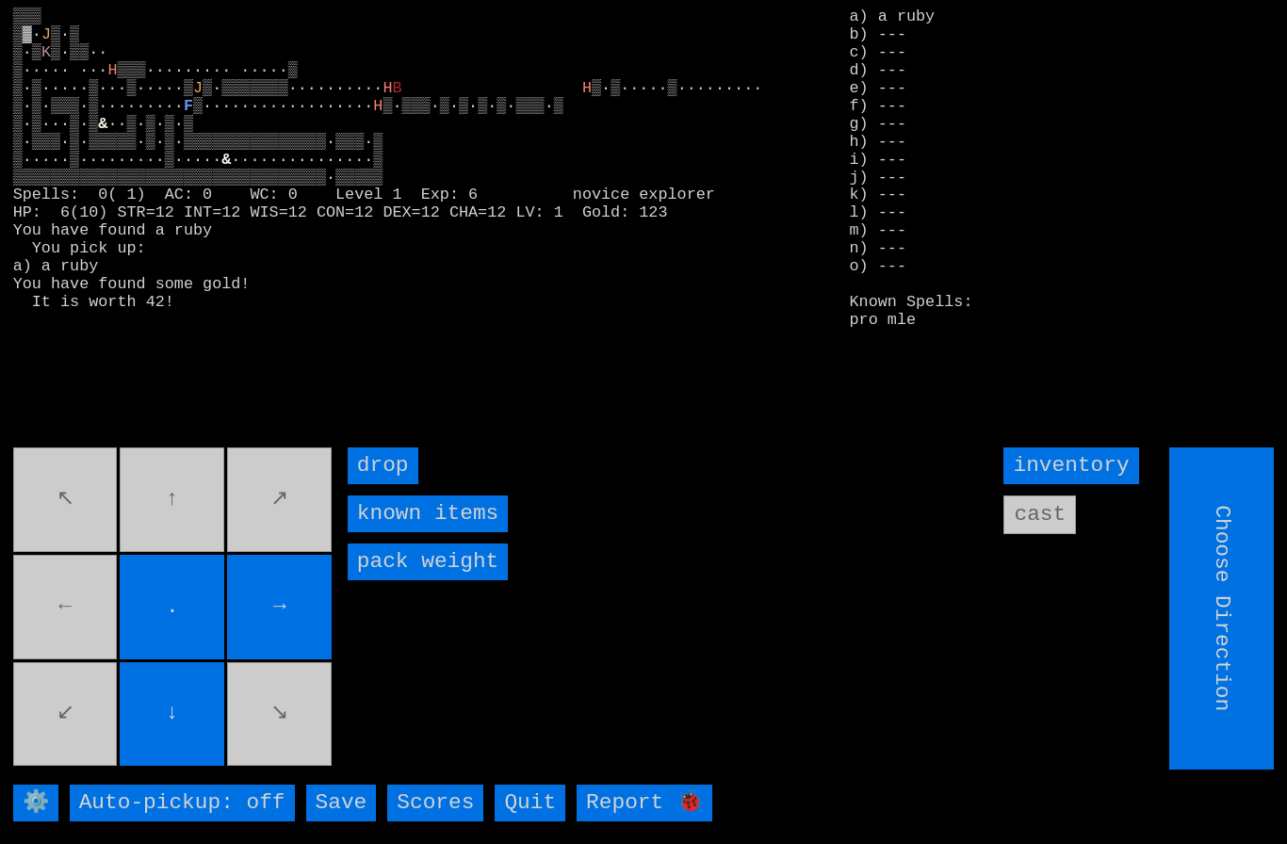
type input "Hold to Run"
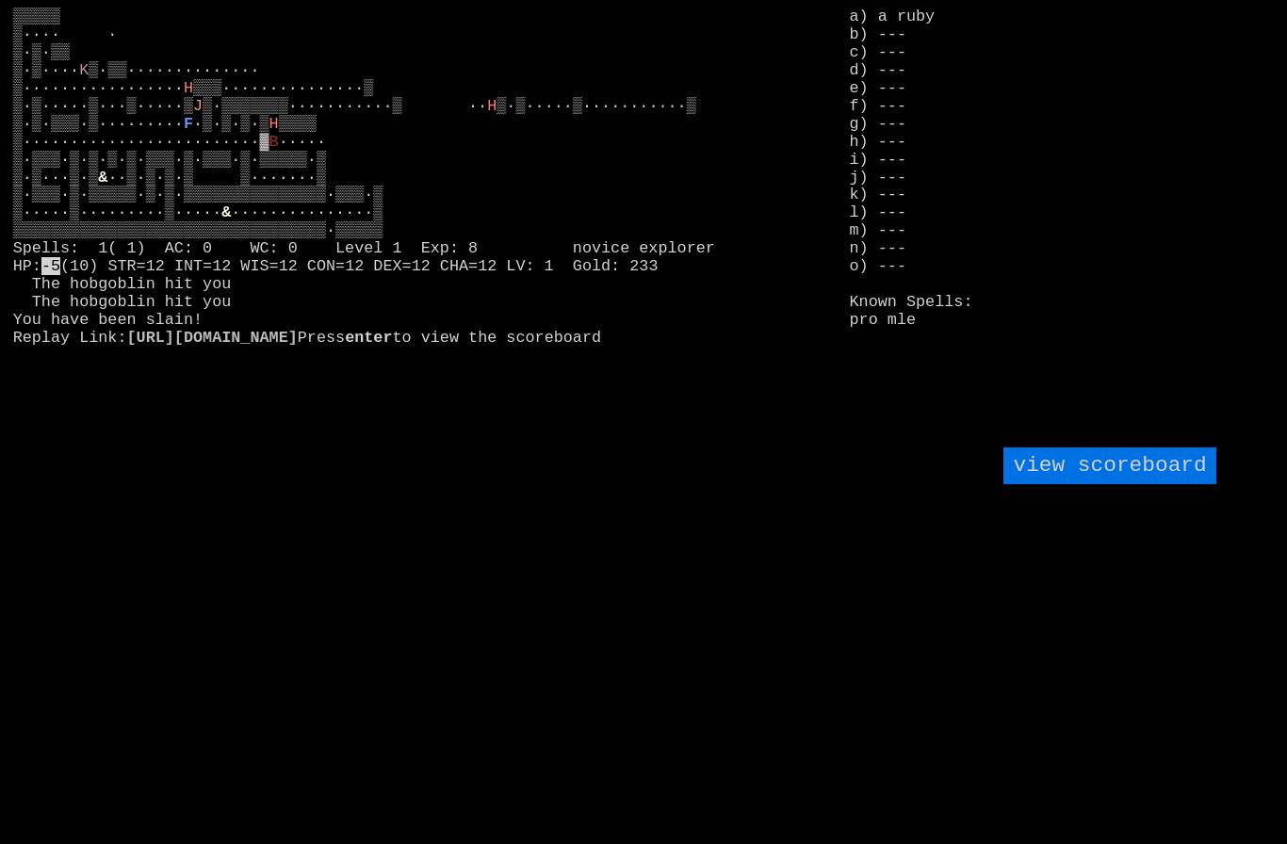
click at [74, 643] on larngrid "▒▒▒▒▒ ▒···· · ▒·▒·▒▒ ▒·▒···· K ▒·▒▒·············· ▒················· H ▒▒▒·····…" at bounding box center [643, 422] width 1287 height 844
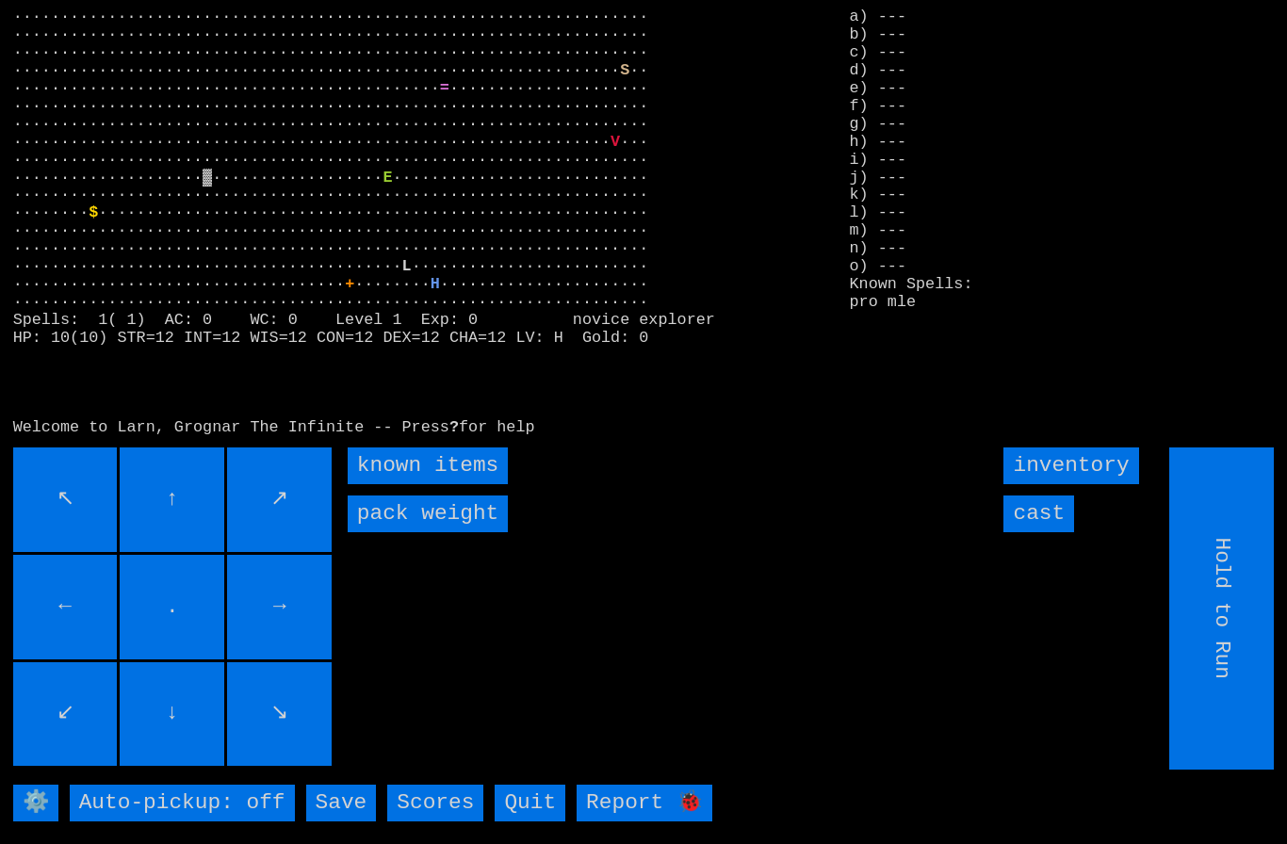
type input "Choose Direction"
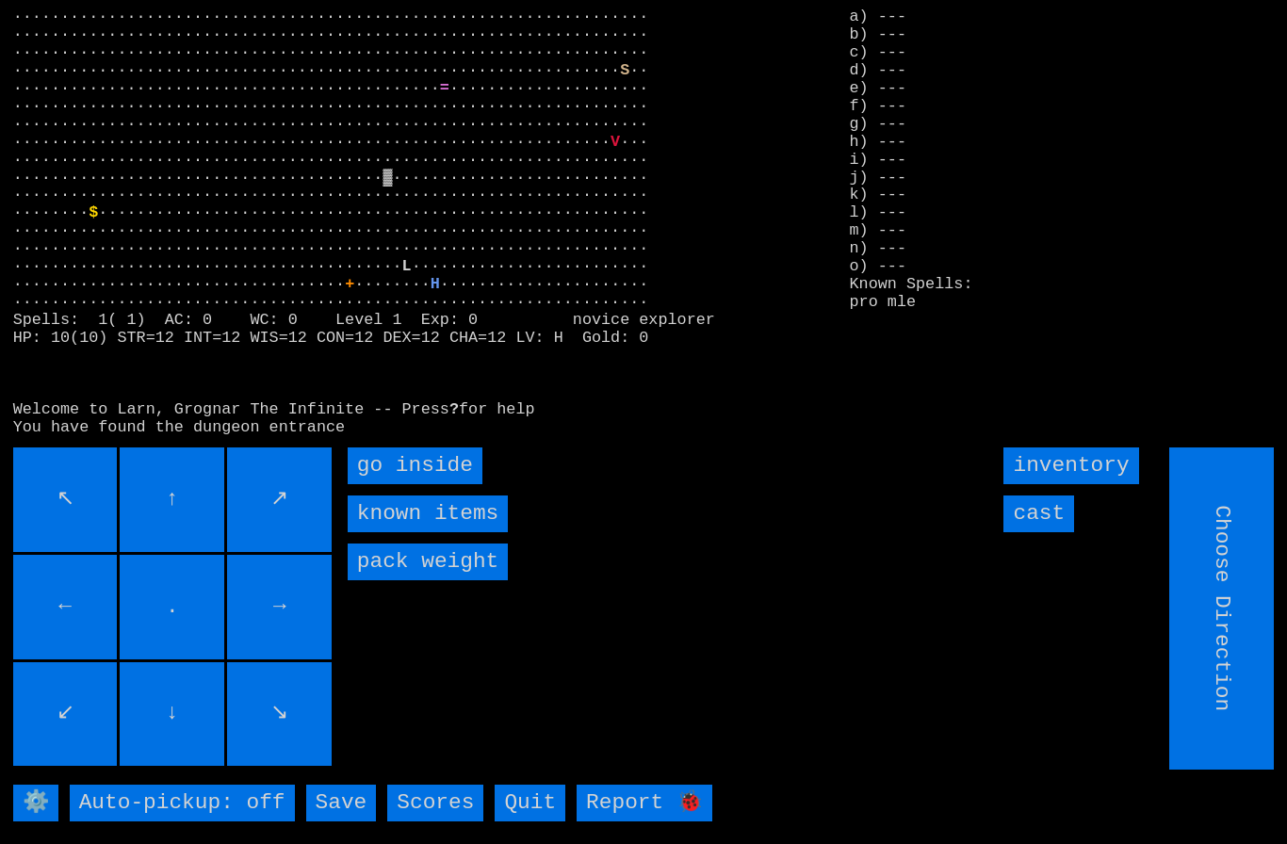
type input "Hold to Run"
click at [383, 484] on inside "go inside" at bounding box center [415, 466] width 135 height 37
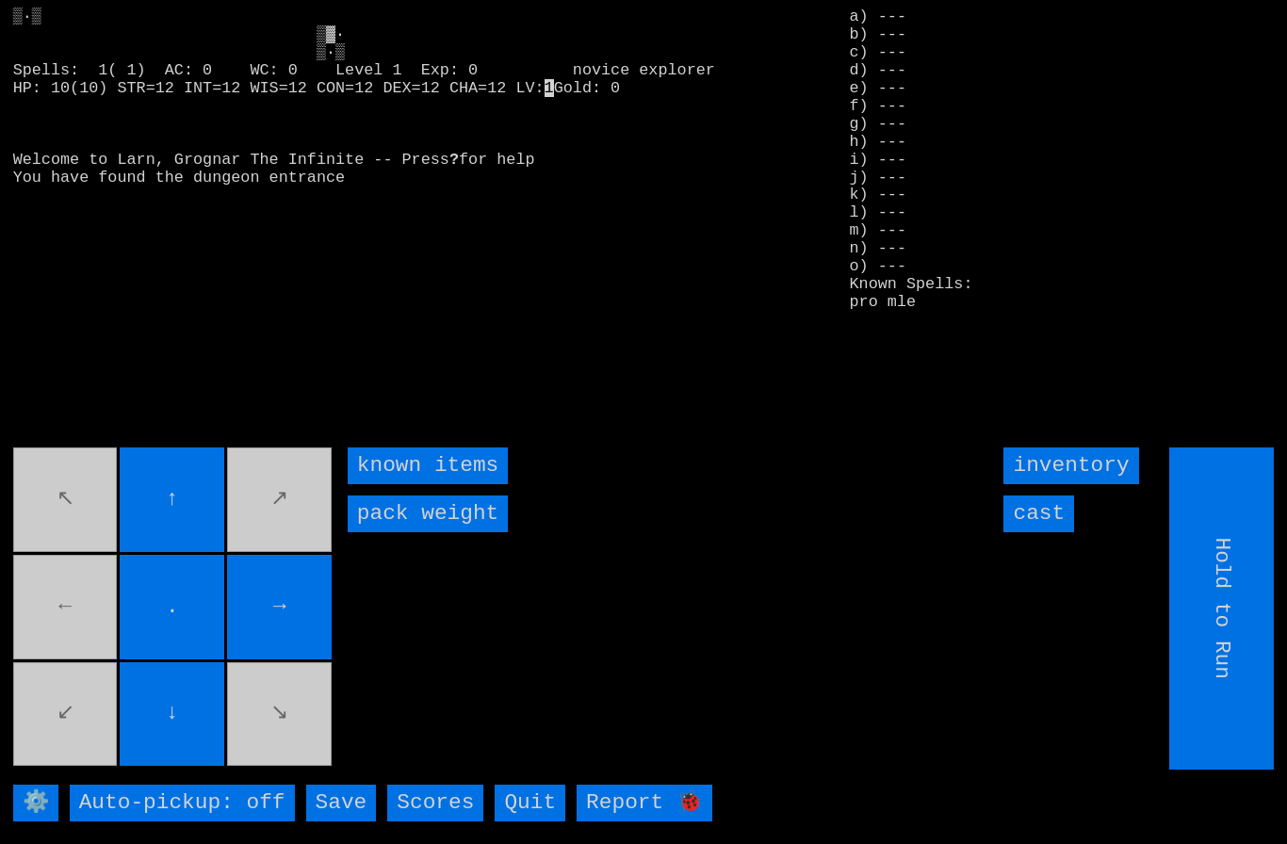
type input "Choose Direction"
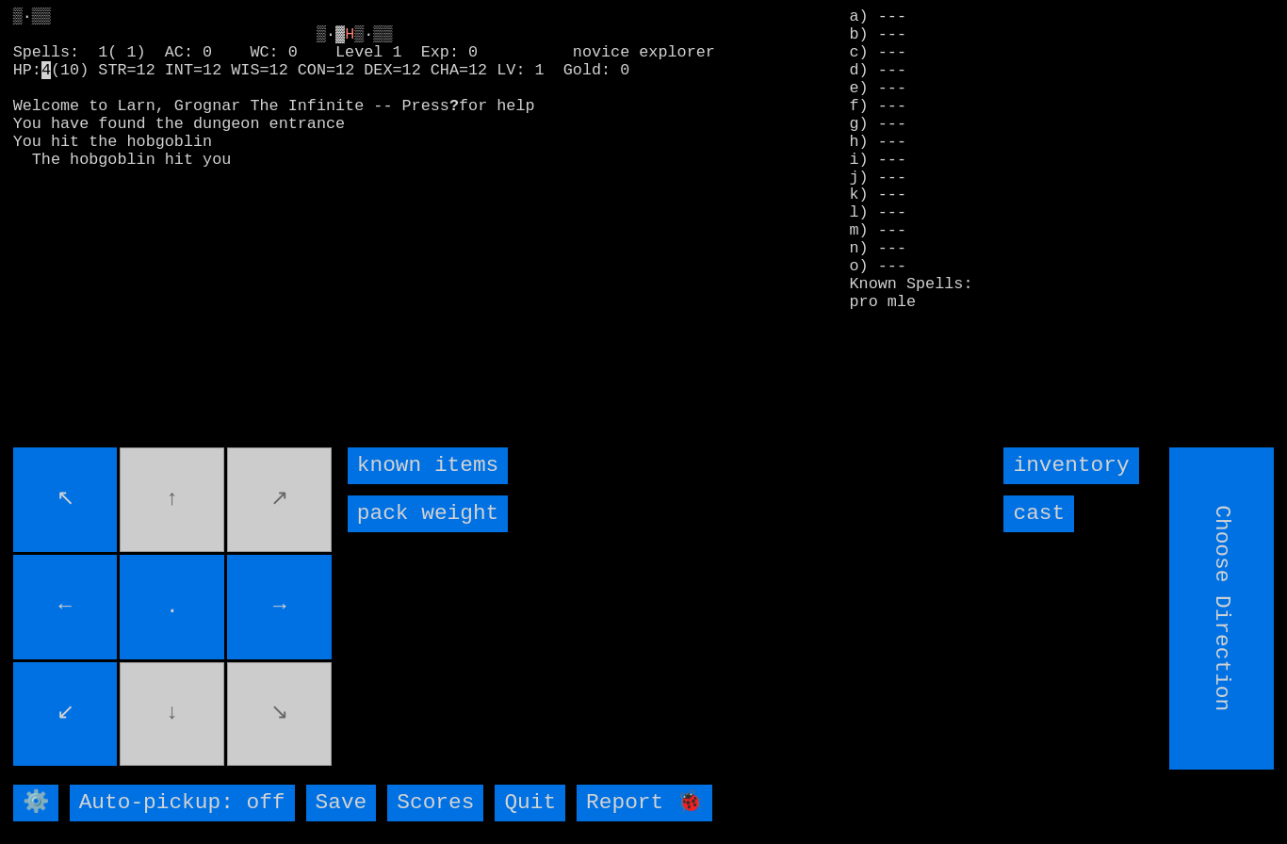
type input "Hold to Run"
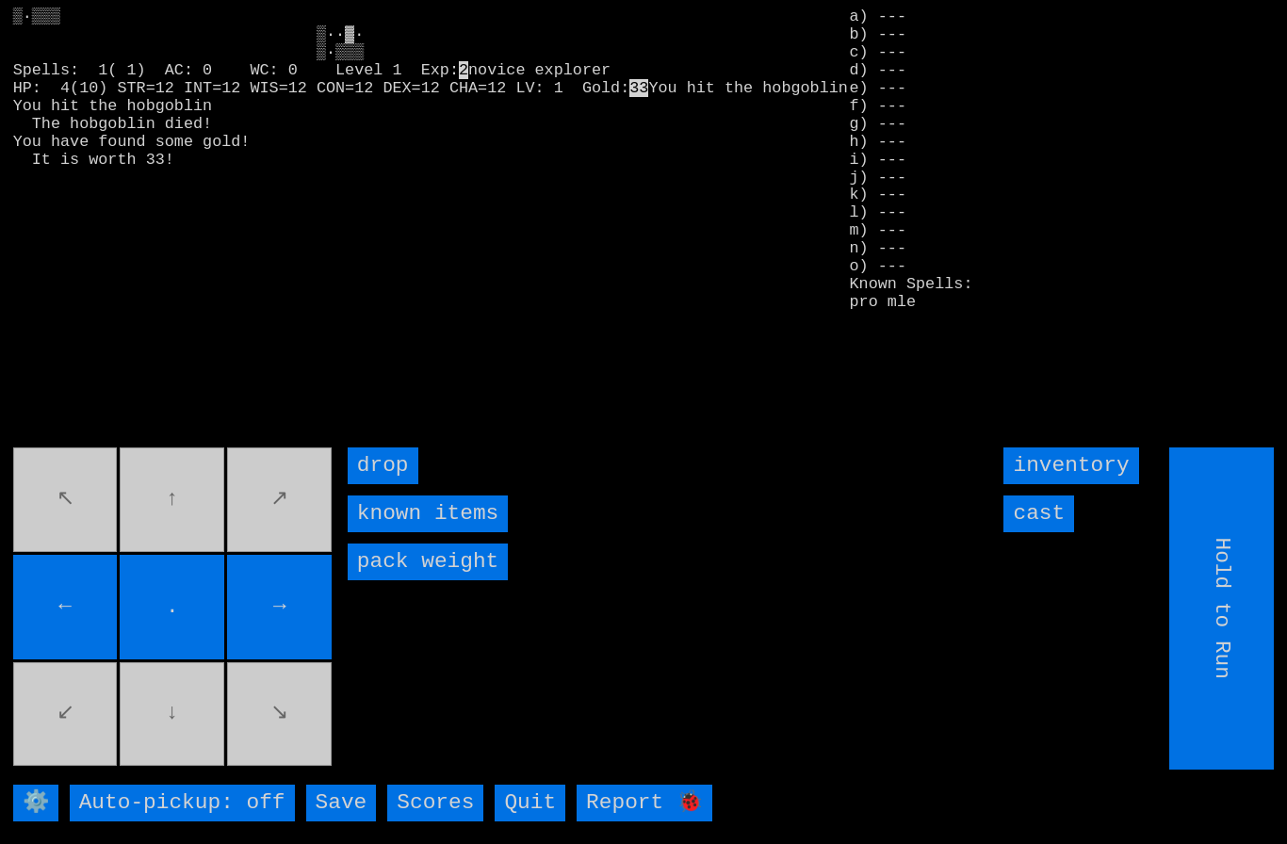
type input "Choose Direction"
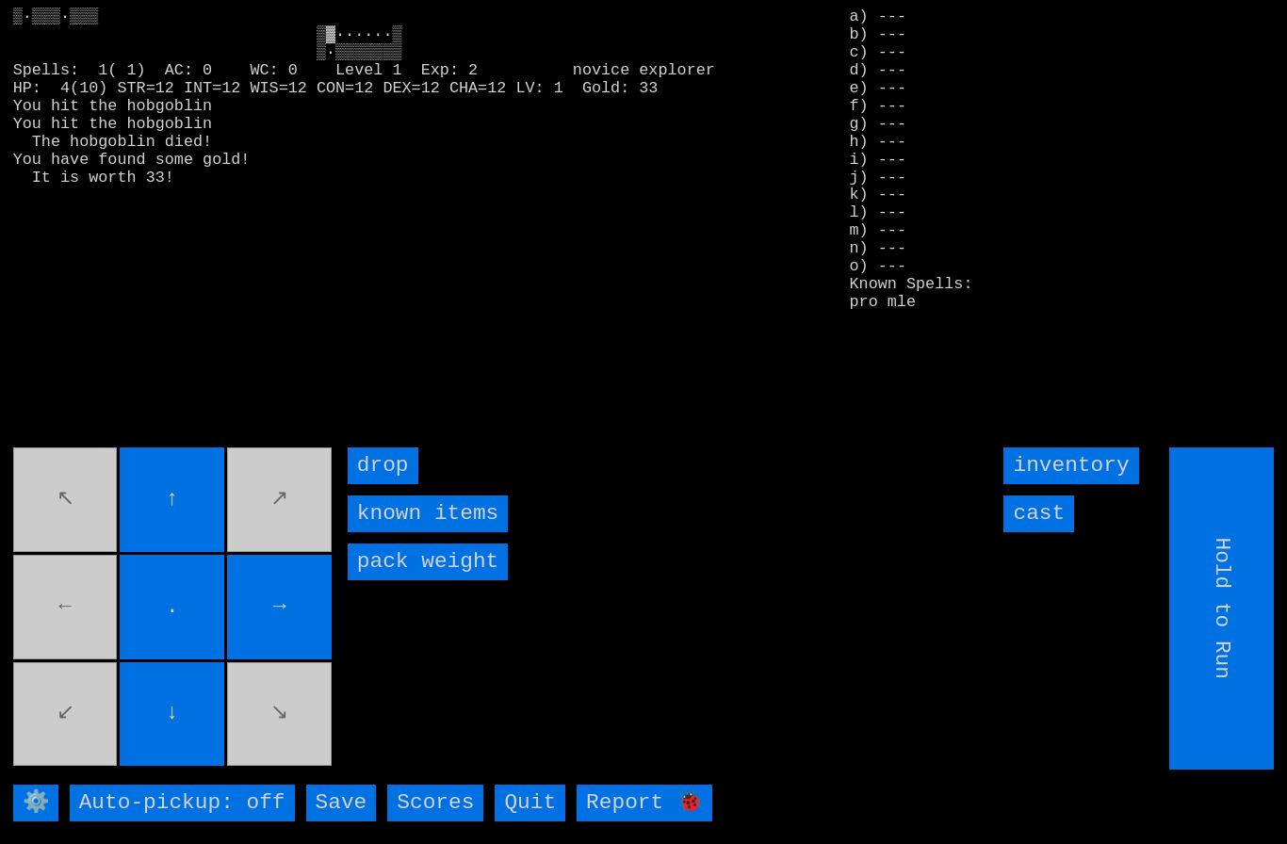
type input "Choose Direction"
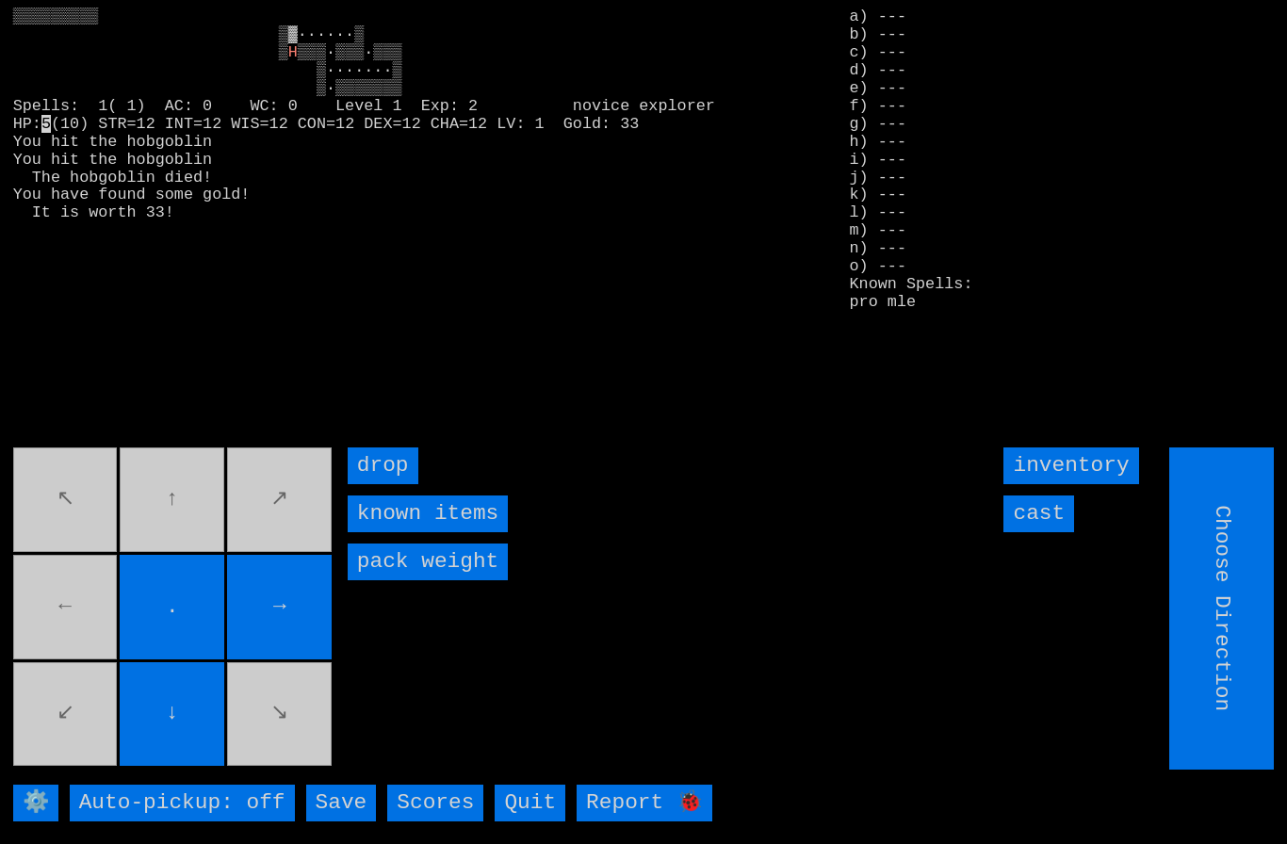
type input "Hold to Run"
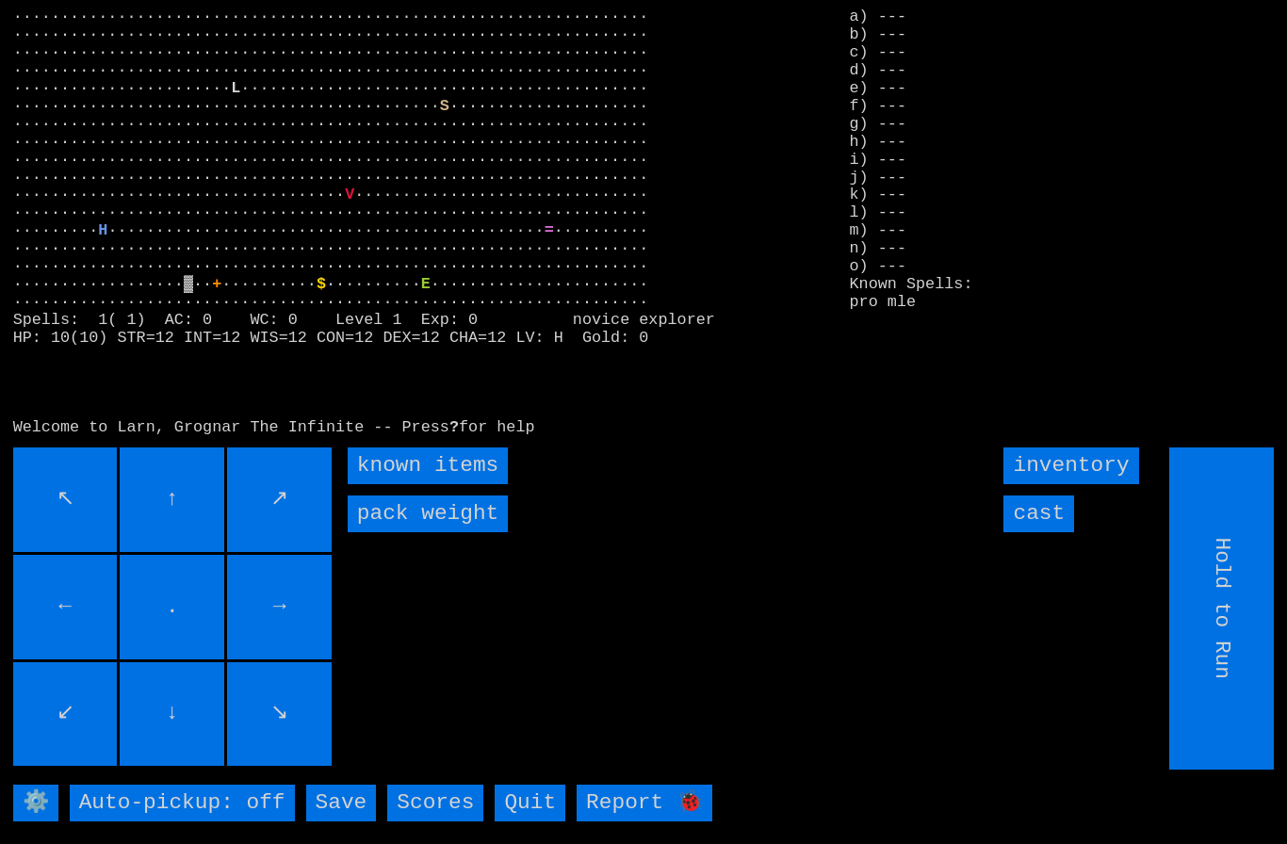
type input "Choose Direction"
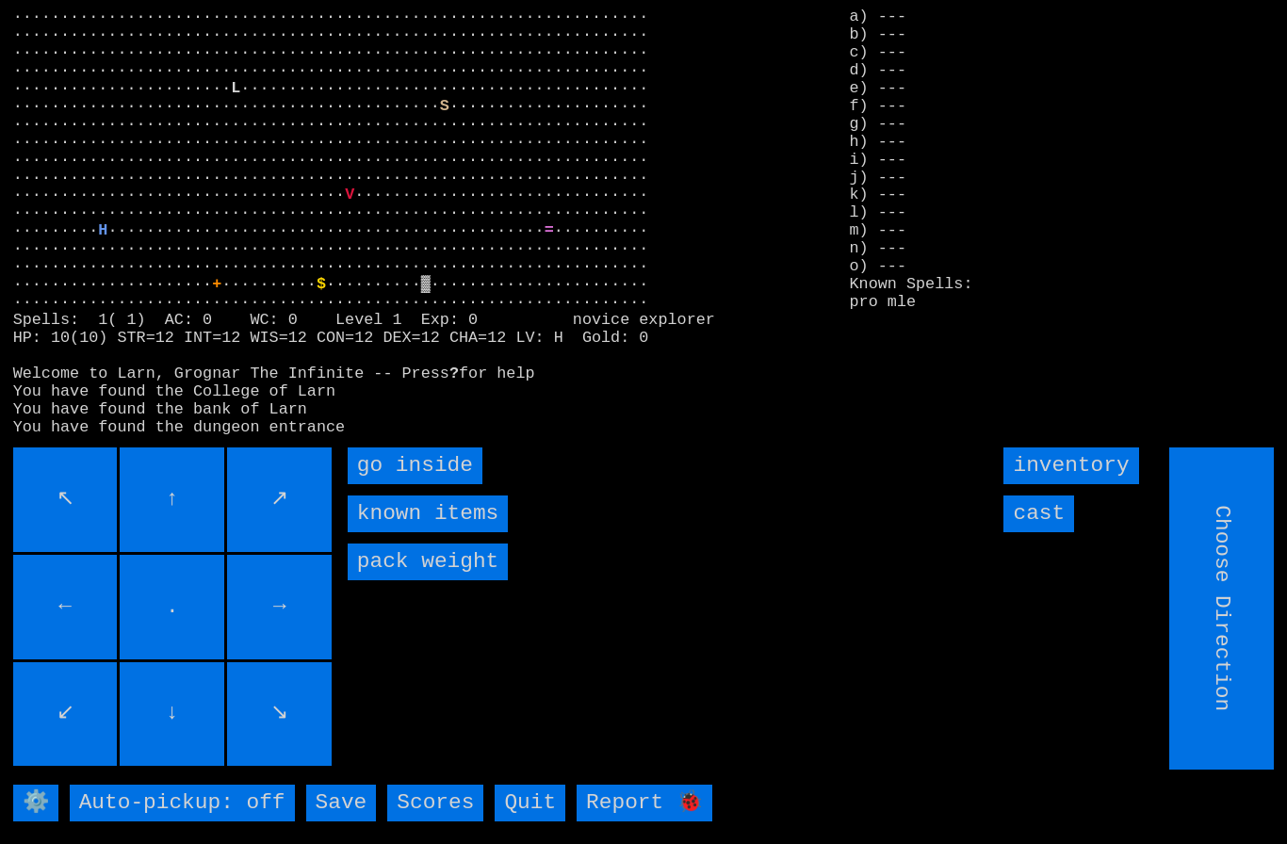
type input "Hold to Run"
click at [380, 484] on inside "go inside" at bounding box center [415, 466] width 135 height 37
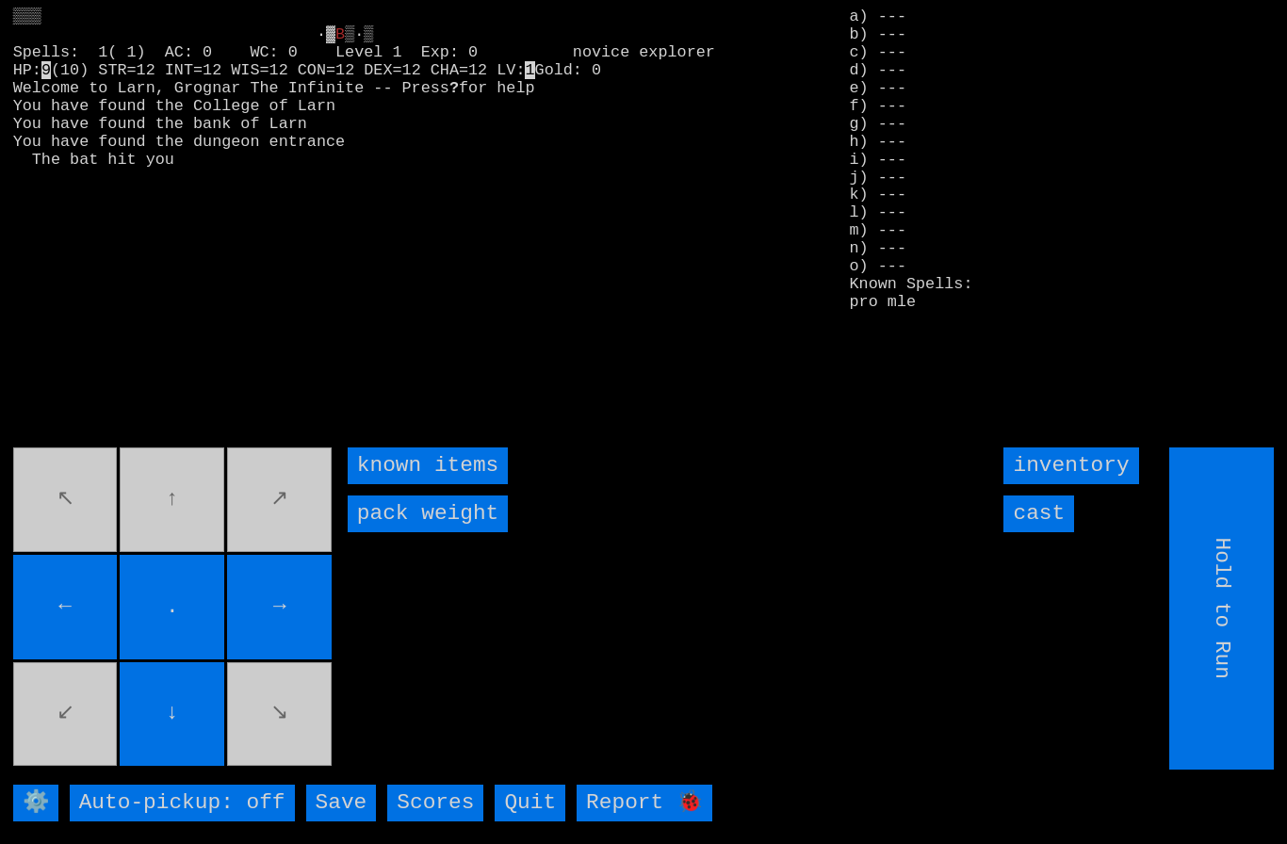
click at [1052, 532] on input "cast" at bounding box center [1038, 514] width 71 height 37
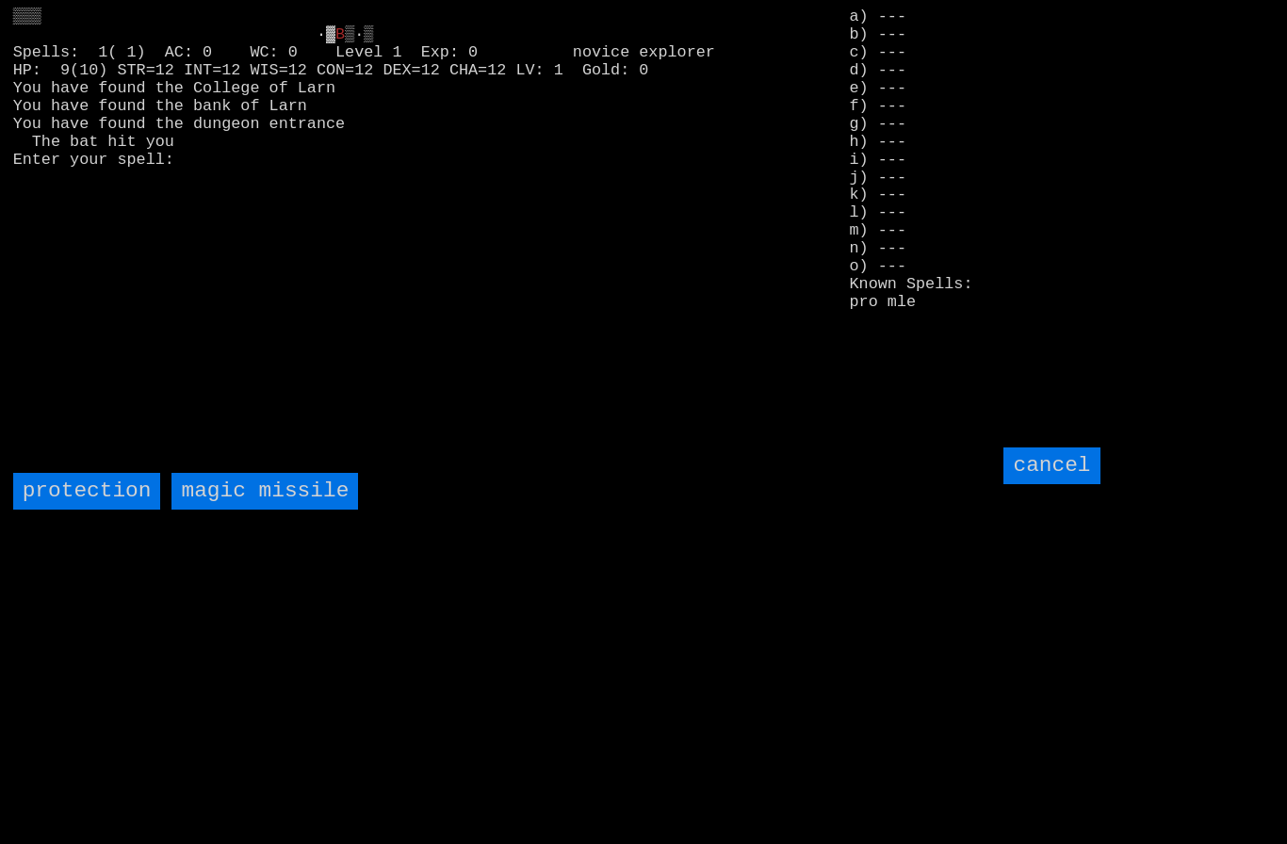
click at [249, 510] on missile "magic missile" at bounding box center [264, 491] width 187 height 37
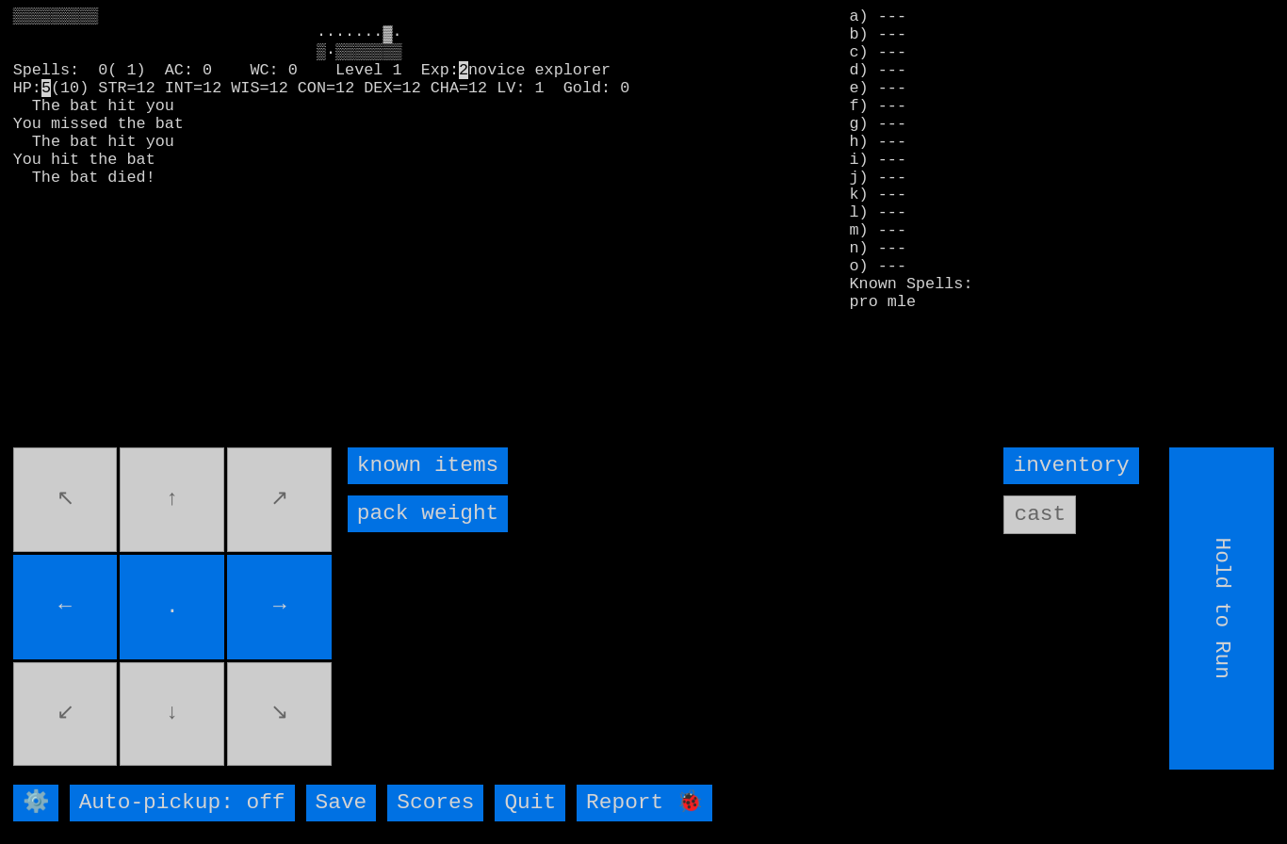
type input "Choose Direction"
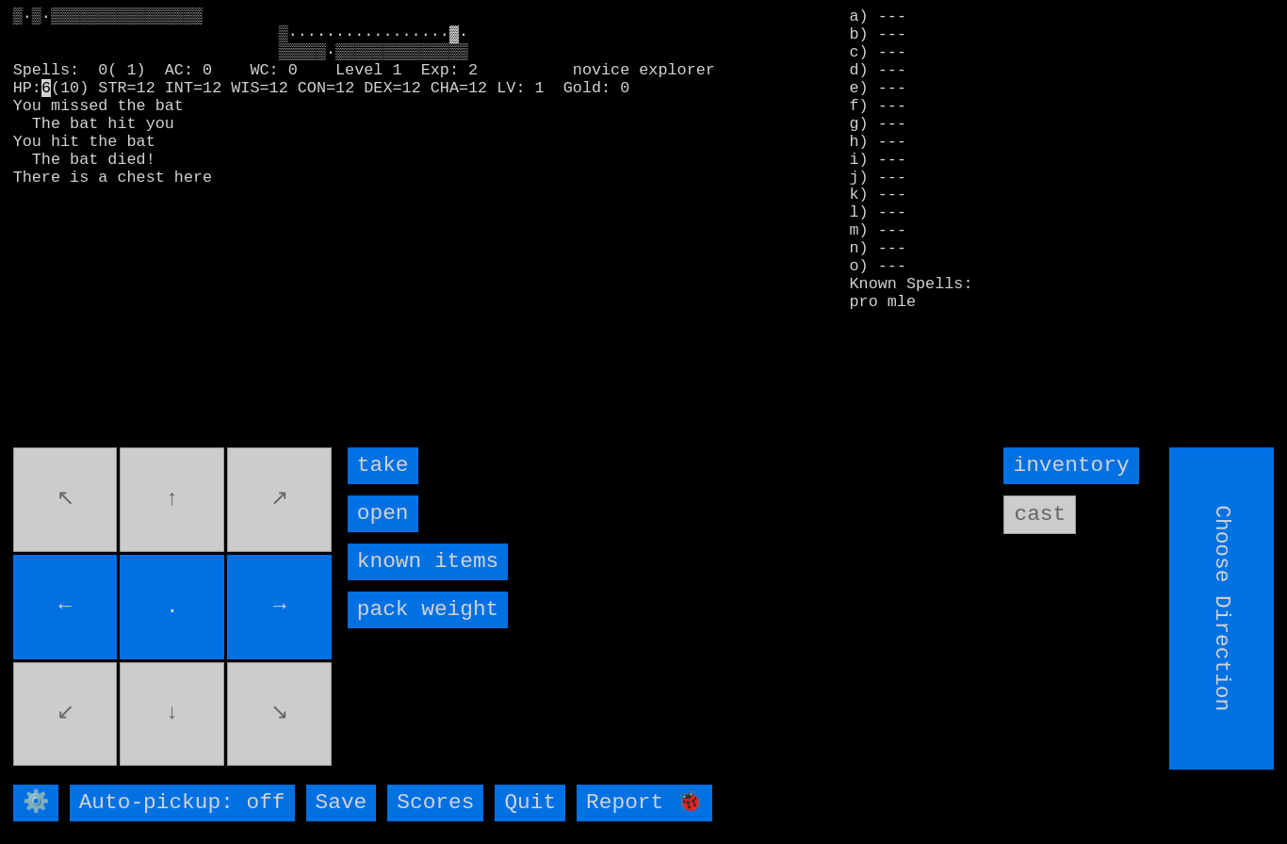
type input "Hold to Run"
click at [382, 484] on input "take" at bounding box center [383, 466] width 71 height 37
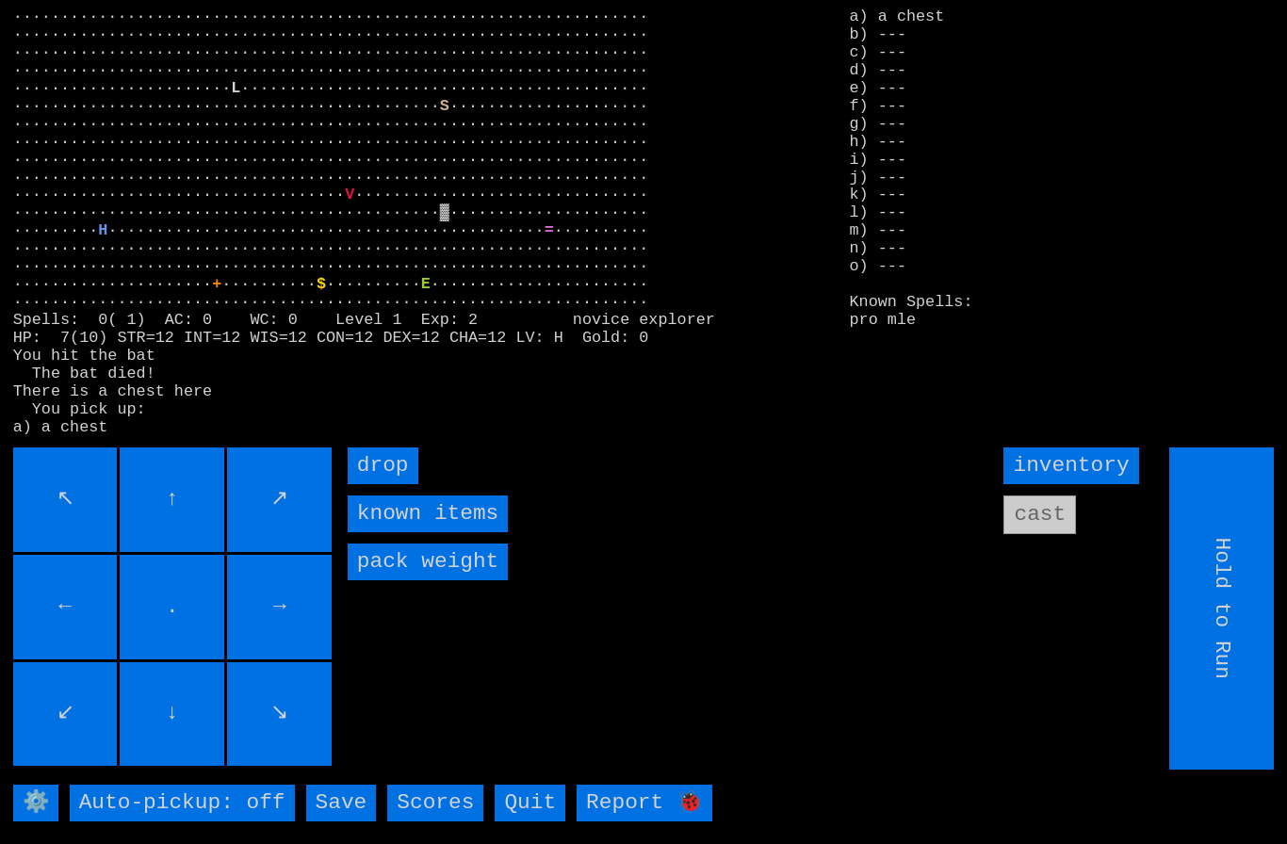
type input "Choose Direction"
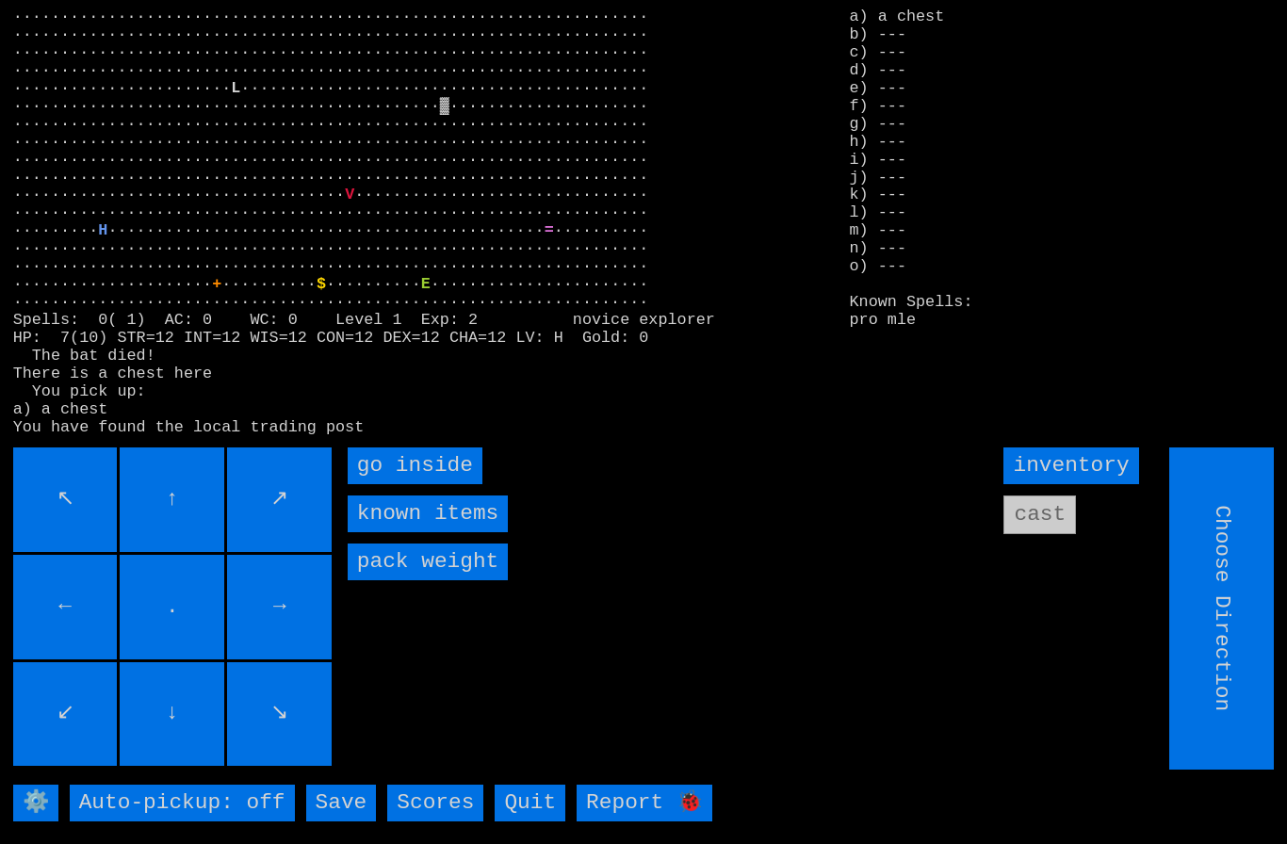
type input "Hold to Run"
click at [384, 484] on inside "go inside" at bounding box center [415, 466] width 135 height 37
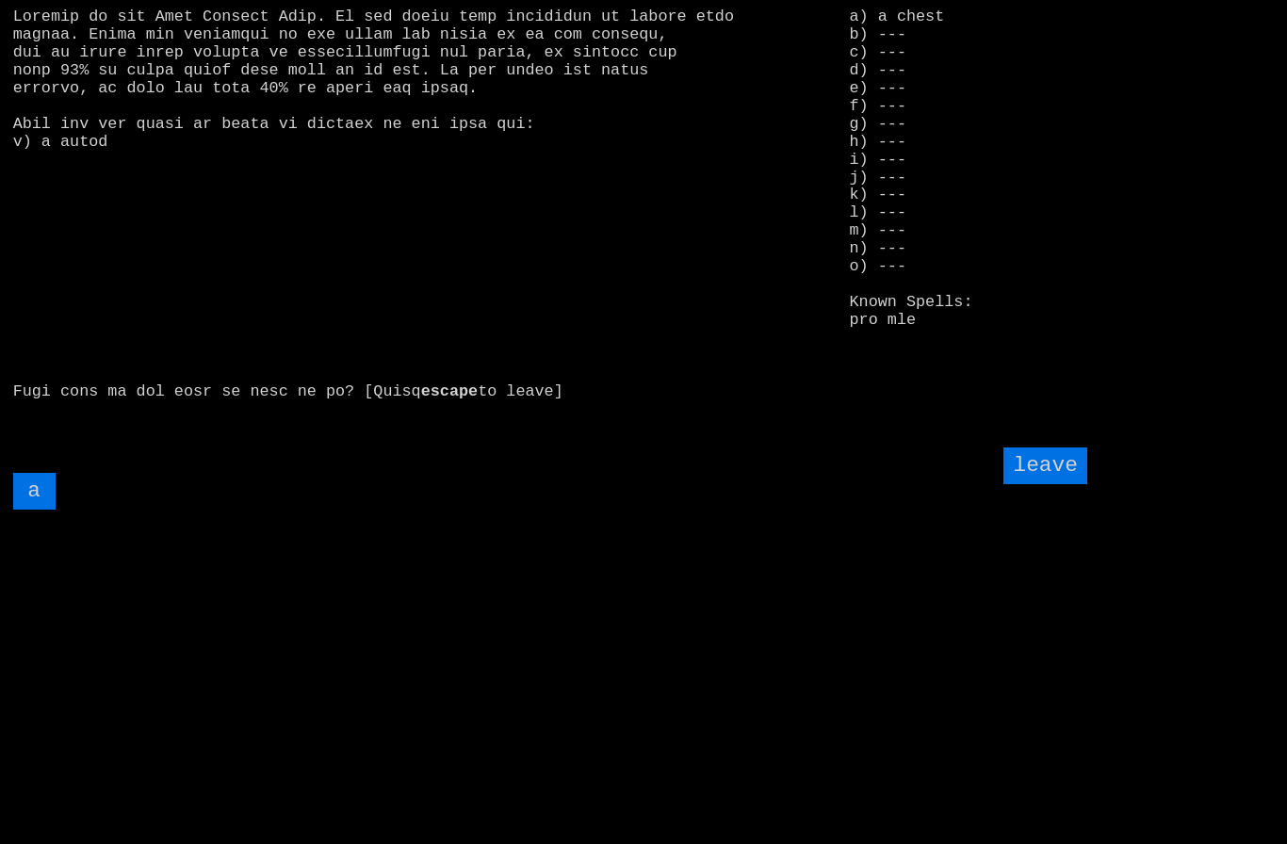
click at [36, 510] on input "a" at bounding box center [34, 491] width 42 height 37
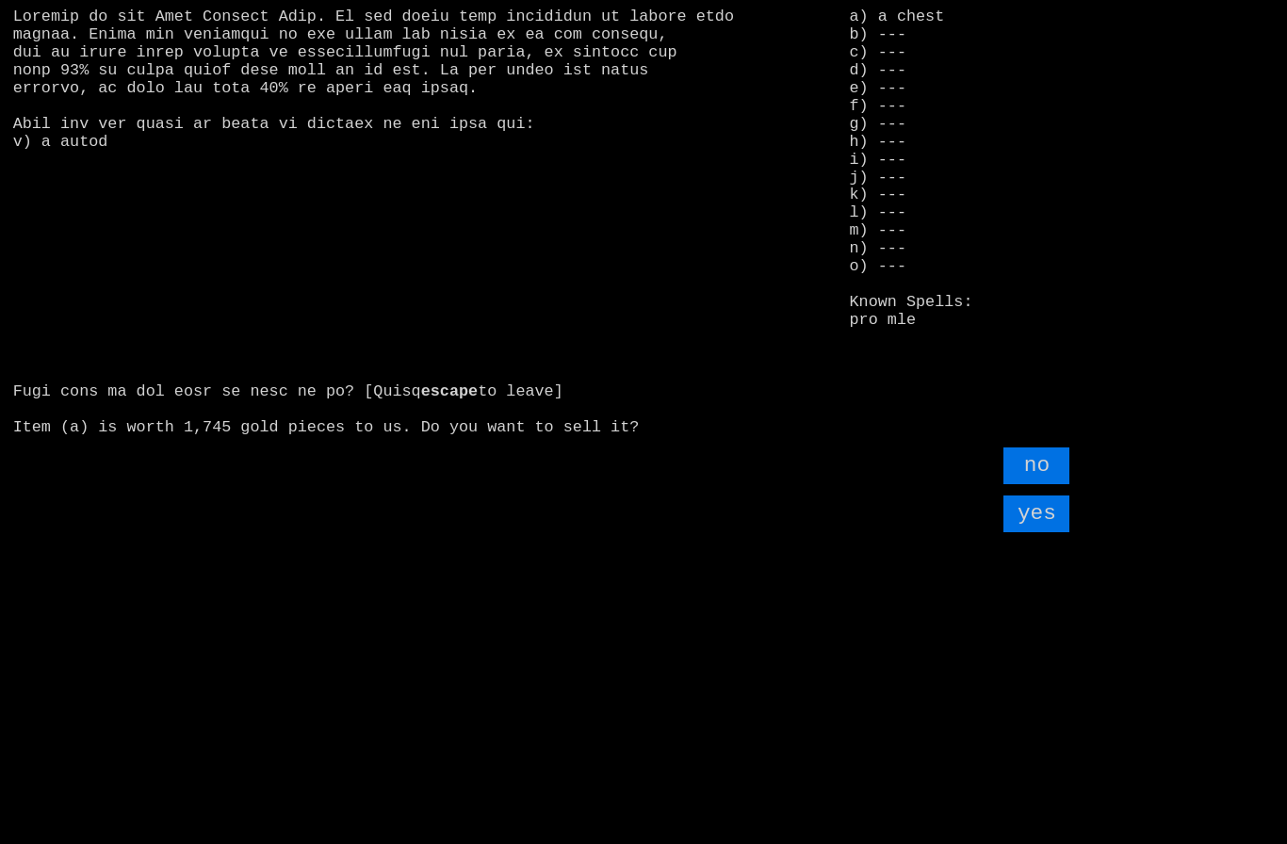
click at [1042, 532] on input "yes" at bounding box center [1036, 514] width 66 height 37
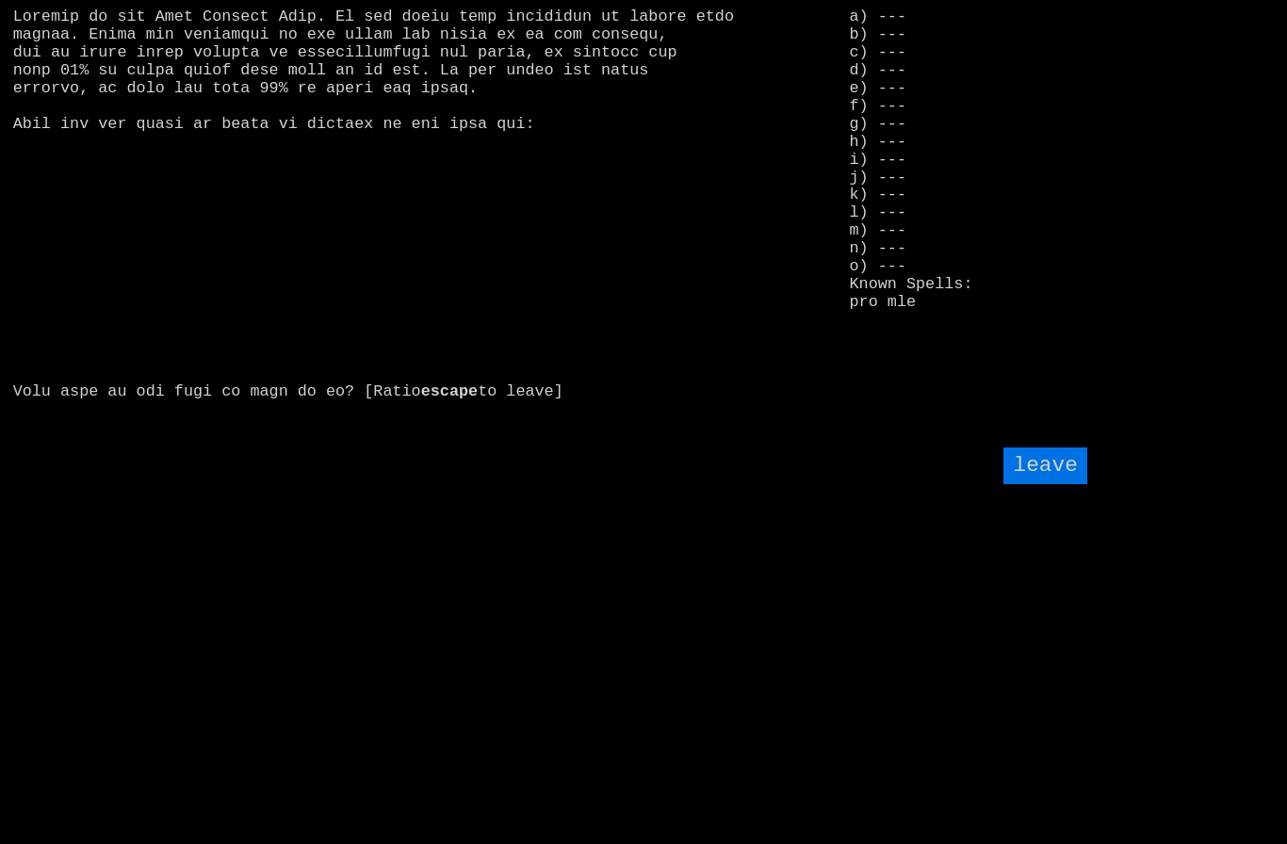
click at [1058, 484] on input "leave" at bounding box center [1044, 466] width 83 height 37
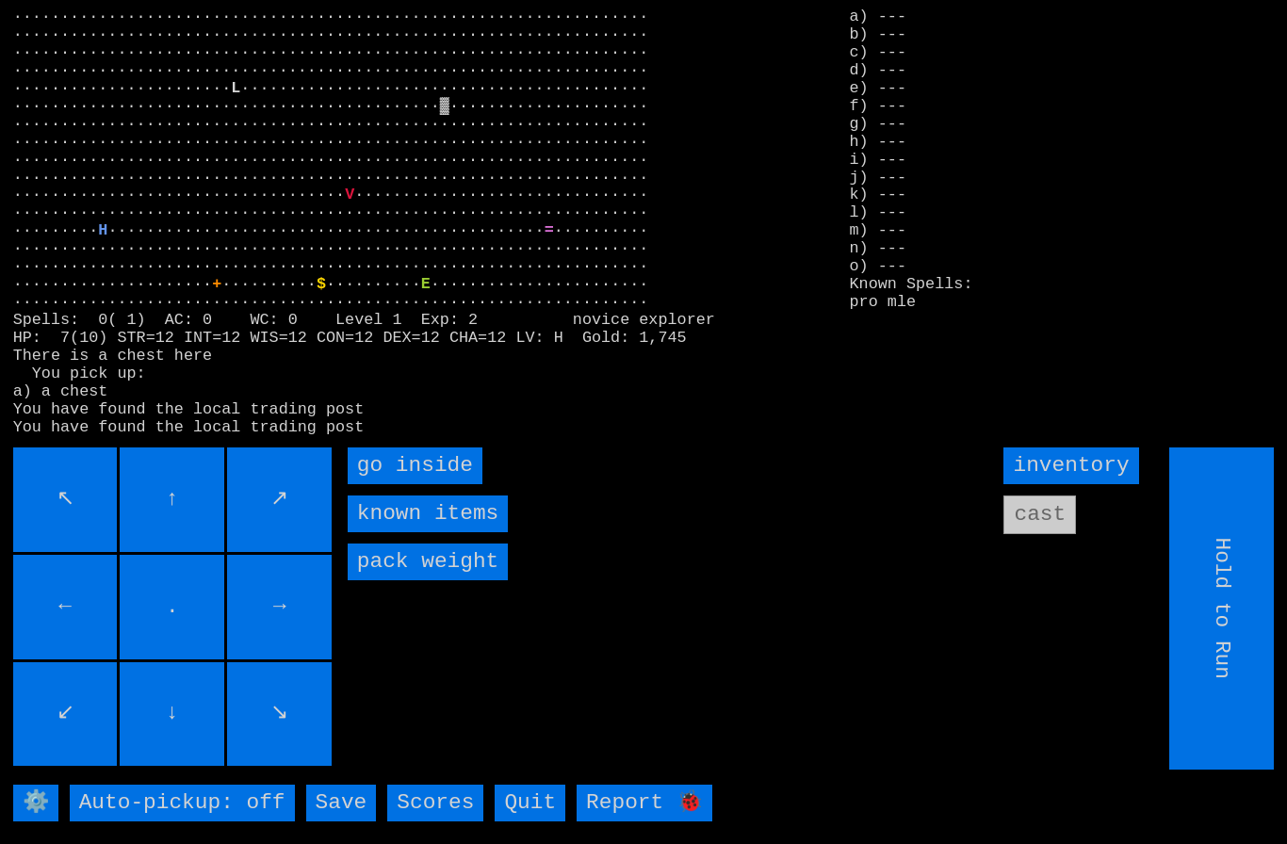
click at [1239, 597] on input "Hold to Run" at bounding box center [1222, 609] width 105 height 322
type input "Hold to Run"
click at [392, 484] on inside "go inside" at bounding box center [415, 466] width 135 height 37
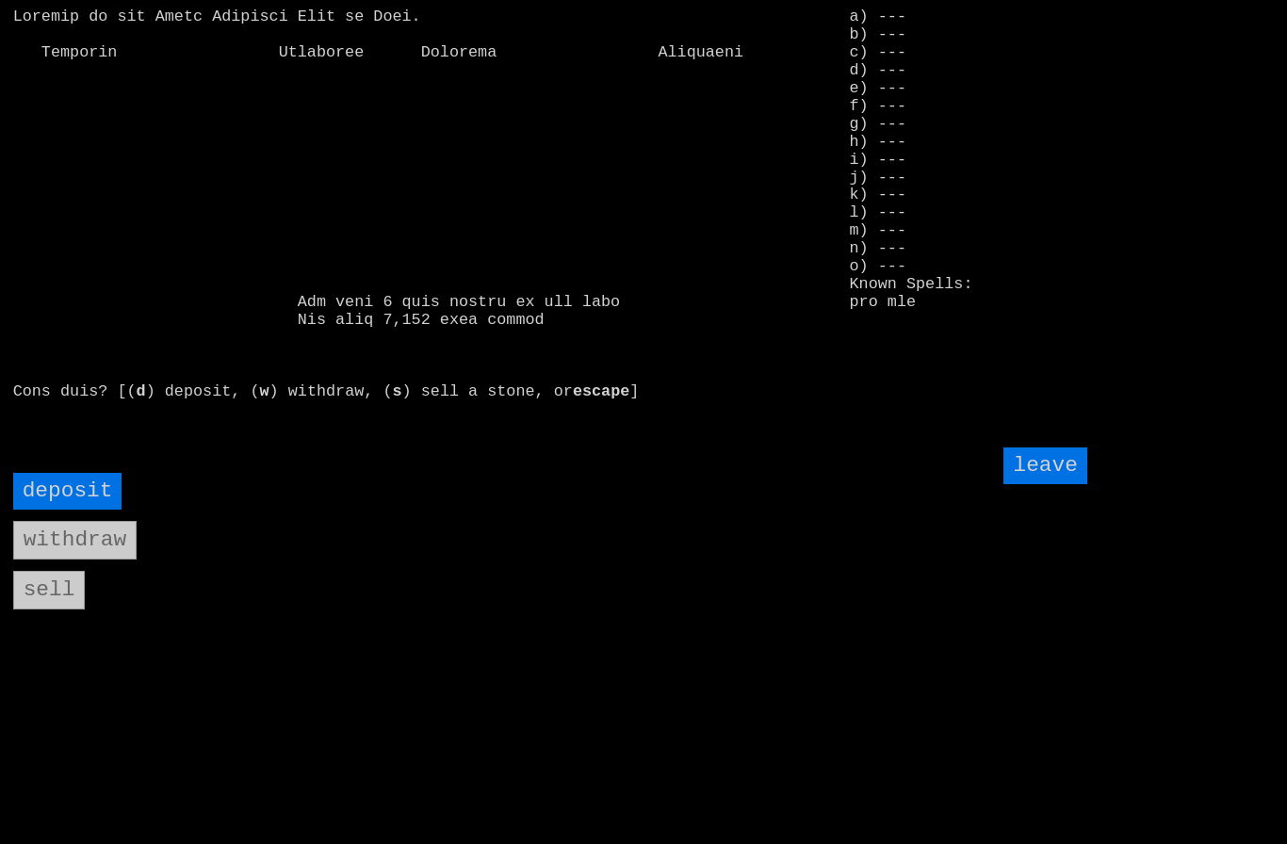
click at [56, 510] on input "deposit" at bounding box center [67, 491] width 109 height 37
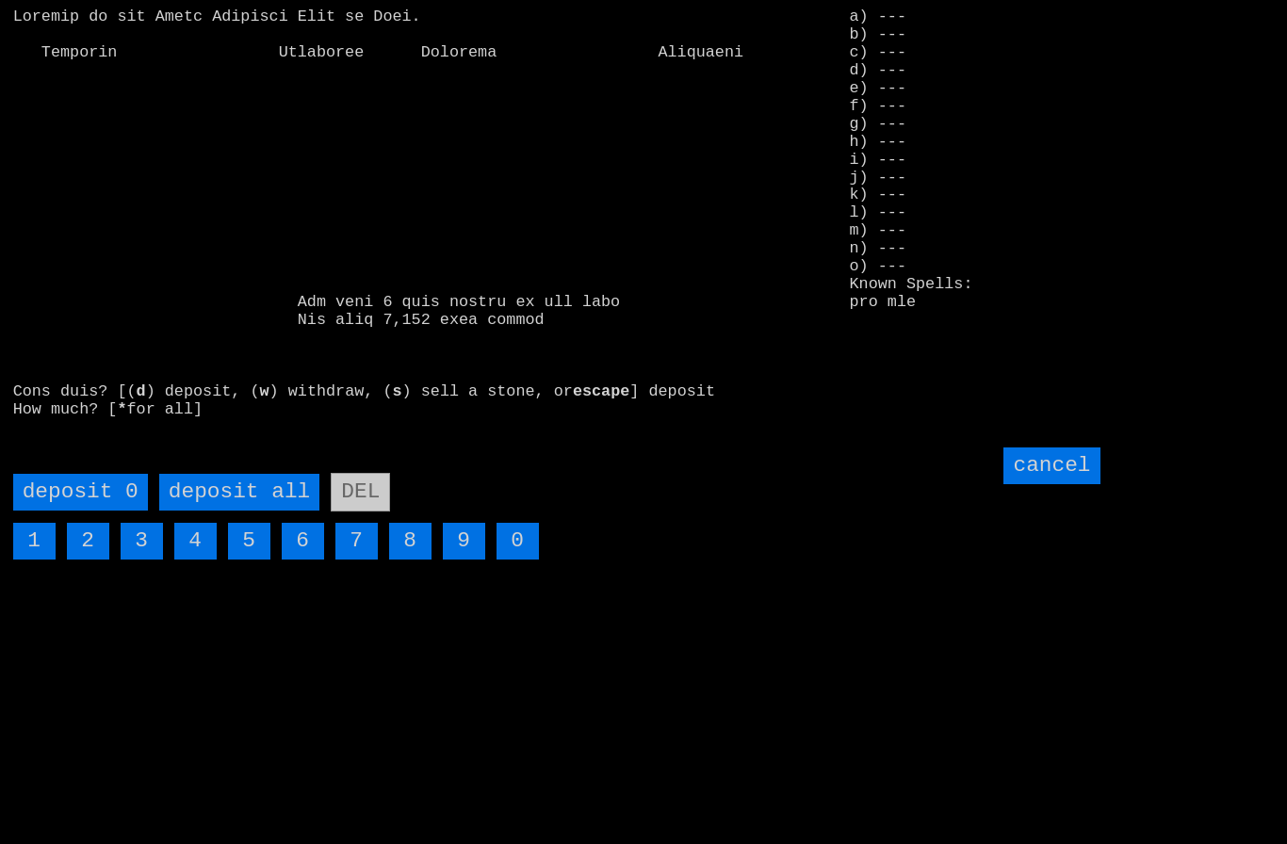
click at [232, 511] on all "deposit all" at bounding box center [239, 492] width 160 height 37
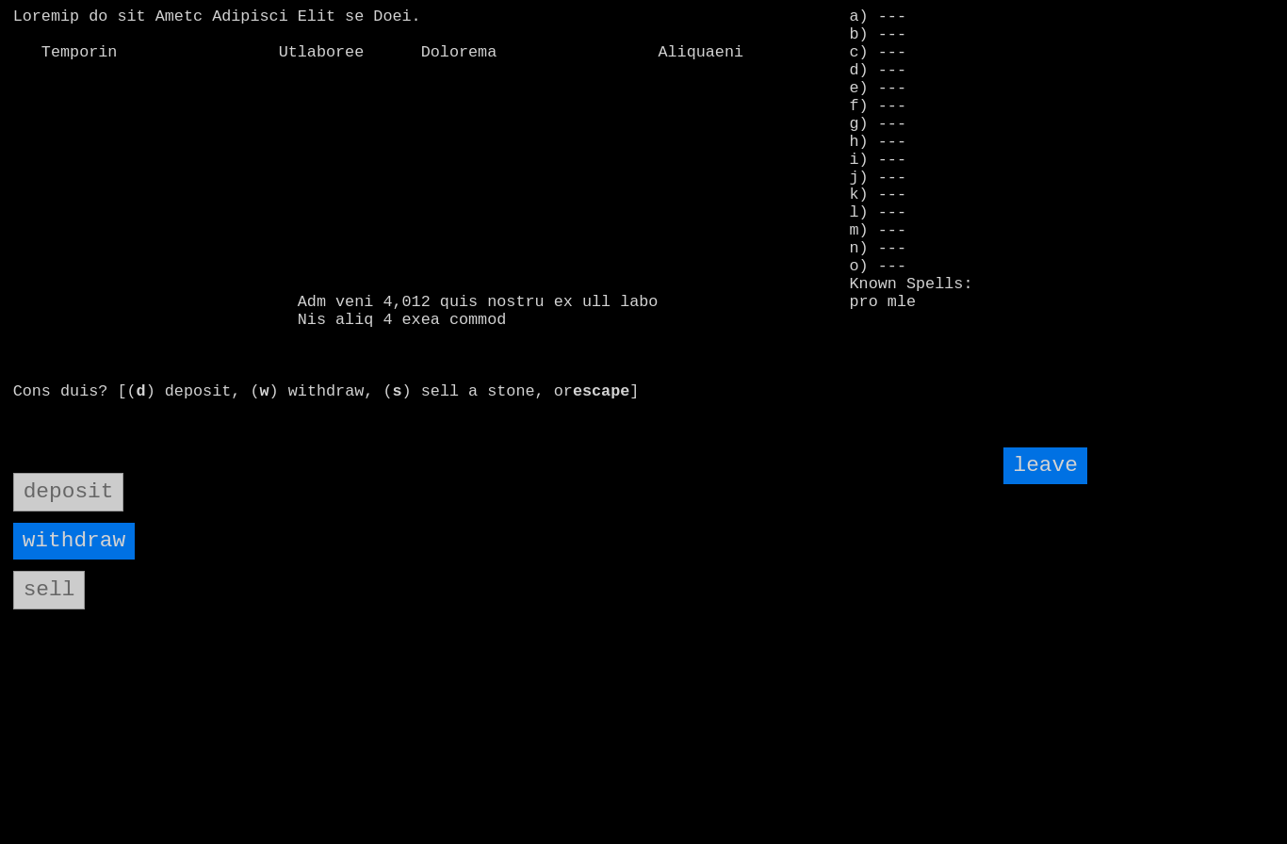
click at [1054, 484] on input "leave" at bounding box center [1044, 466] width 83 height 37
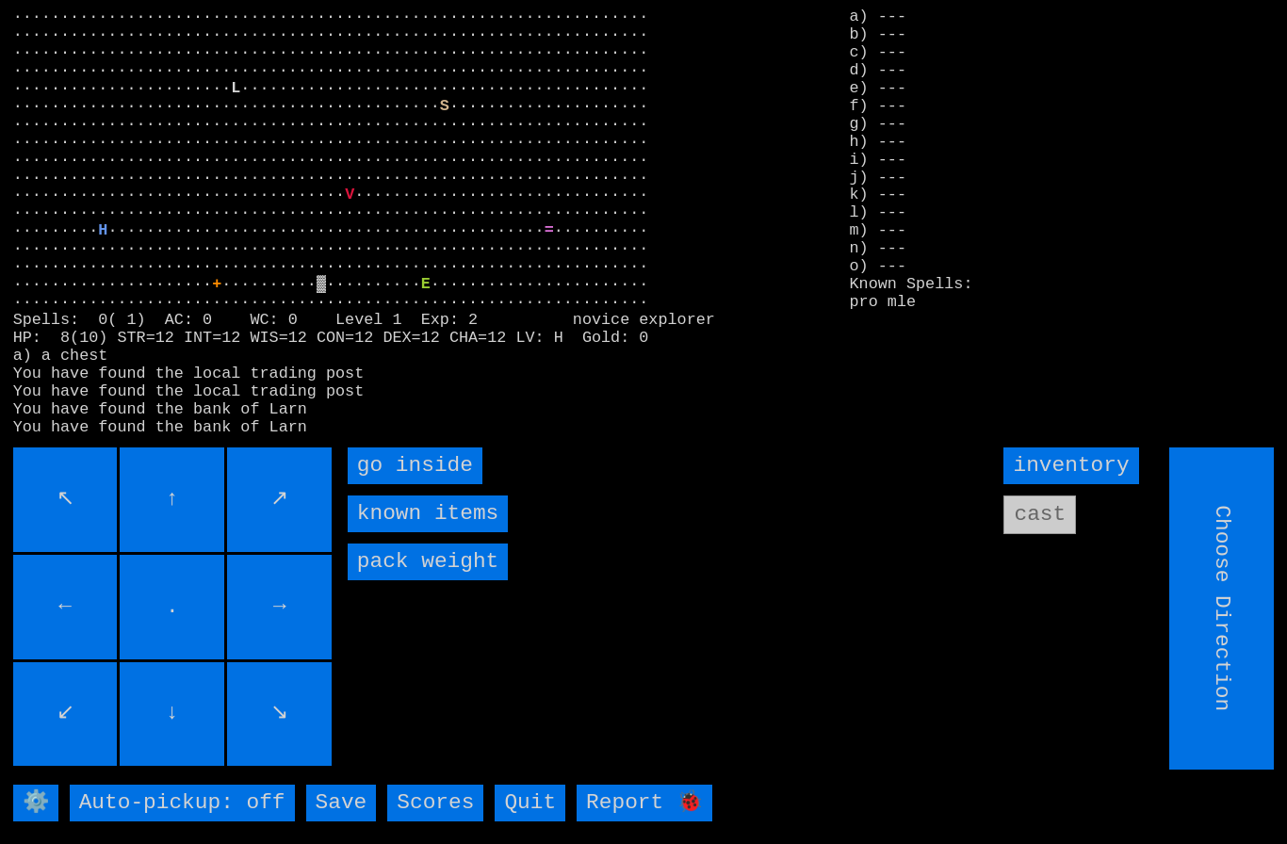
type input "Hold to Run"
click at [382, 484] on inside "go inside" at bounding box center [415, 466] width 135 height 37
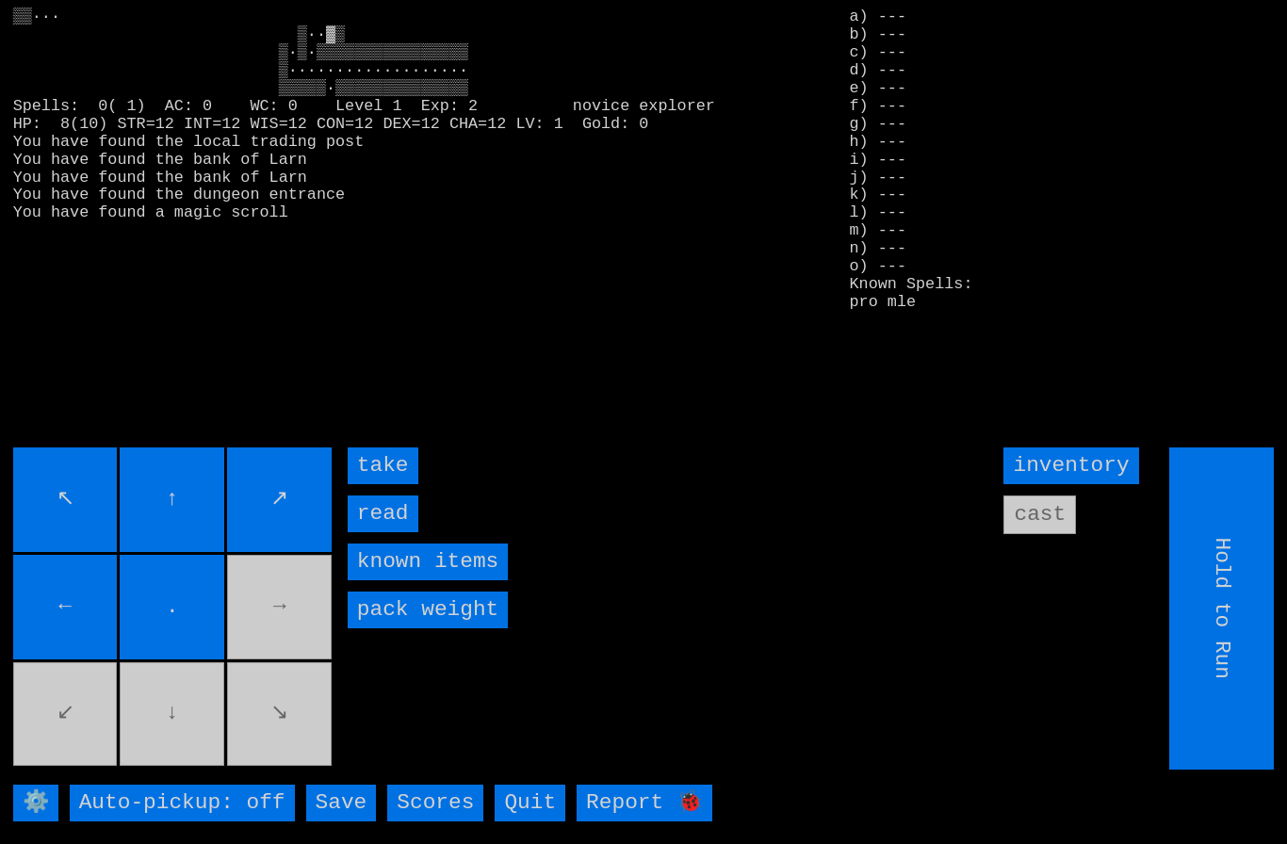
click at [369, 484] on input "take" at bounding box center [383, 466] width 71 height 37
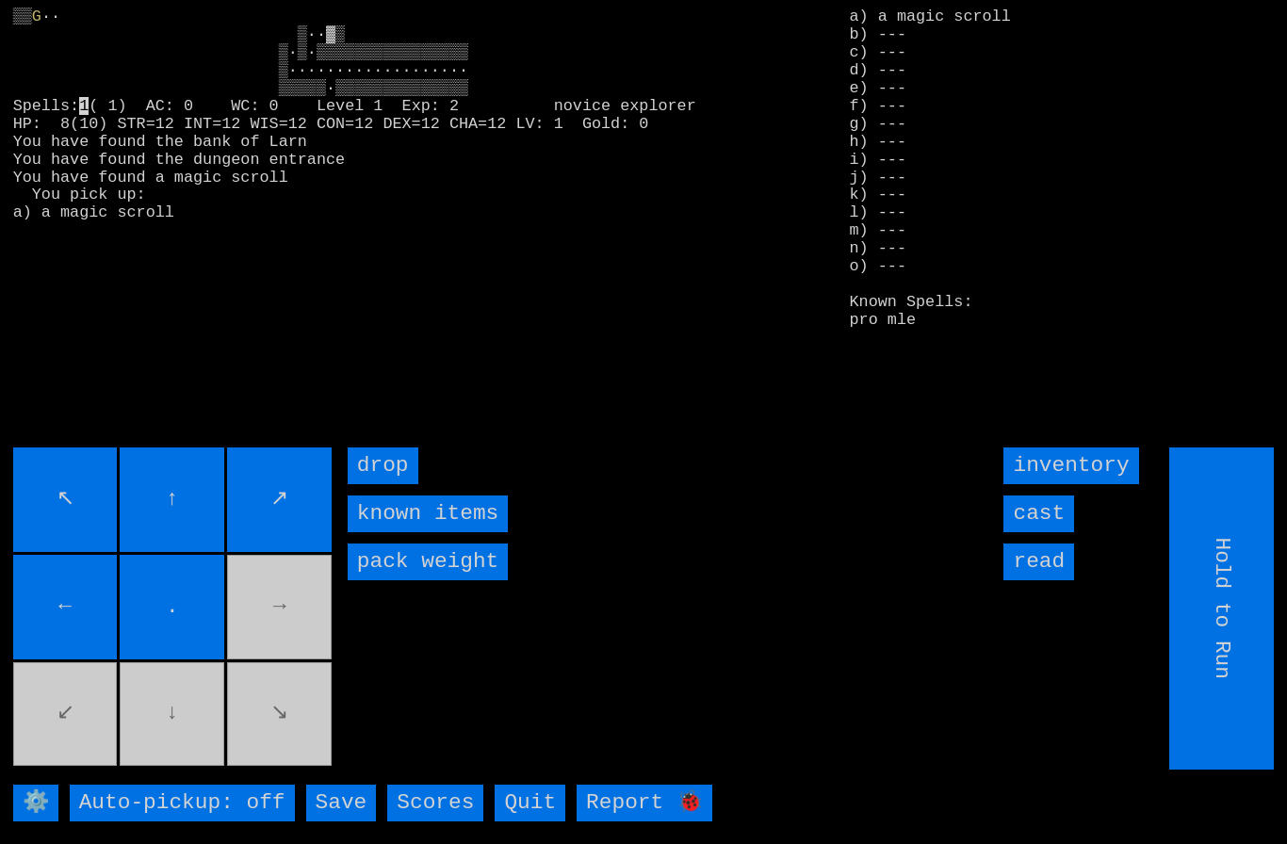
click at [1045, 532] on input "cast" at bounding box center [1038, 514] width 71 height 37
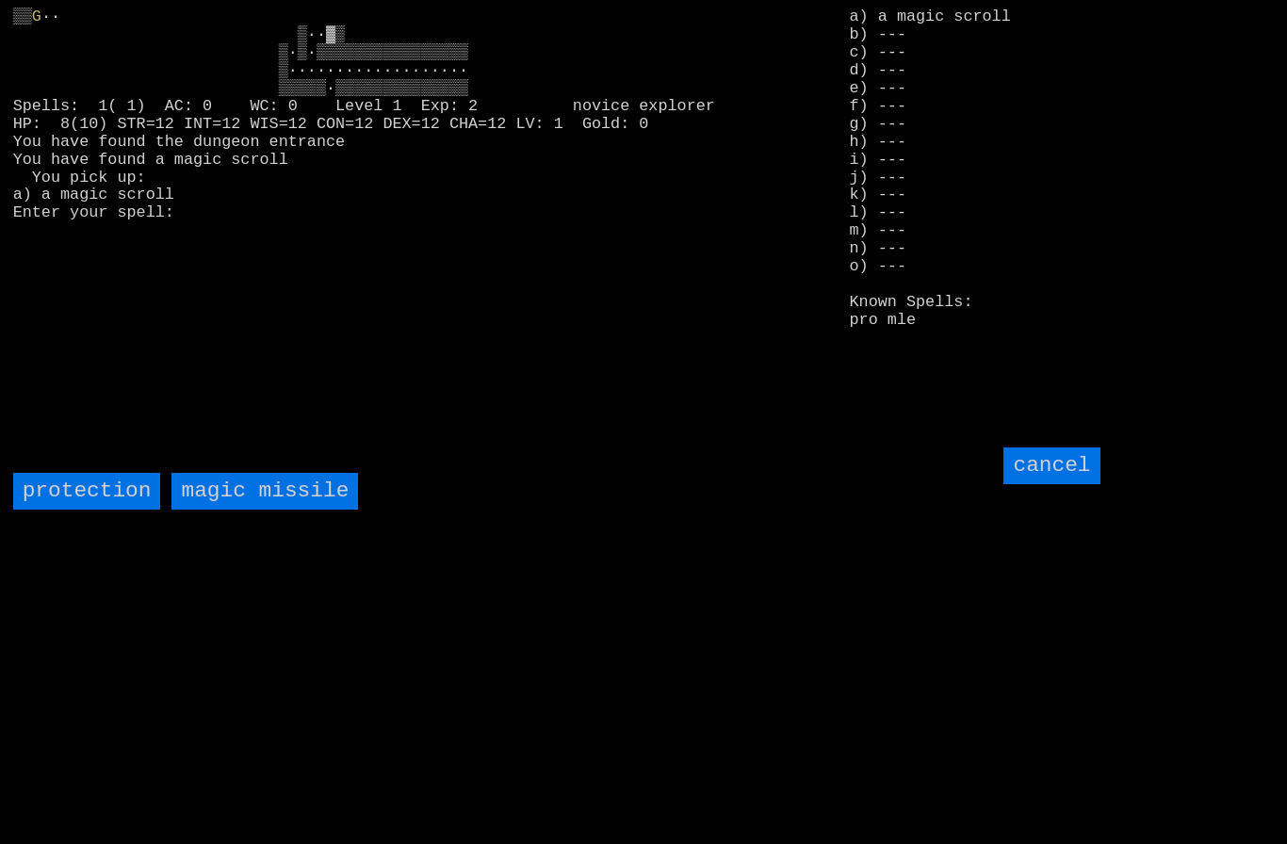
click at [243, 510] on missile "magic missile" at bounding box center [264, 491] width 187 height 37
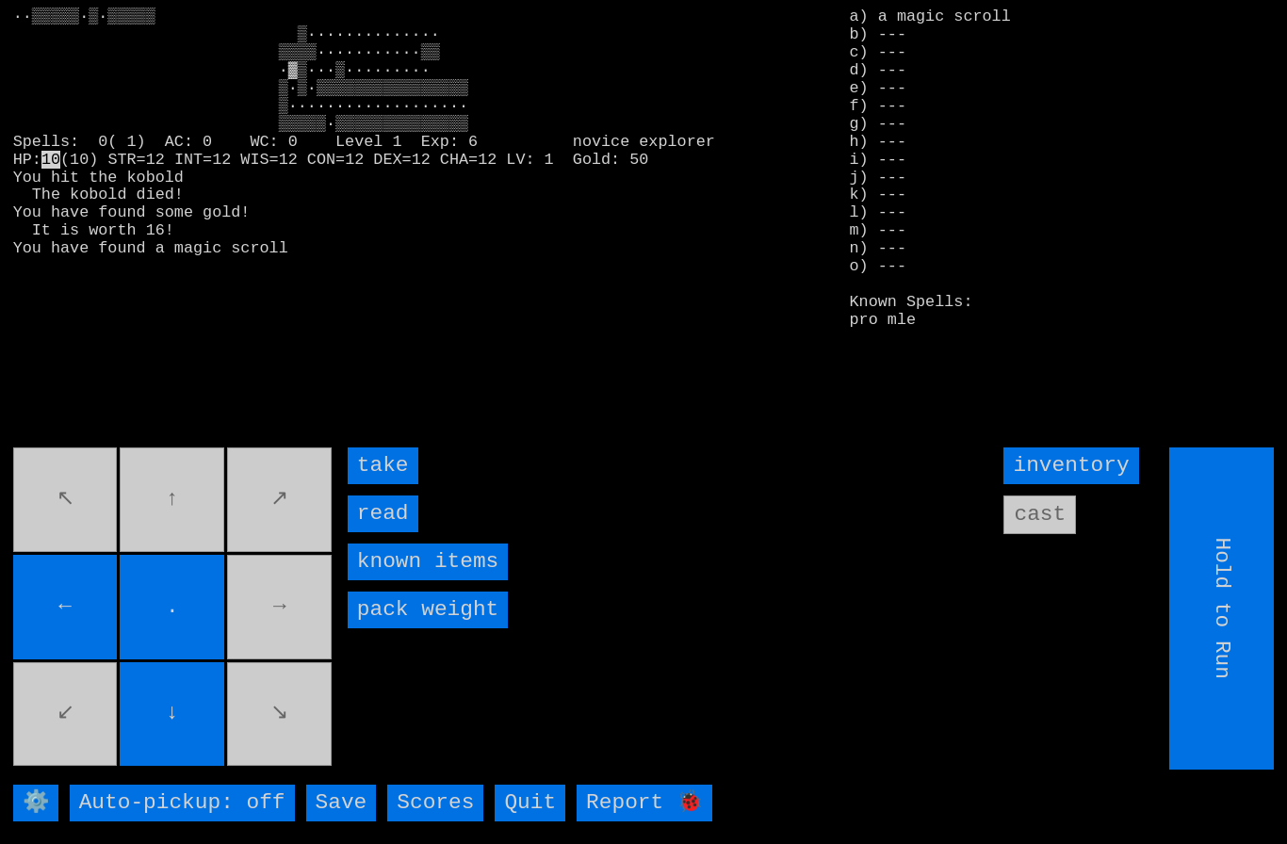
click at [383, 484] on input "take" at bounding box center [383, 466] width 71 height 37
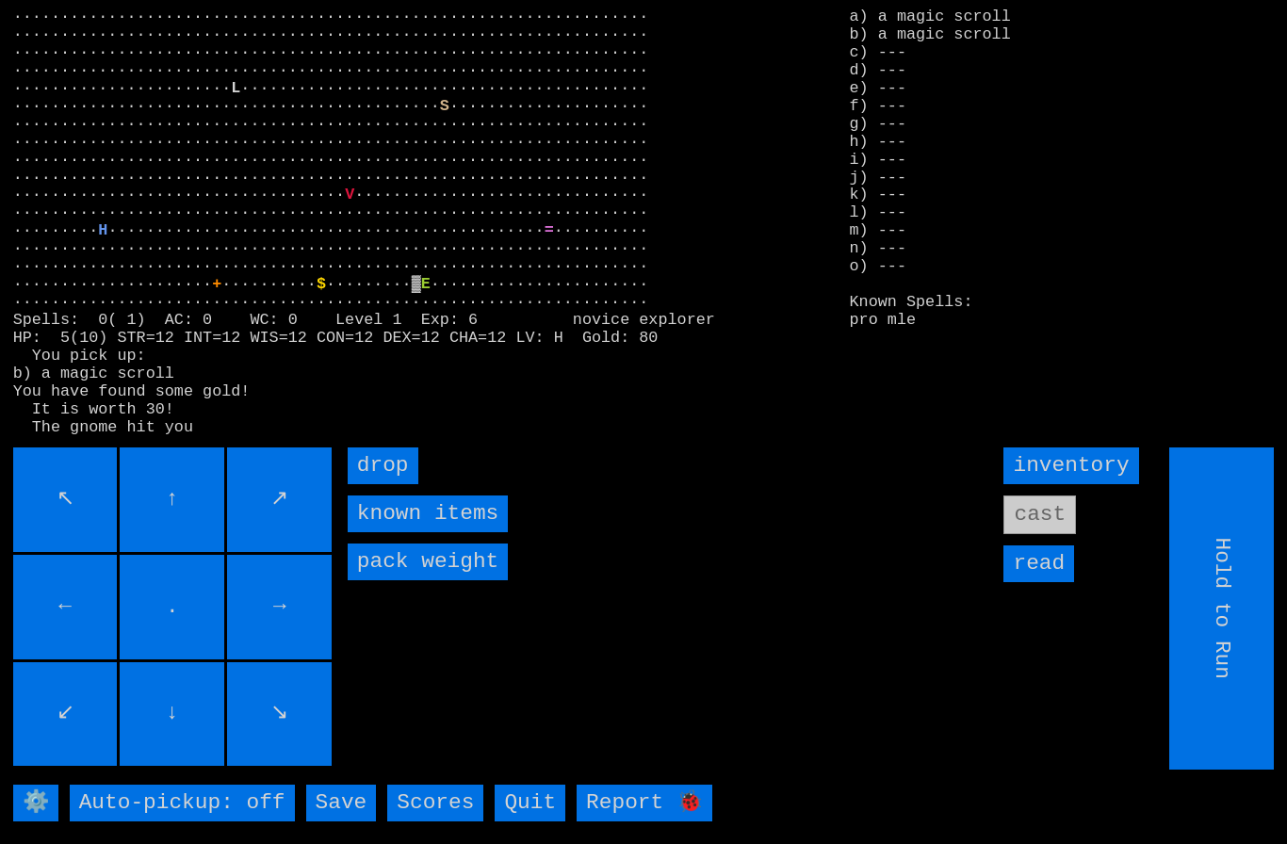
type input "Choose Direction"
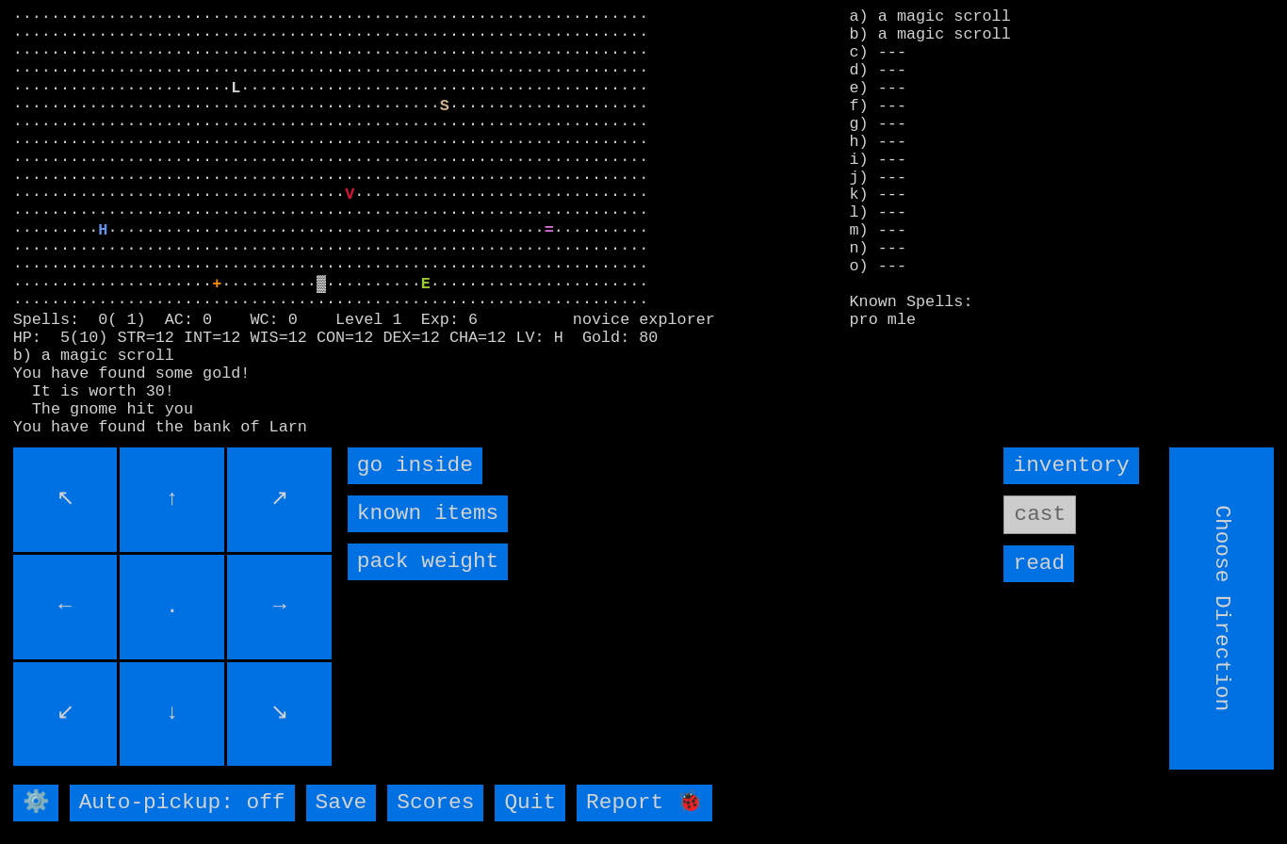
type input "Hold to Run"
click at [385, 484] on inside "go inside" at bounding box center [415, 466] width 135 height 37
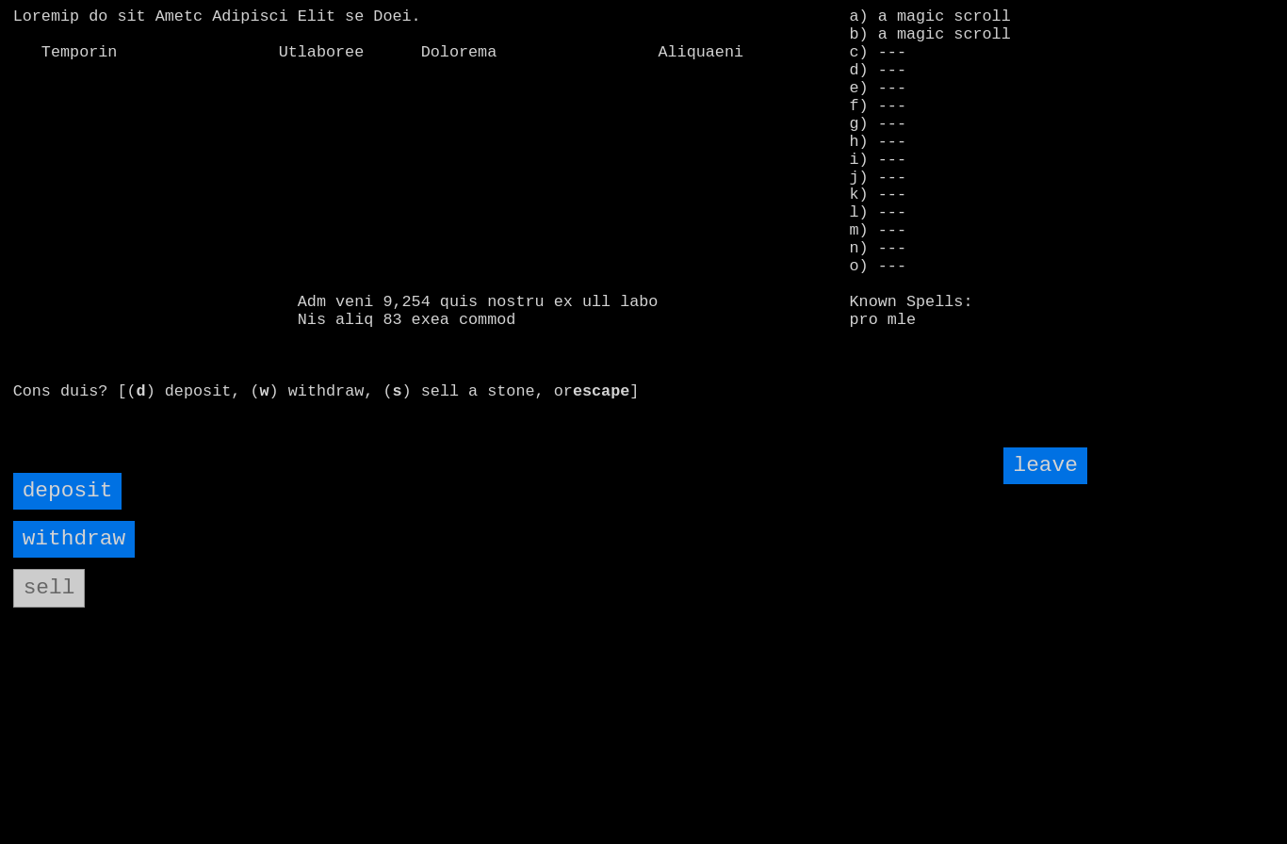
click at [67, 510] on input "deposit" at bounding box center [67, 491] width 109 height 37
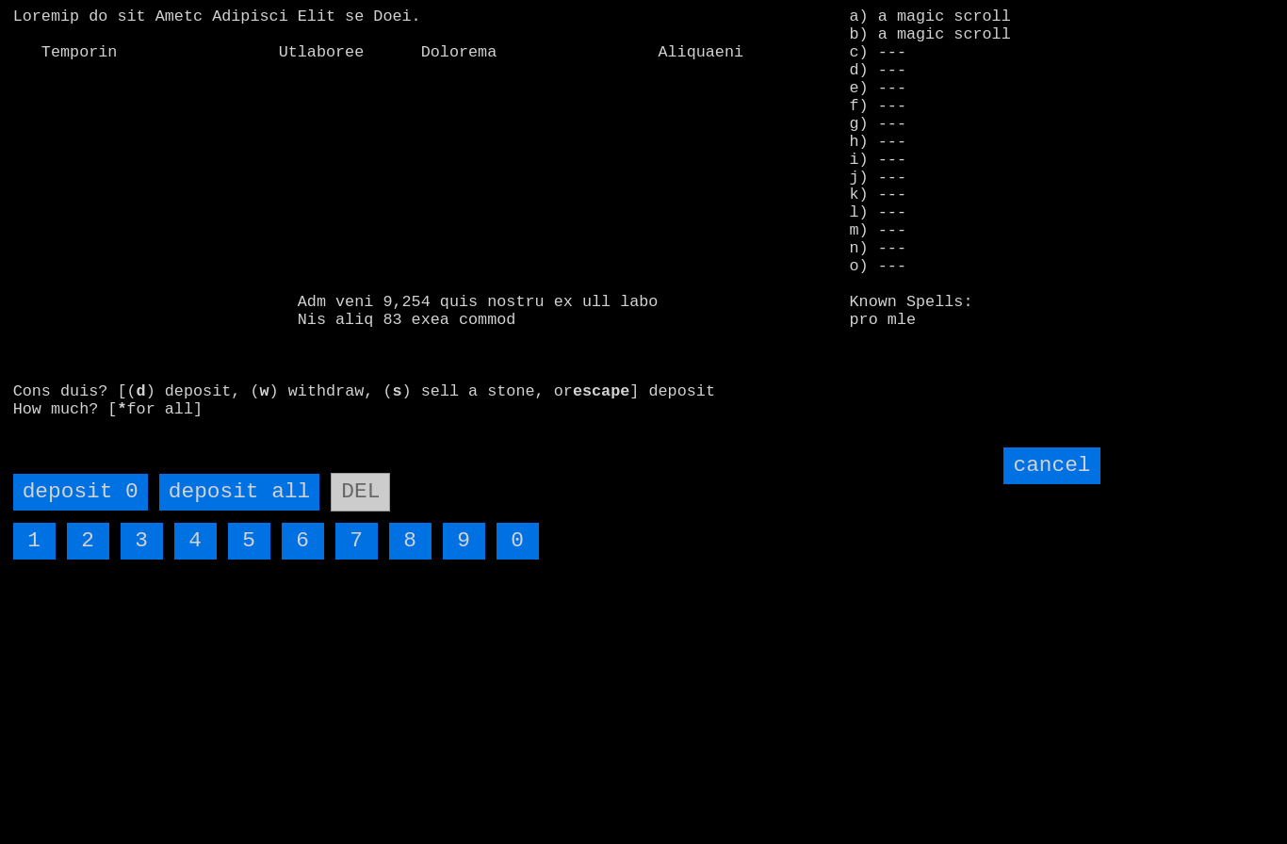
click at [224, 511] on all "deposit all" at bounding box center [239, 492] width 160 height 37
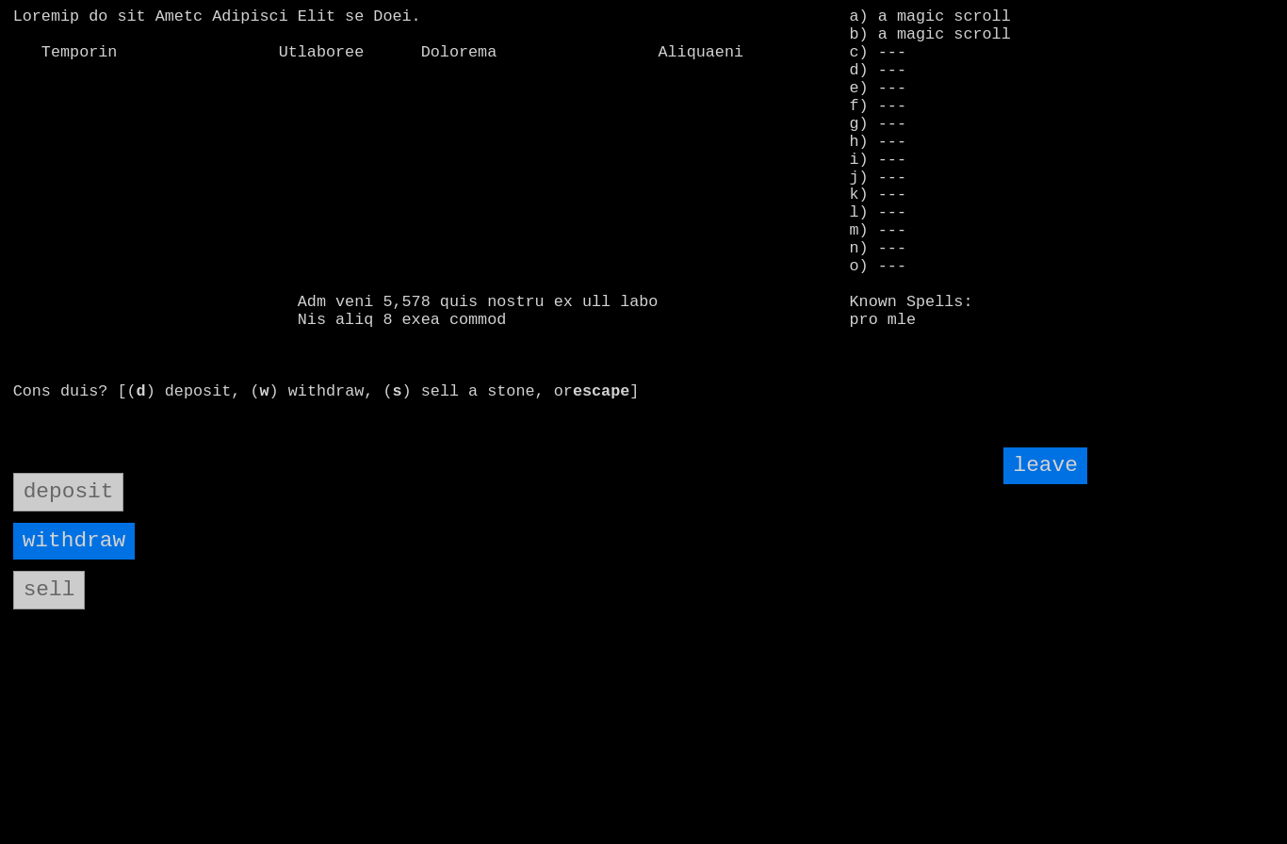
click at [1075, 484] on input "leave" at bounding box center [1044, 466] width 83 height 37
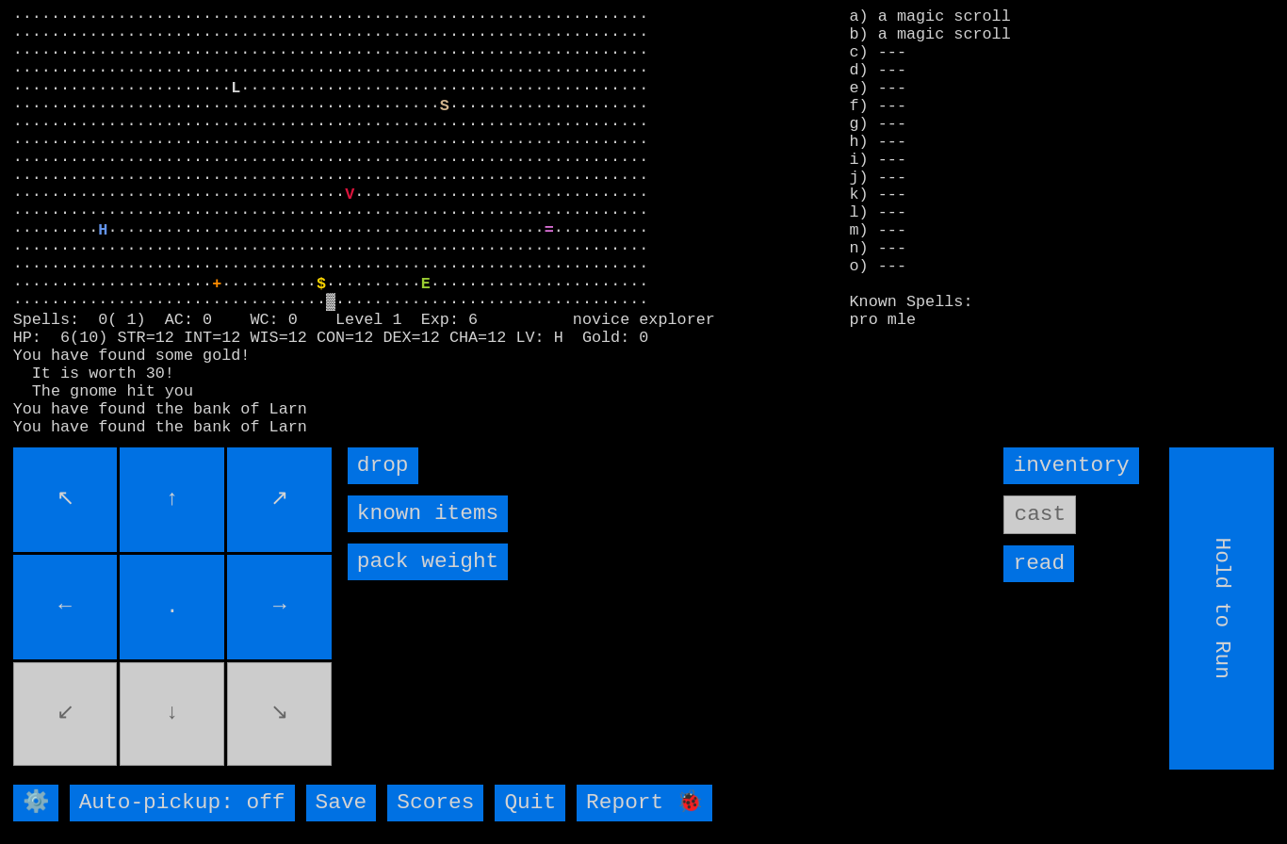
type input "Choose Direction"
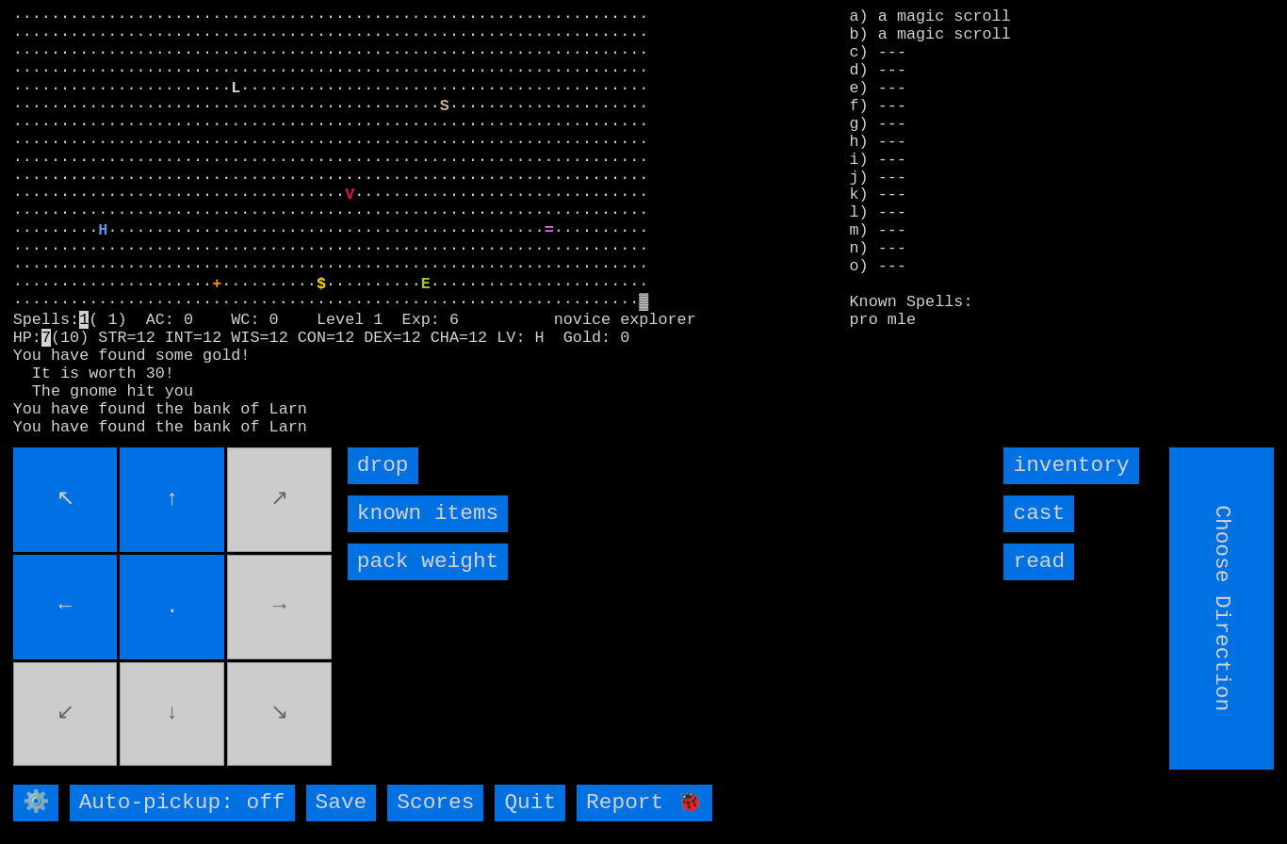
type input "Hold to Run"
click at [383, 484] on input "drop" at bounding box center [383, 466] width 71 height 37
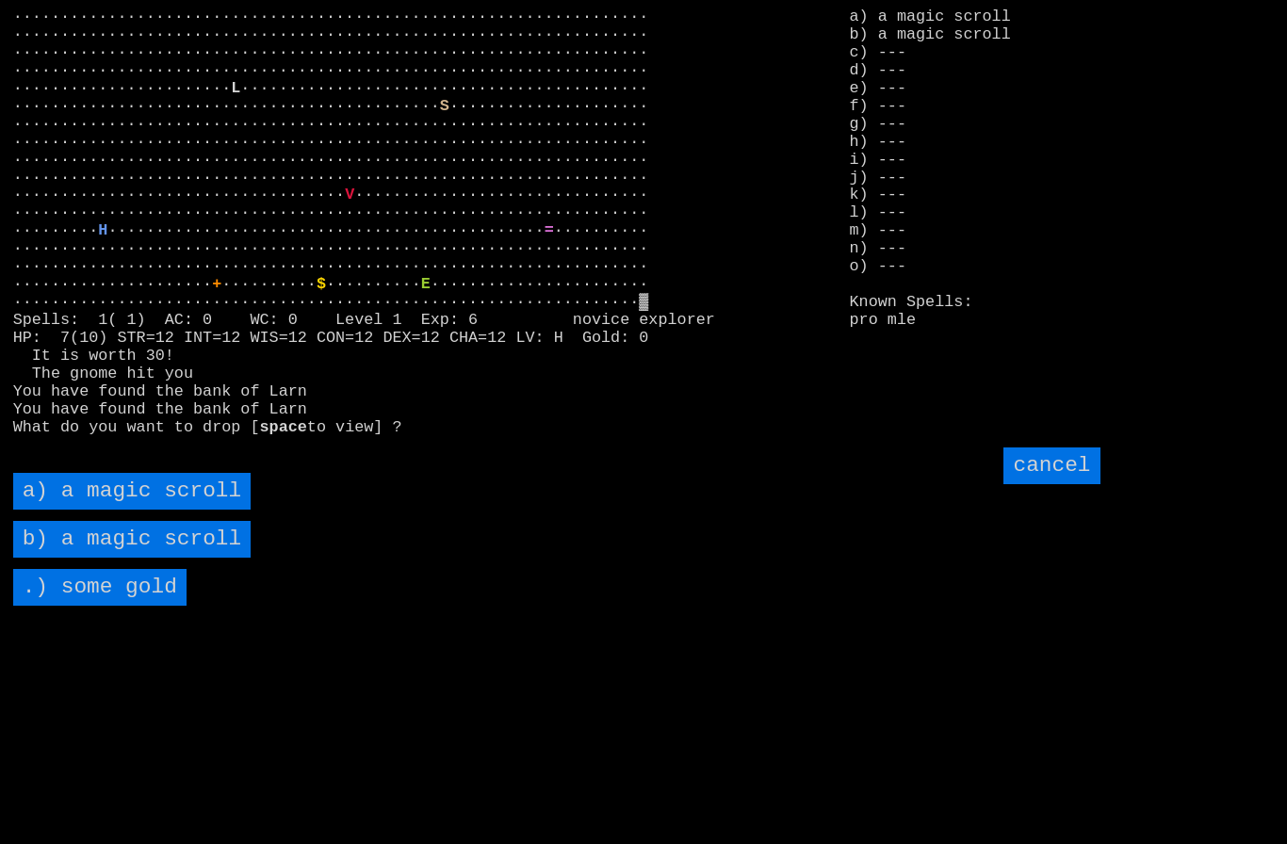
click at [85, 510] on scroll "a) a magic scroll" at bounding box center [132, 491] width 238 height 37
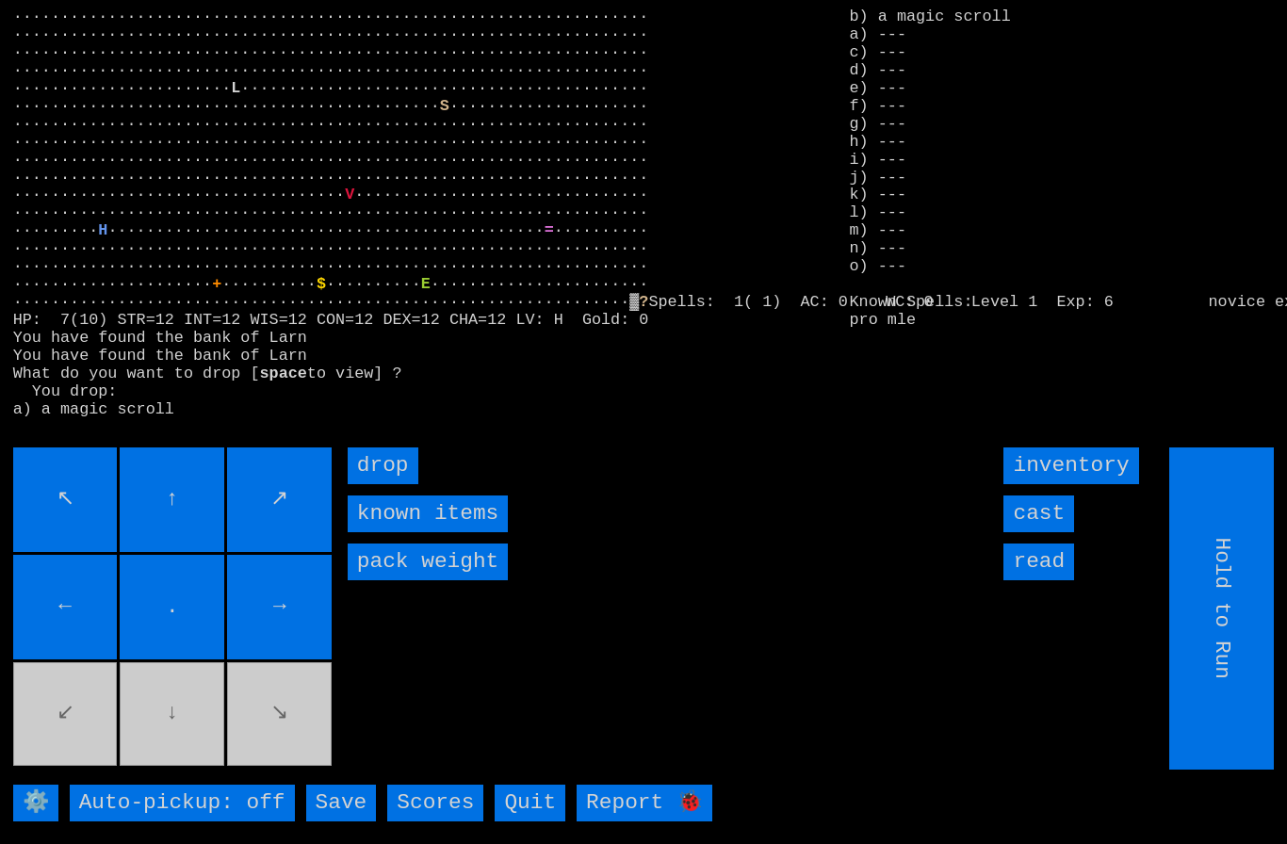
click at [385, 484] on input "drop" at bounding box center [383, 466] width 71 height 37
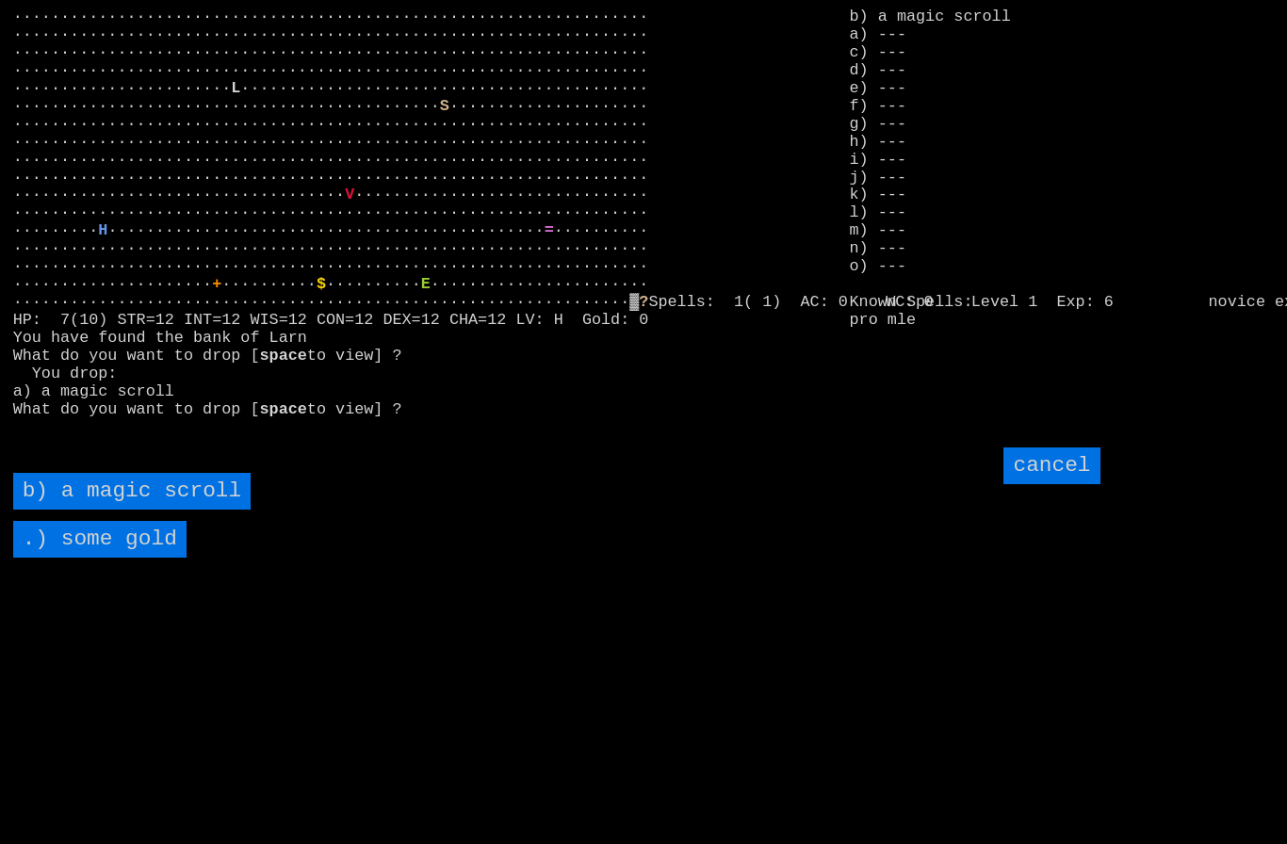
click at [87, 510] on scroll "b) a magic scroll" at bounding box center [132, 491] width 238 height 37
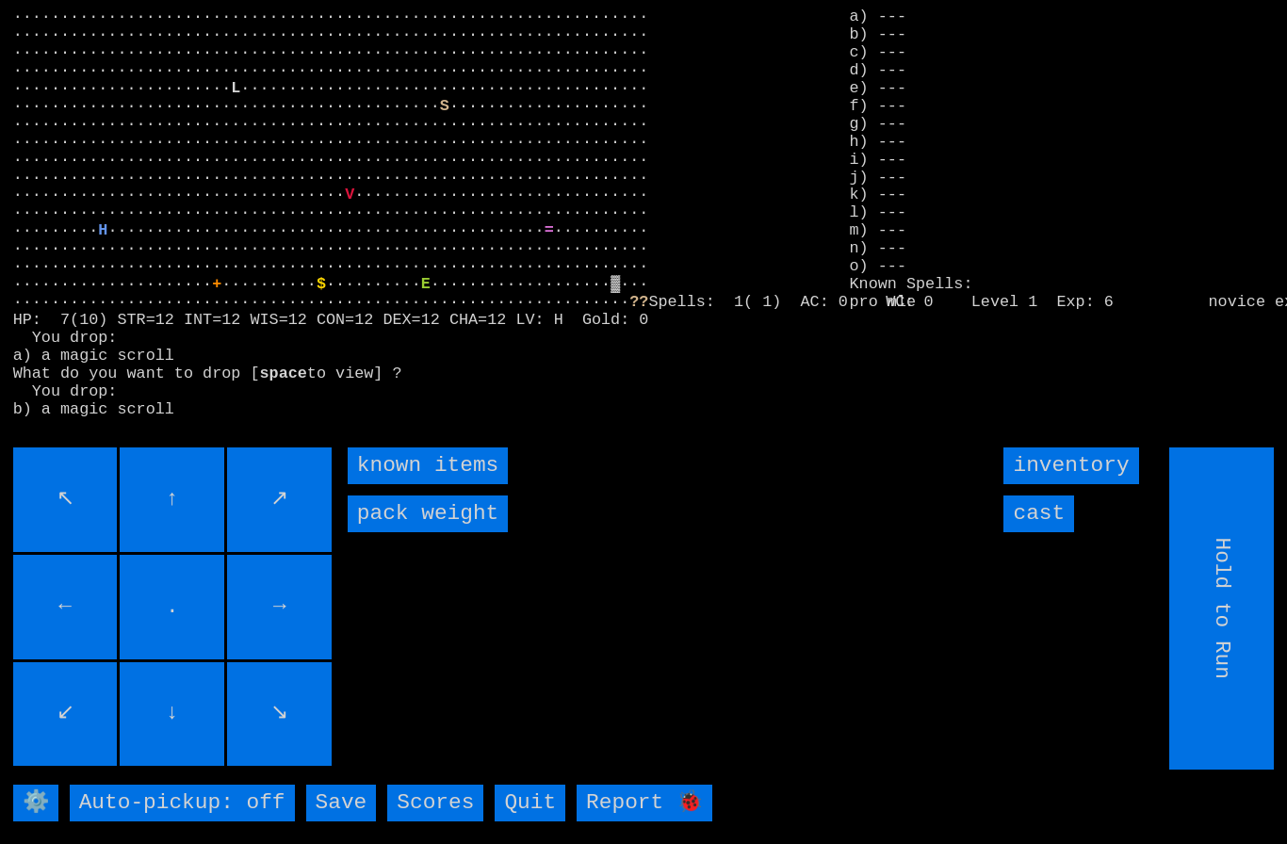
type input "Choose Direction"
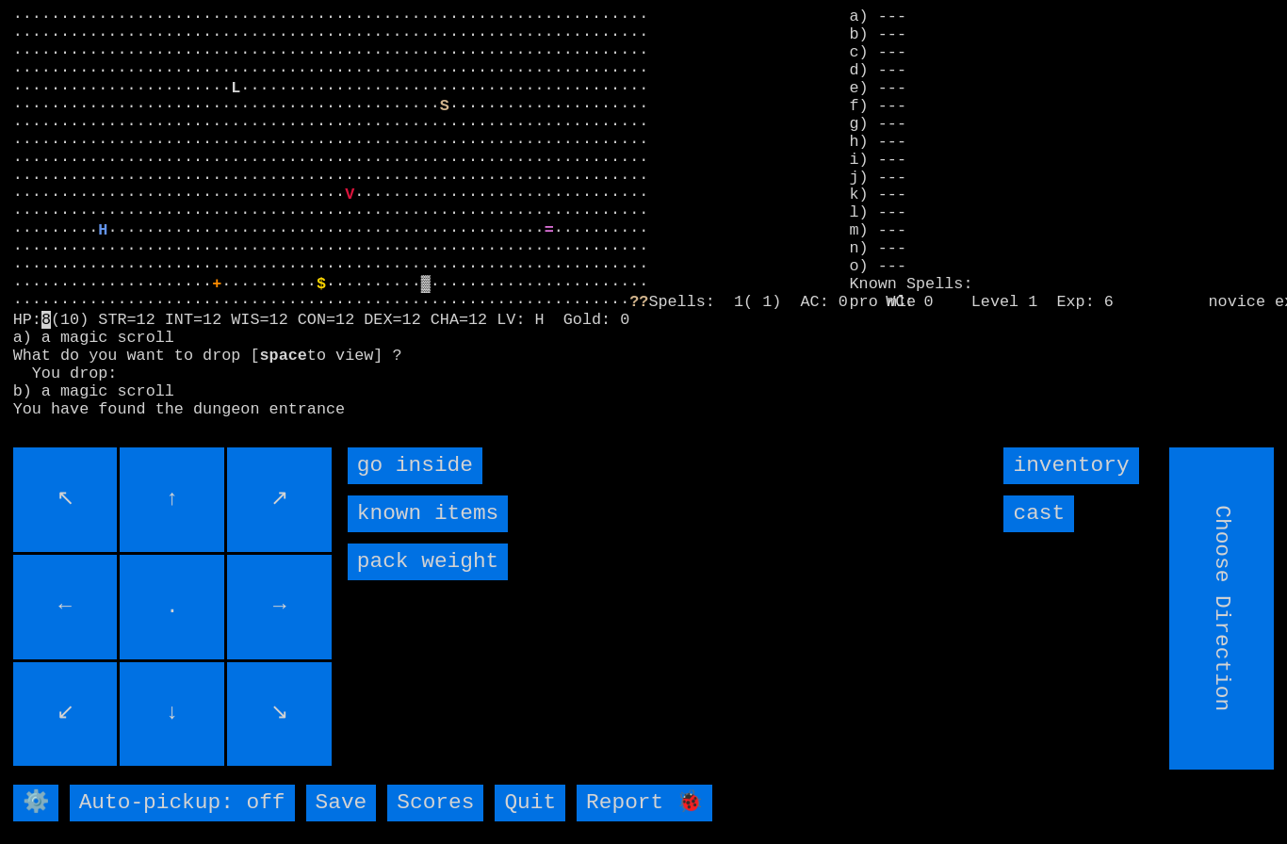
type input "Hold to Run"
click at [1054, 532] on input "cast" at bounding box center [1038, 514] width 71 height 37
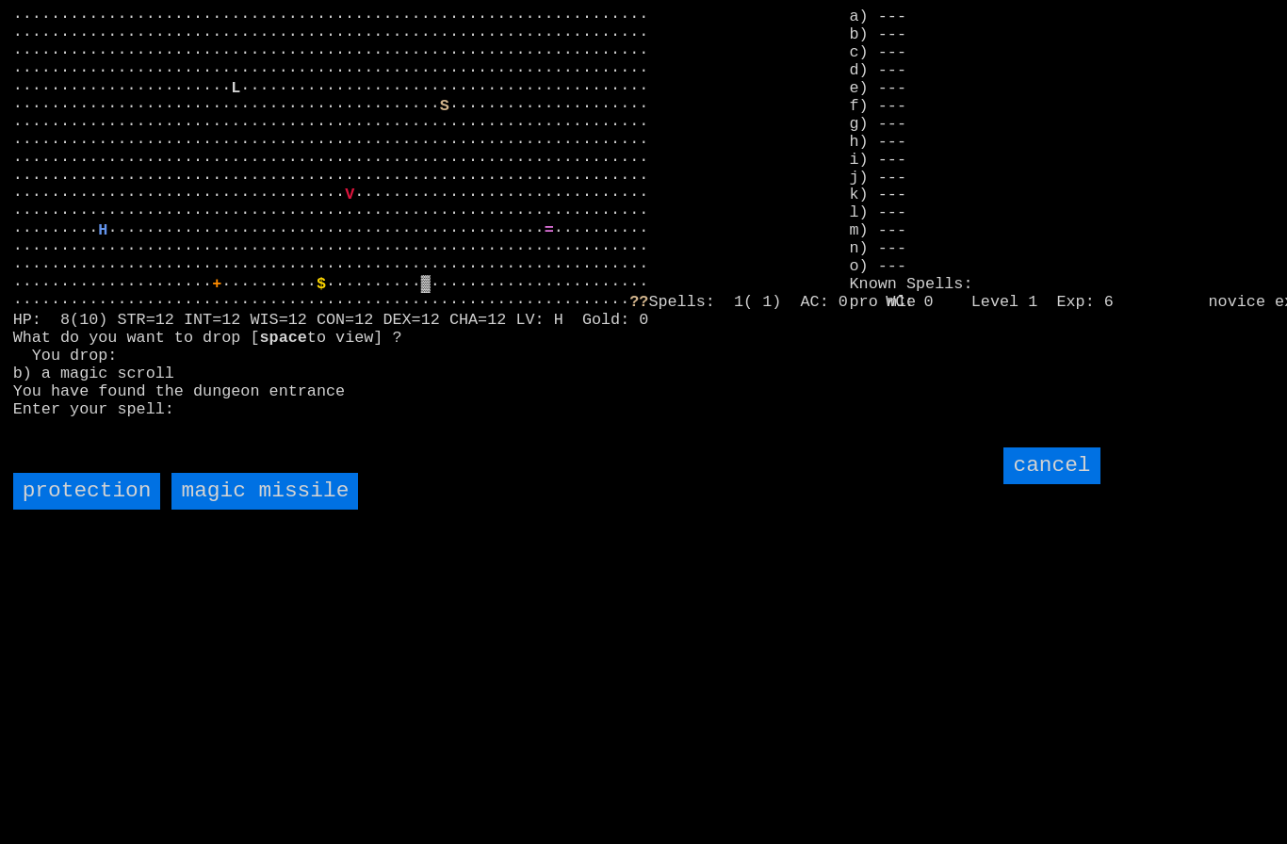
click at [103, 510] on input "protection" at bounding box center [87, 491] width 148 height 37
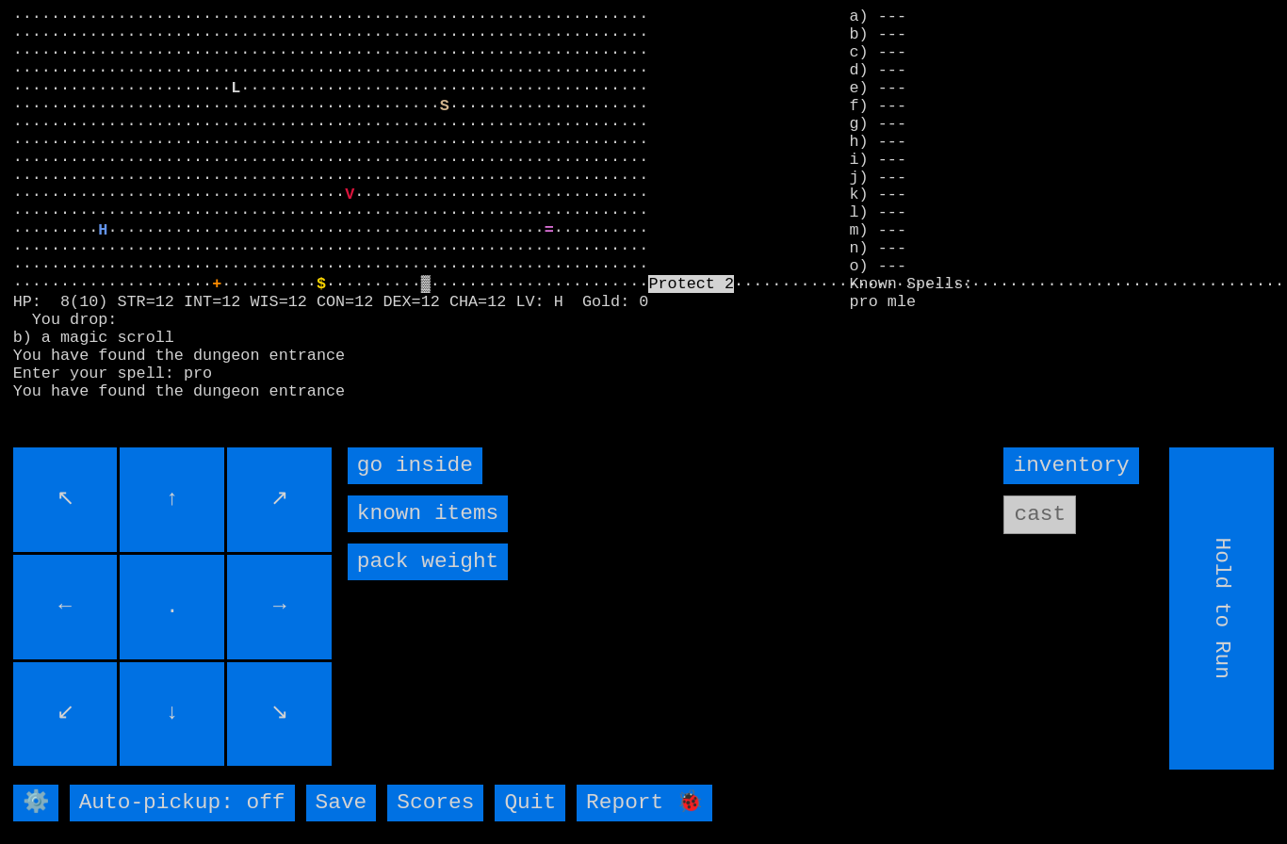
type input "Choose Direction"
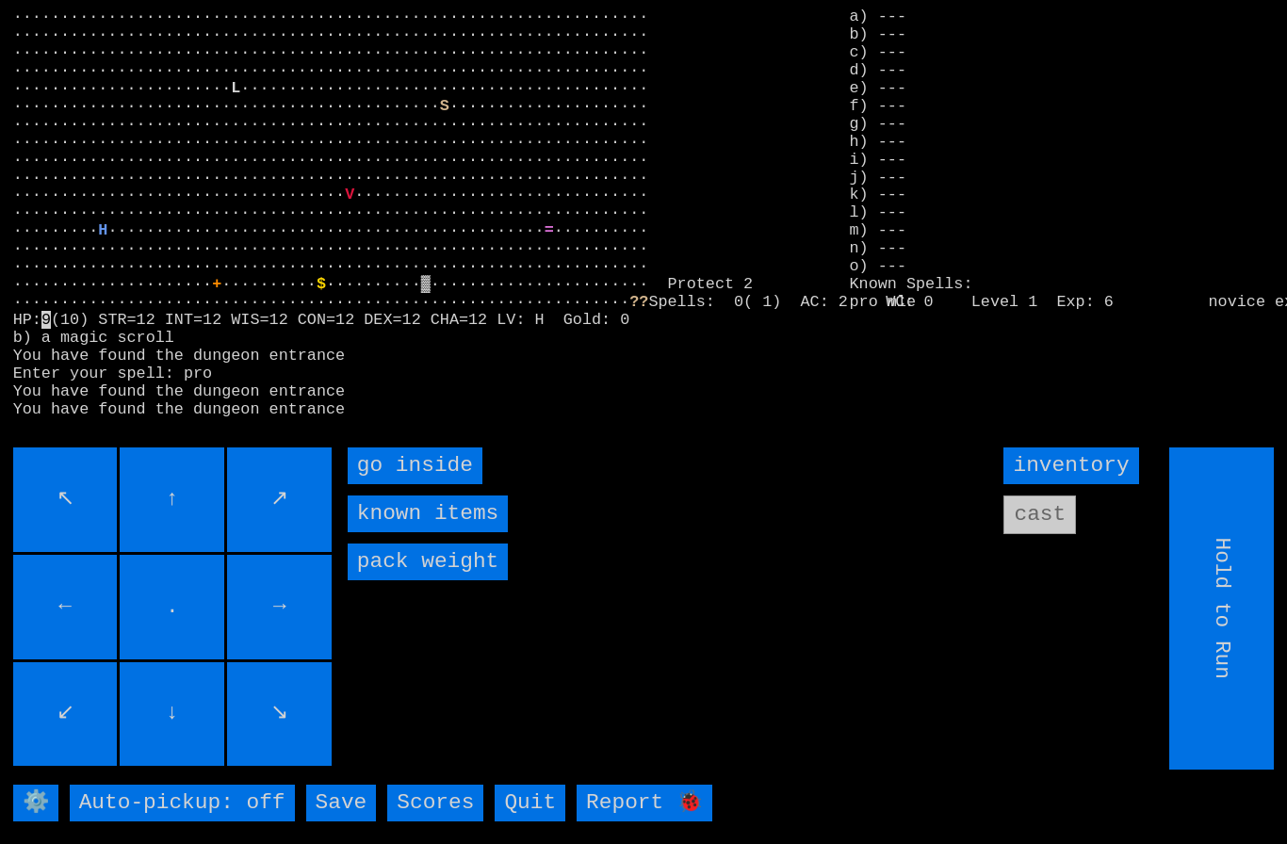
type input "Choose Direction"
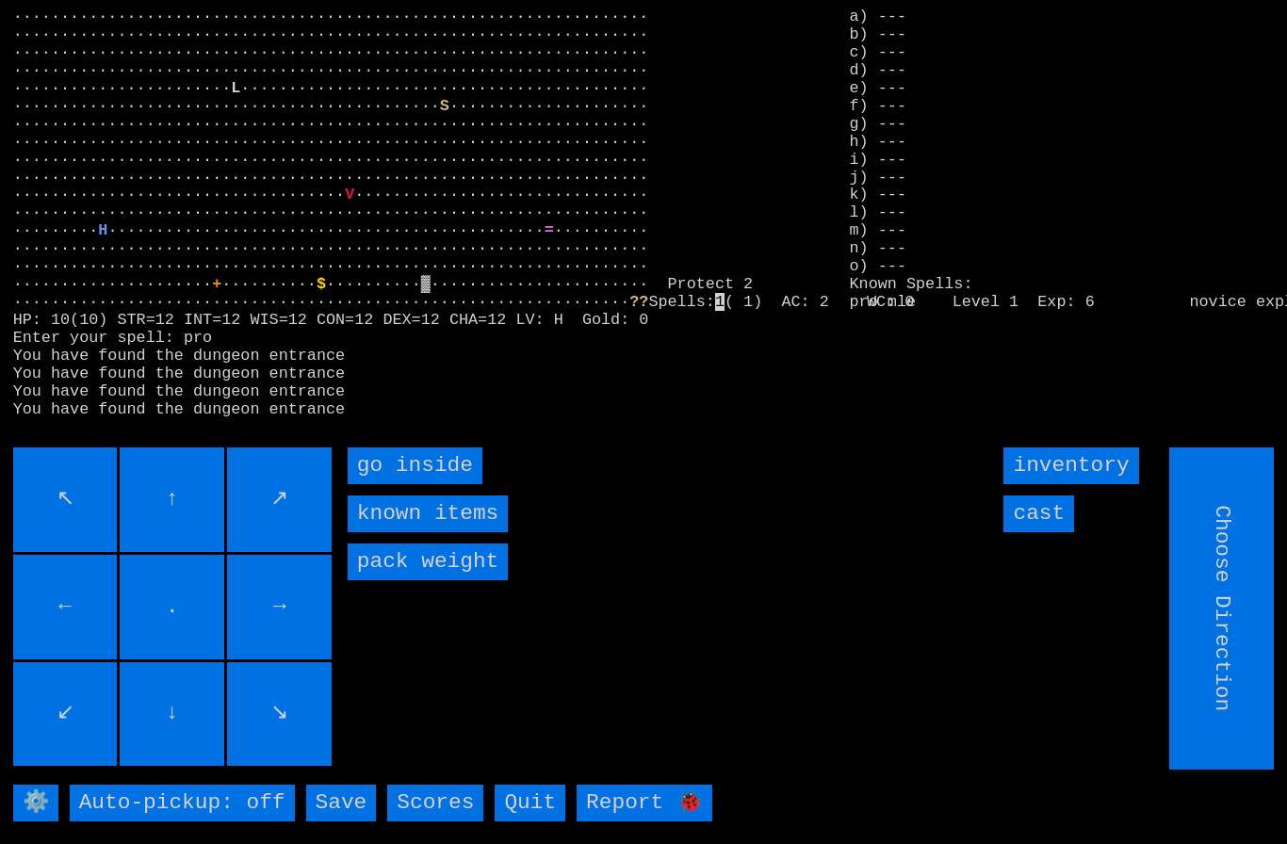
type input "Hold to Run"
click at [378, 484] on inside "go inside" at bounding box center [415, 466] width 135 height 37
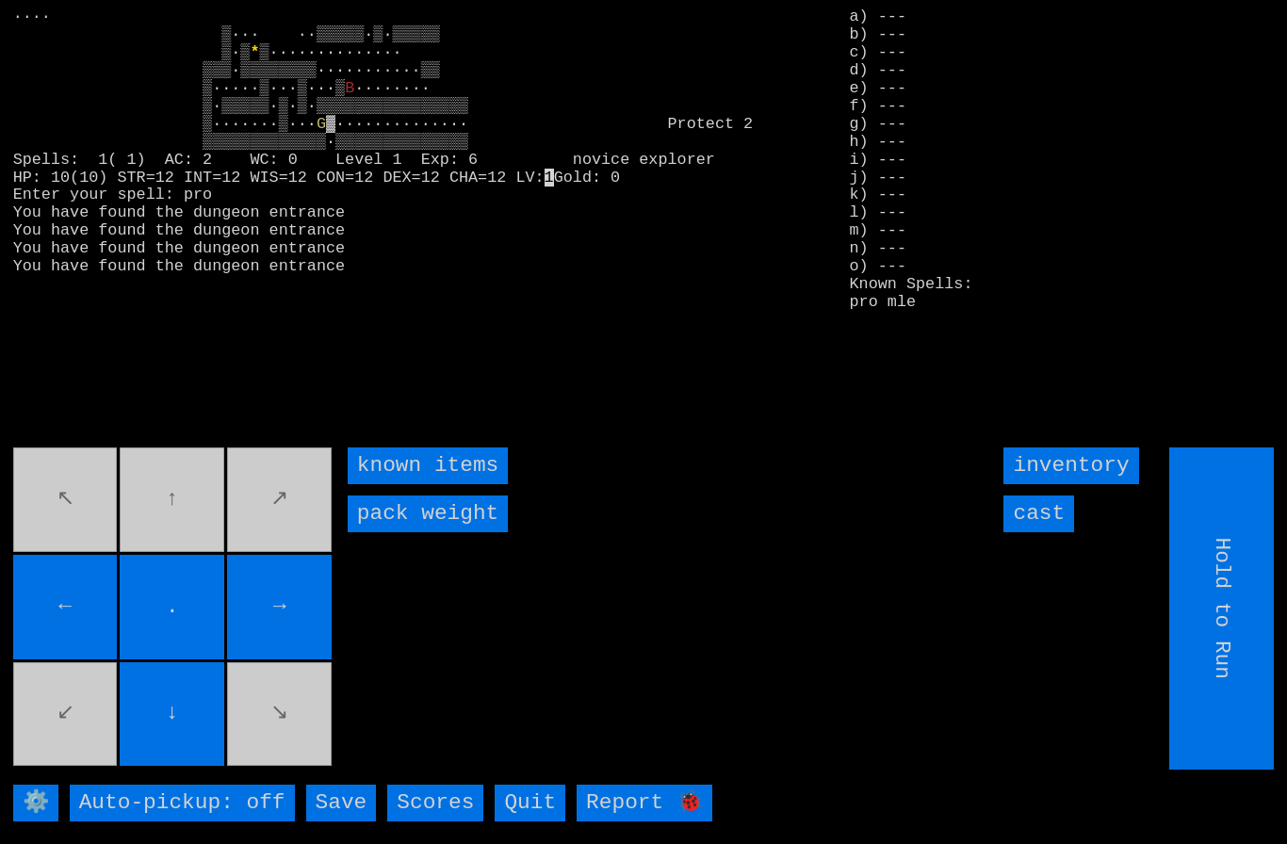
click at [1051, 532] on input "cast" at bounding box center [1038, 514] width 71 height 37
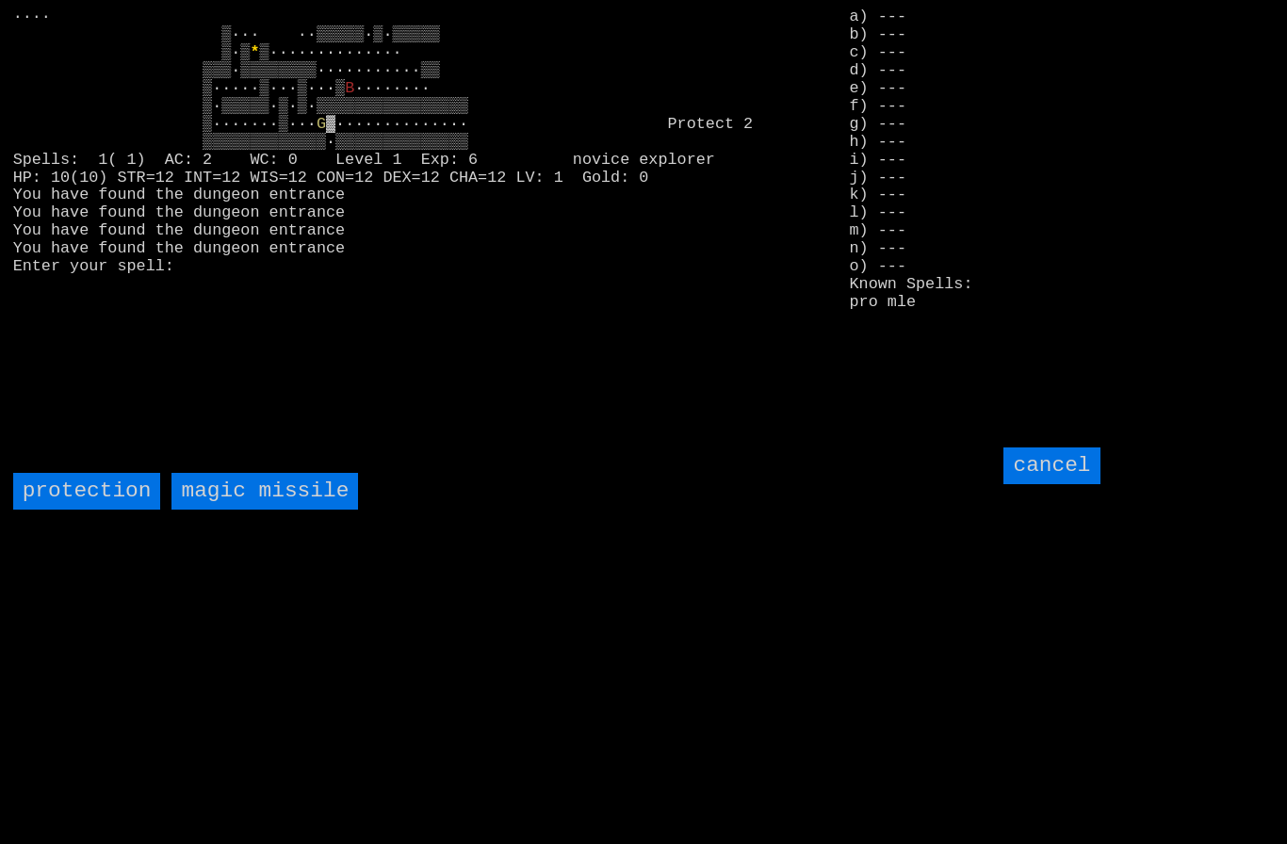
click at [252, 510] on missile "magic missile" at bounding box center [264, 491] width 187 height 37
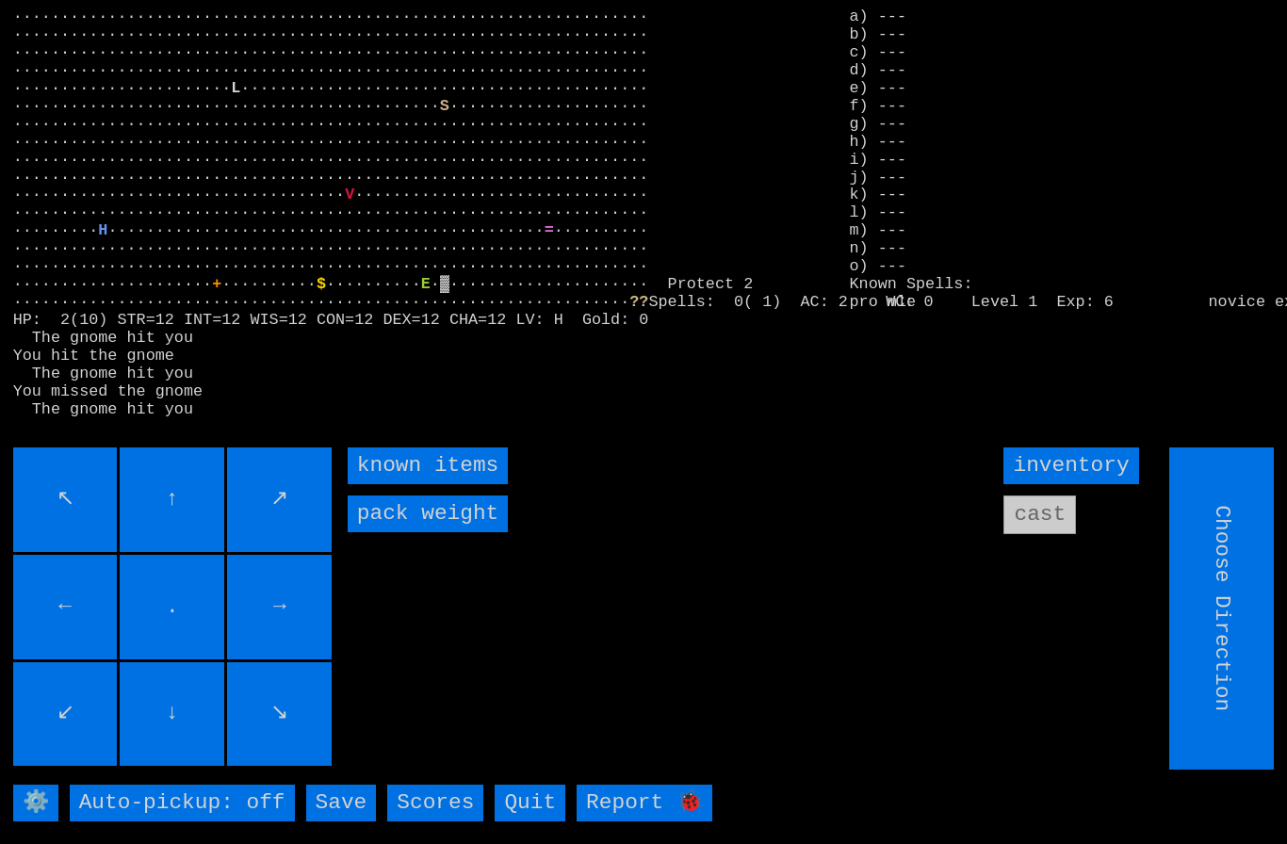
type input "Choose Direction"
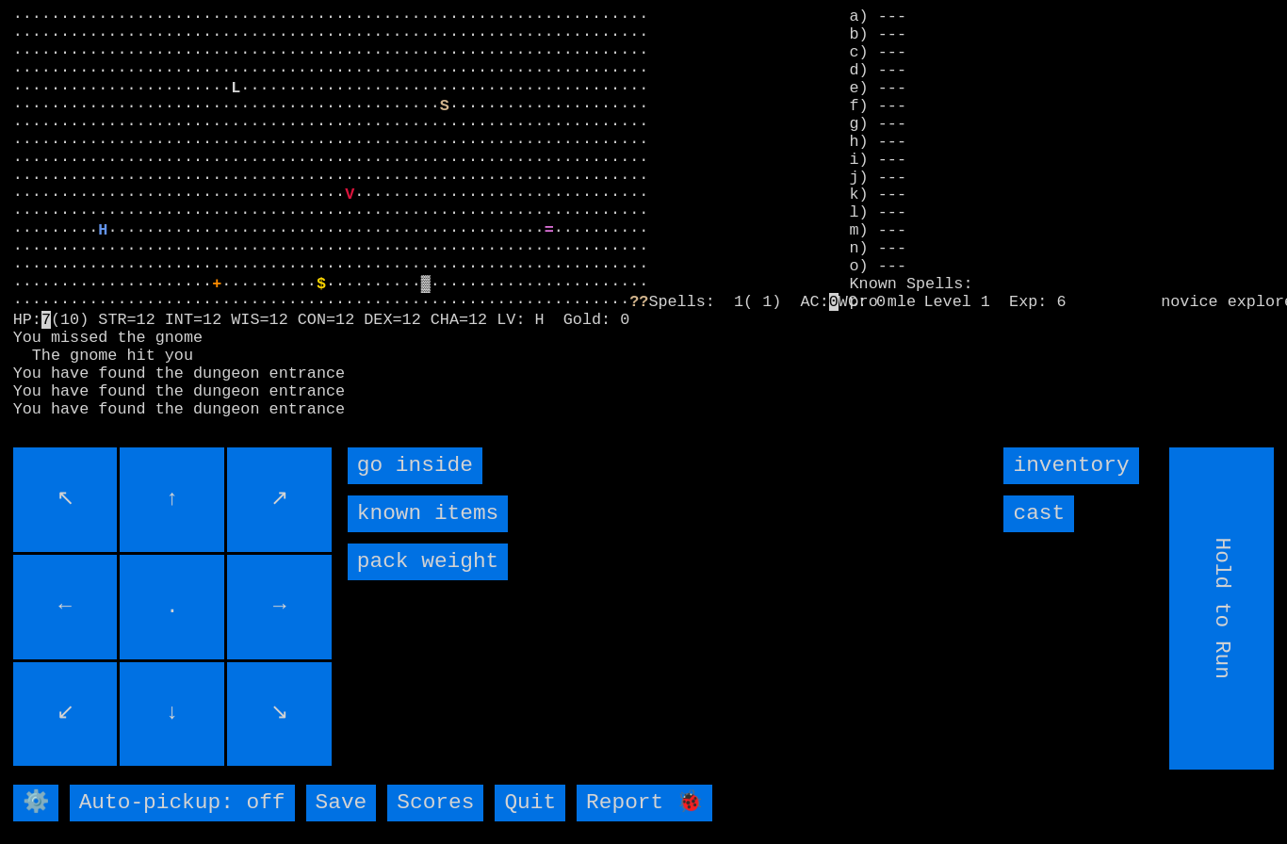
type input "Choose Direction"
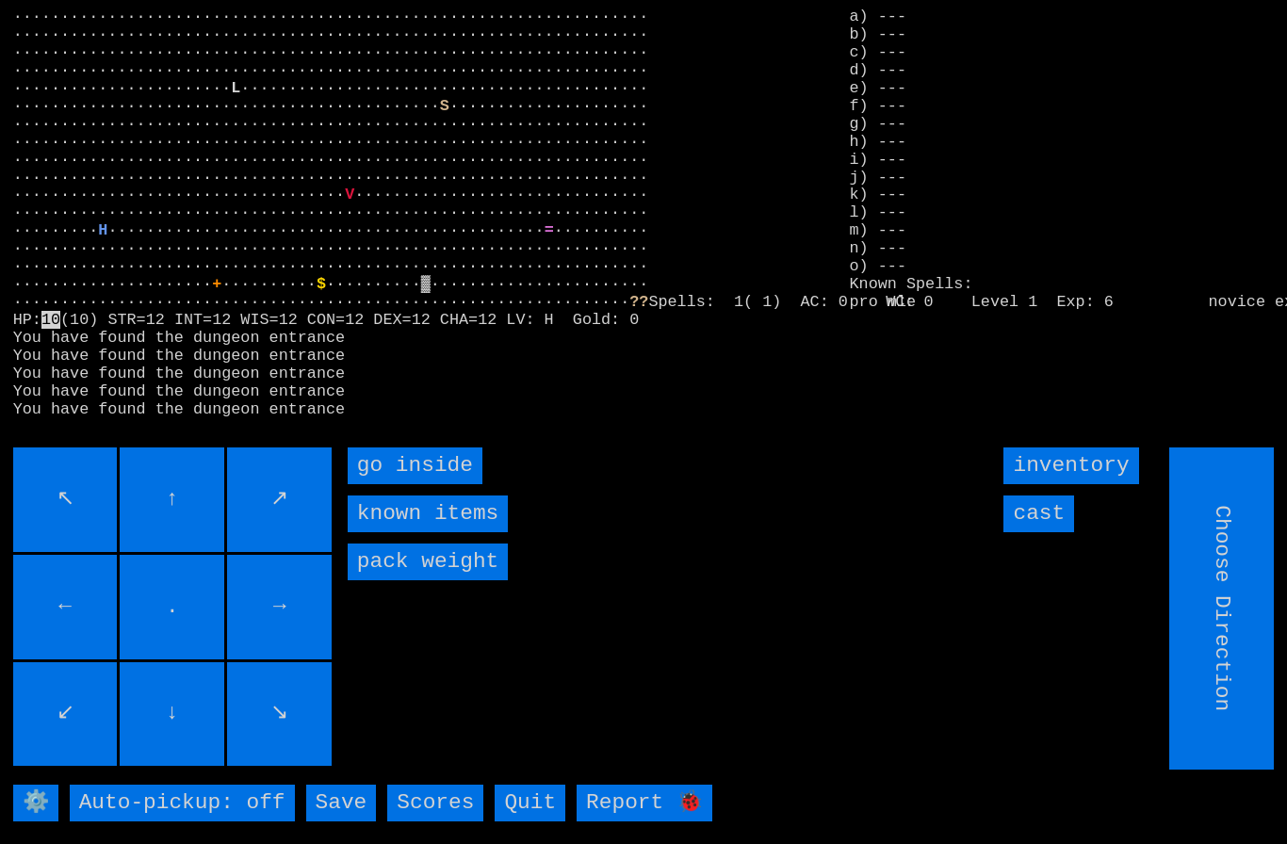
type input "Hold to Run"
click at [1051, 532] on input "cast" at bounding box center [1038, 514] width 71 height 37
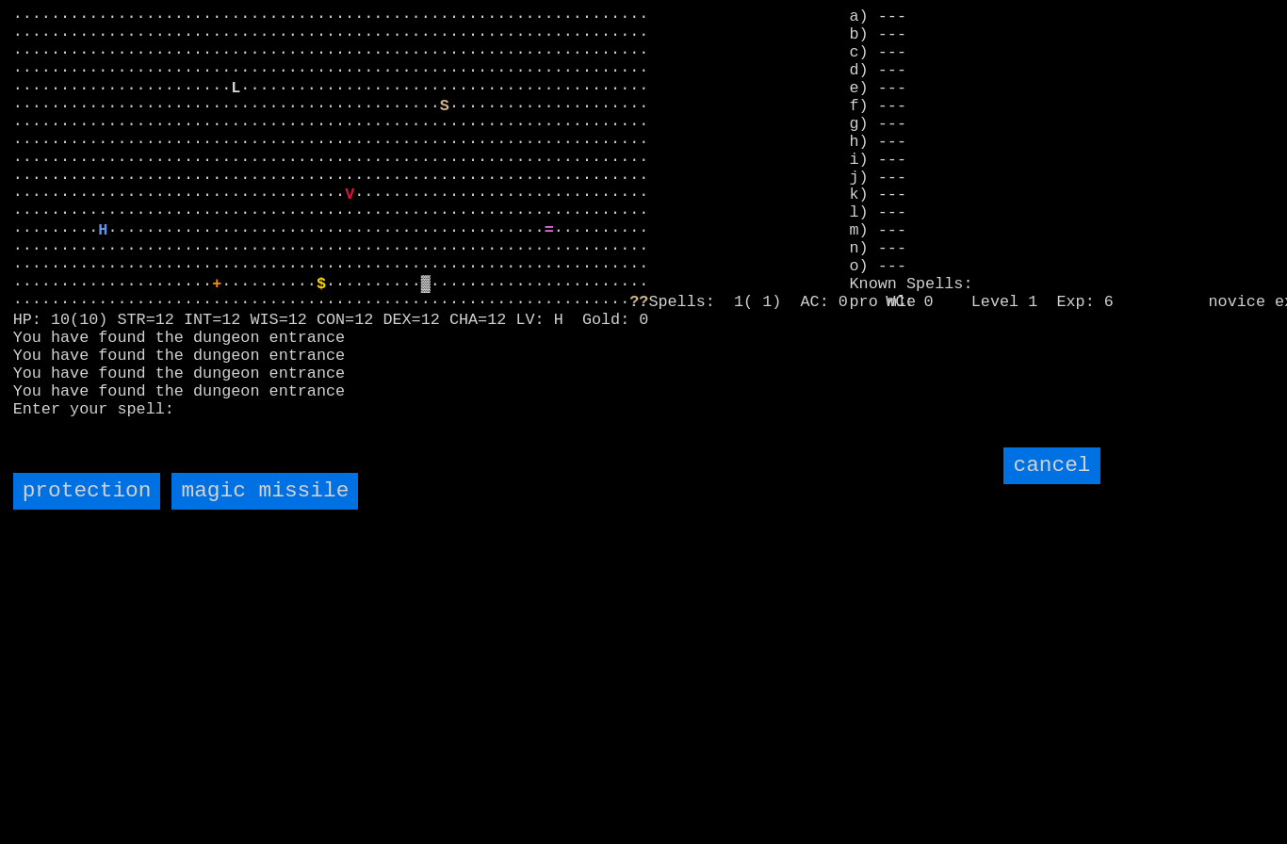
click at [96, 510] on input "protection" at bounding box center [87, 491] width 148 height 37
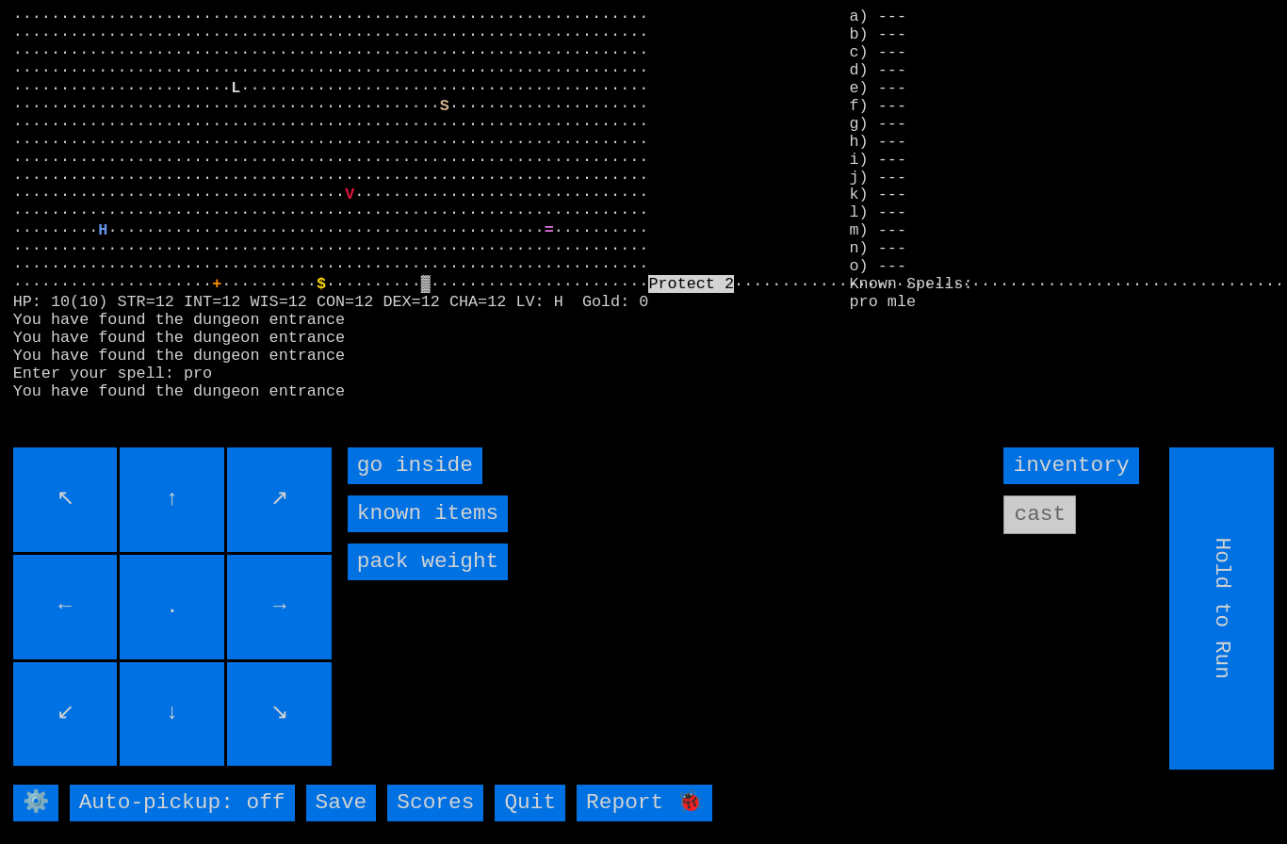
type input "Choose Direction"
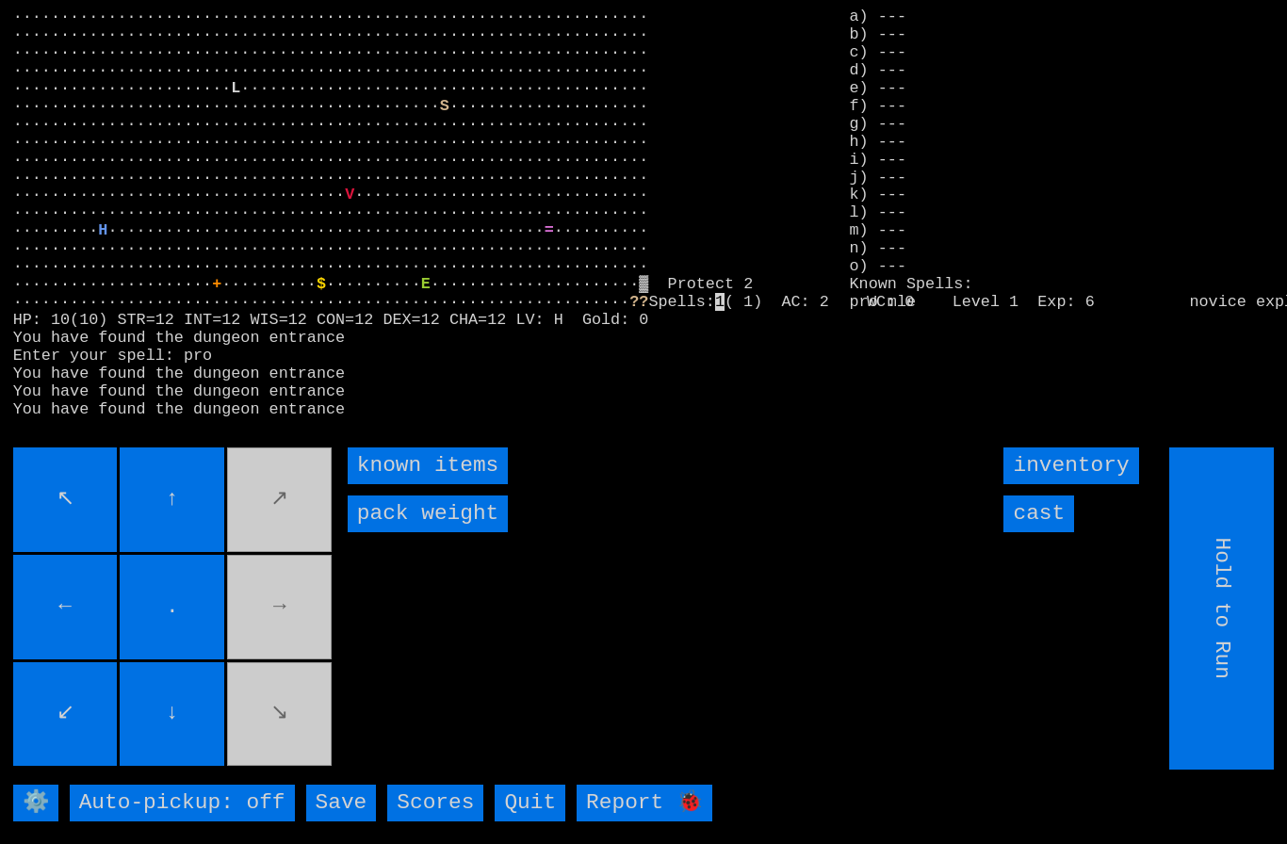
type input "Choose Direction"
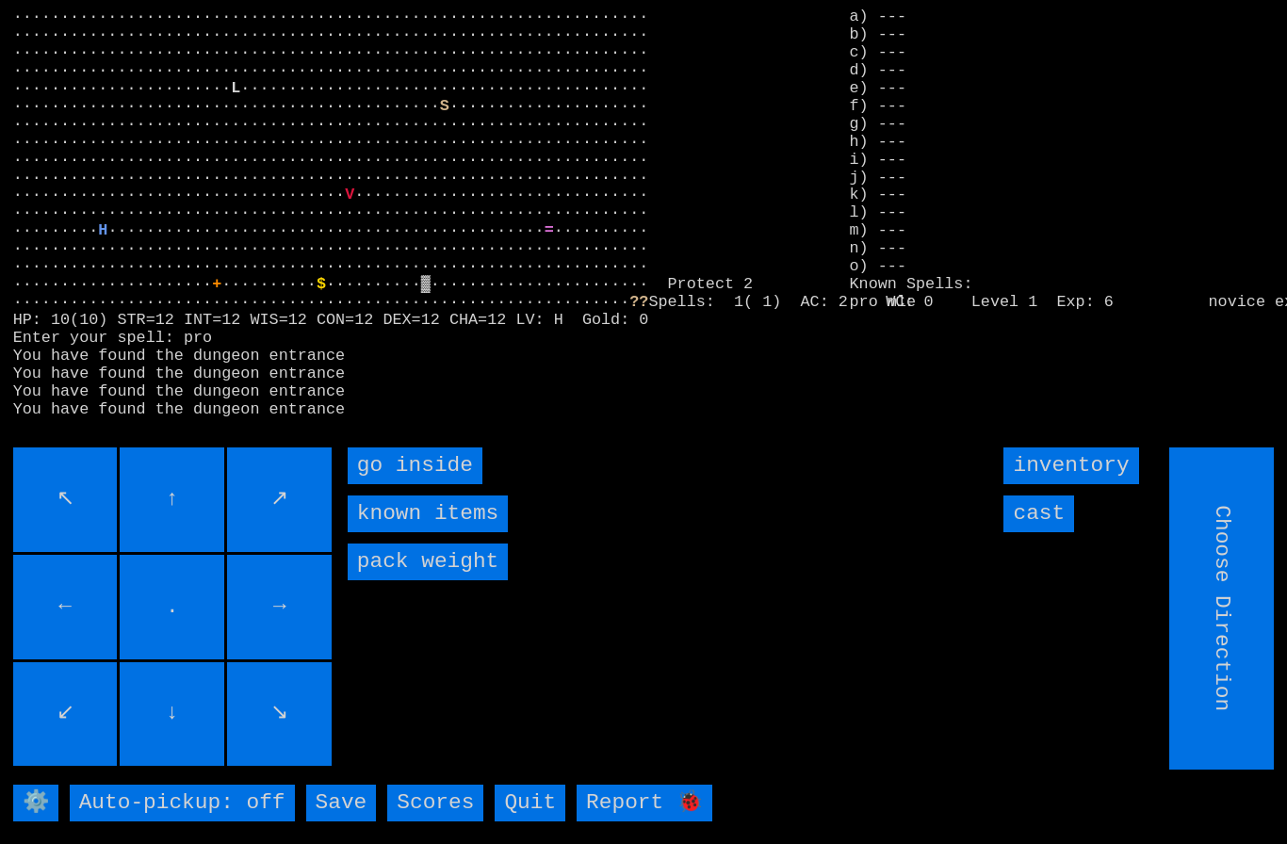
type input "Hold to Run"
click at [385, 484] on inside "go inside" at bounding box center [415, 466] width 135 height 37
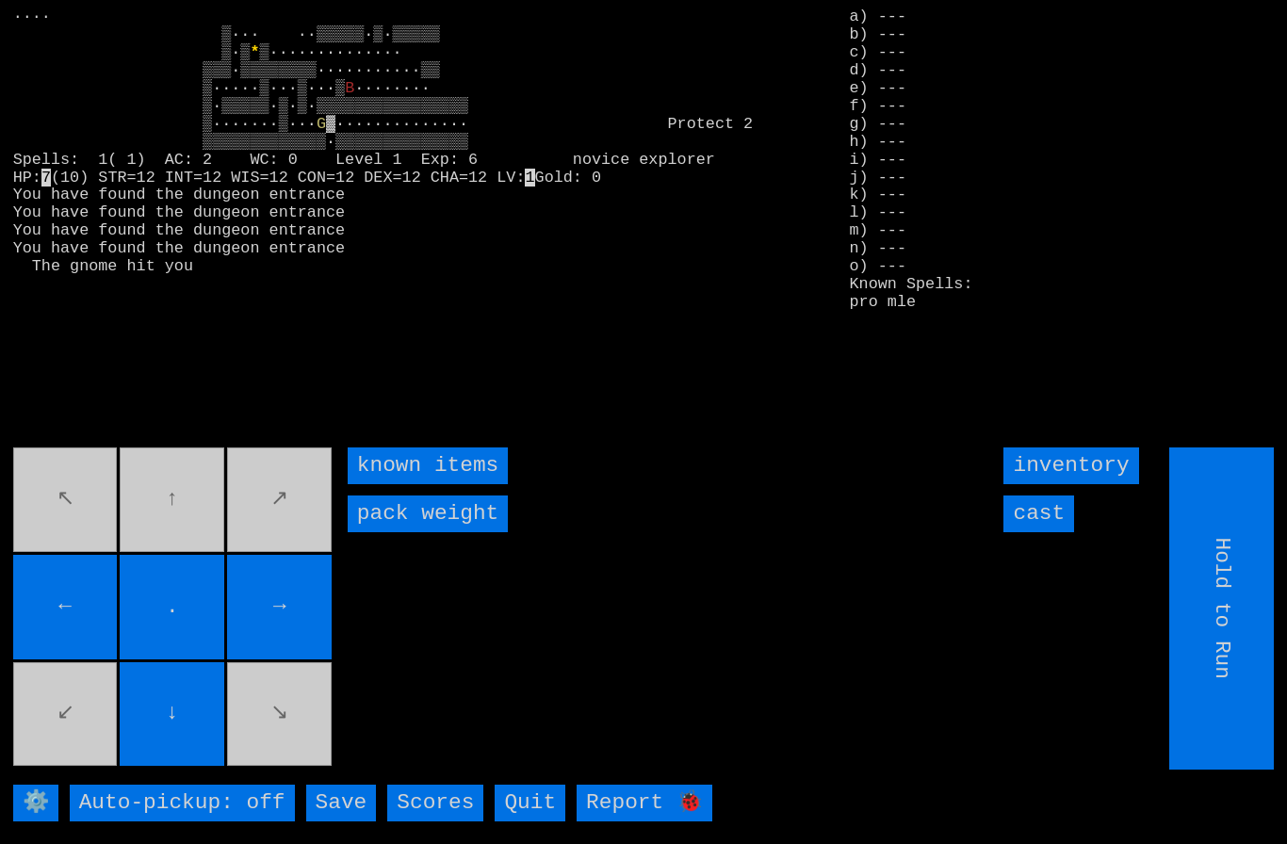
click at [1055, 532] on input "cast" at bounding box center [1038, 514] width 71 height 37
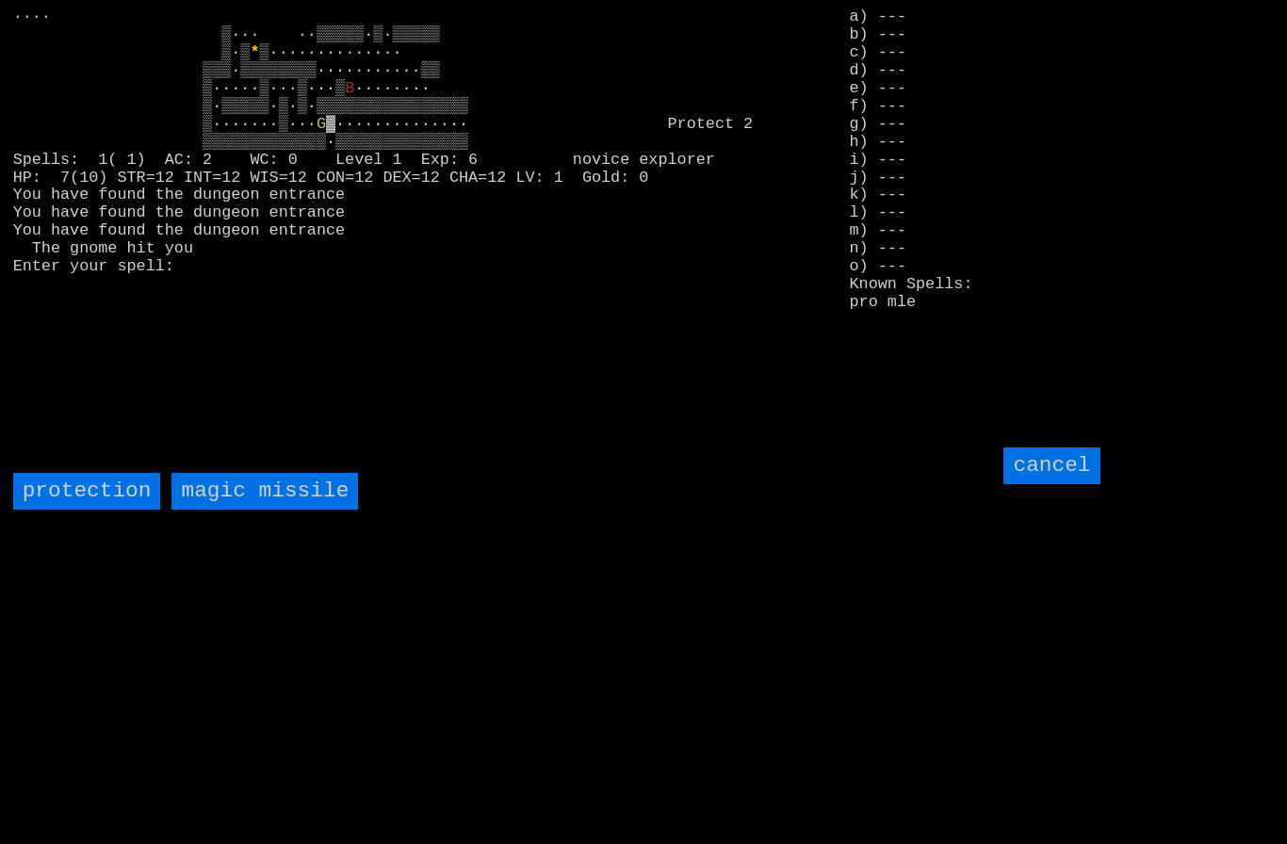
click at [232, 510] on missile "magic missile" at bounding box center [264, 491] width 187 height 37
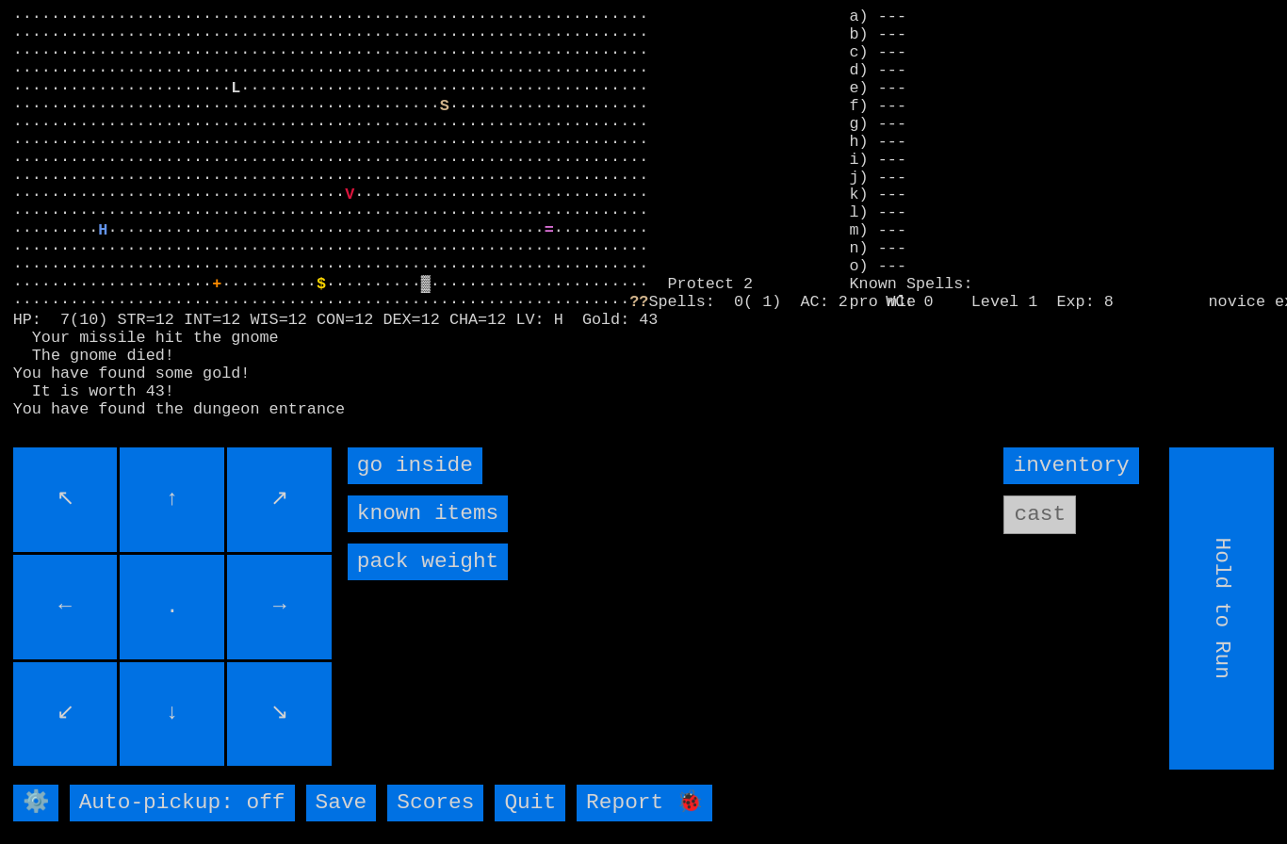
type input "Choose Direction"
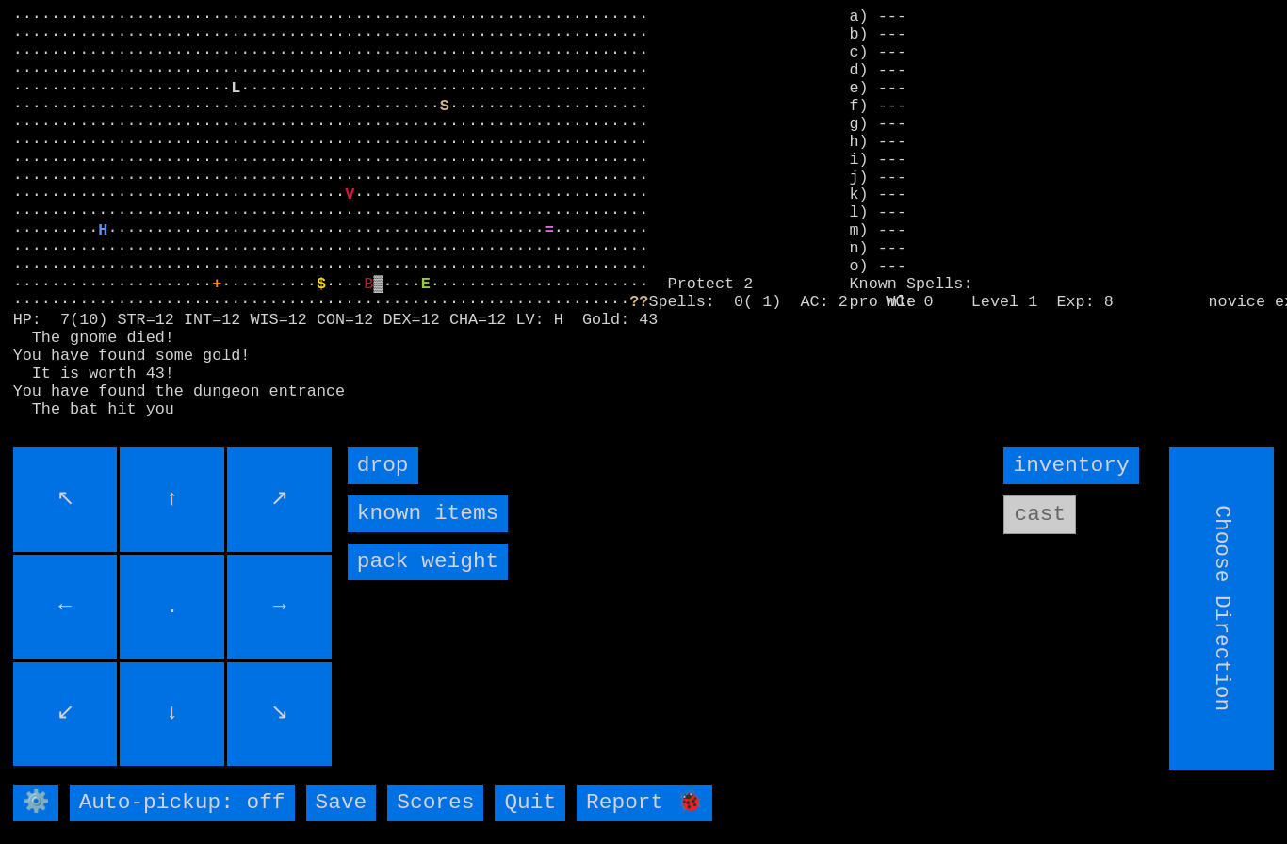
type input "Hold to Run"
type input "Choose Direction"
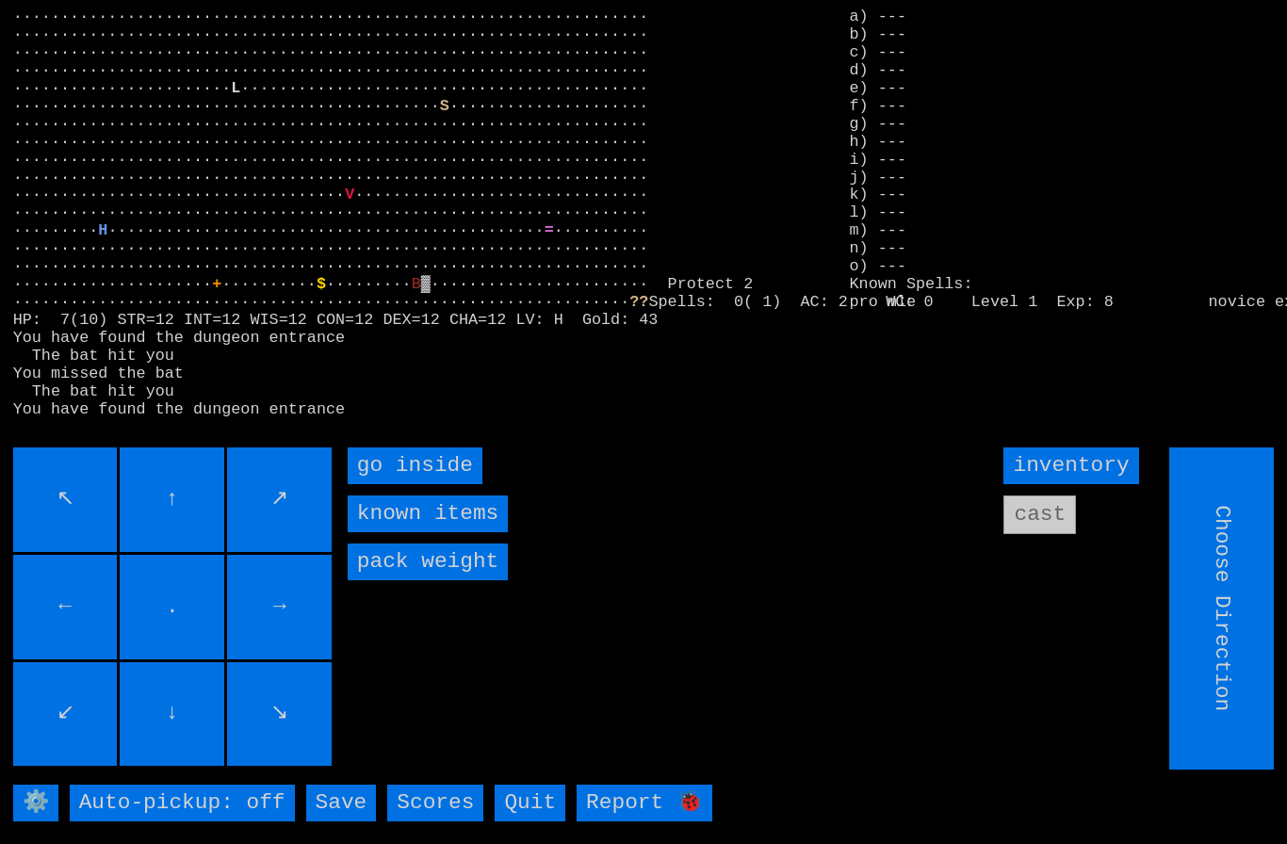
type input "Hold to Run"
click at [389, 484] on inside "go inside" at bounding box center [415, 466] width 135 height 37
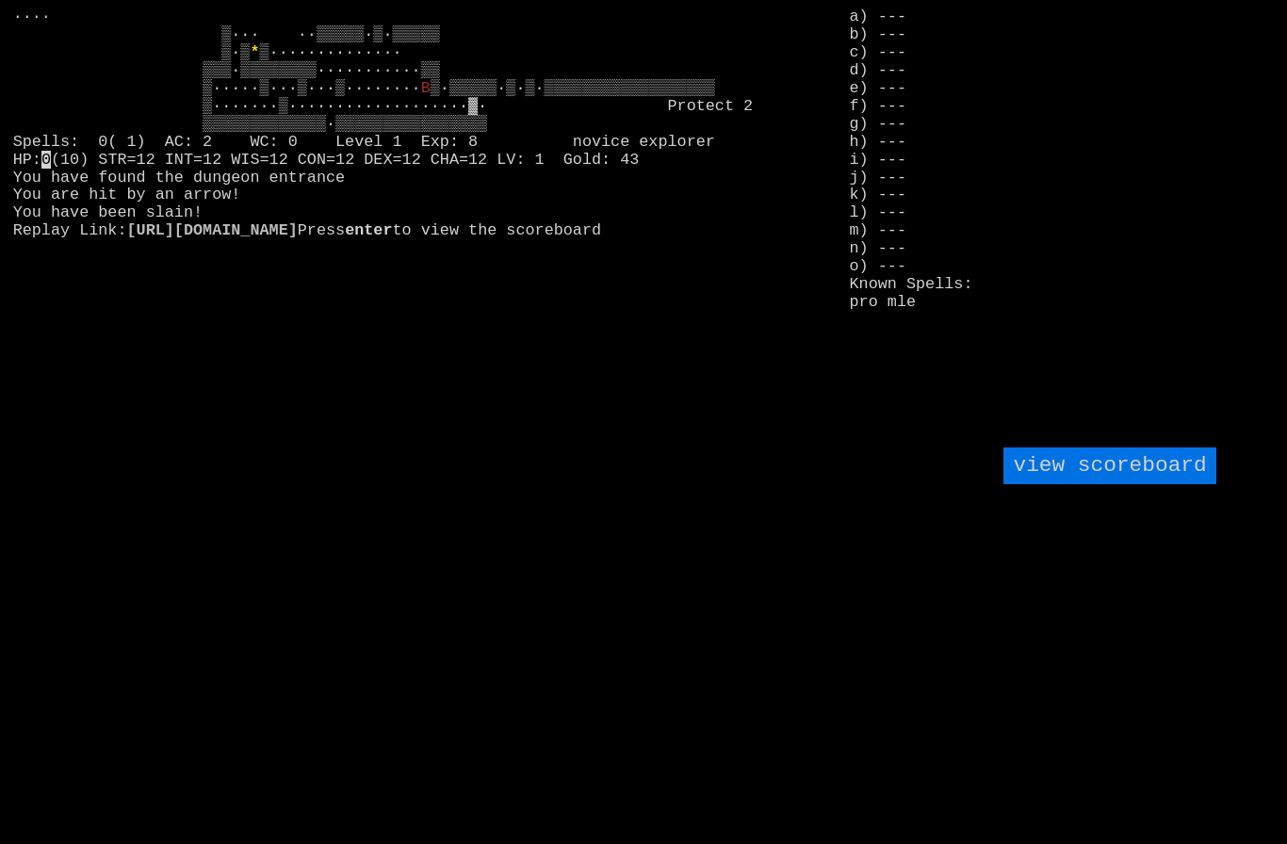
click at [267, 644] on larngrid "···· ▒··· ··▒▒▒▒▒·▒·▒▒▒▒▒ ▒·▒ * B 0 https://larn.org/larn/tv/?gameid=b4dc5x6lg3…" at bounding box center [643, 422] width 1287 height 844
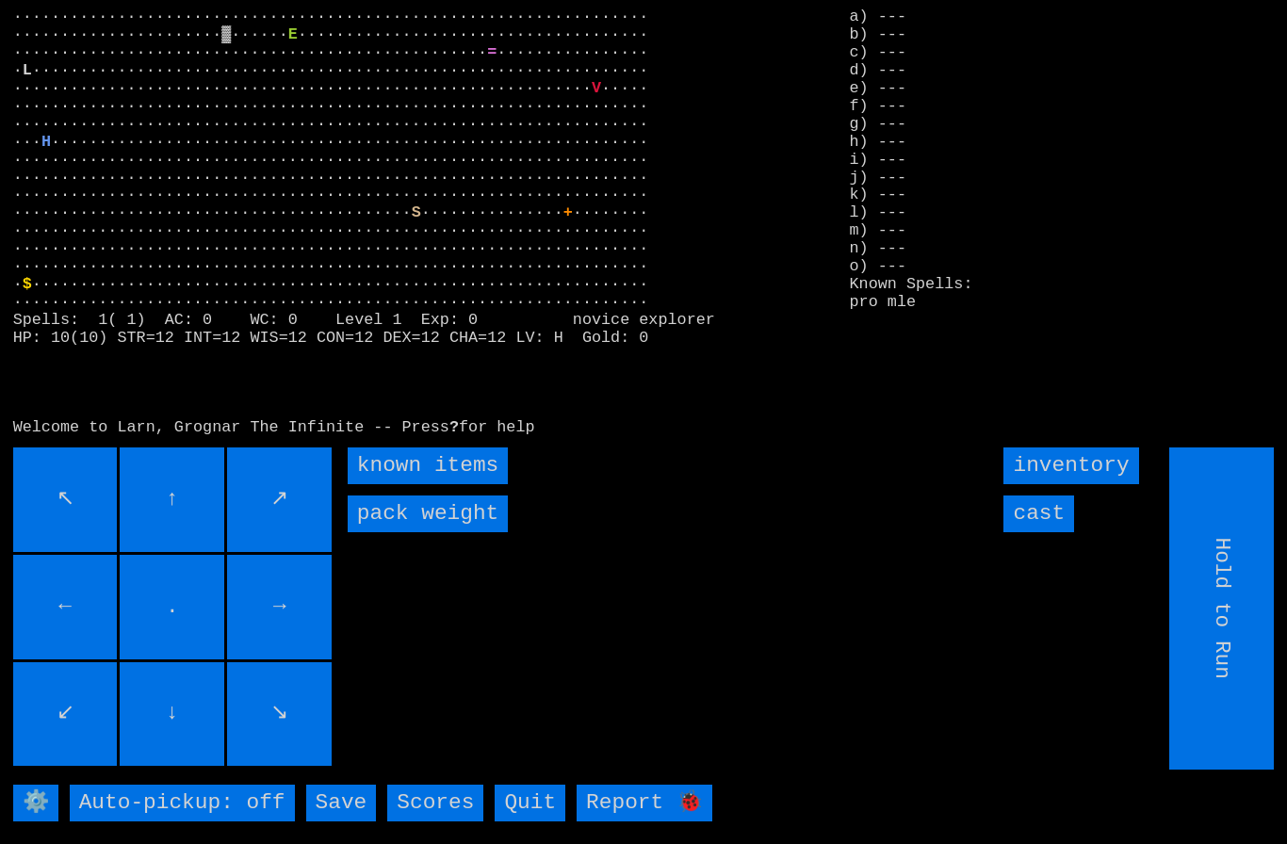
type input "Choose Direction"
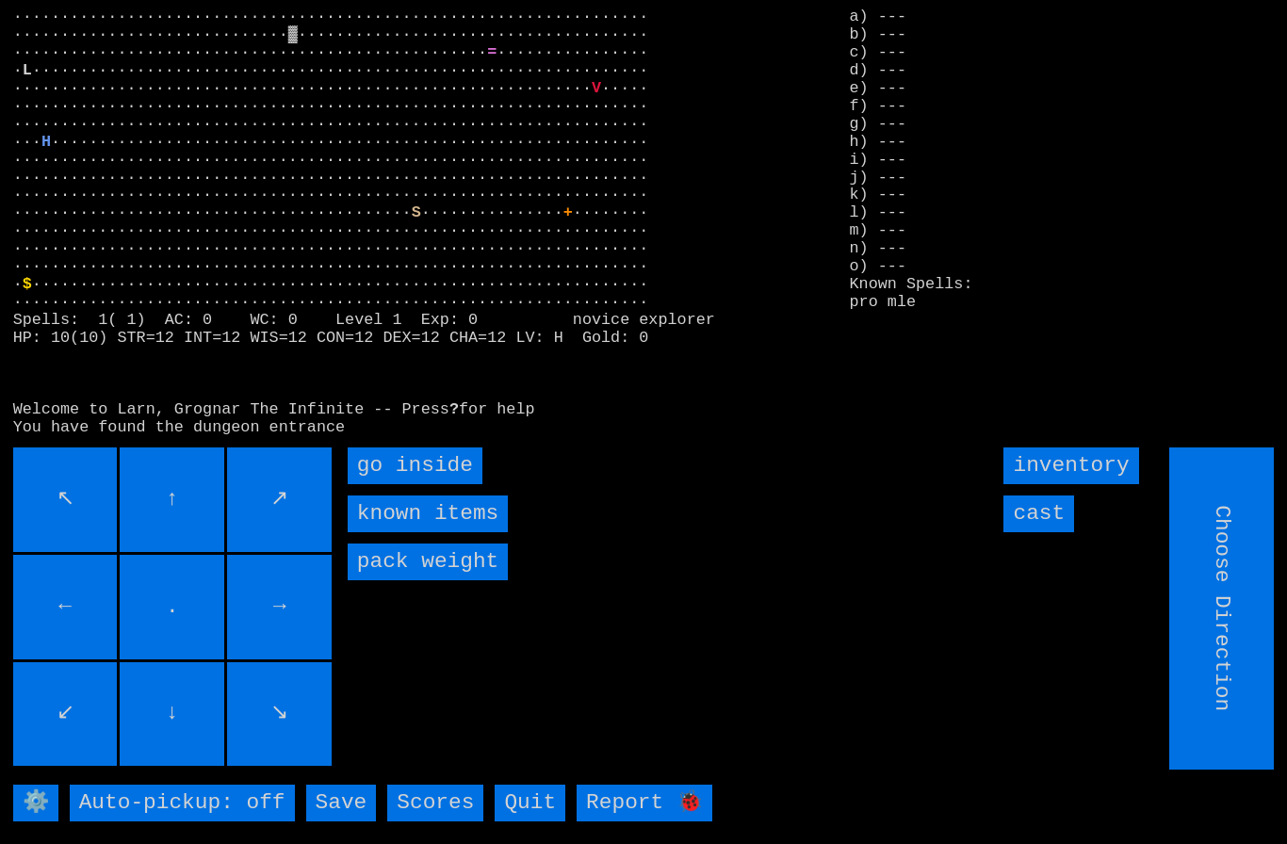
type input "Hold to Run"
click at [389, 484] on inside "go inside" at bounding box center [415, 466] width 135 height 37
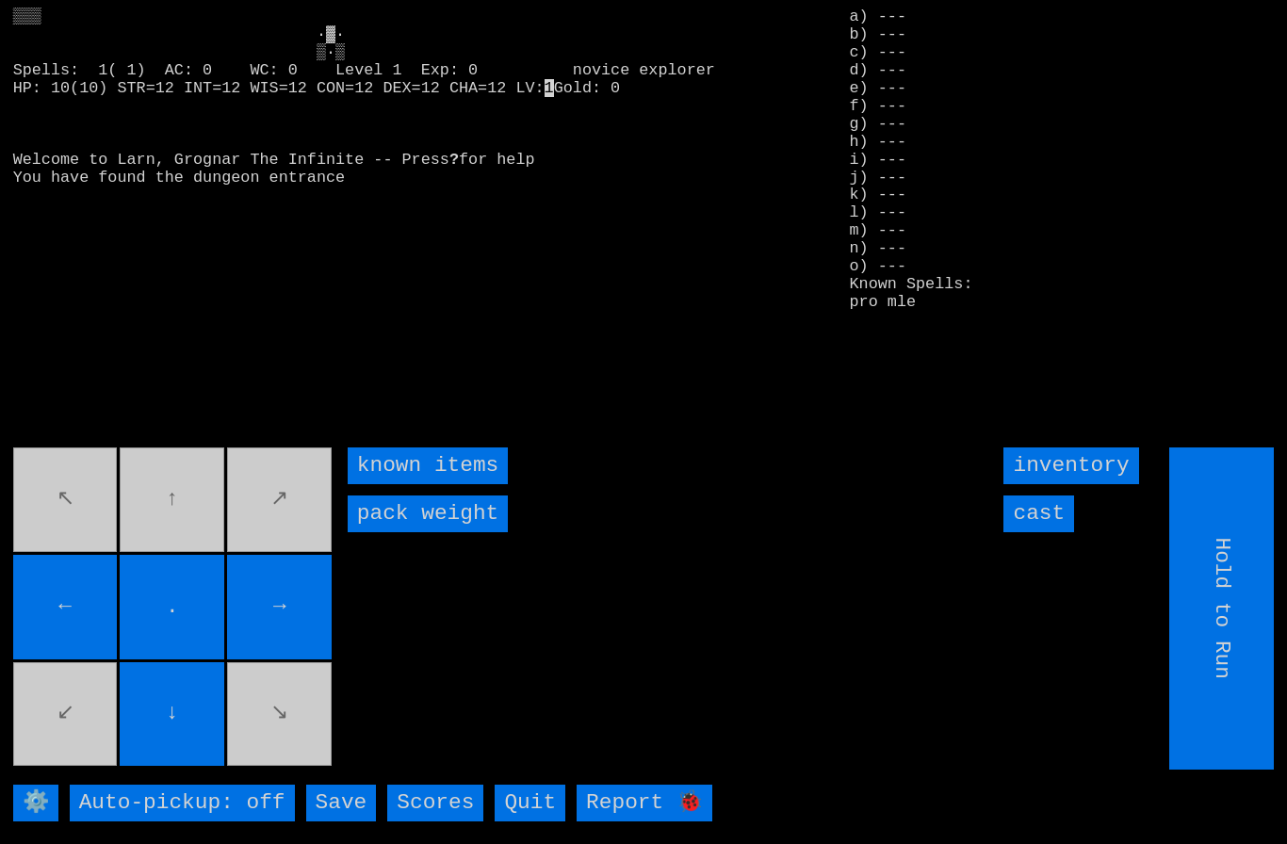
type input "Choose Direction"
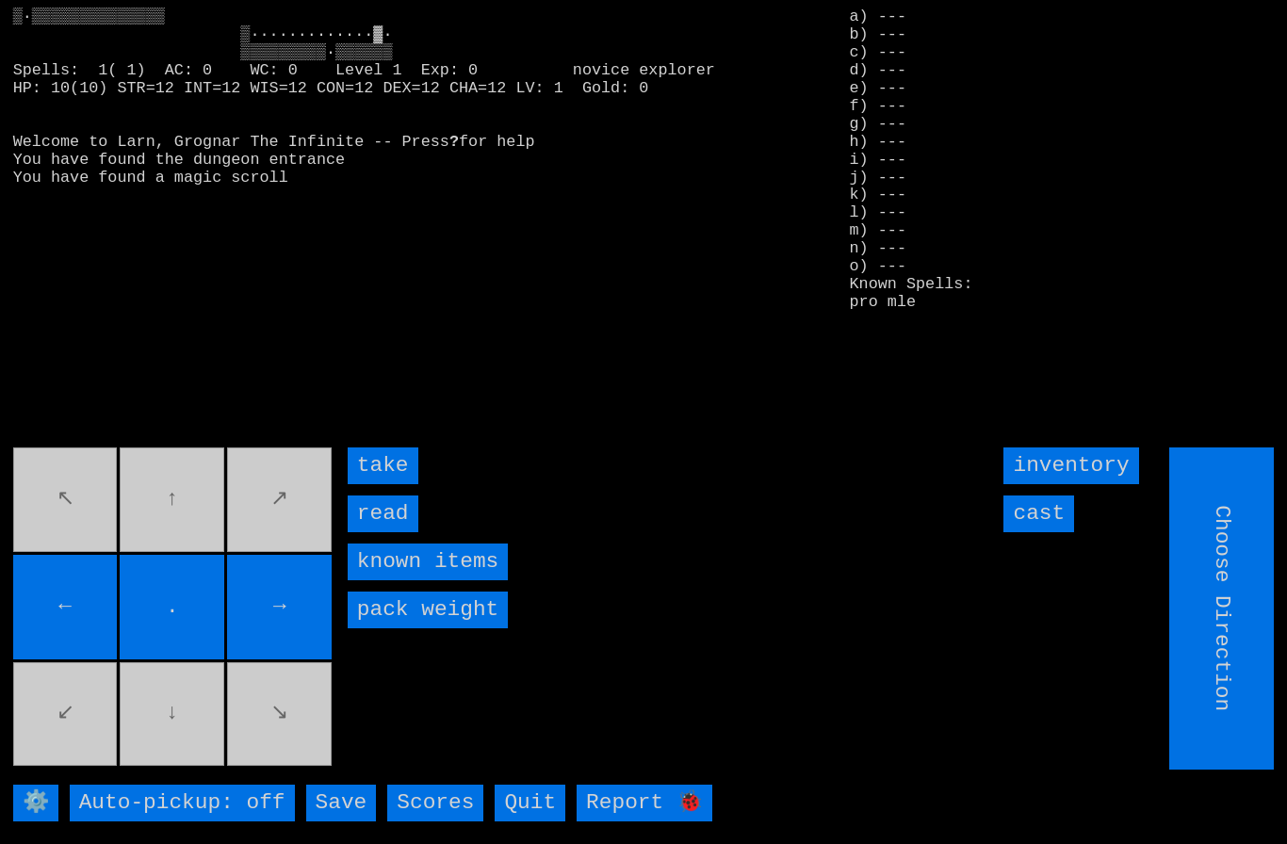
type input "Hold to Run"
click at [379, 484] on input "take" at bounding box center [383, 466] width 71 height 37
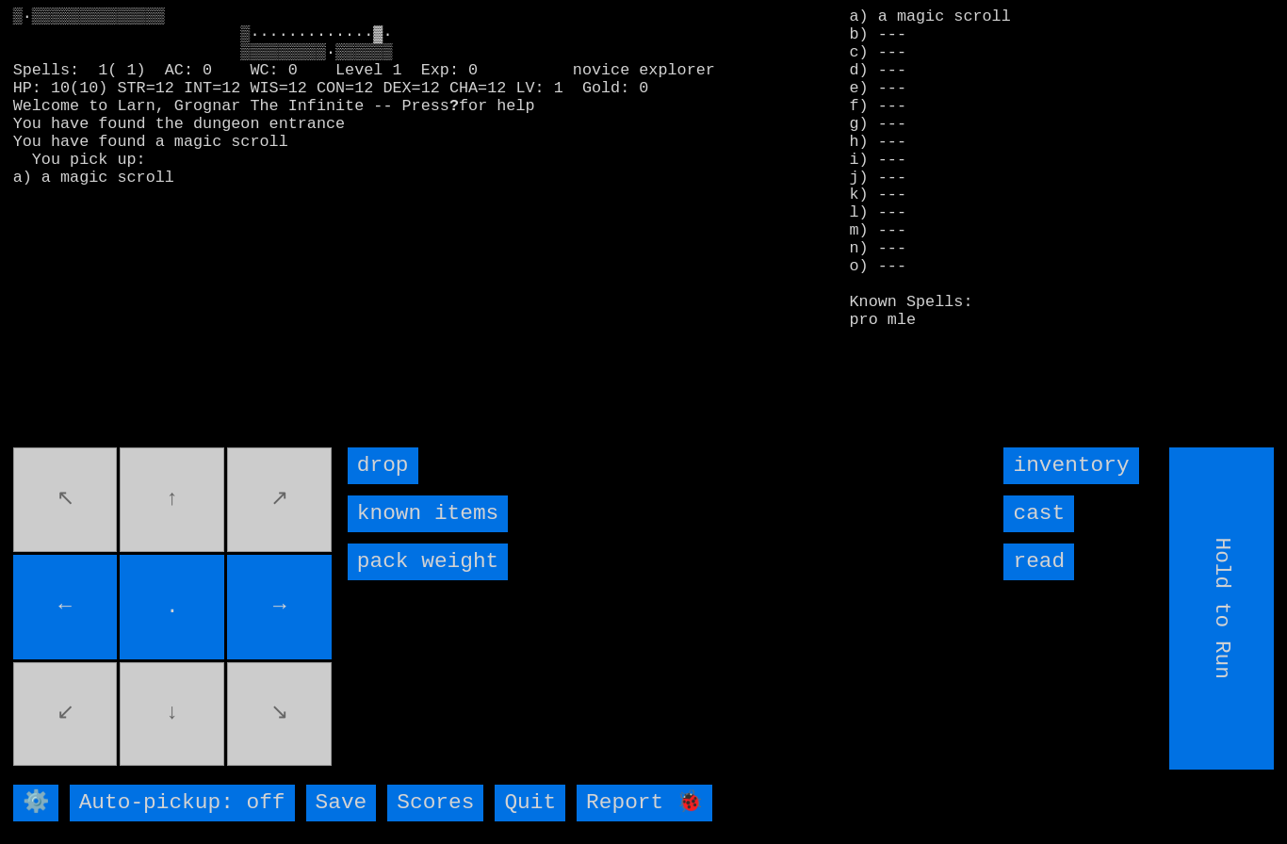
type input "Choose Direction"
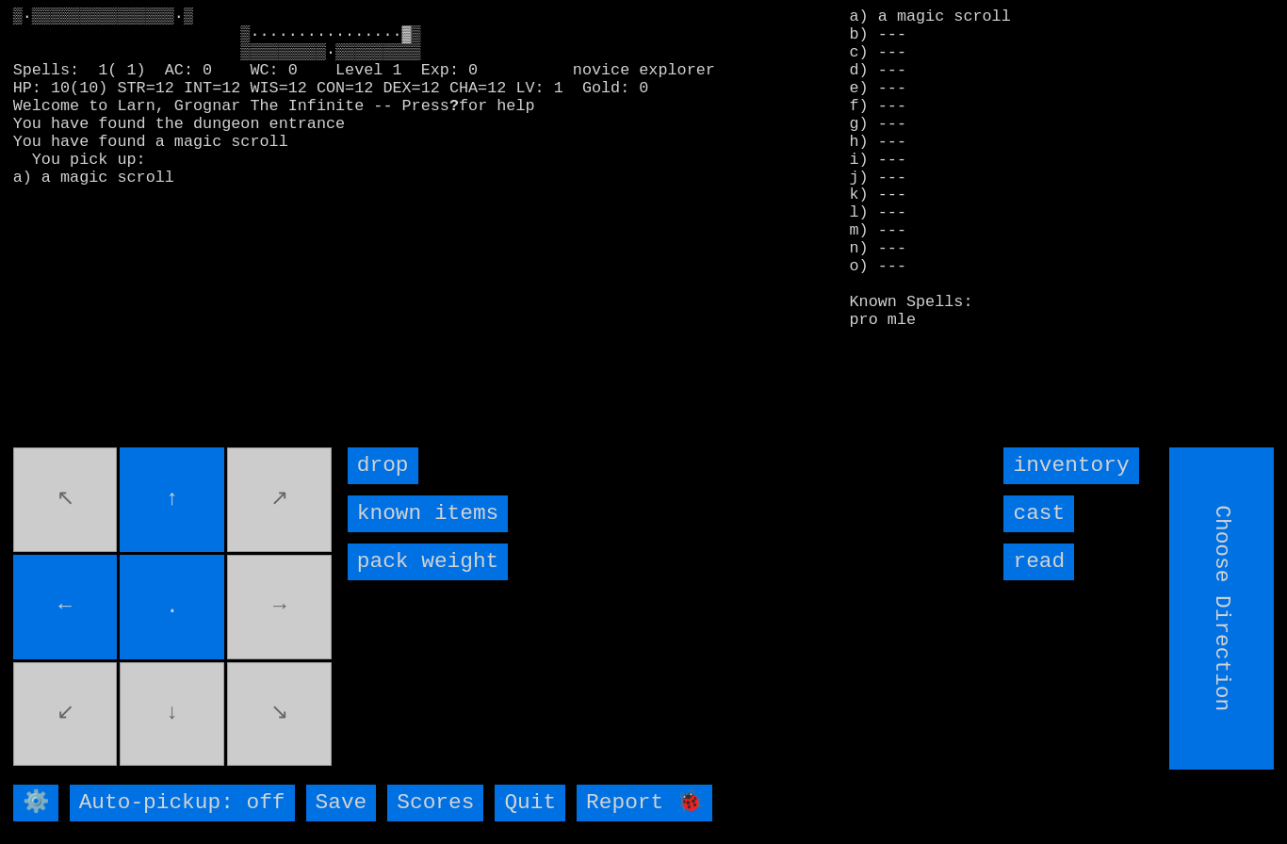
type input "Hold to Run"
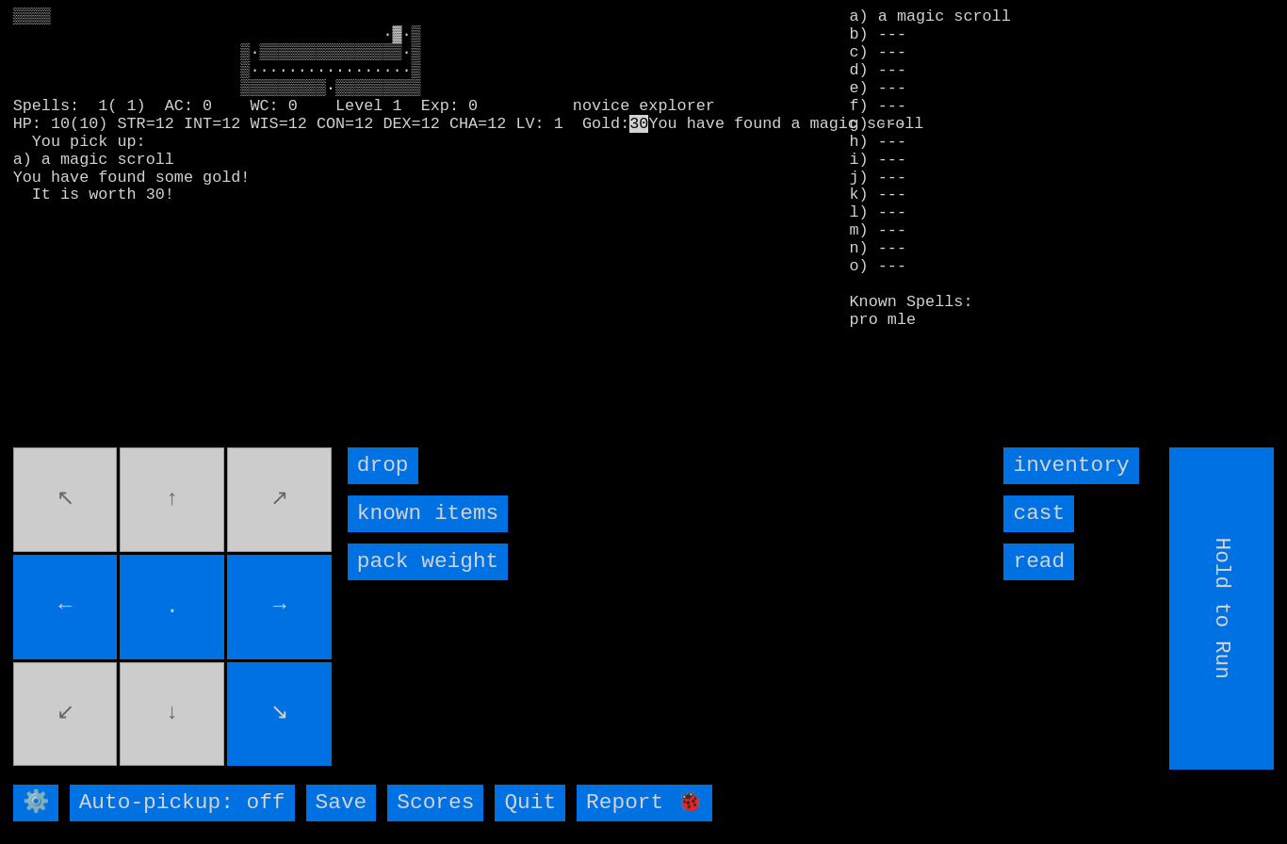
type input "Choose Direction"
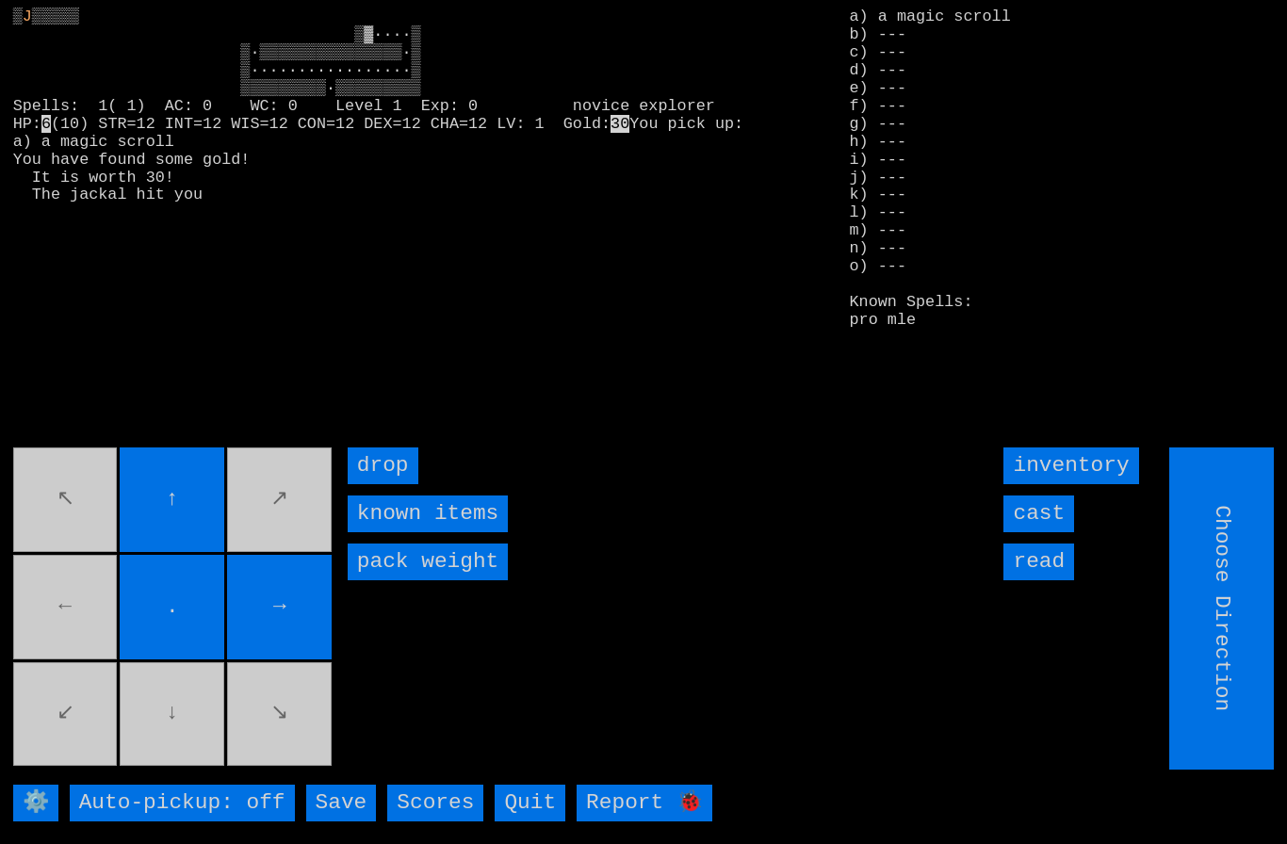
type input "Hold to Run"
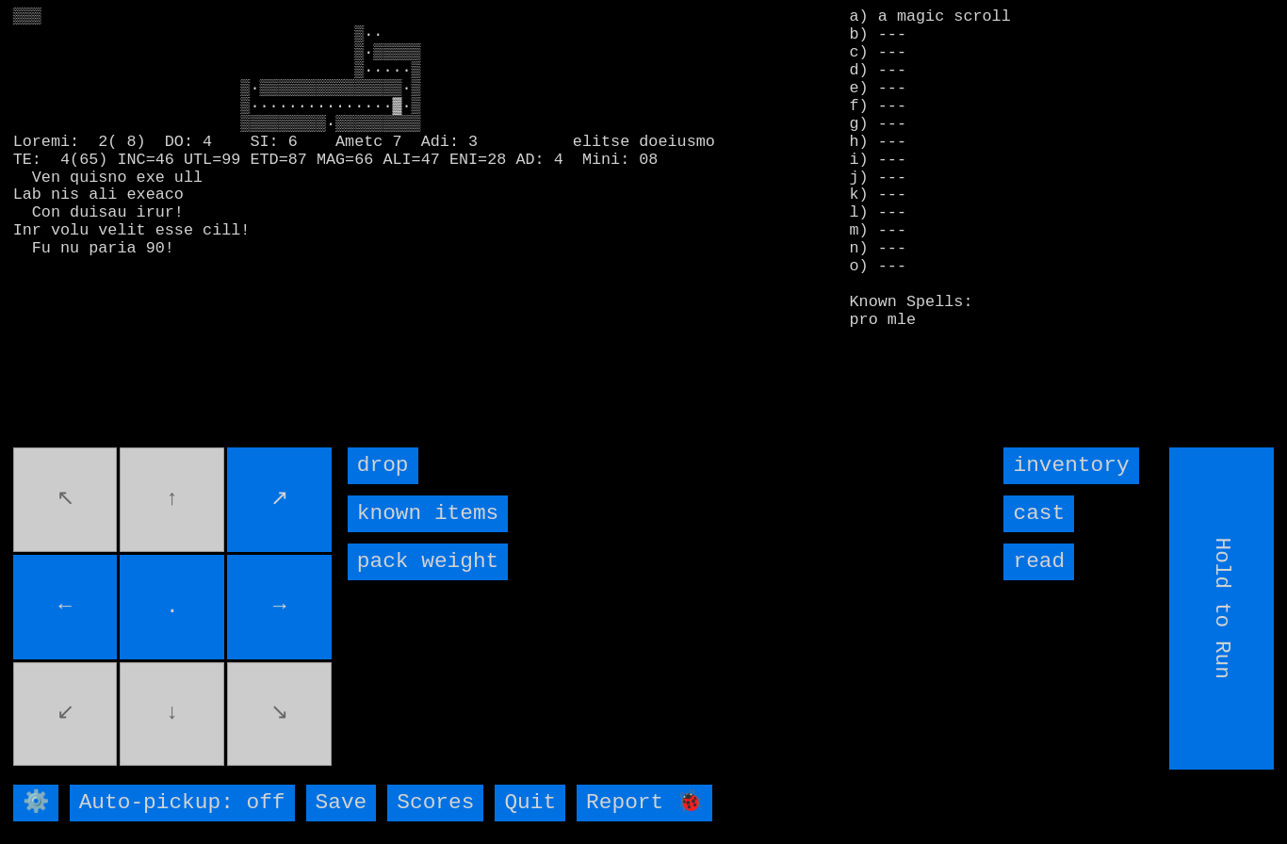
type input "Choose Direction"
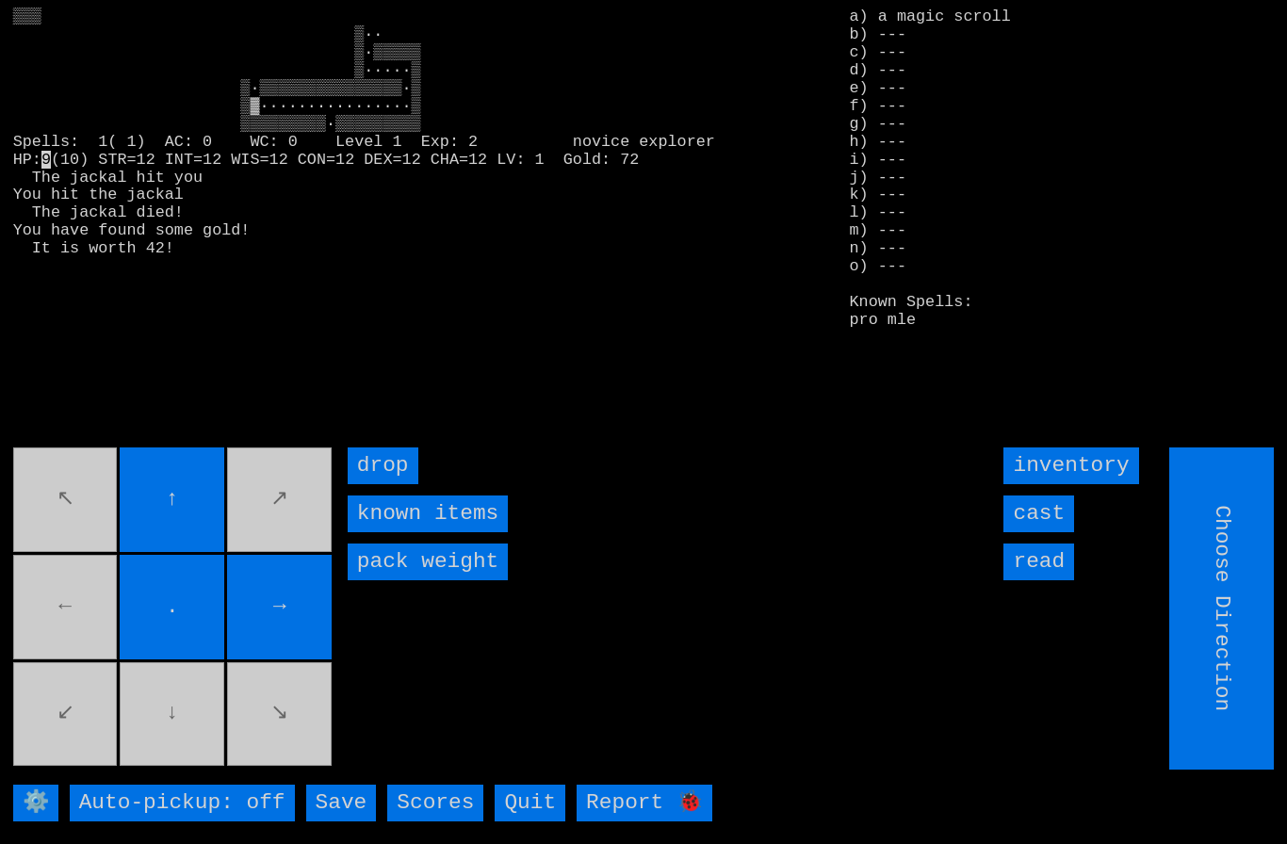
type input "Hold to Run"
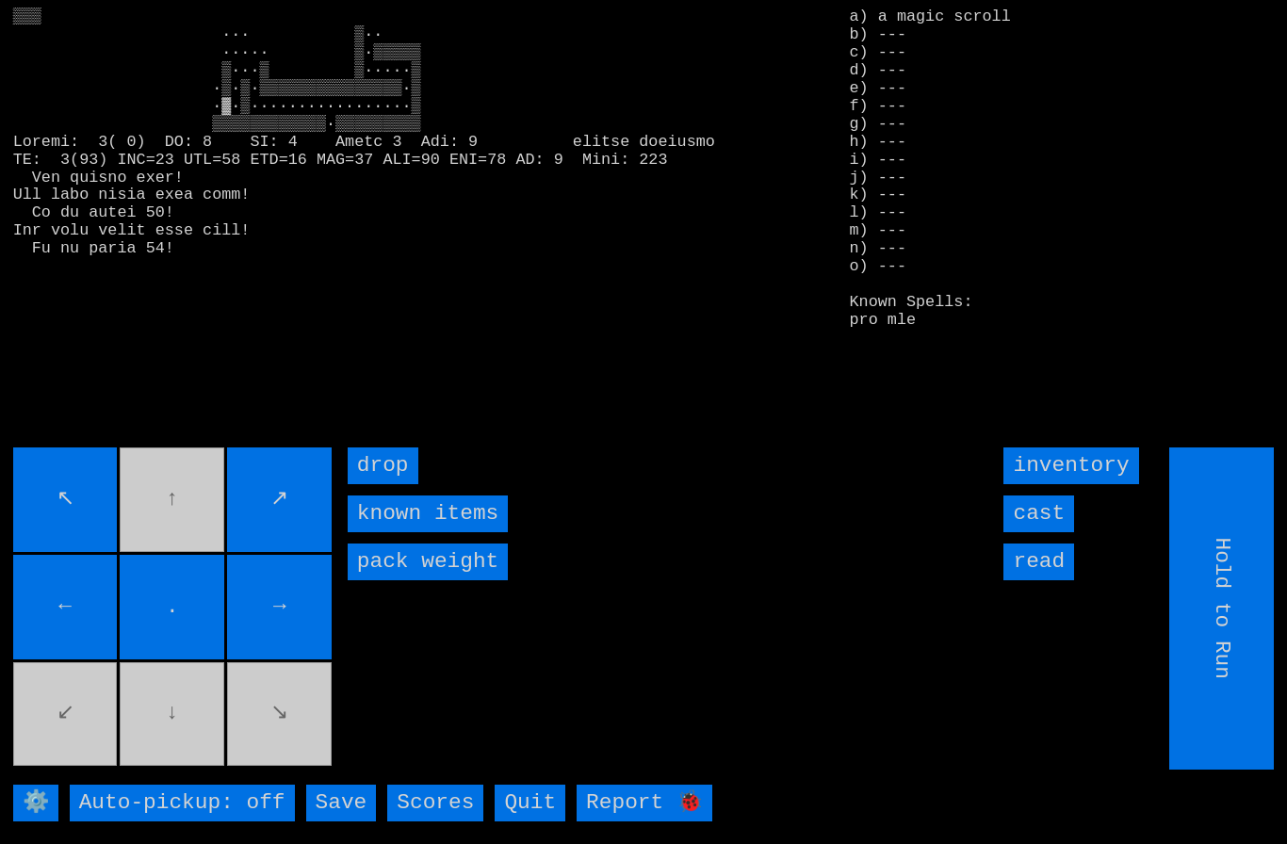
type input "Choose Direction"
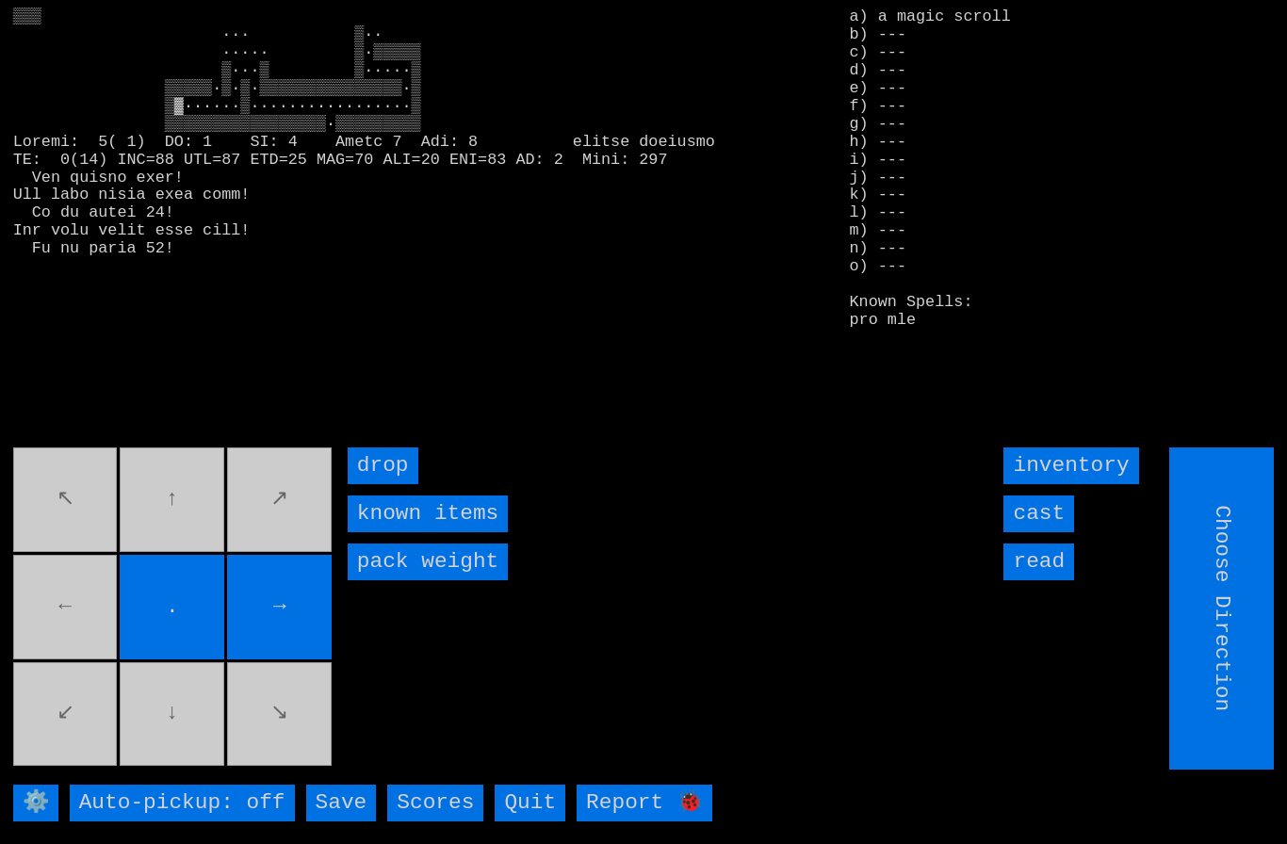
type input "Hold to Run"
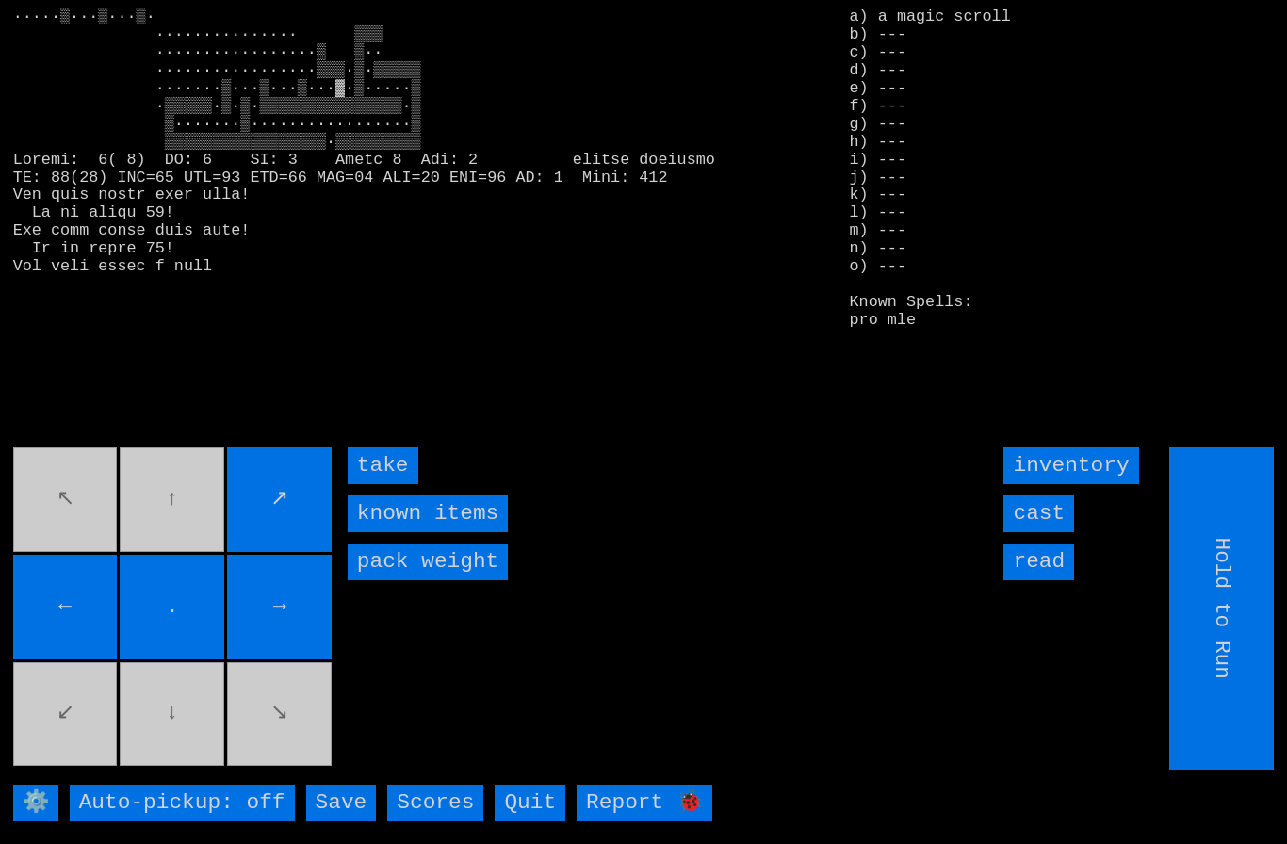
click at [374, 484] on input "take" at bounding box center [383, 466] width 71 height 37
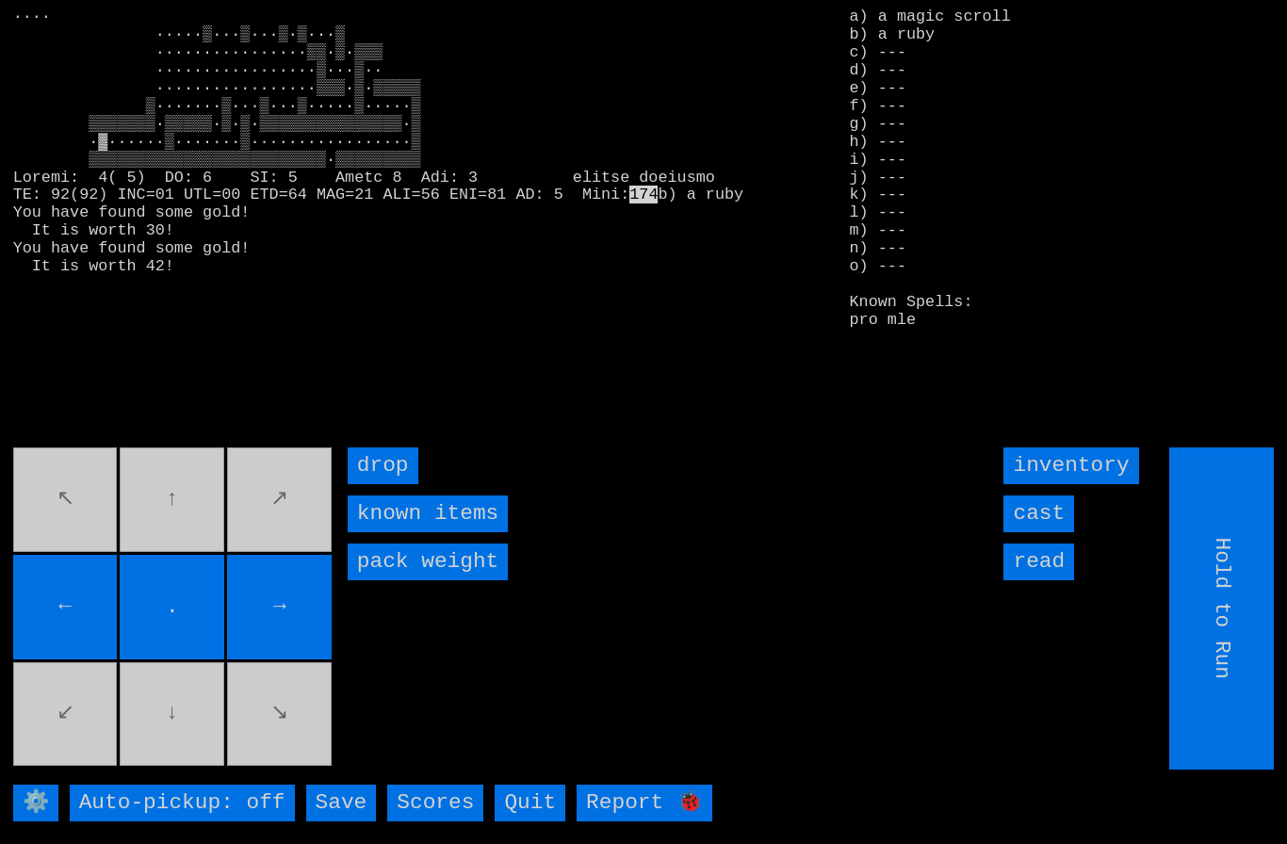
click at [67, 584] on movebuttons "↖ ↑ ↗ ← . → ↙ ↓ ↘" at bounding box center [174, 609] width 322 height 322
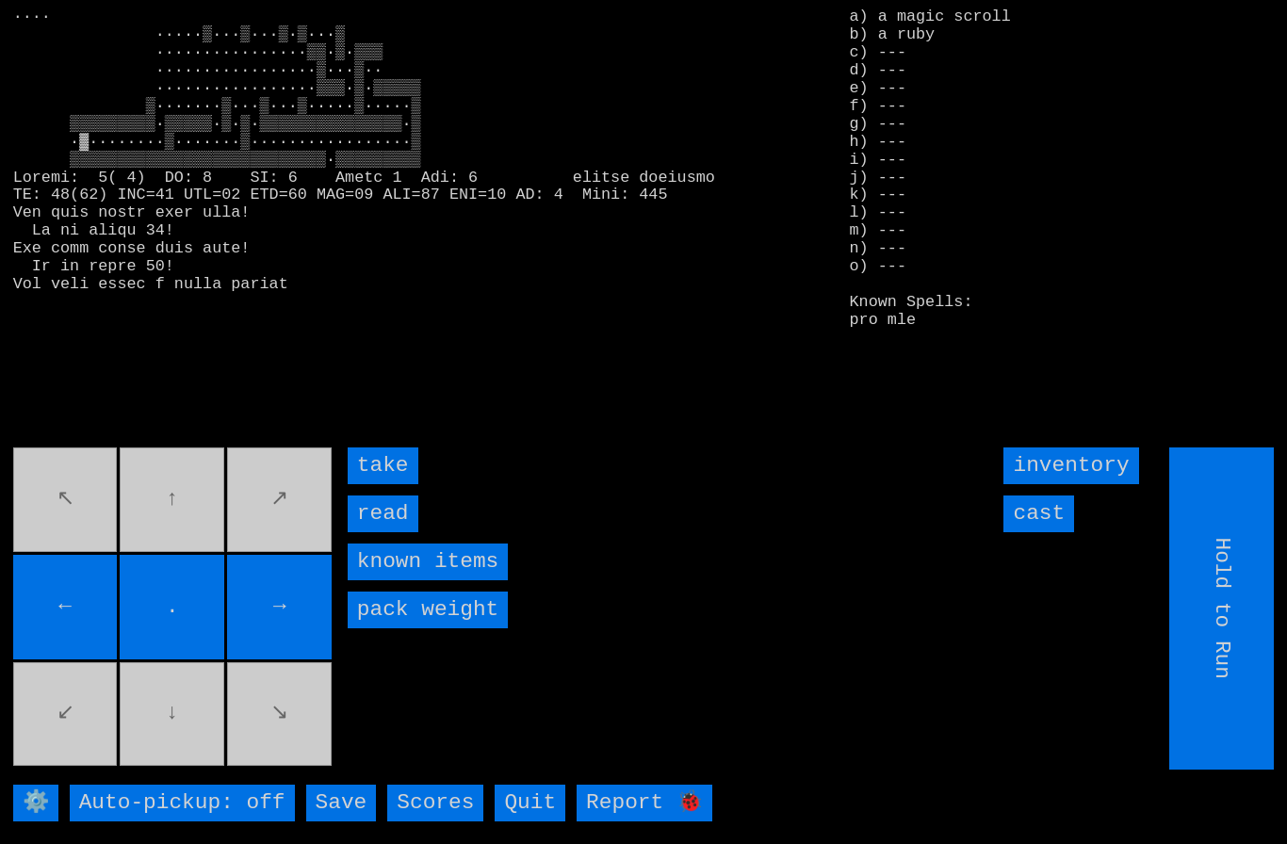
click at [386, 484] on input "take" at bounding box center [383, 466] width 71 height 37
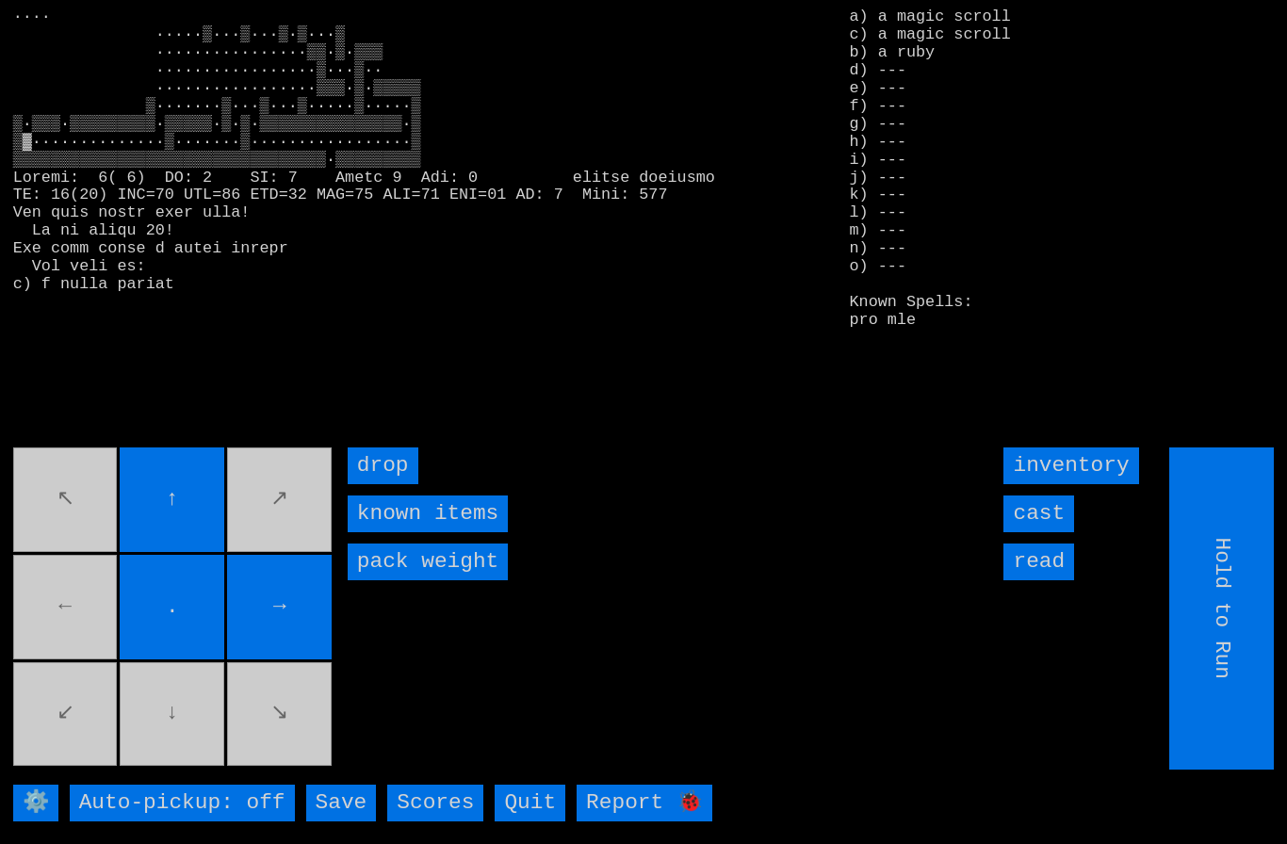
type input "Choose Direction"
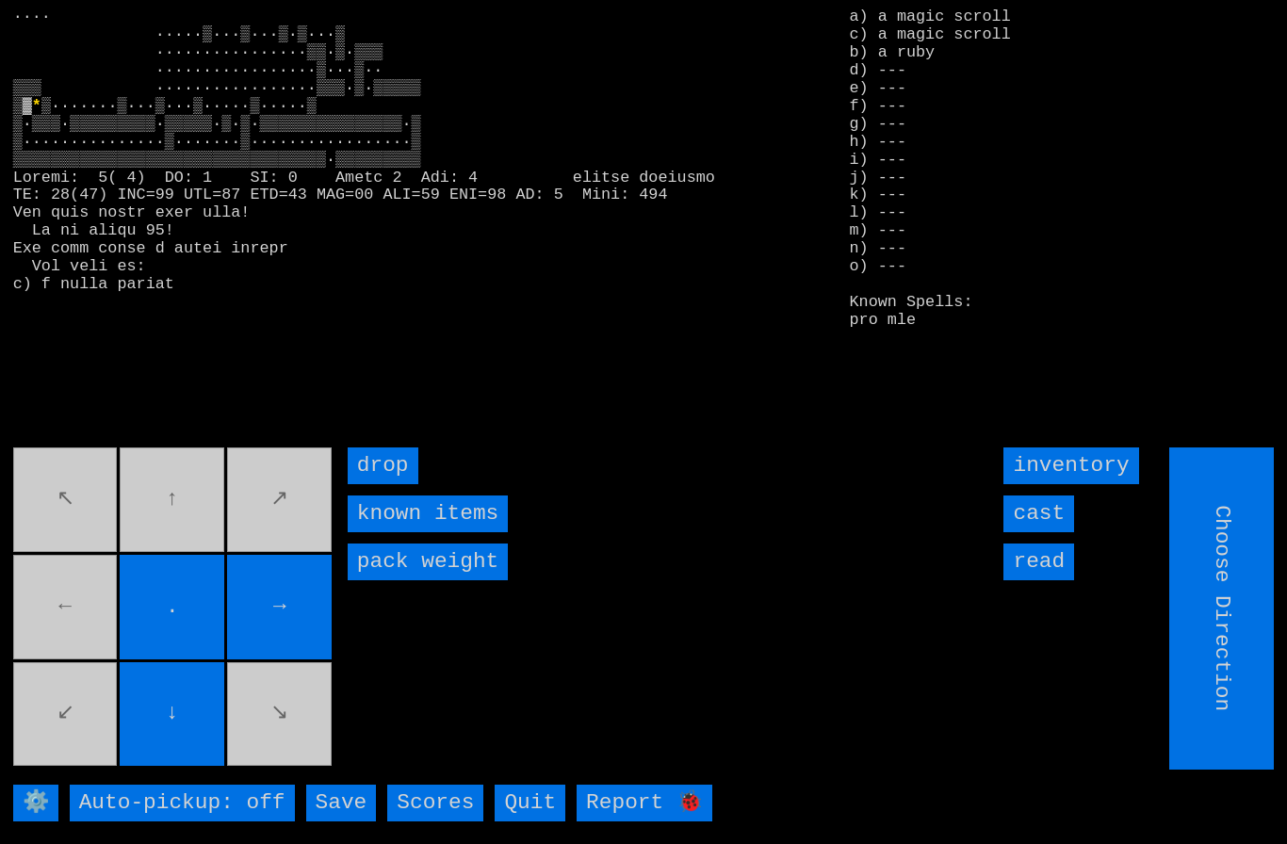
type input "Hold to Run"
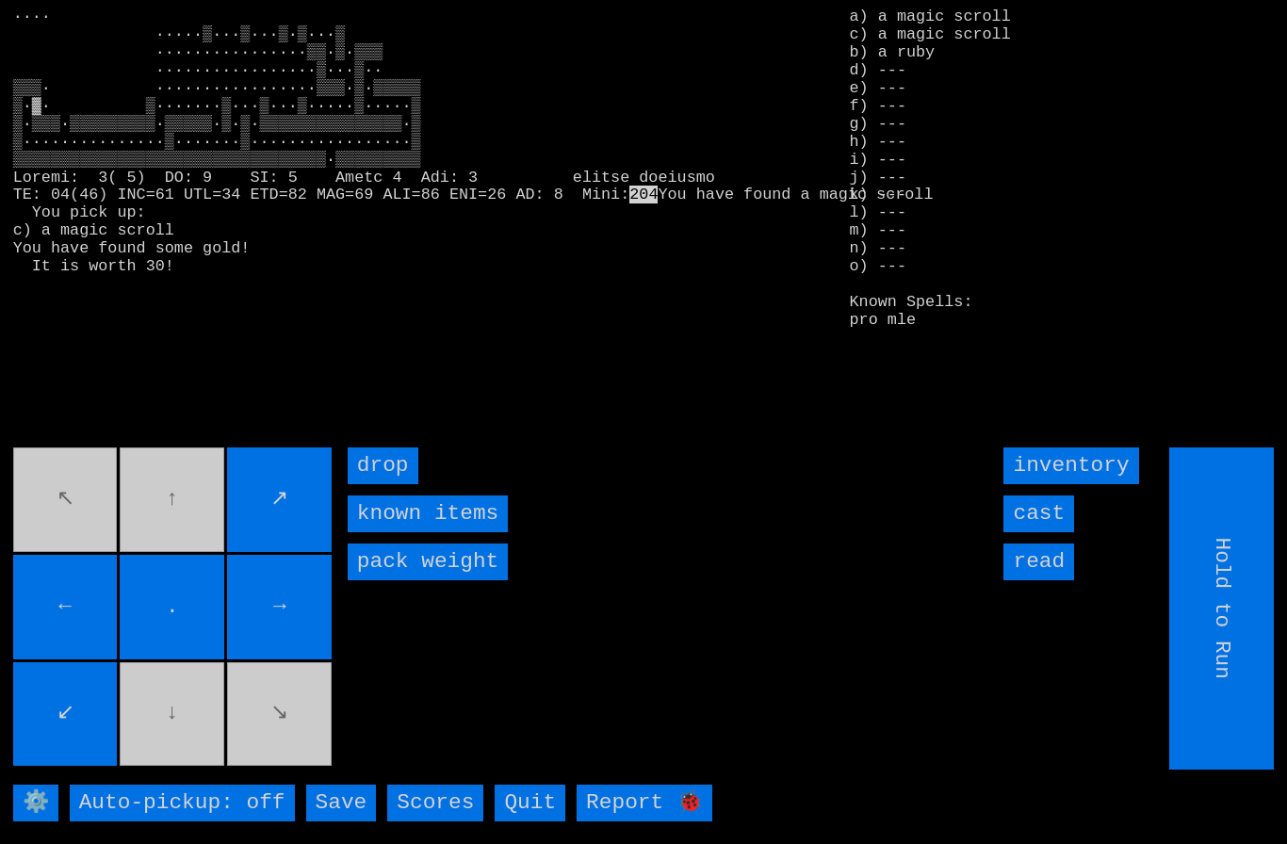
type input "Choose Direction"
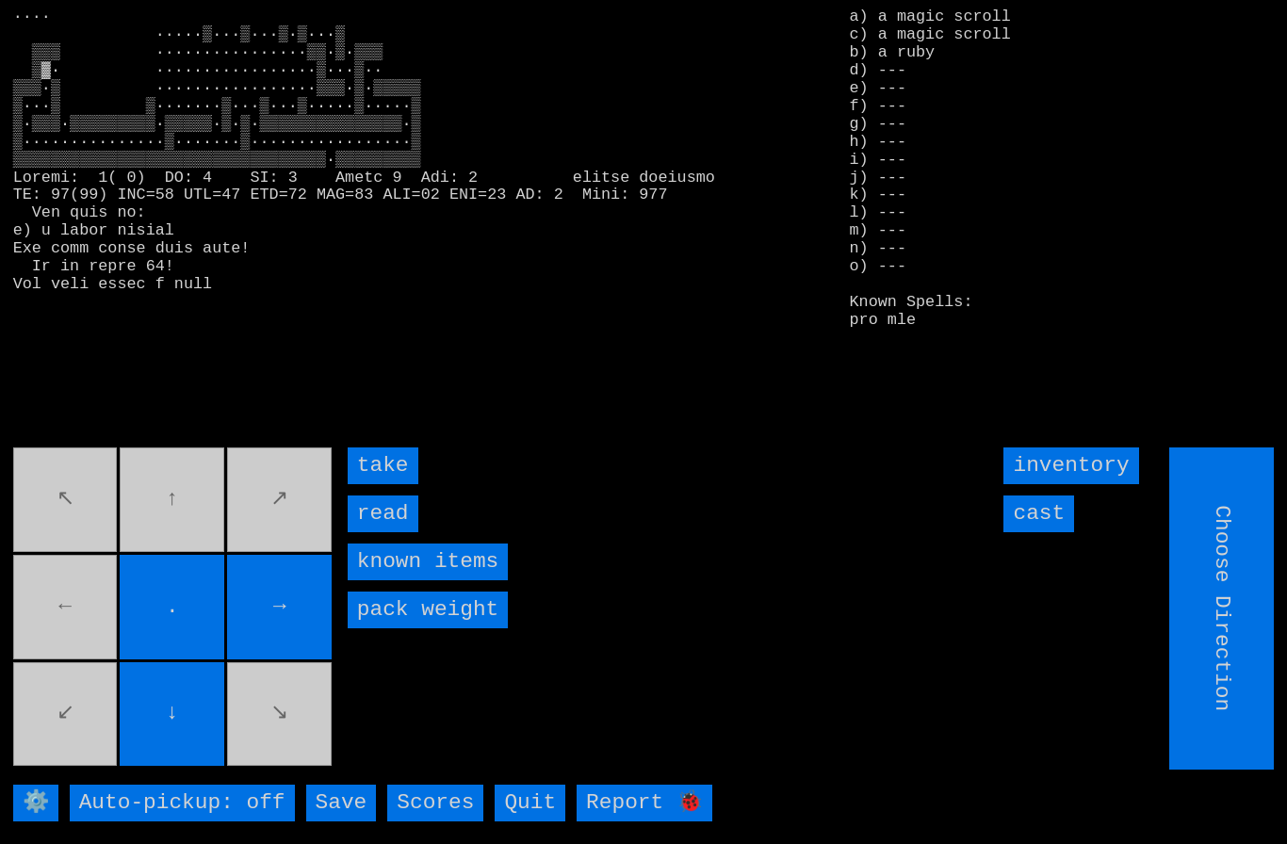
type input "Hold to Run"
click at [379, 532] on input "read" at bounding box center [383, 514] width 71 height 37
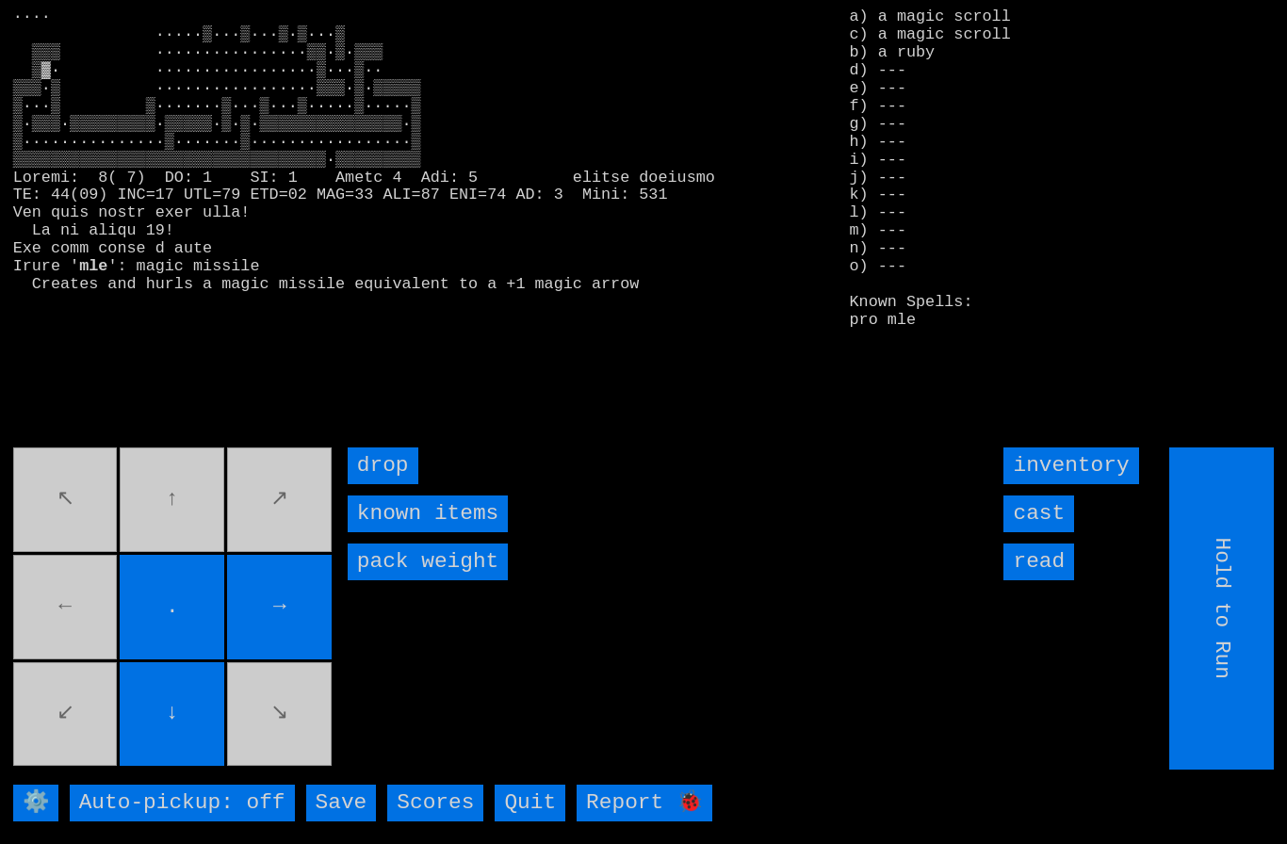
type input "Choose Direction"
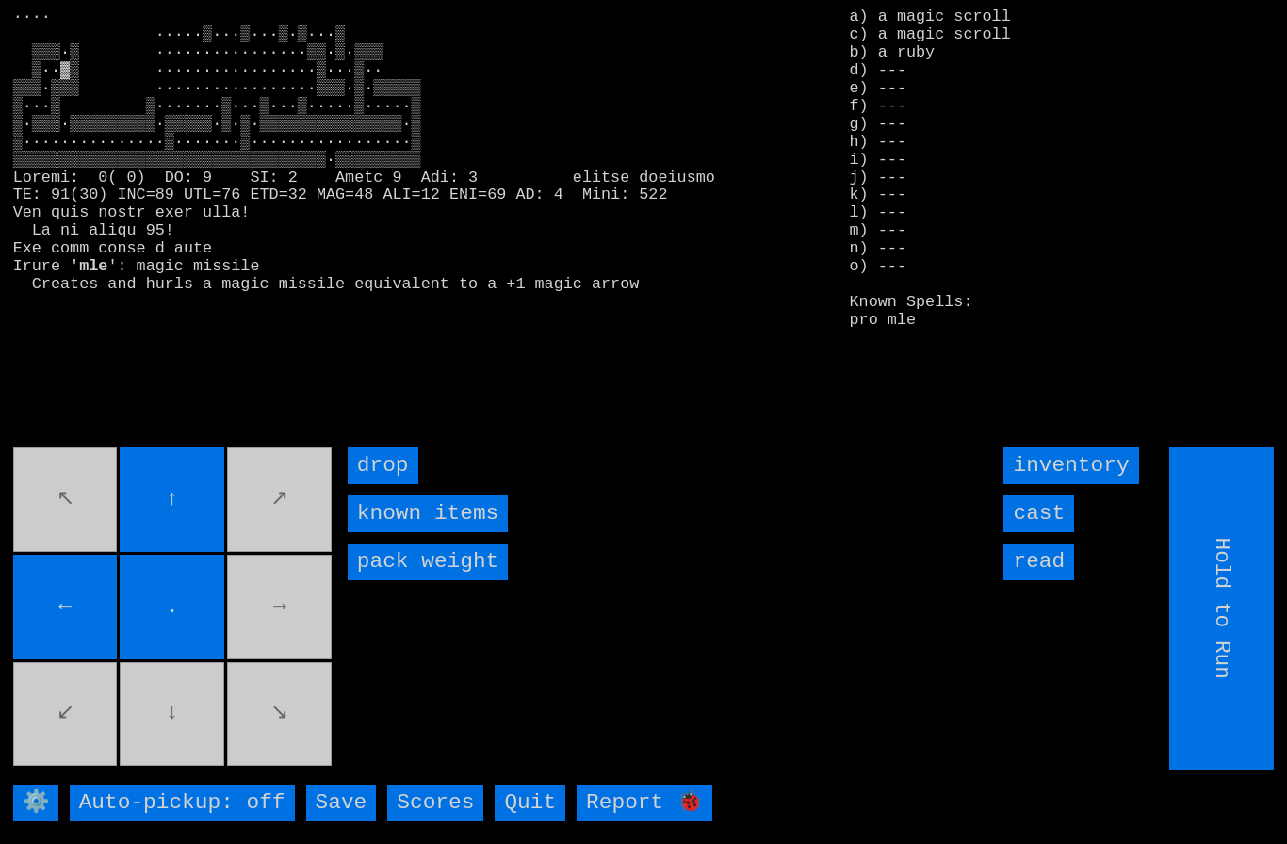
type input "Choose Direction"
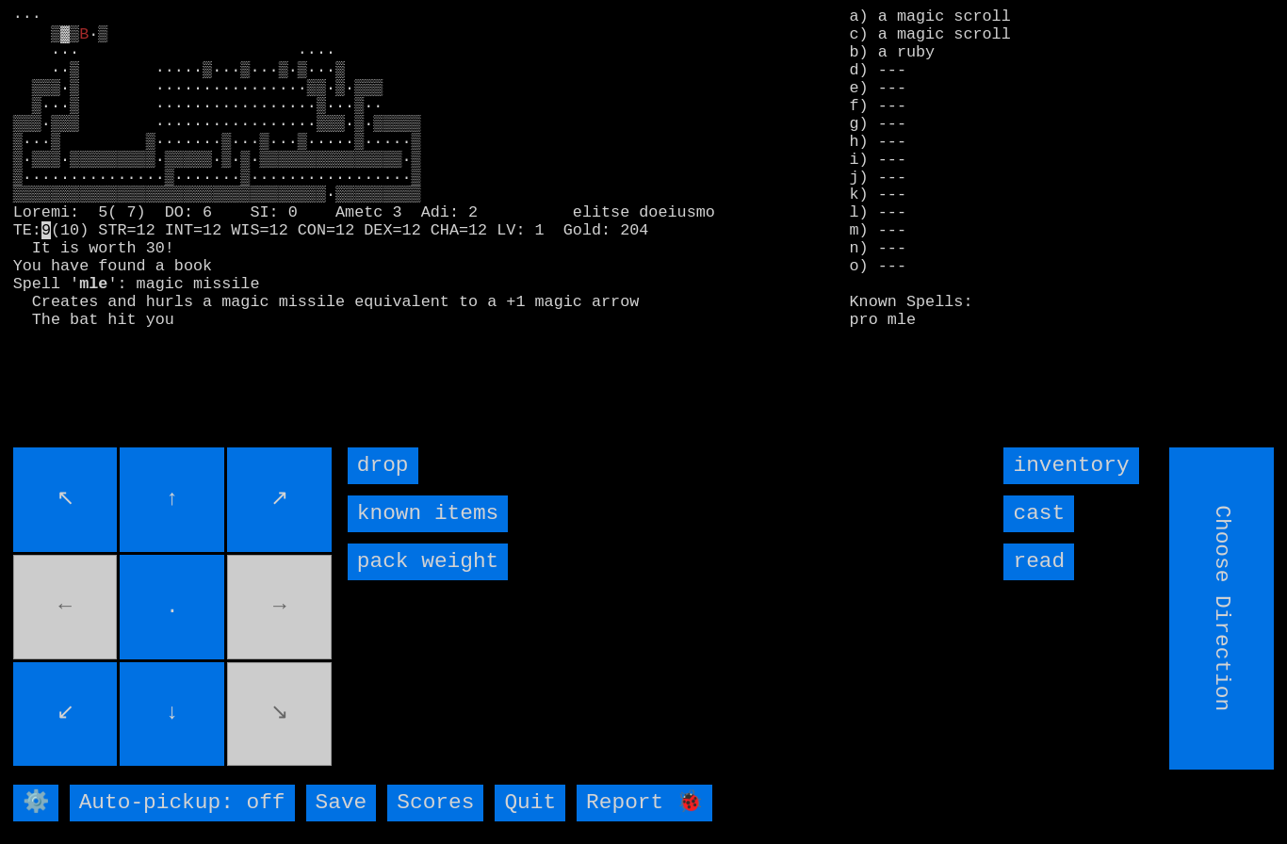
type input "Hold to Run"
click at [1063, 532] on input "cast" at bounding box center [1038, 514] width 71 height 37
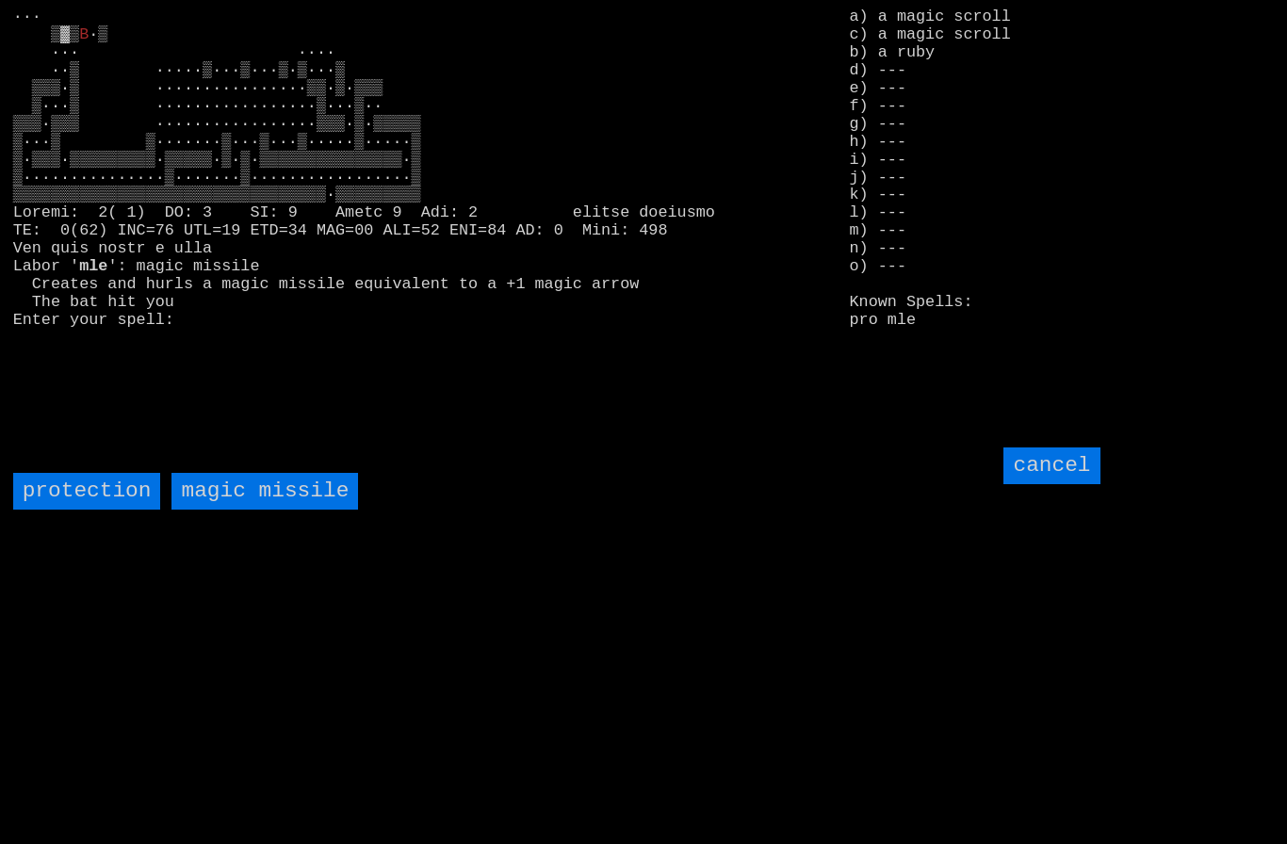
click at [242, 510] on missile "magic missile" at bounding box center [264, 491] width 187 height 37
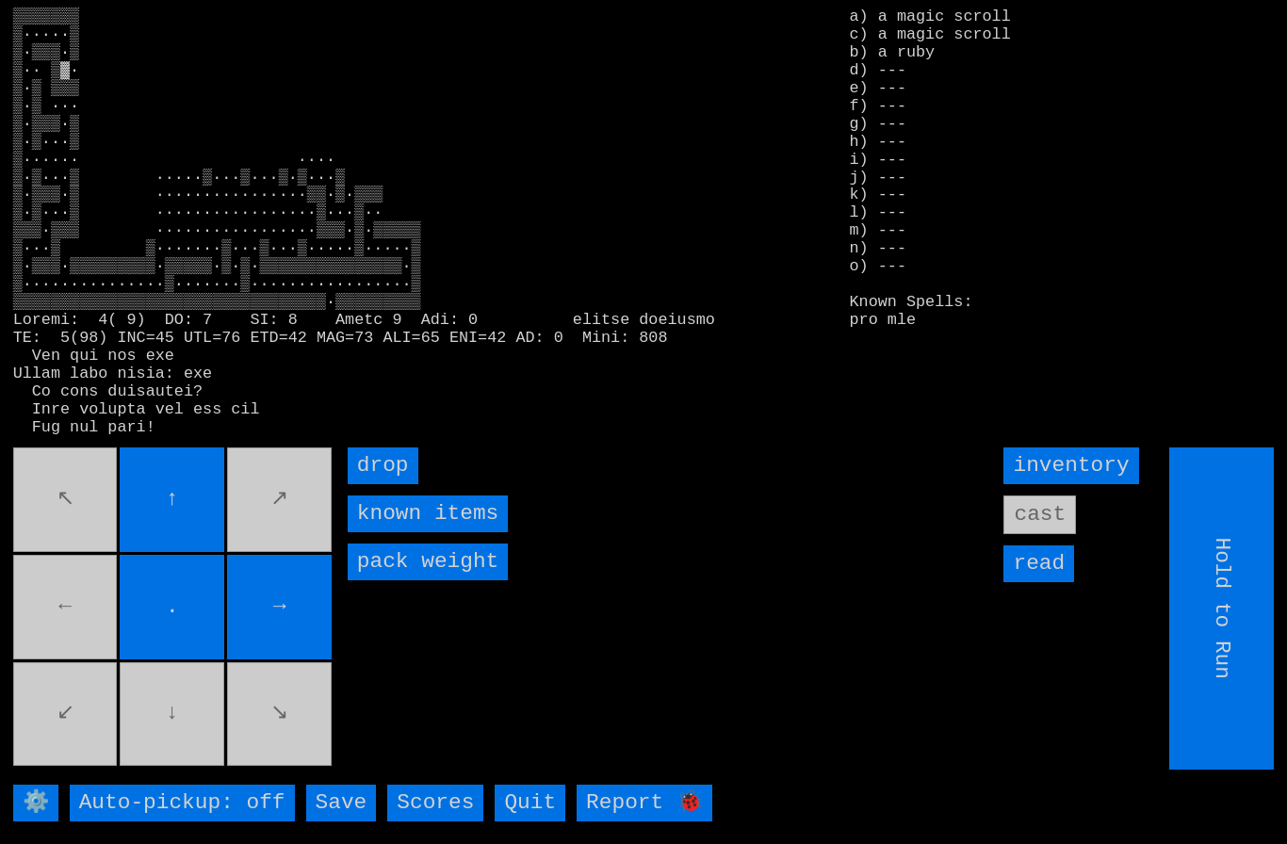
type input "Choose Direction"
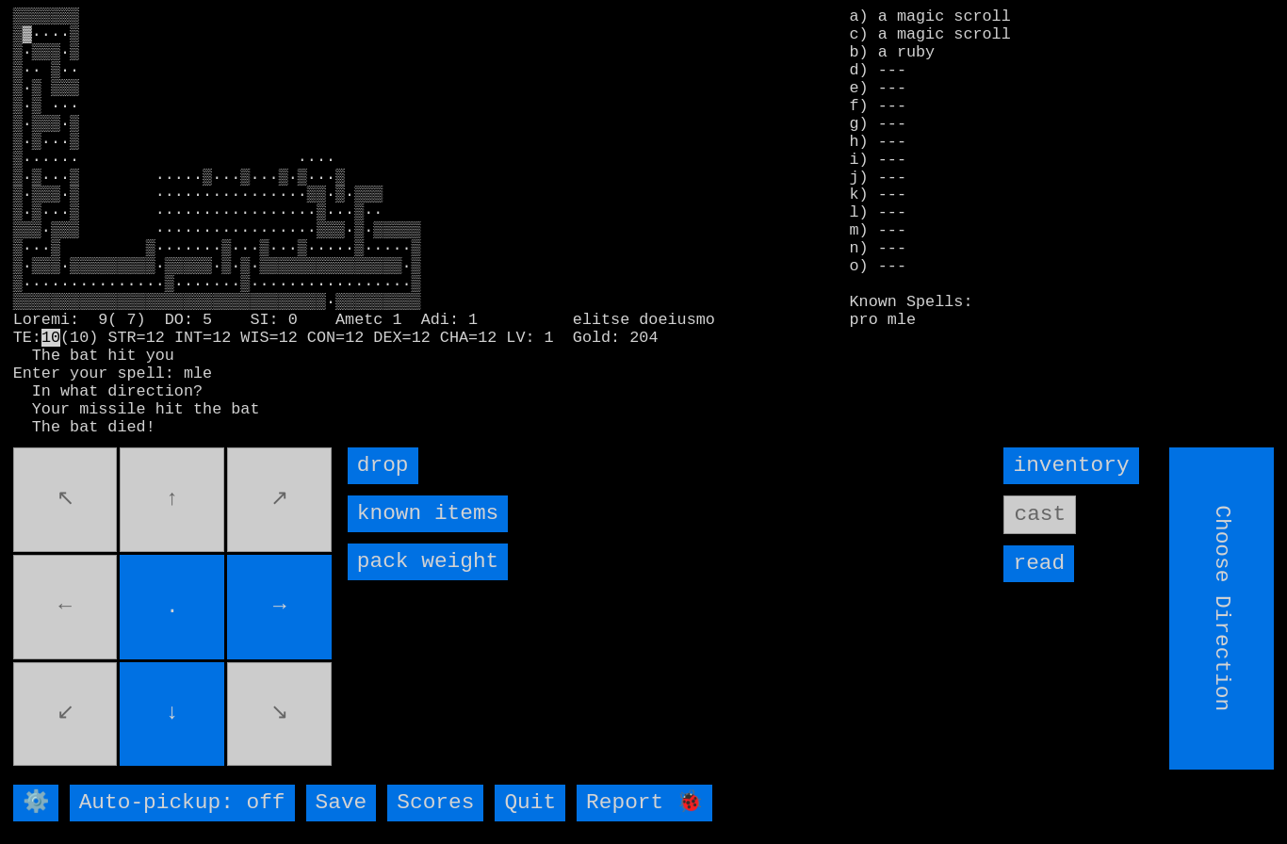
type input "Hold to Run"
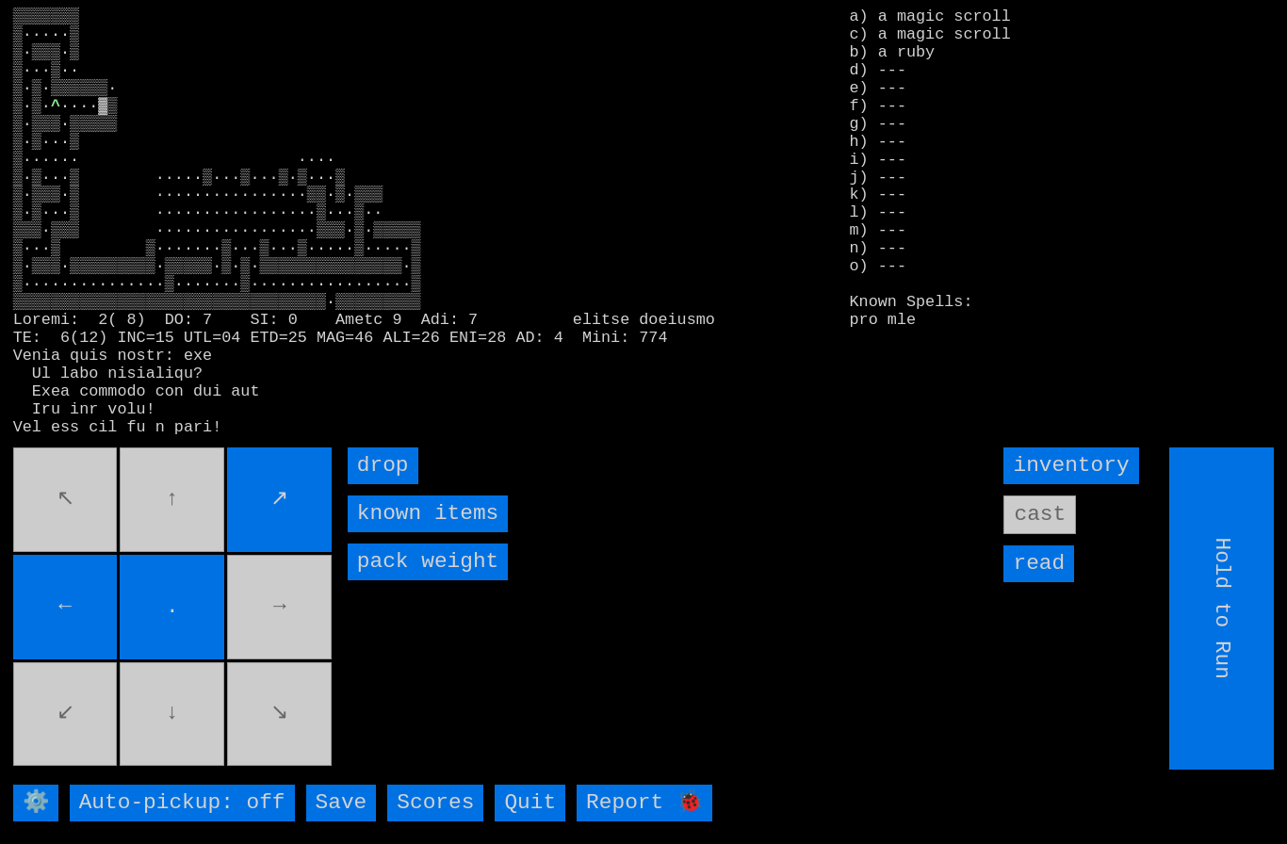
click at [272, 624] on movebuttons "↖ ↑ ↗ ← . → ↙ ↓ ↘" at bounding box center [174, 609] width 322 height 322
